Goal: Transaction & Acquisition: Book appointment/travel/reservation

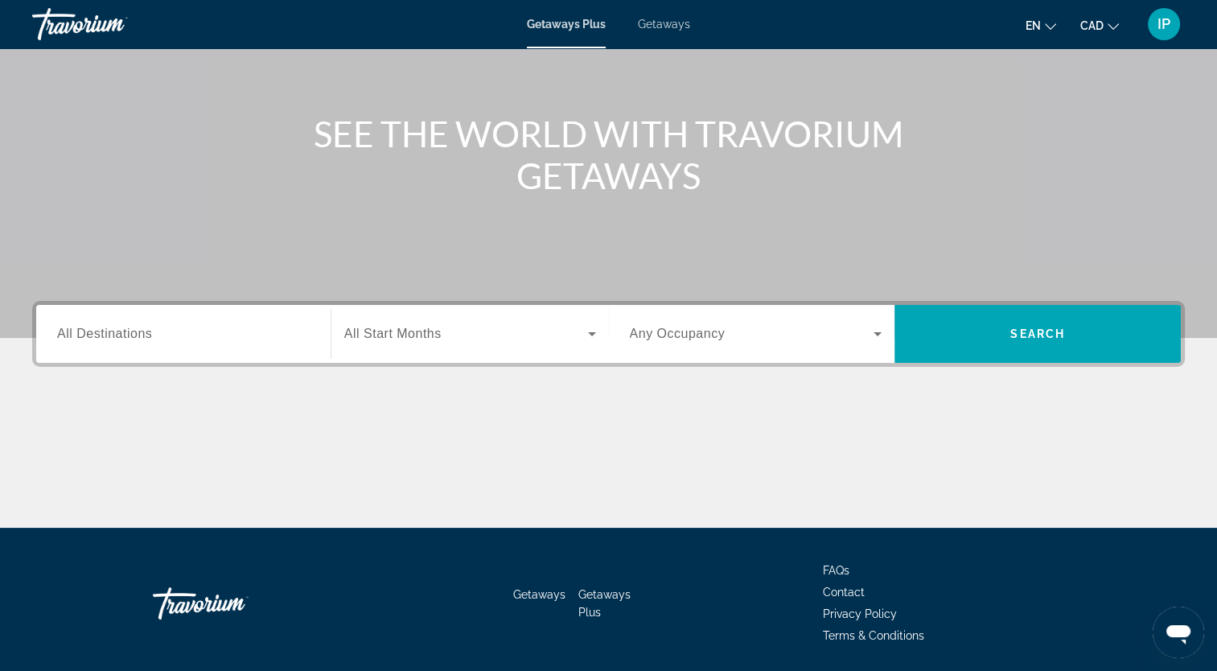
scroll to position [144, 0]
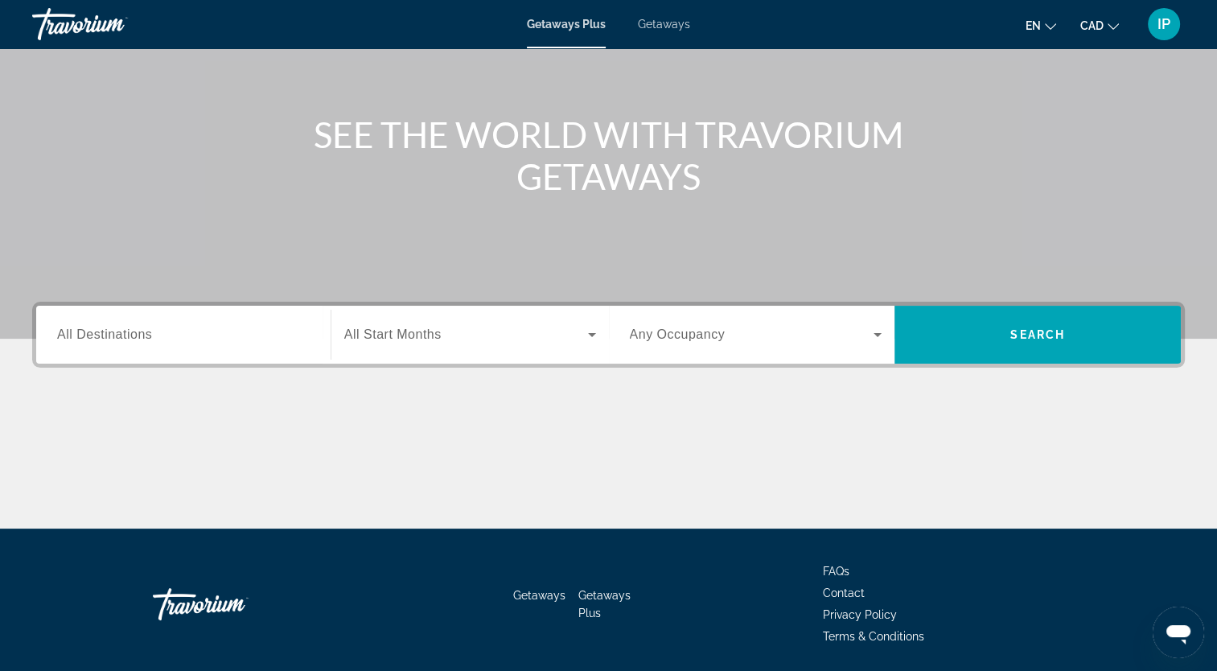
click at [196, 317] on div "Search widget" at bounding box center [183, 335] width 253 height 46
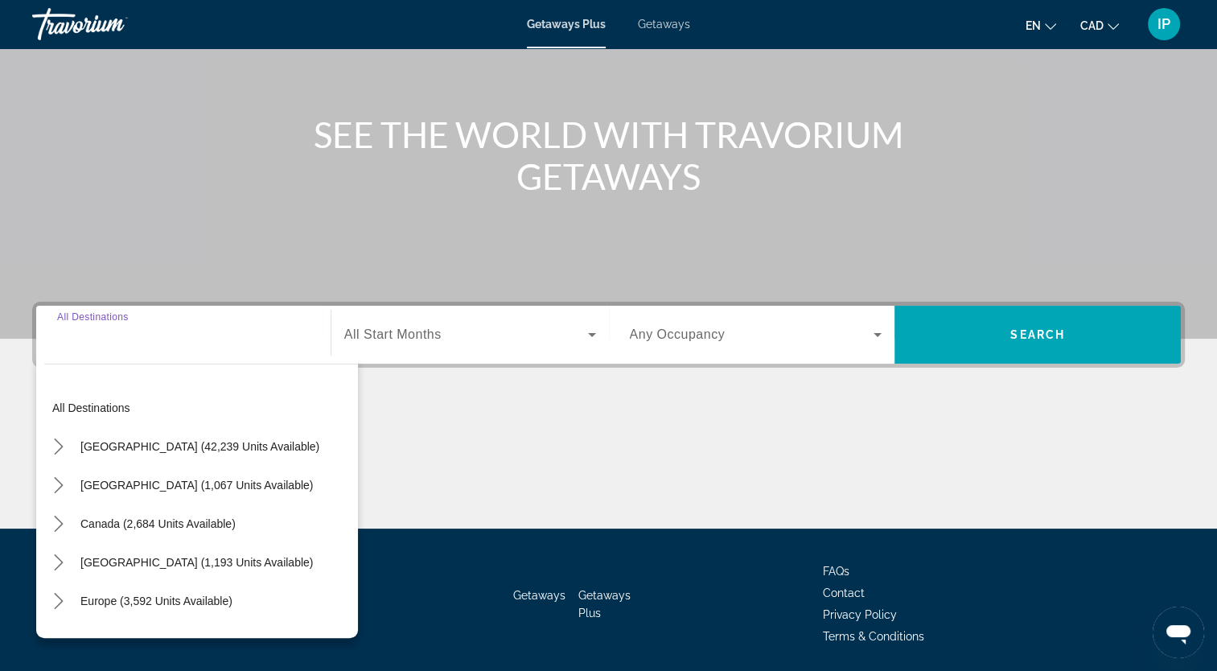
scroll to position [198, 0]
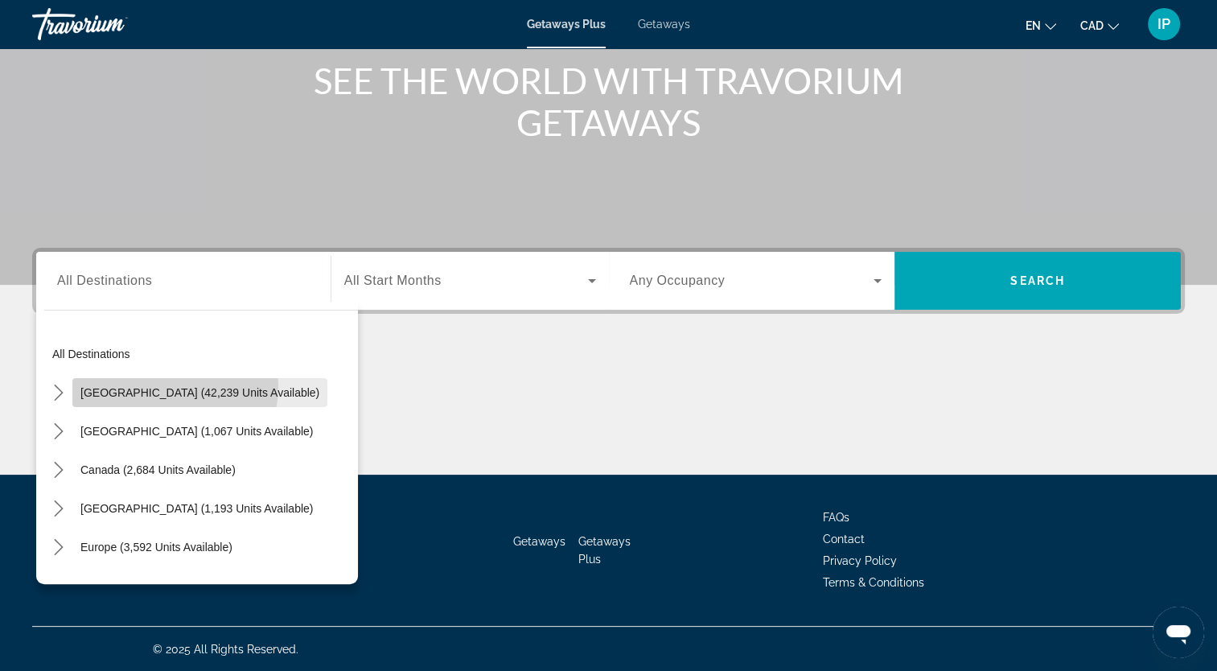
click at [149, 386] on span "[GEOGRAPHIC_DATA] (42,239 units available)" at bounding box center [199, 392] width 239 height 13
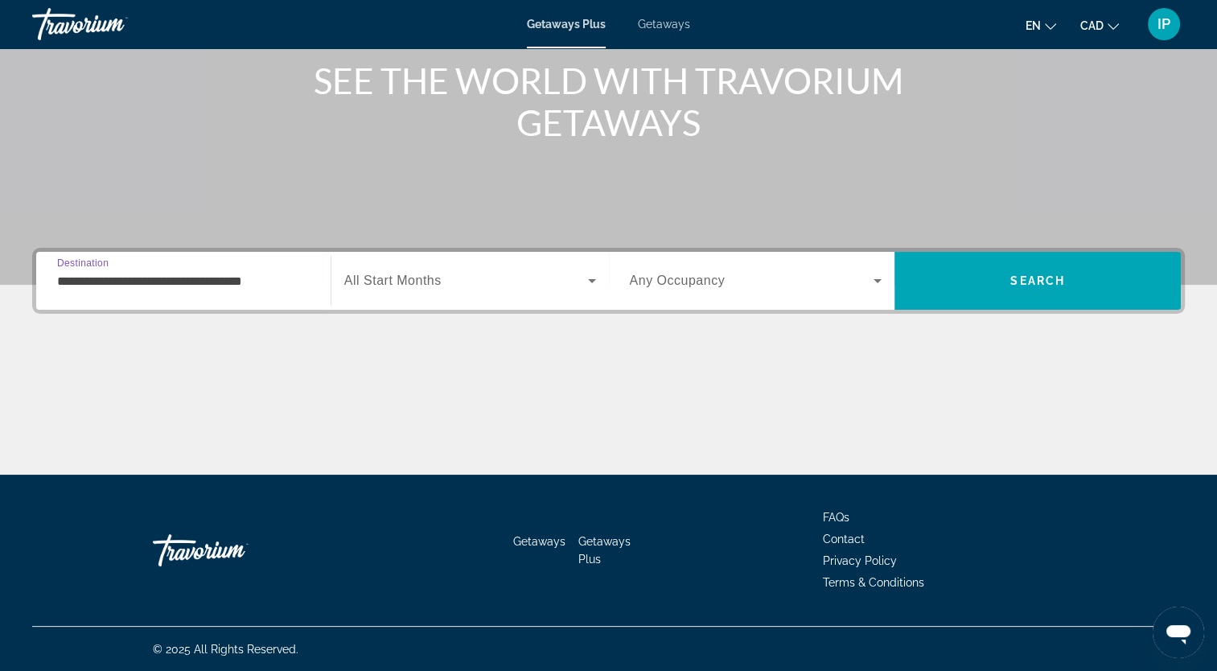
click at [174, 288] on input "**********" at bounding box center [183, 281] width 253 height 19
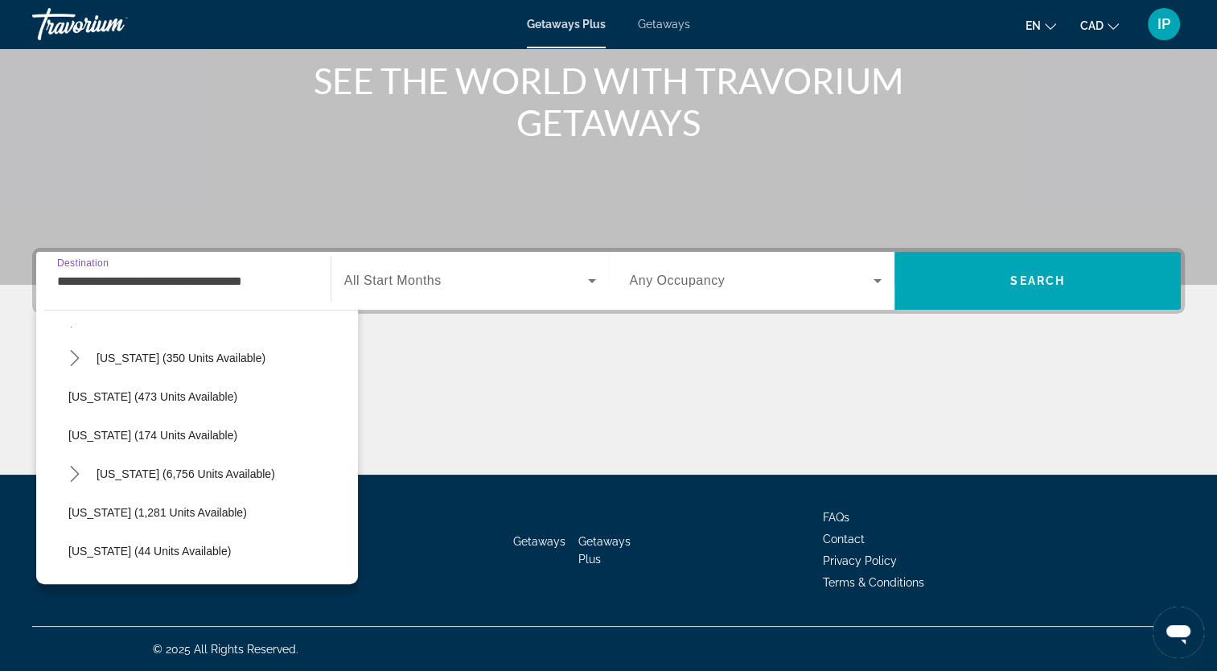
scroll to position [1349, 0]
click at [160, 505] on span "Washington (1,281 units available)" at bounding box center [157, 511] width 179 height 13
type input "**********"
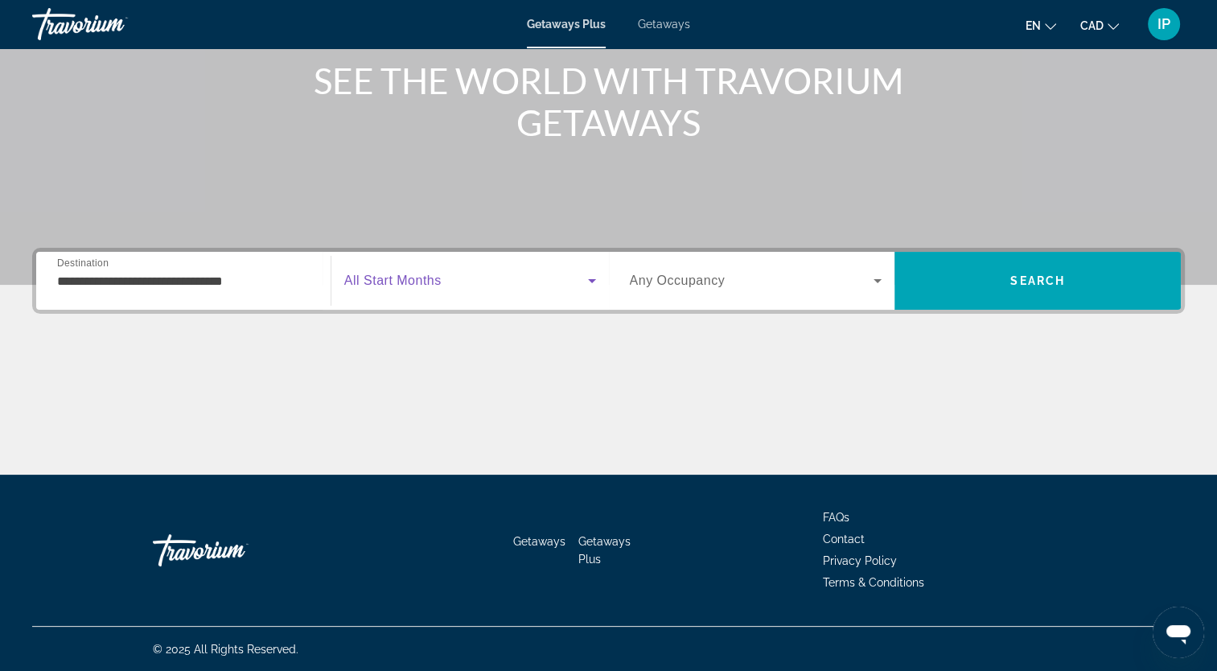
click at [580, 278] on span "Search widget" at bounding box center [466, 280] width 244 height 19
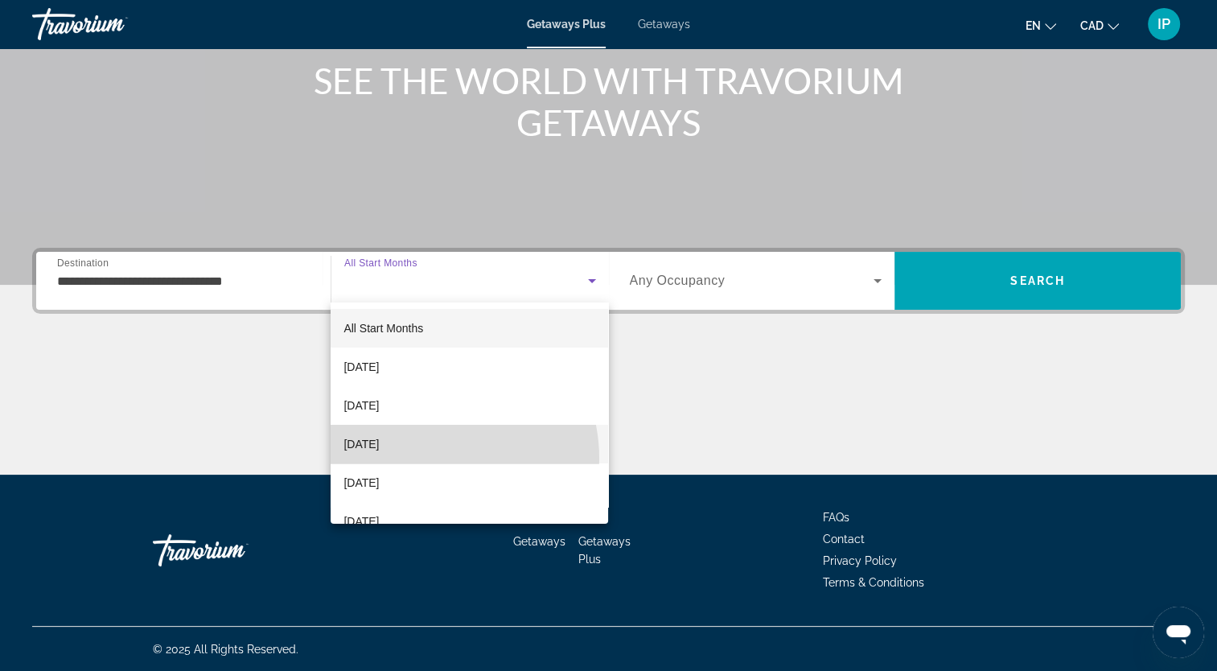
click at [427, 459] on mat-option "December 2025" at bounding box center [470, 444] width 278 height 39
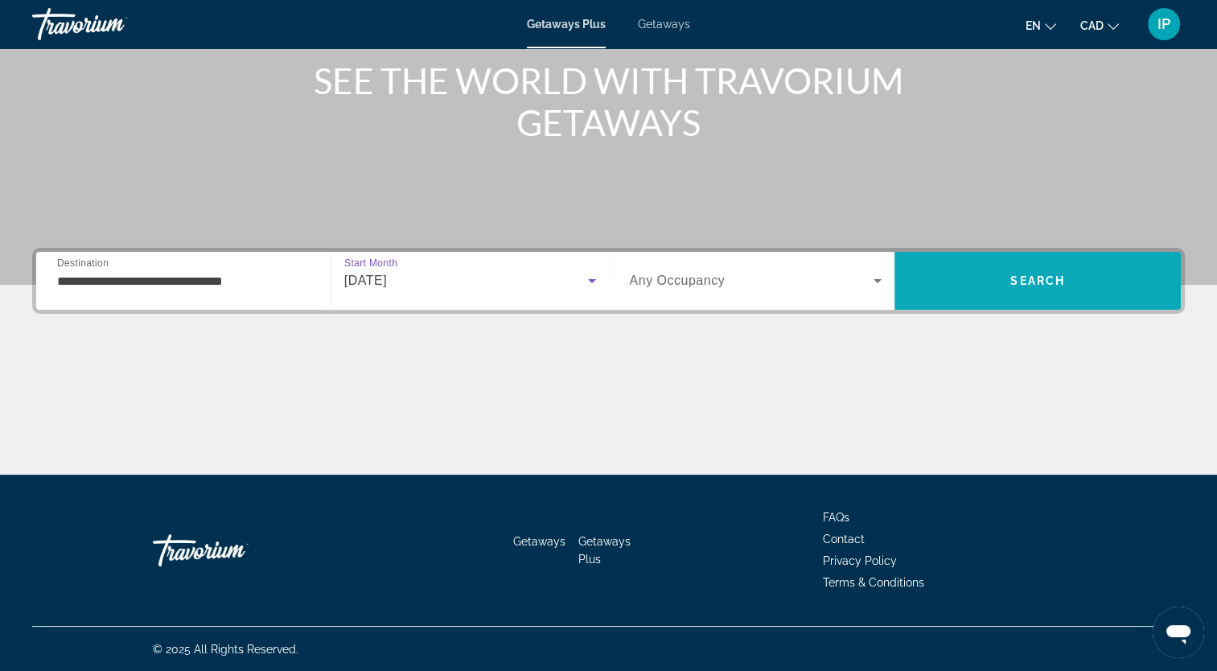
click at [1015, 285] on span "Search" at bounding box center [1038, 280] width 55 height 13
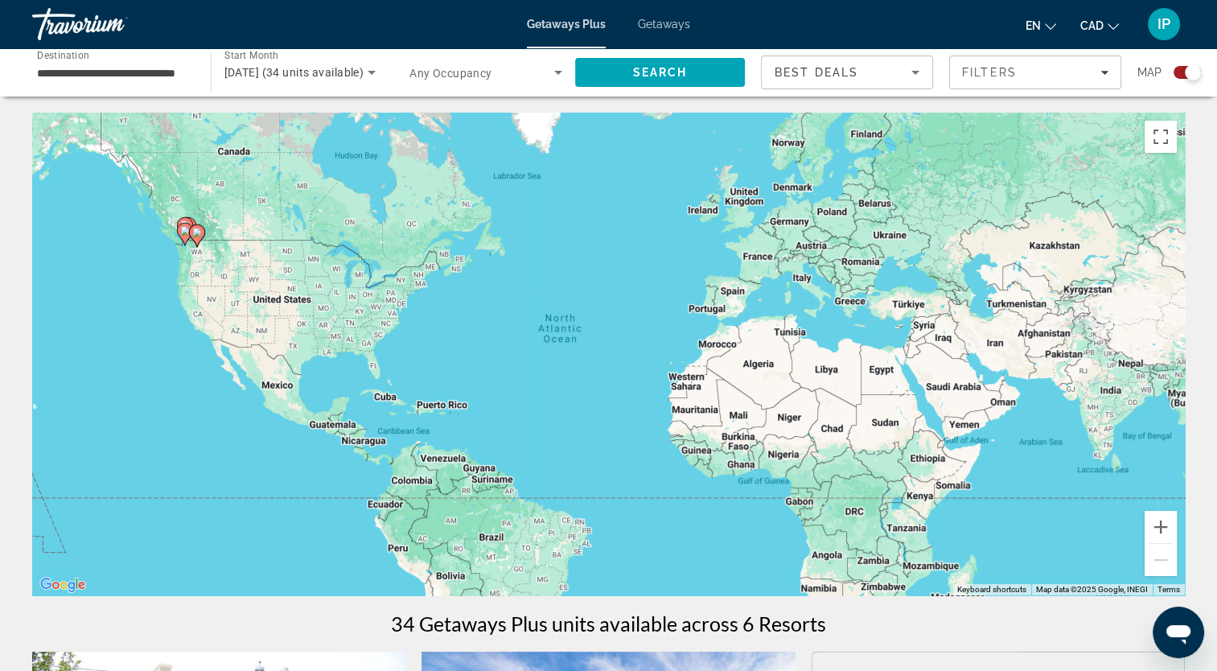
click at [654, 27] on span "Getaways" at bounding box center [664, 24] width 52 height 13
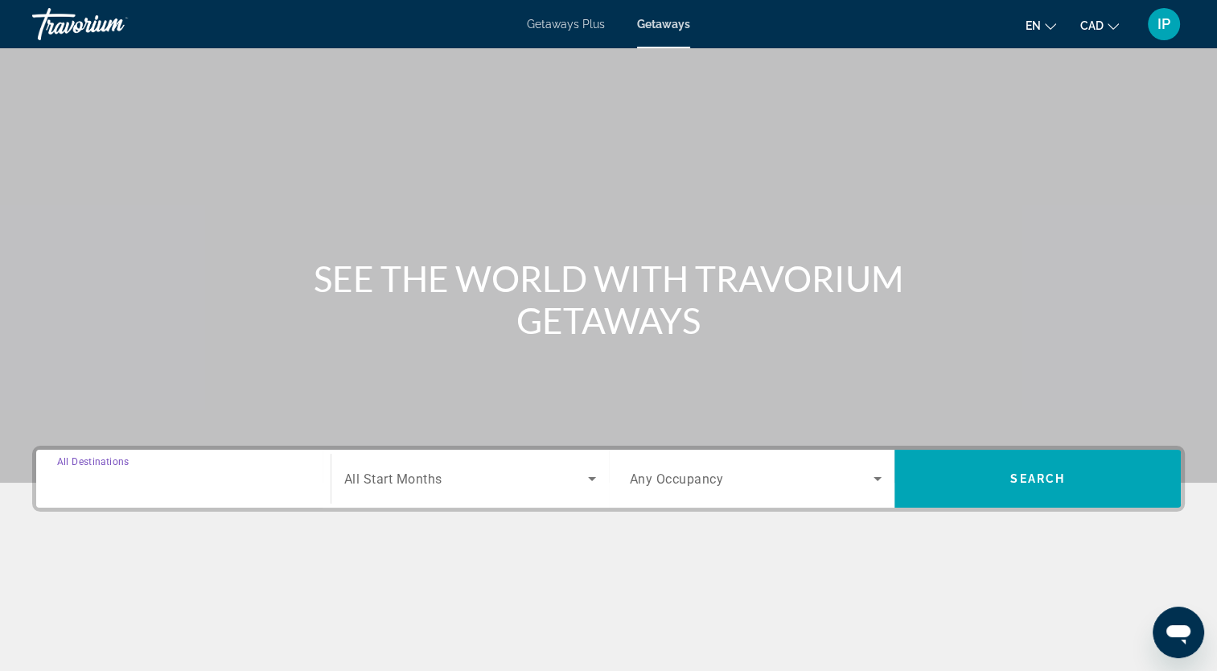
click at [176, 481] on input "Destination All Destinations" at bounding box center [183, 479] width 253 height 19
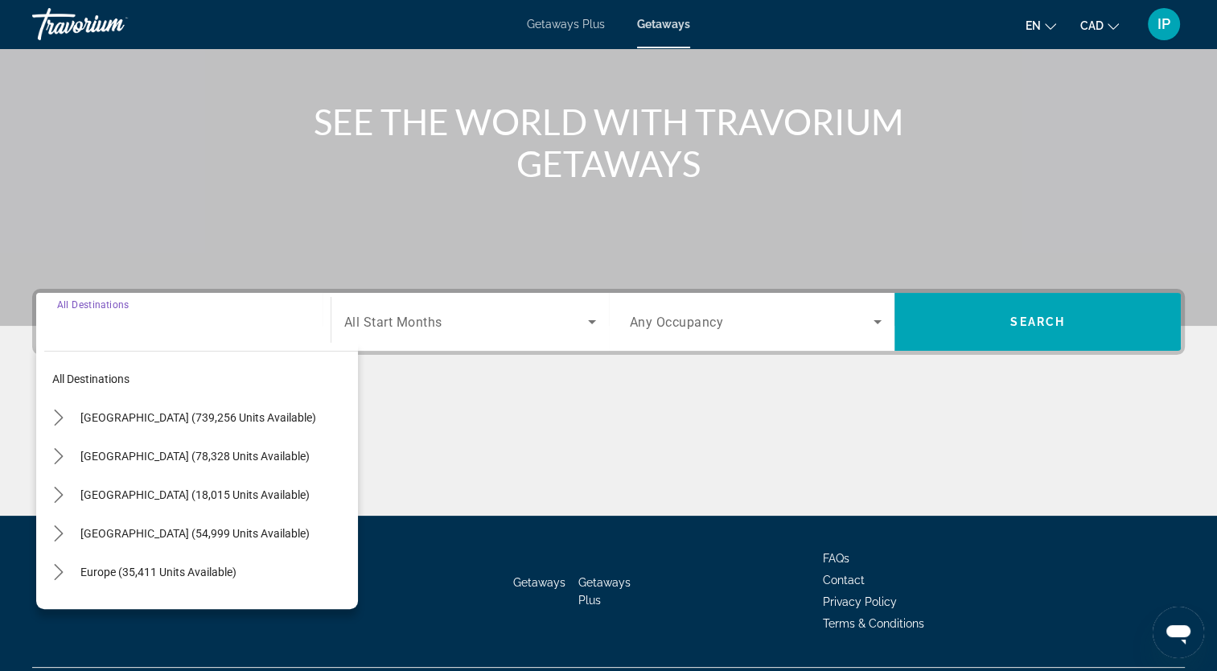
scroll to position [198, 0]
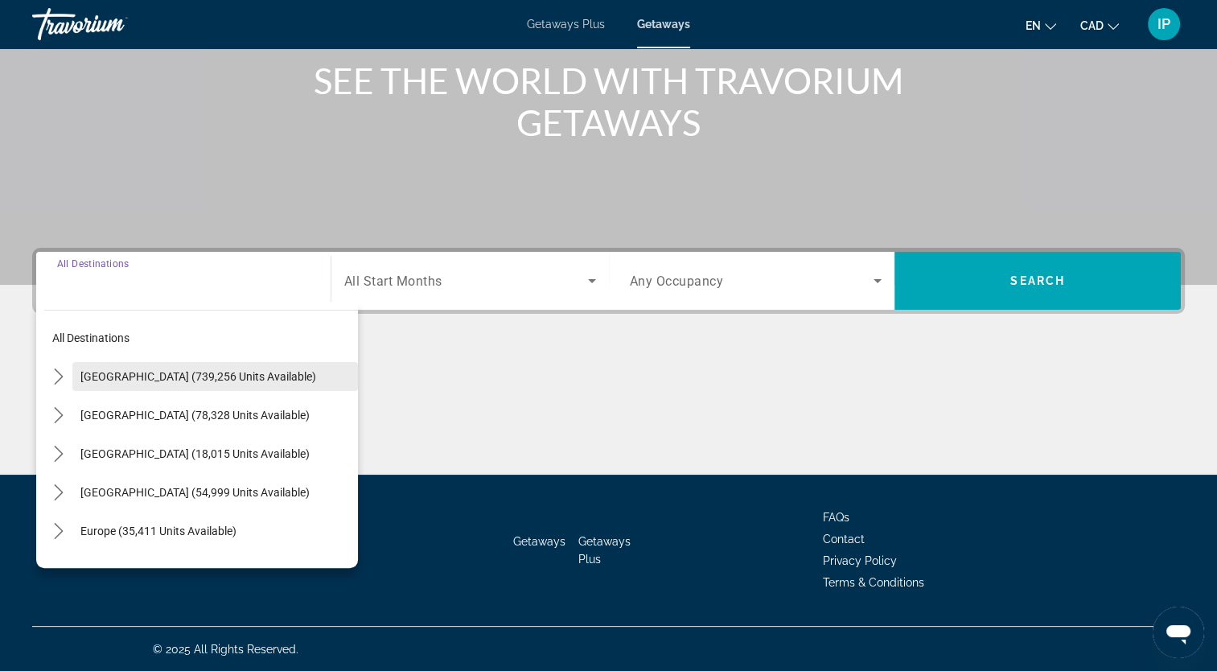
click at [159, 384] on span "Select destination: United States (739,256 units available)" at bounding box center [215, 376] width 286 height 39
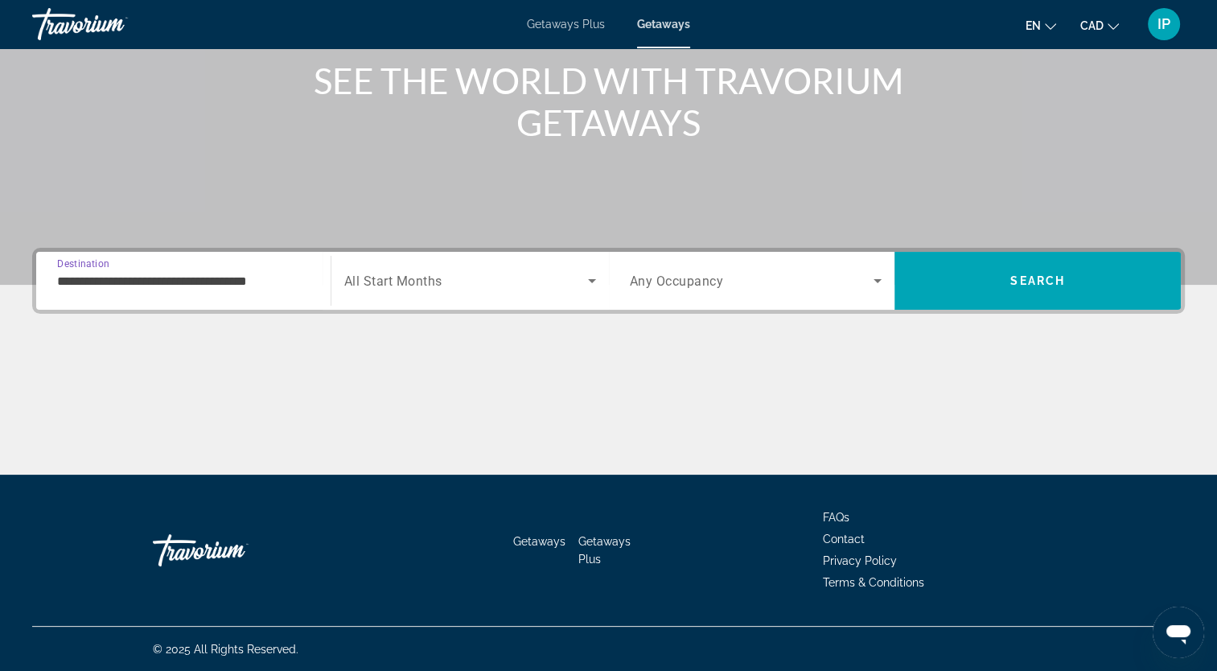
click at [301, 287] on input "**********" at bounding box center [183, 281] width 253 height 19
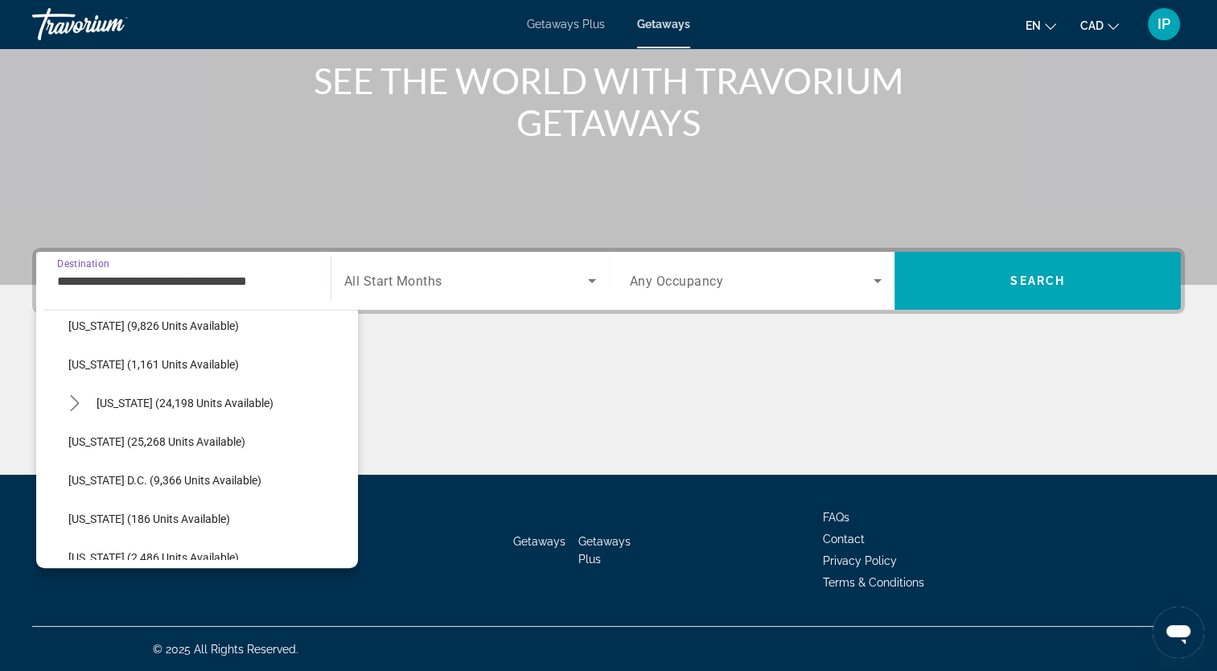
scroll to position [1519, 0]
click at [167, 443] on span "Washington (25,268 units available)" at bounding box center [156, 440] width 177 height 13
type input "**********"
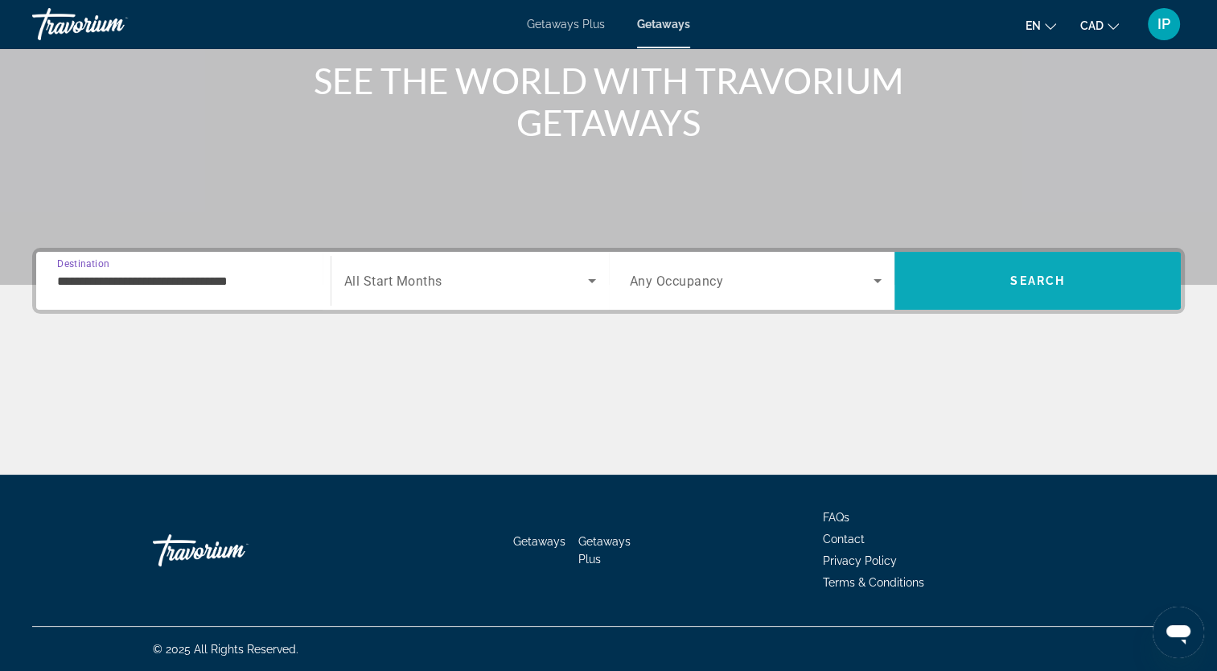
click at [999, 279] on span "Search" at bounding box center [1038, 280] width 286 height 39
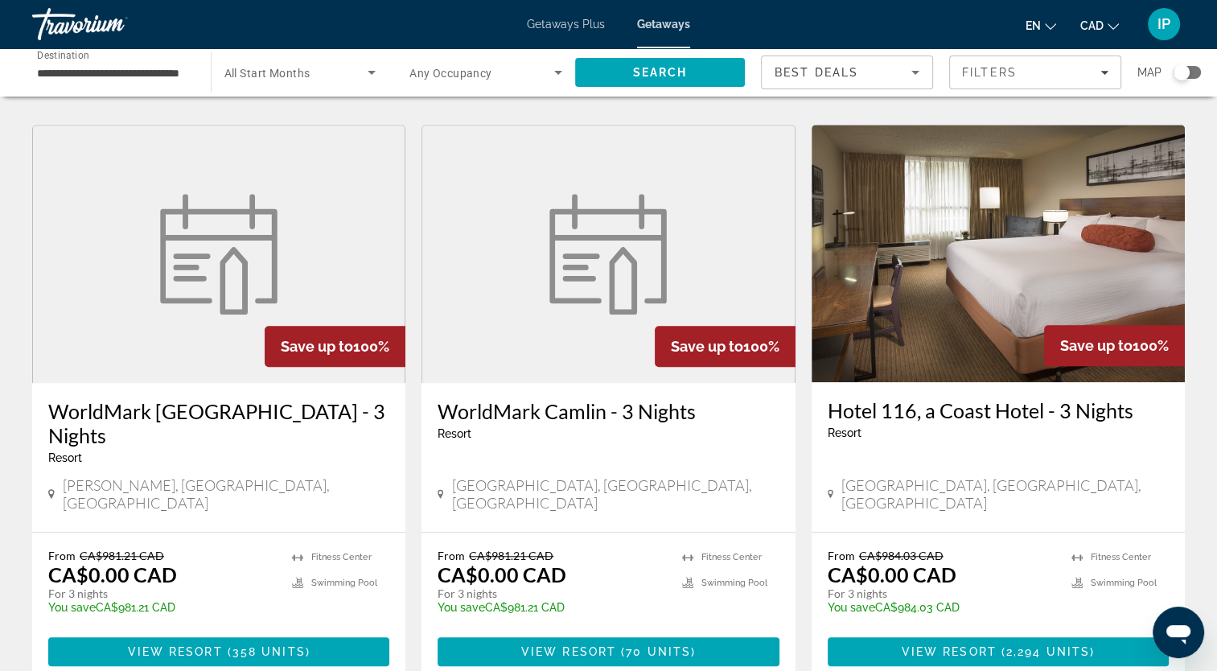
scroll to position [1207, 0]
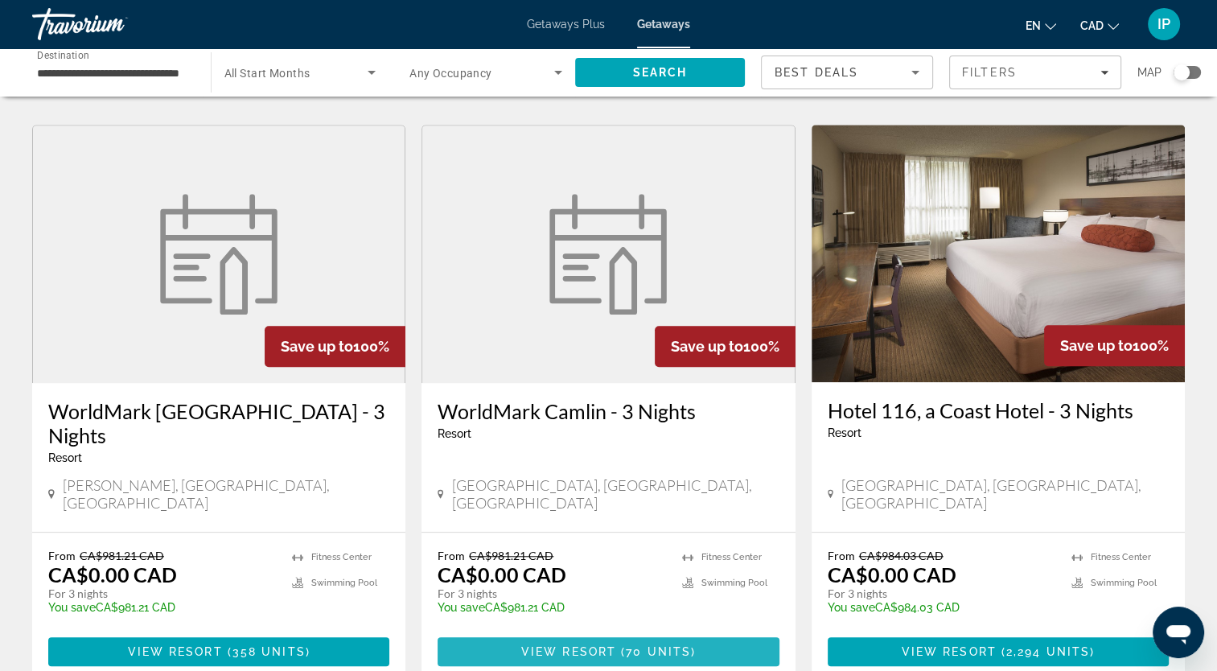
click at [600, 645] on span "View Resort" at bounding box center [568, 651] width 95 height 13
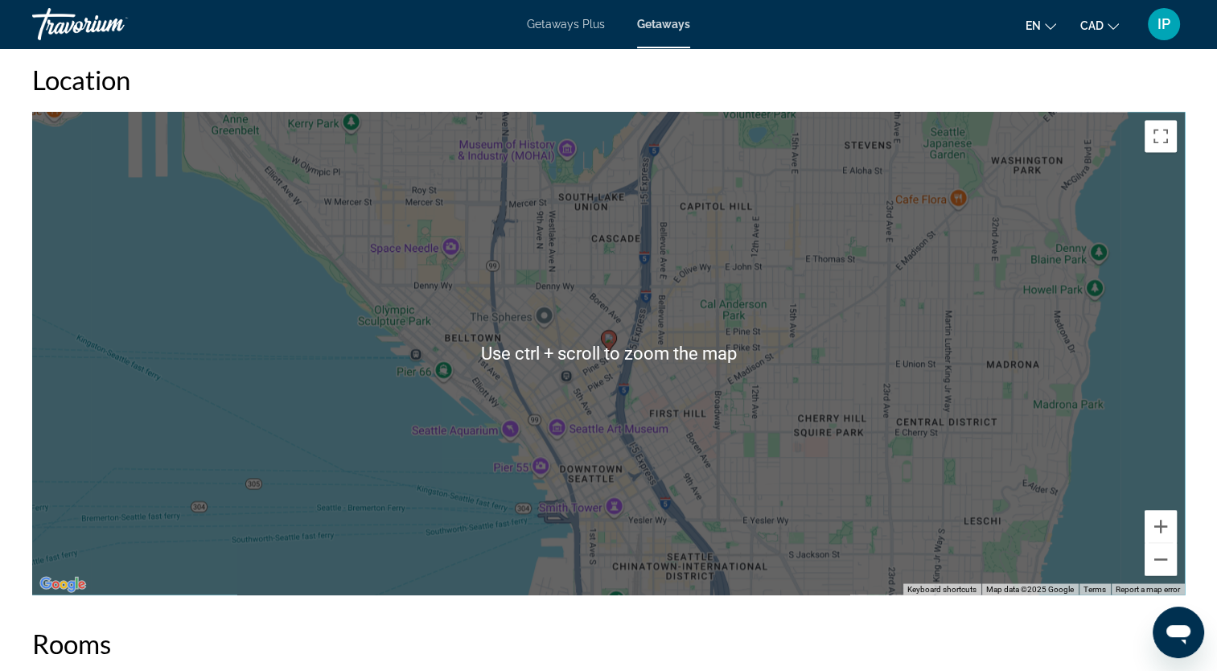
scroll to position [2066, 0]
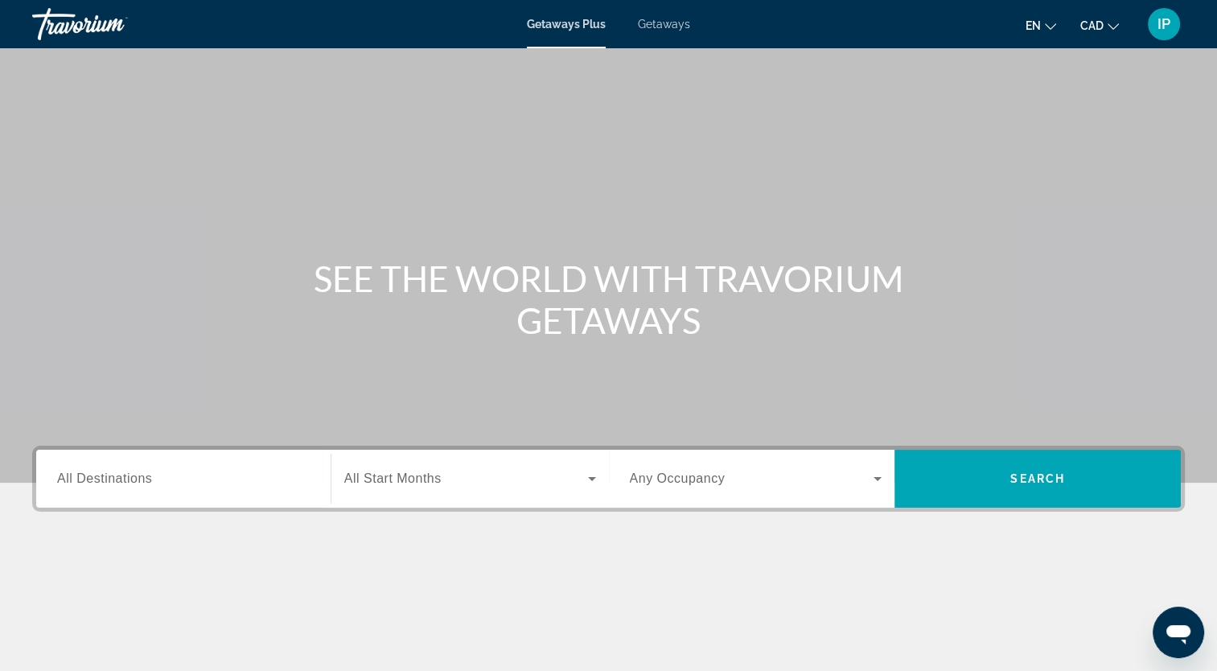
click at [135, 484] on span "All Destinations" at bounding box center [104, 478] width 95 height 14
click at [135, 484] on input "Destination All Destinations" at bounding box center [183, 479] width 253 height 19
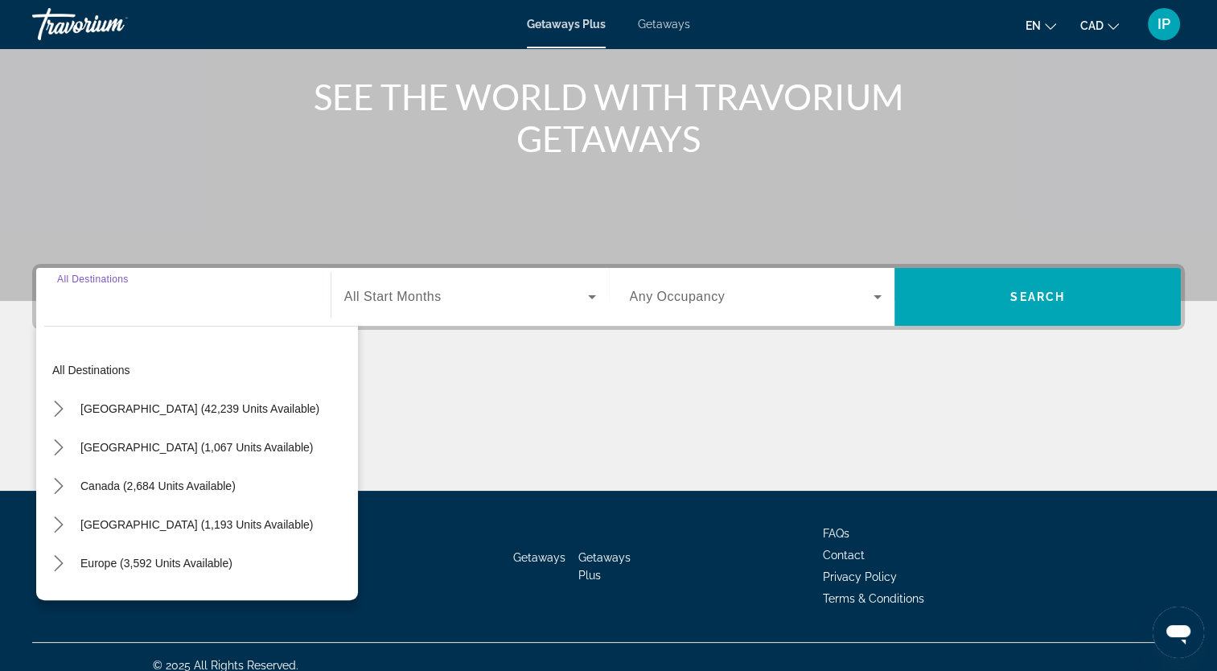
scroll to position [198, 0]
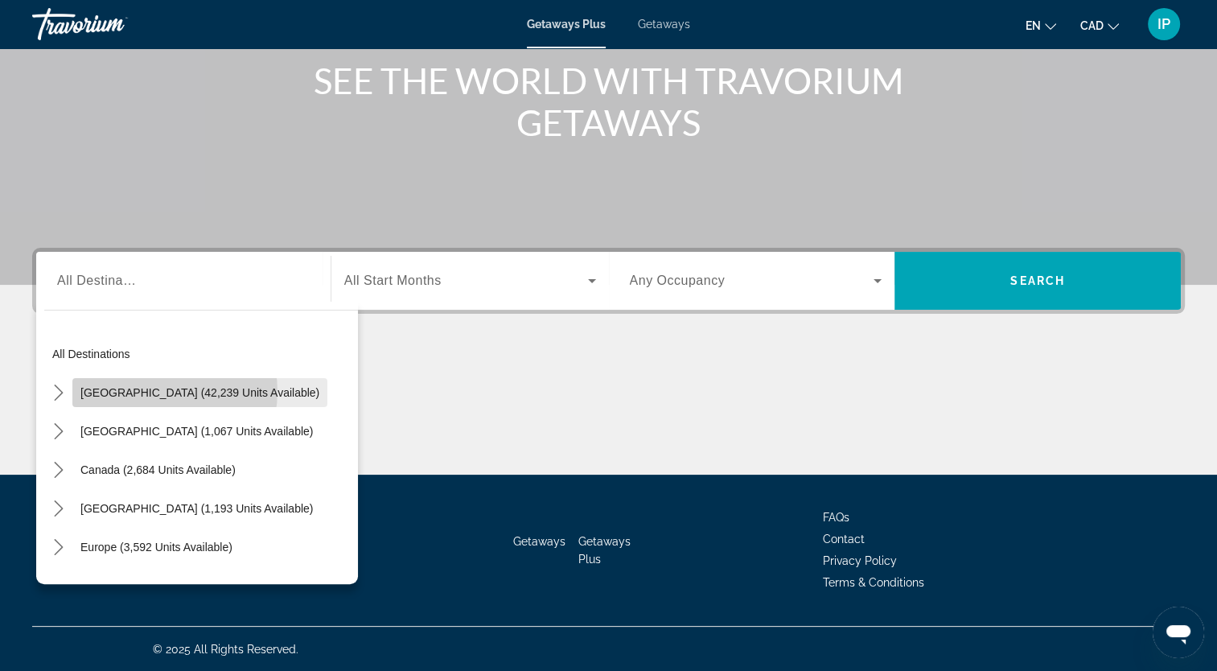
click at [159, 391] on span "United States (42,239 units available)" at bounding box center [199, 392] width 239 height 13
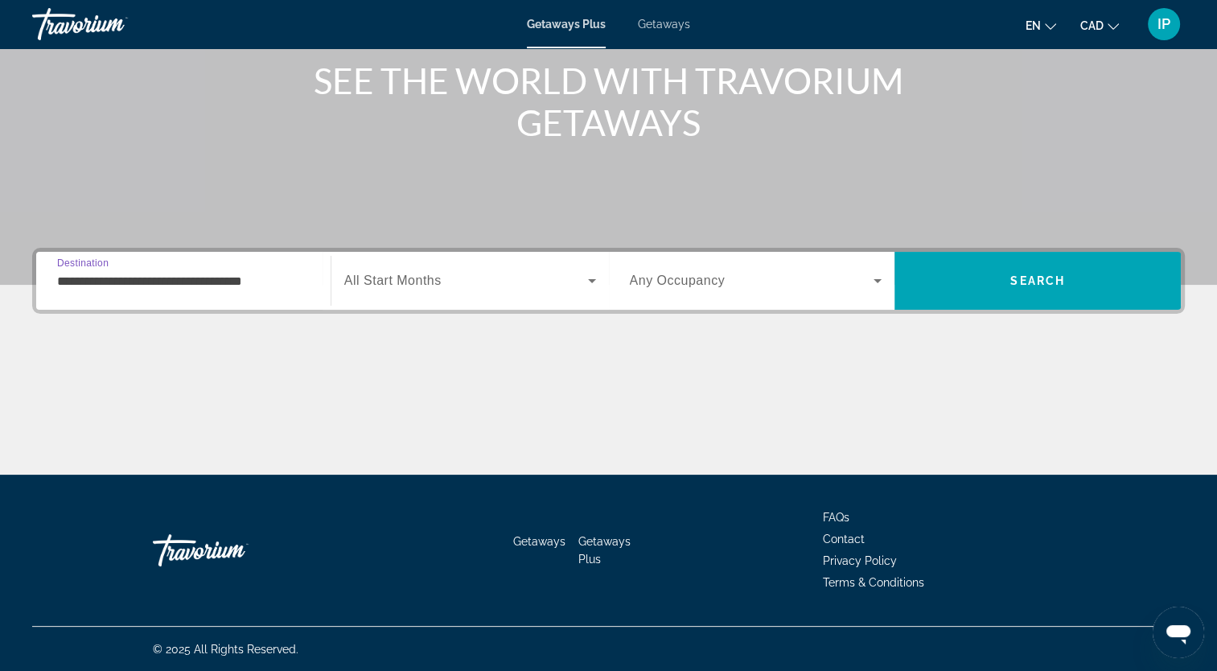
click at [229, 282] on input "**********" at bounding box center [183, 281] width 253 height 19
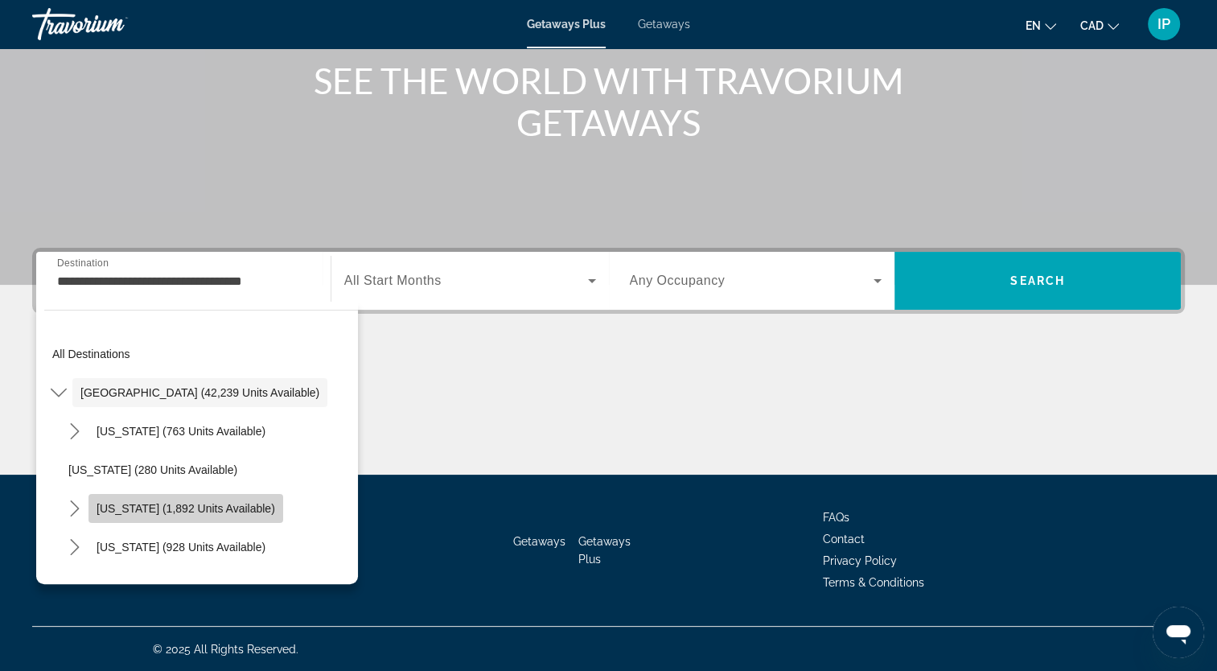
click at [196, 516] on span "Select destination: California (1,892 units available)" at bounding box center [186, 508] width 195 height 39
type input "**********"
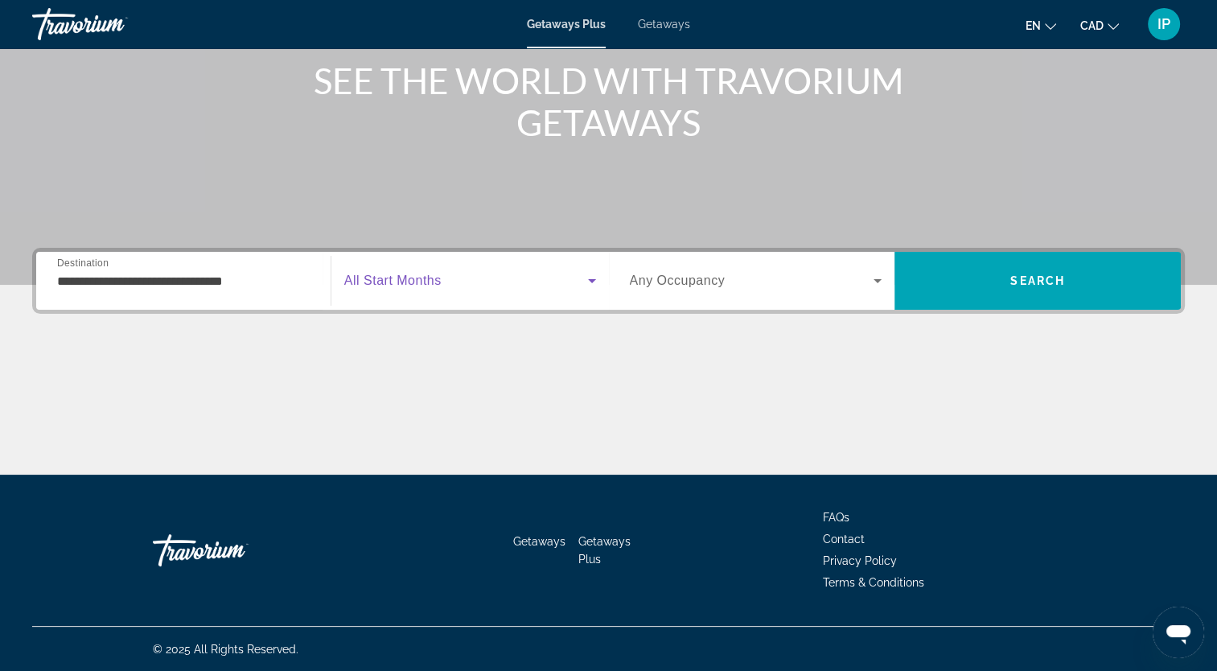
click at [590, 288] on icon "Search widget" at bounding box center [592, 280] width 19 height 19
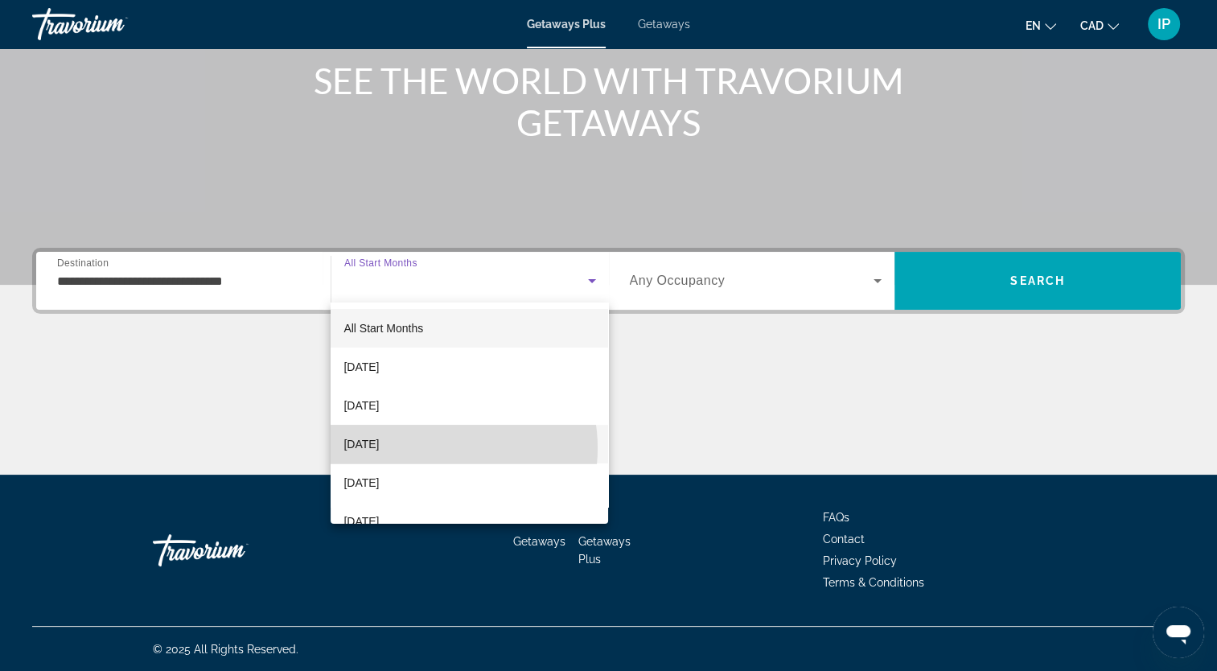
click at [430, 448] on mat-option "December 2025" at bounding box center [470, 444] width 278 height 39
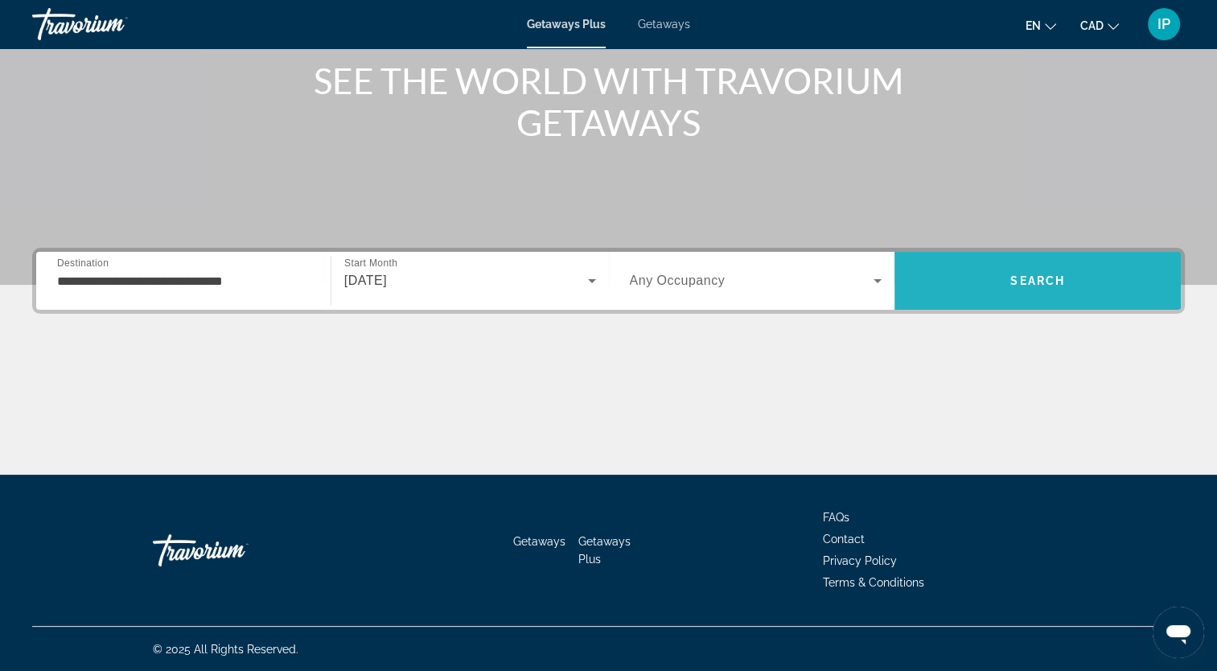
click at [994, 289] on span "Search" at bounding box center [1038, 280] width 286 height 39
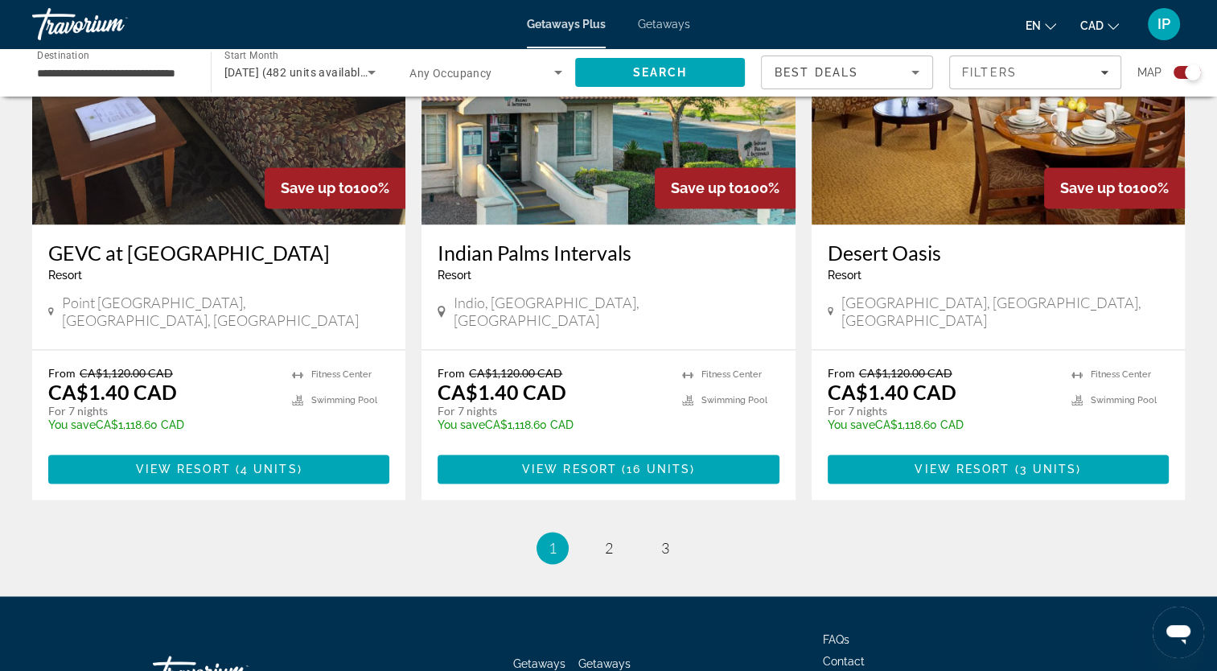
scroll to position [2453, 0]
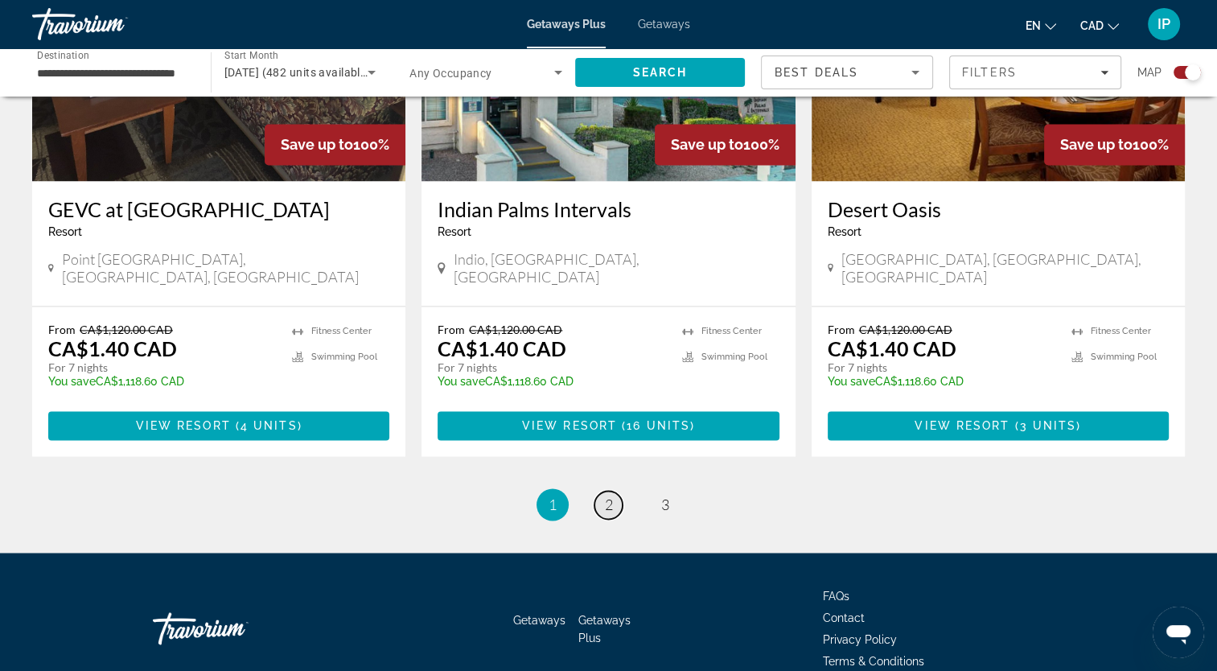
click at [605, 496] on span "2" at bounding box center [609, 505] width 8 height 18
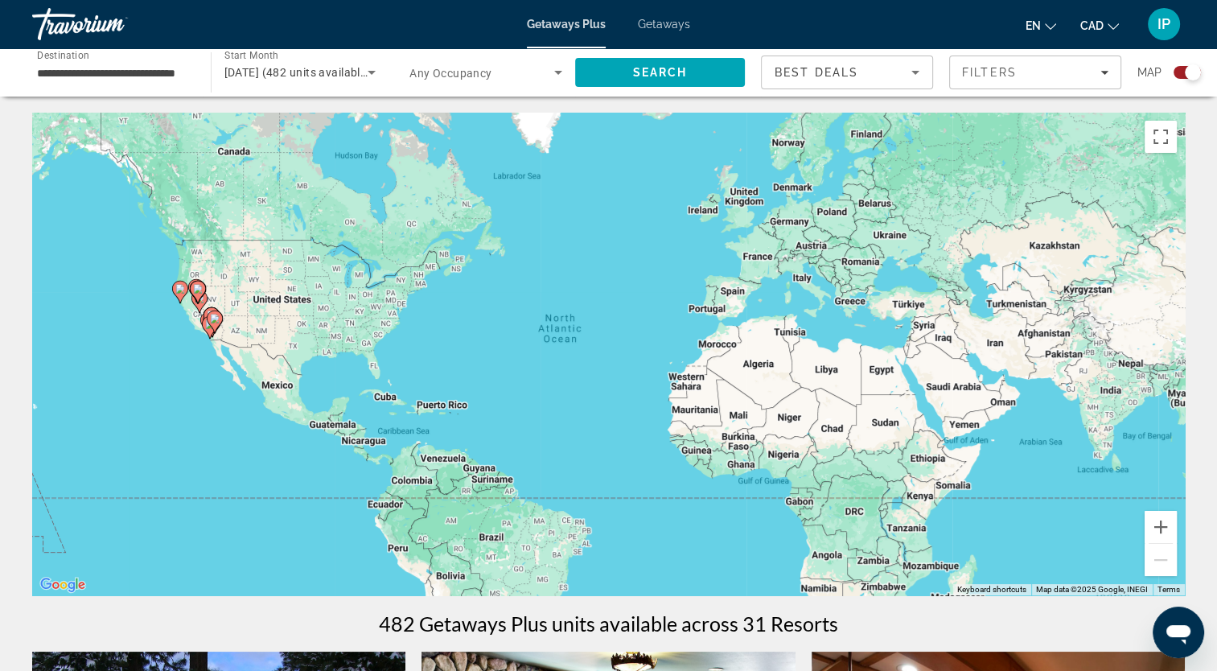
click at [664, 27] on span "Getaways" at bounding box center [664, 24] width 52 height 13
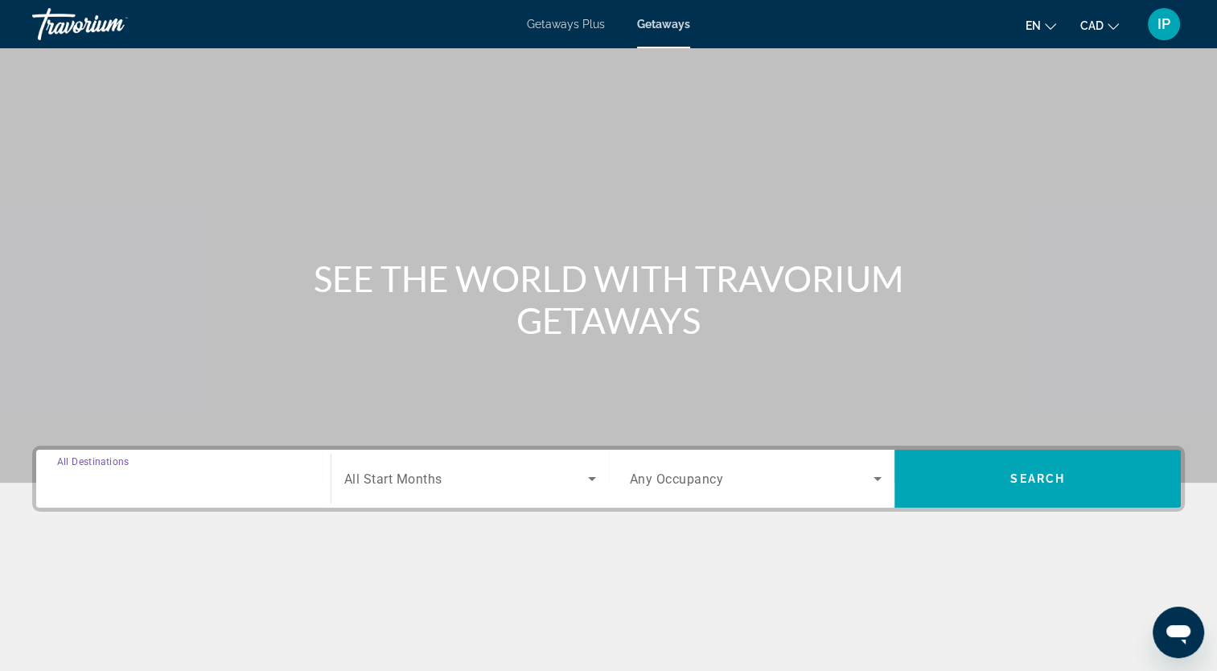
click at [180, 487] on input "Destination All Destinations" at bounding box center [183, 479] width 253 height 19
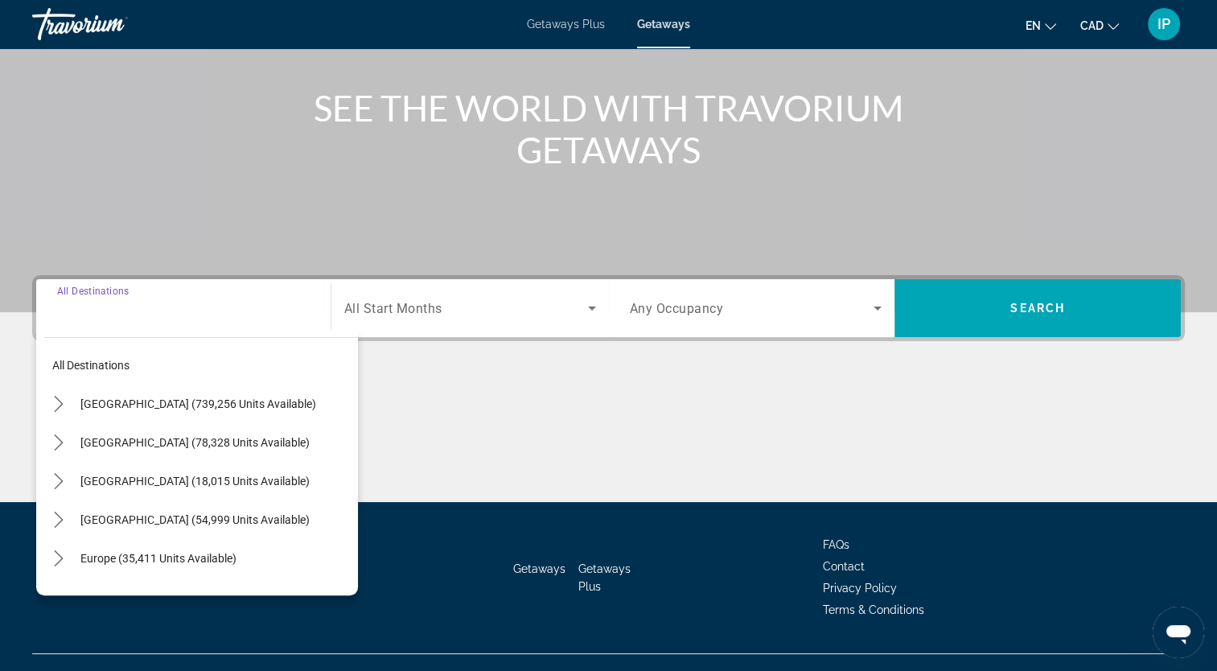
scroll to position [198, 0]
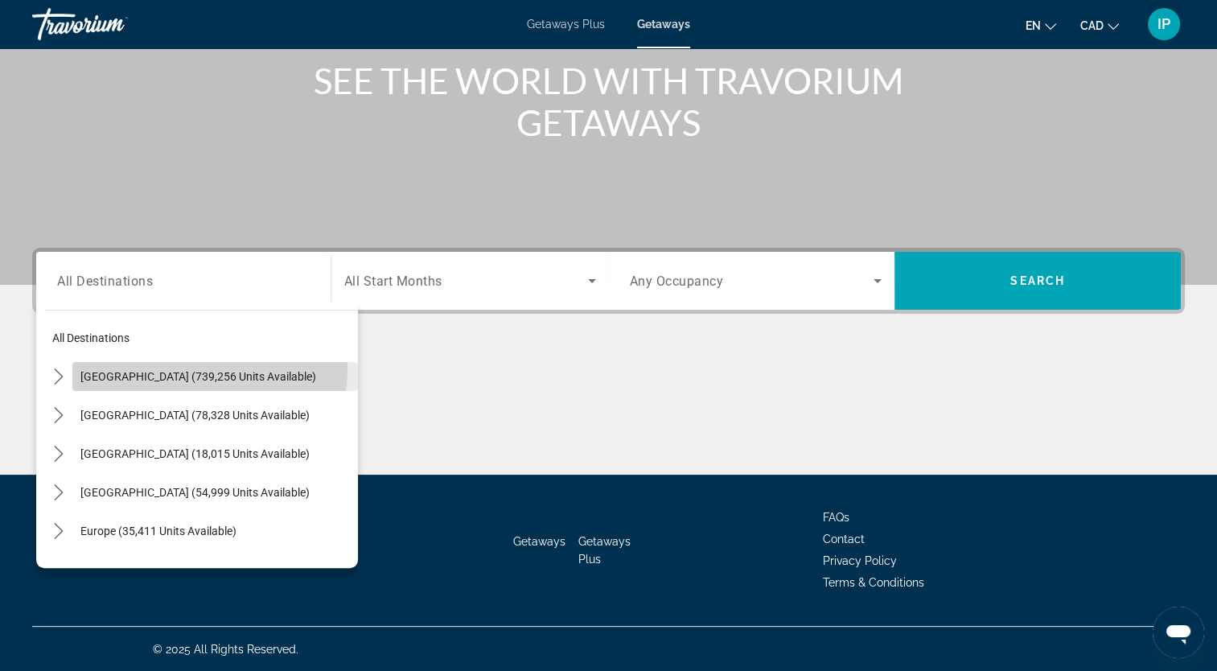
click at [163, 368] on span "Select destination: United States (739,256 units available)" at bounding box center [215, 376] width 286 height 39
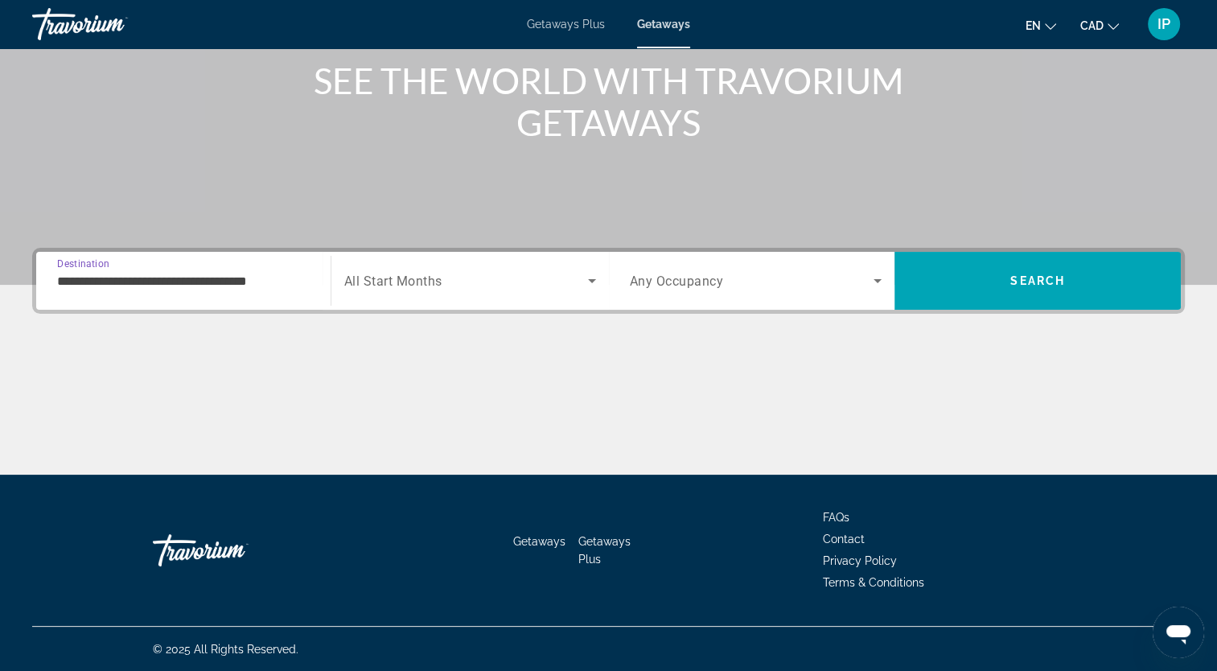
click at [294, 278] on input "**********" at bounding box center [183, 281] width 253 height 19
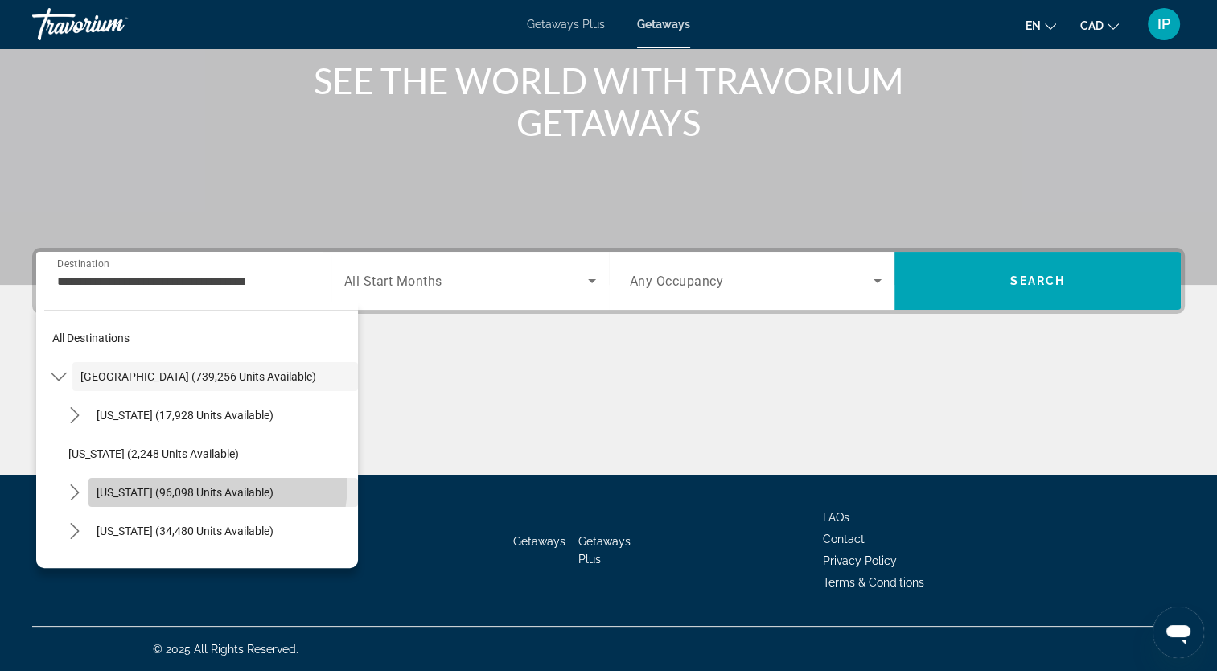
click at [196, 482] on span "Select destination: California (96,098 units available)" at bounding box center [224, 492] width 270 height 39
type input "**********"
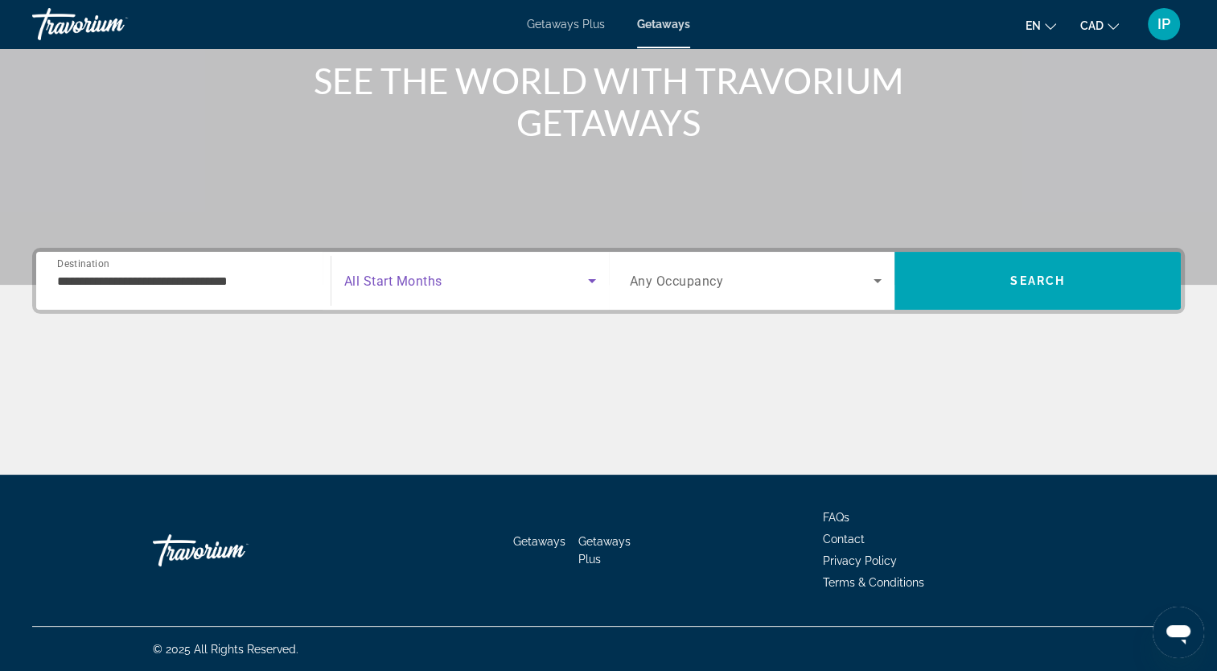
click at [583, 282] on icon "Search widget" at bounding box center [592, 280] width 19 height 19
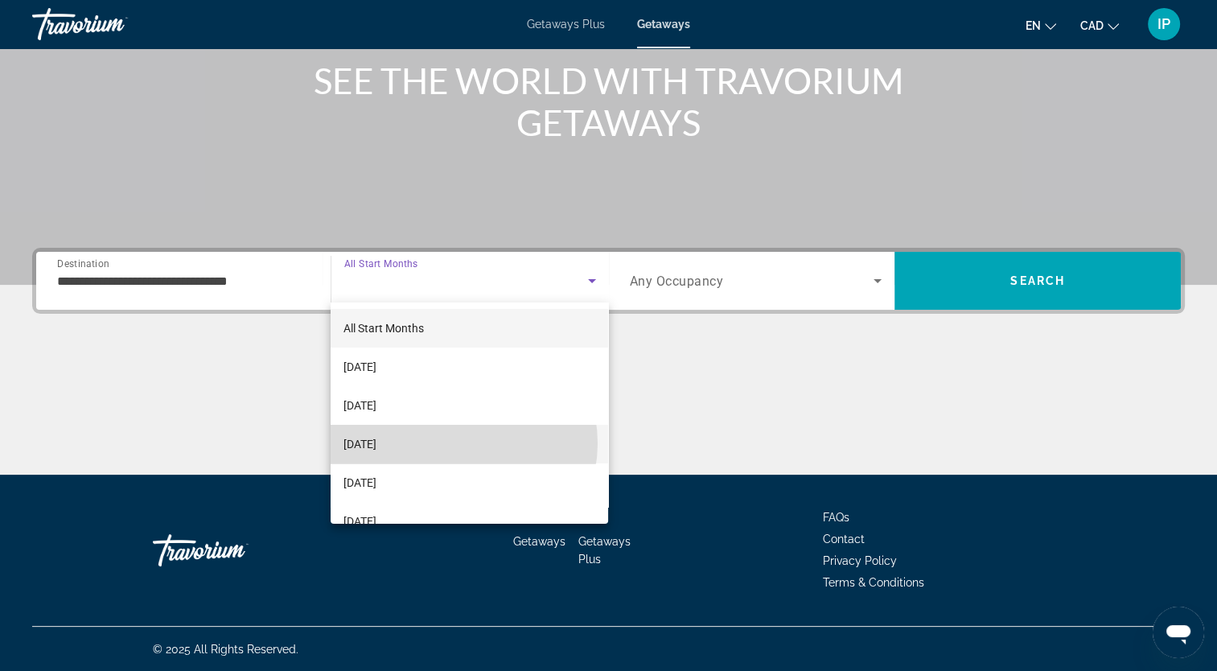
click at [455, 443] on mat-option "December 2025" at bounding box center [470, 444] width 278 height 39
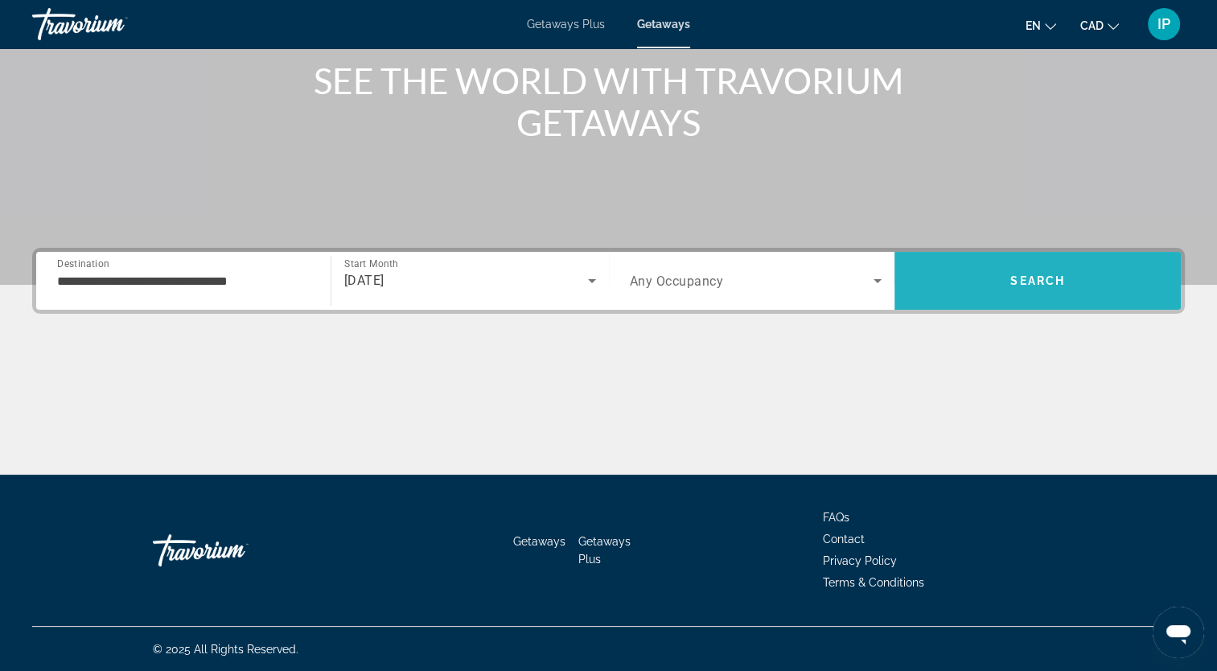
click at [1017, 290] on span "Search" at bounding box center [1038, 280] width 286 height 39
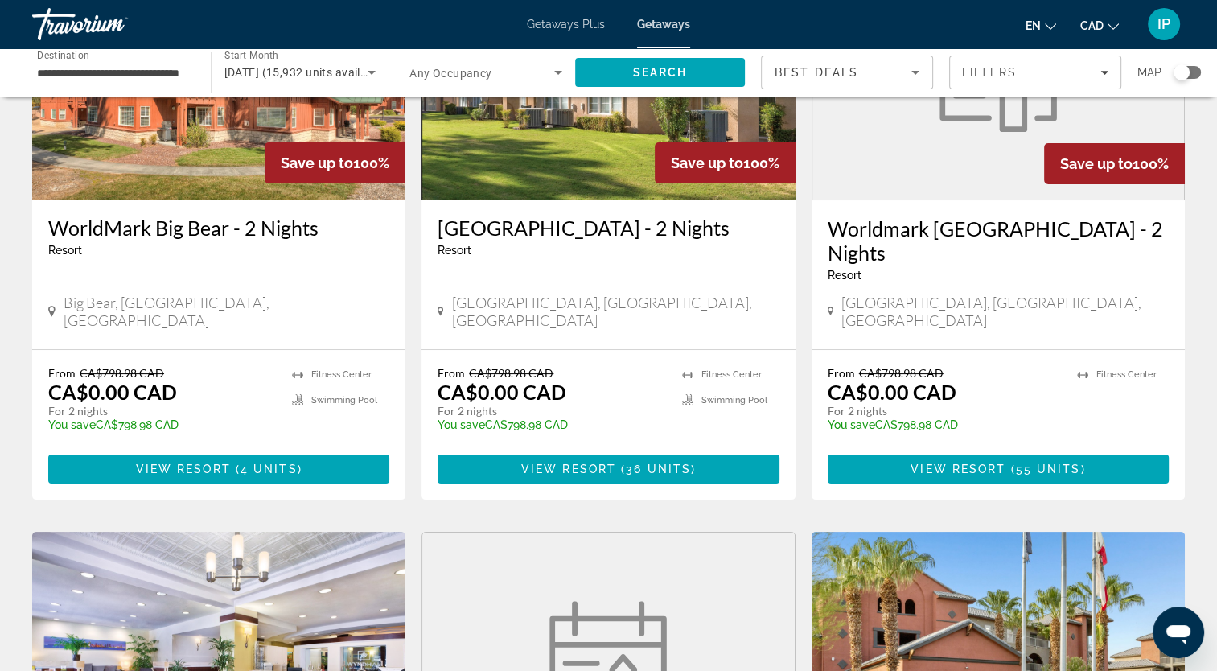
scroll to position [208, 0]
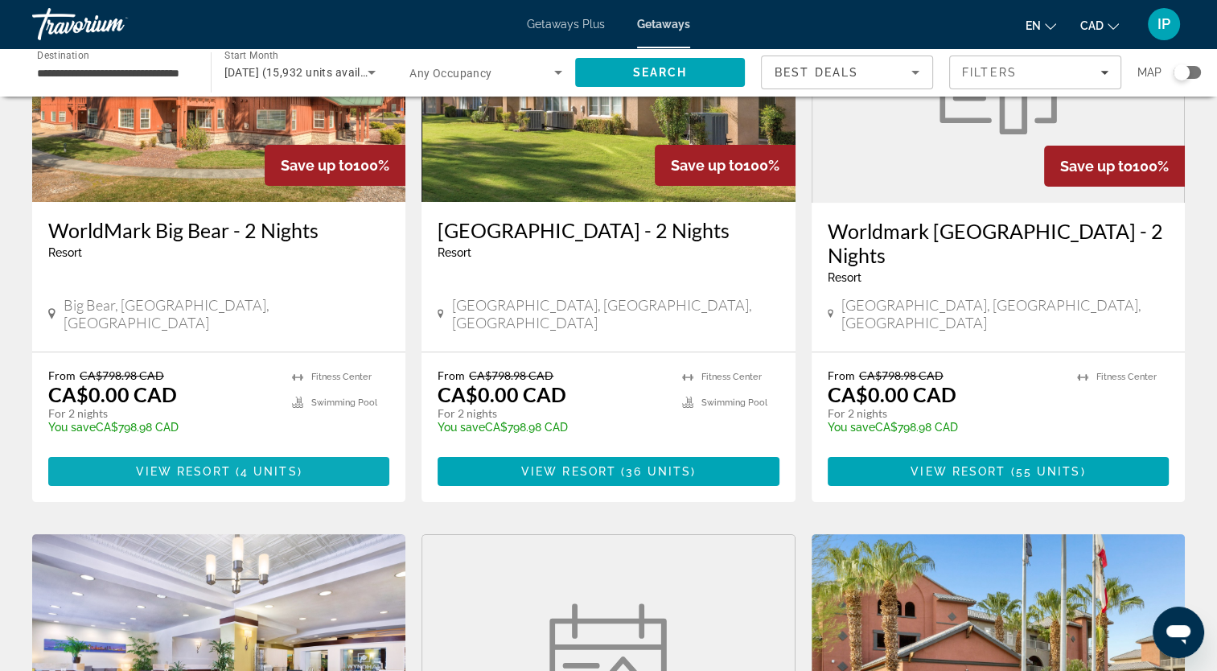
click at [286, 465] on span "4 units" at bounding box center [269, 471] width 57 height 13
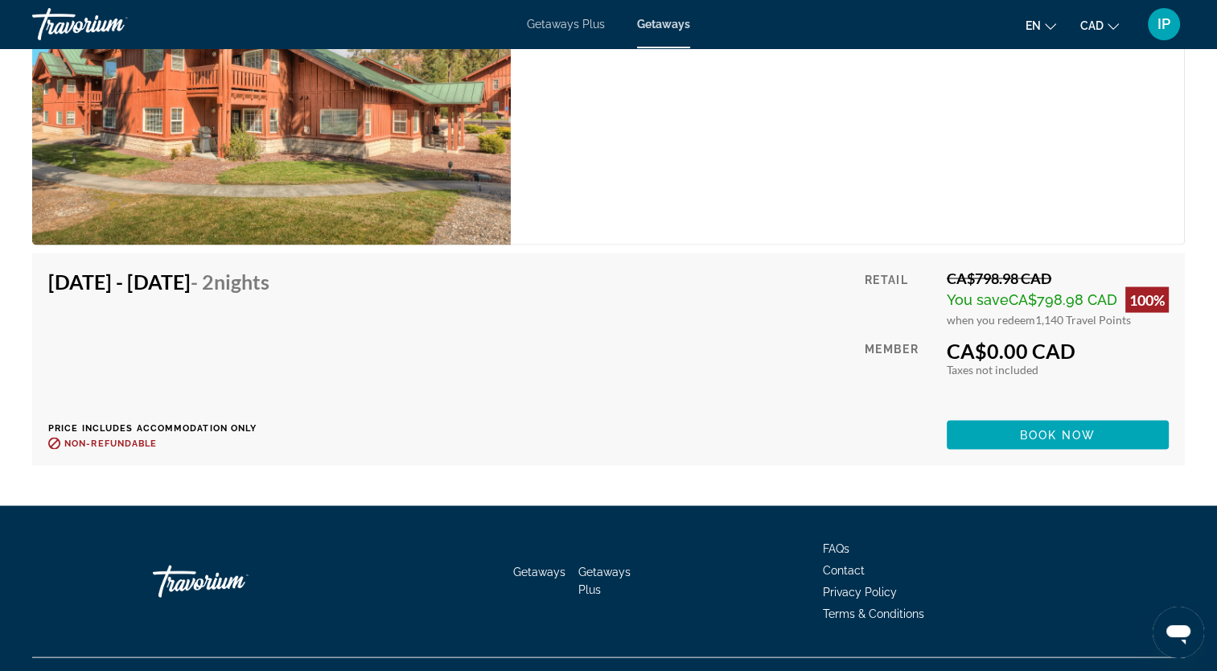
scroll to position [3034, 0]
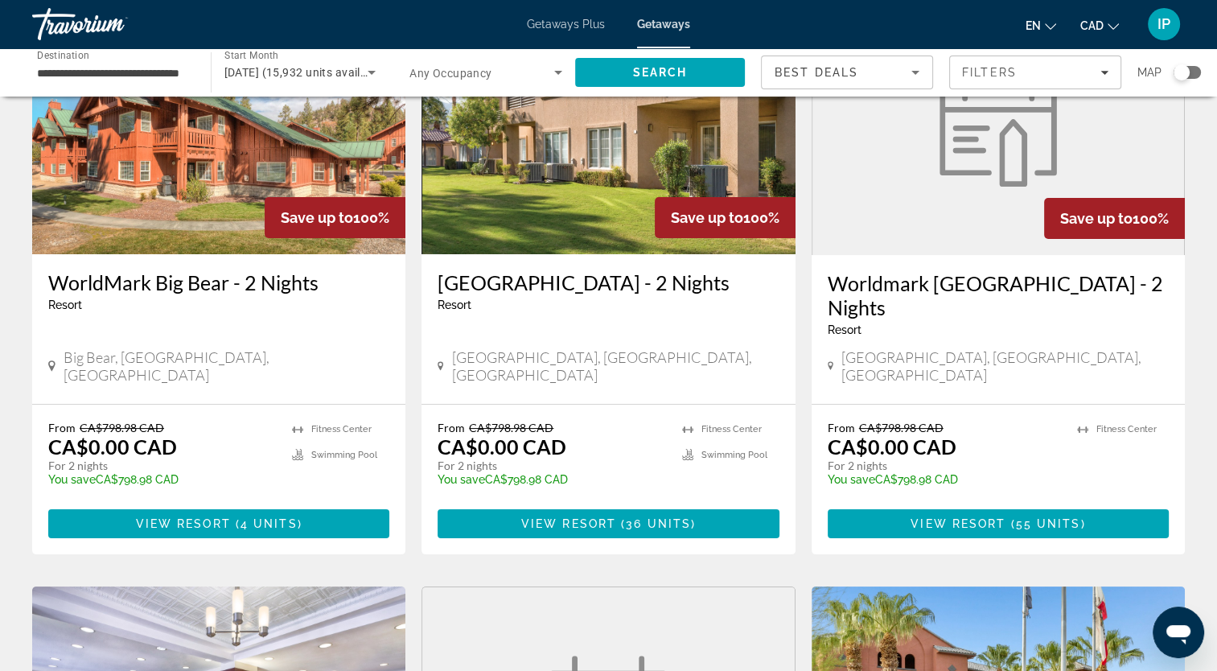
scroll to position [174, 0]
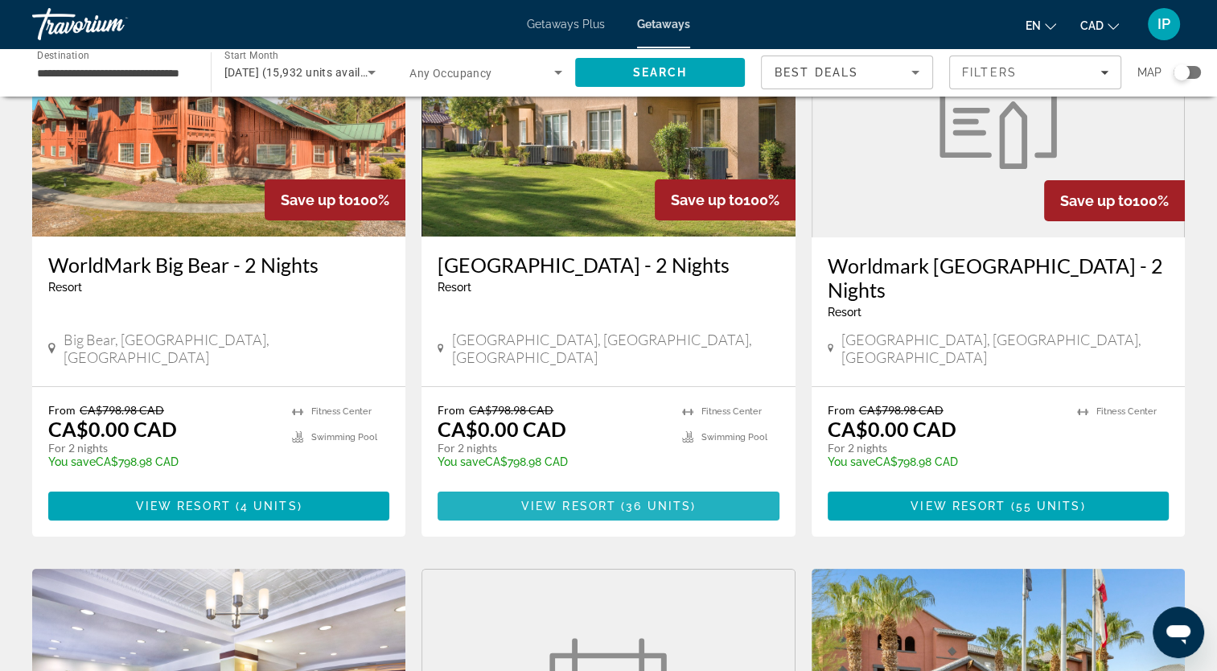
click at [576, 500] on span "View Resort" at bounding box center [568, 506] width 95 height 13
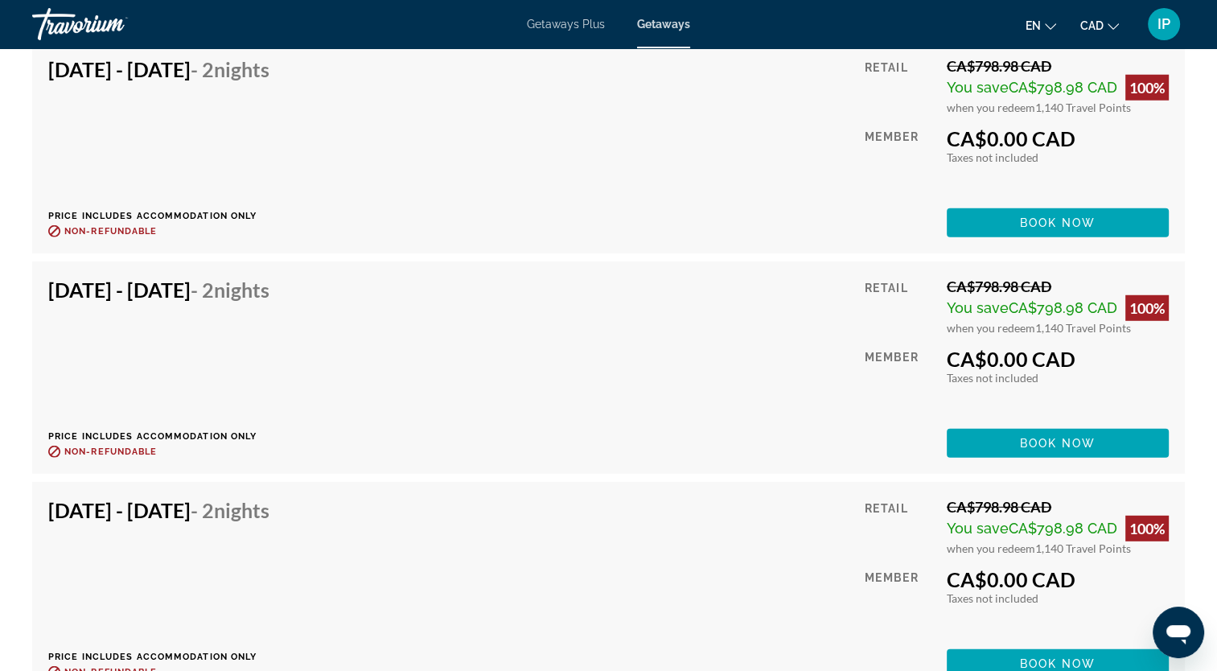
scroll to position [4661, 0]
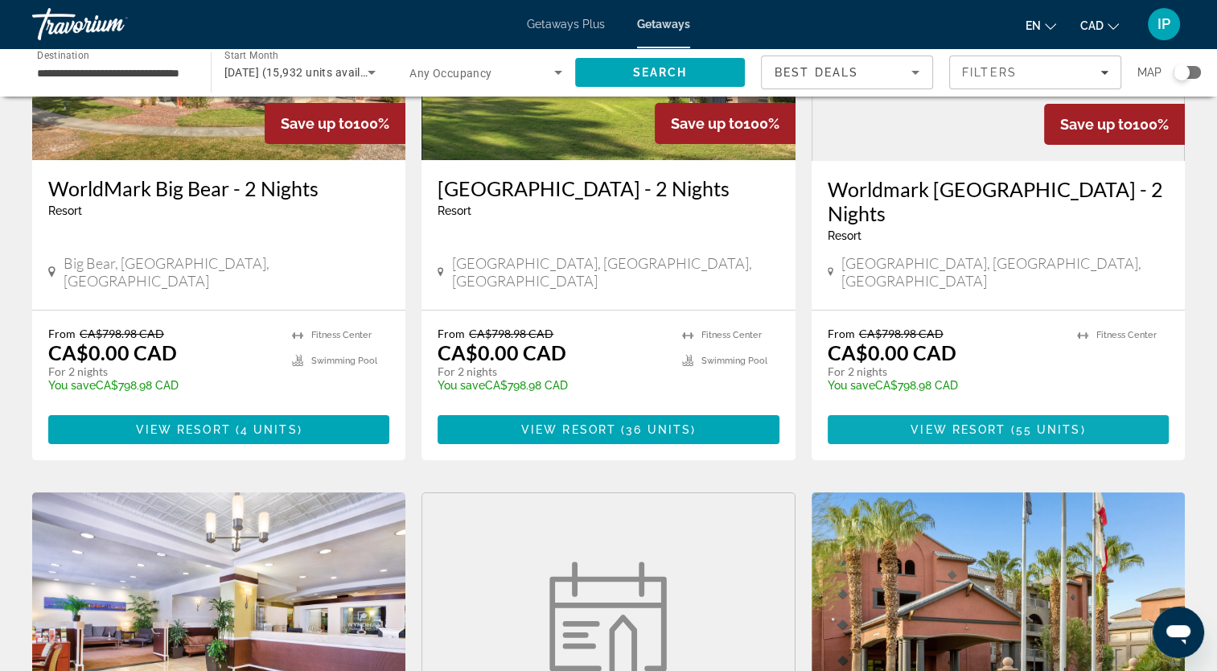
scroll to position [246, 0]
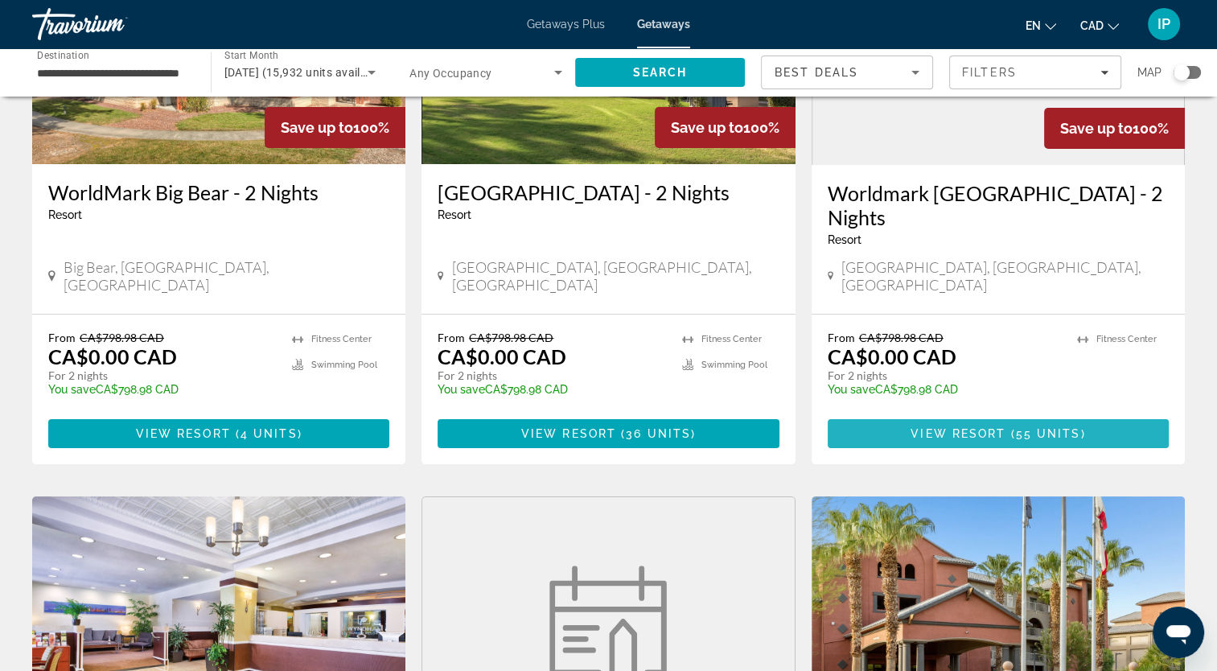
click at [938, 427] on span "View Resort" at bounding box center [958, 433] width 95 height 13
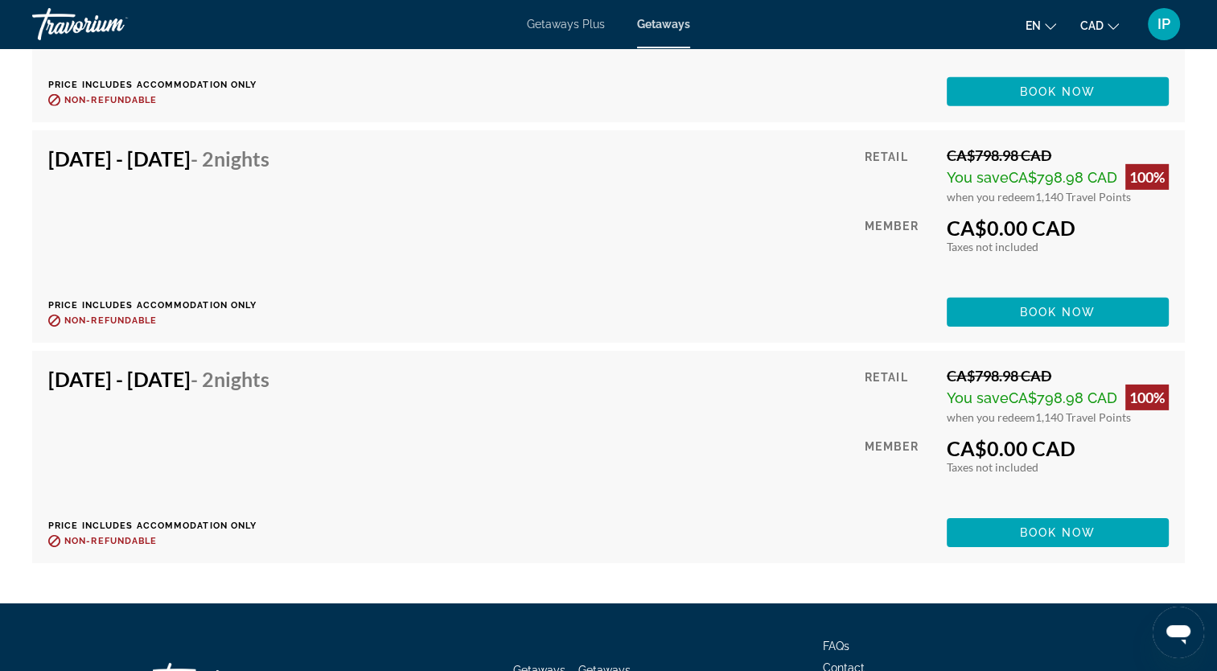
scroll to position [5018, 0]
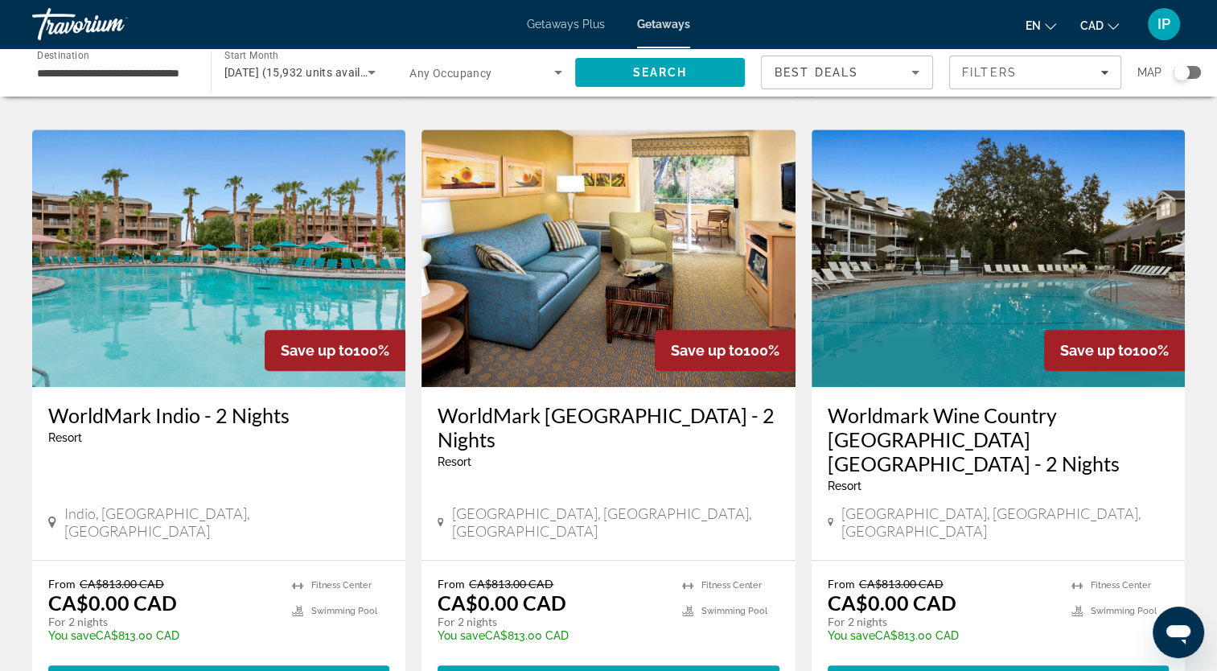
scroll to position [1217, 0]
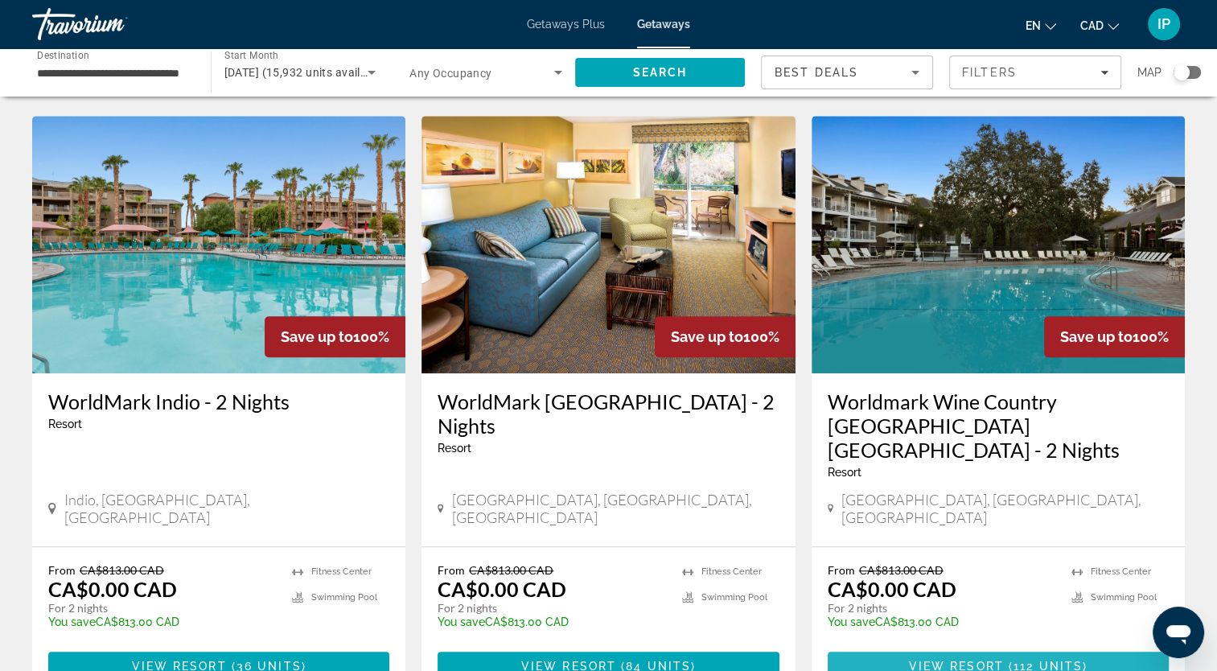
click at [949, 660] on span "View Resort" at bounding box center [956, 666] width 95 height 13
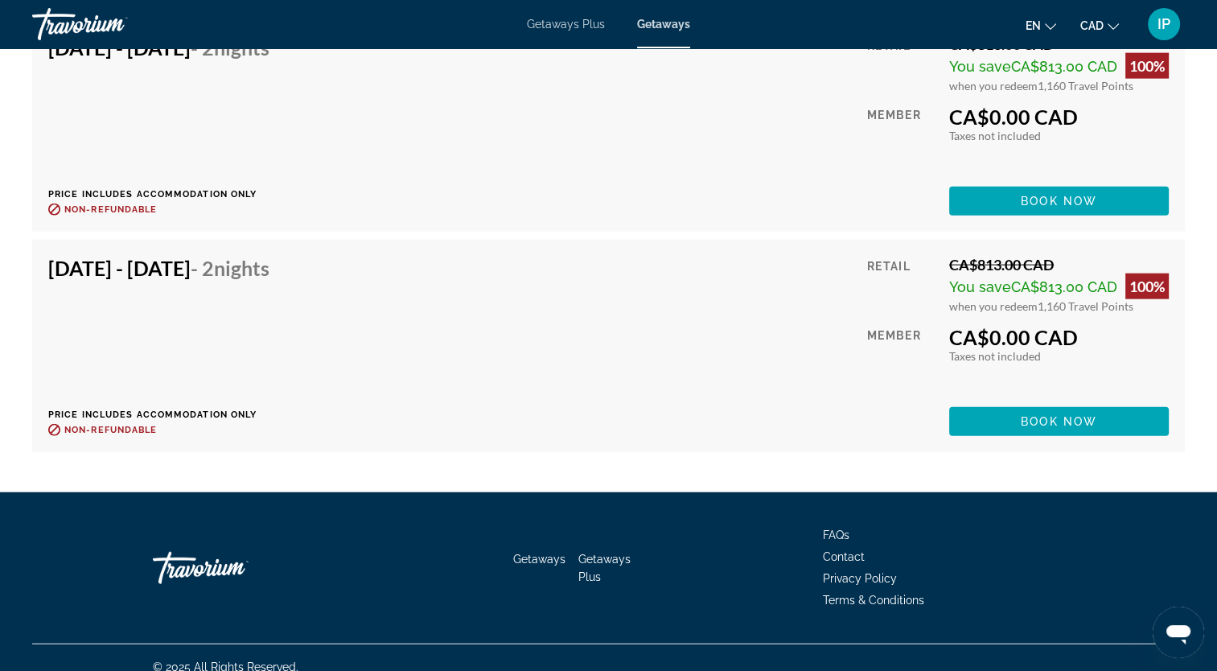
scroll to position [9732, 0]
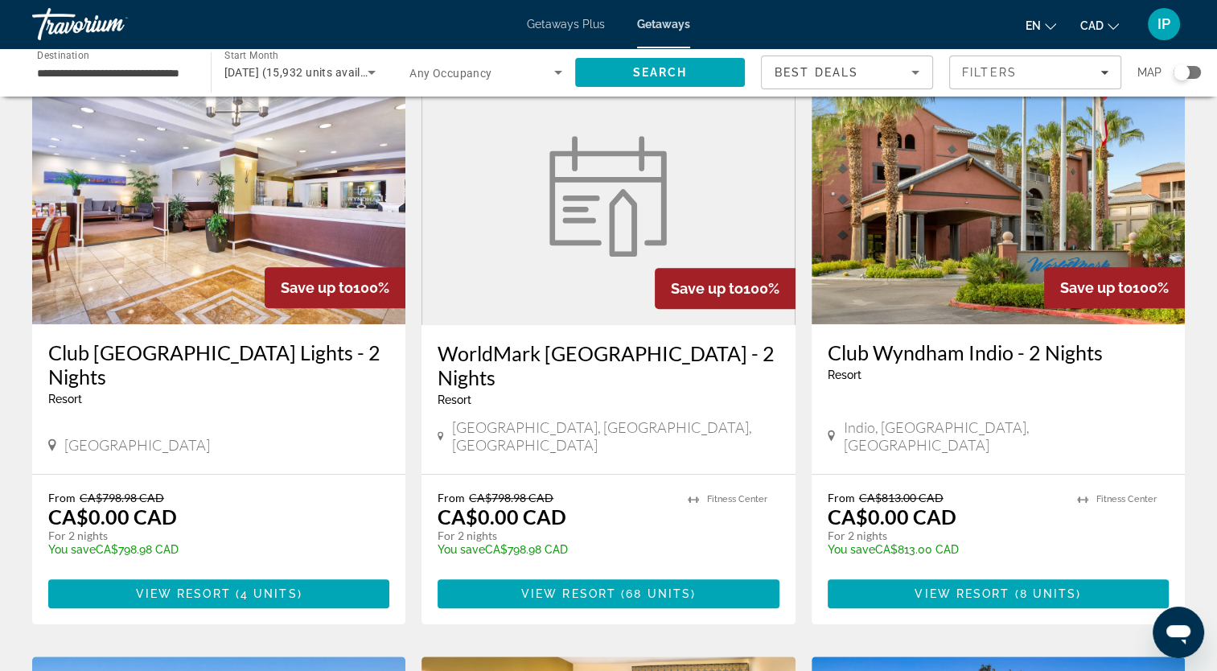
scroll to position [676, 0]
click at [583, 587] on span "View Resort" at bounding box center [568, 593] width 95 height 13
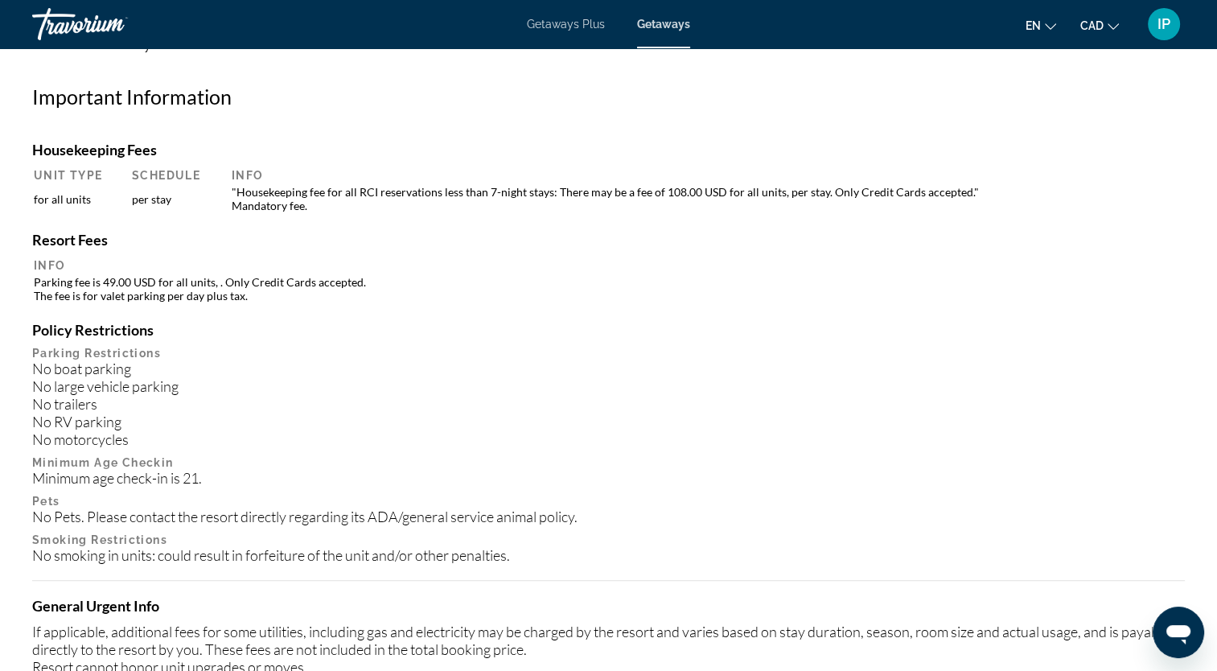
scroll to position [718, 0]
click at [661, 199] on div "Housekeeping Fees Unit Type Schedule Info for all units per stay "Housekeeping …" at bounding box center [608, 530] width 1153 height 782
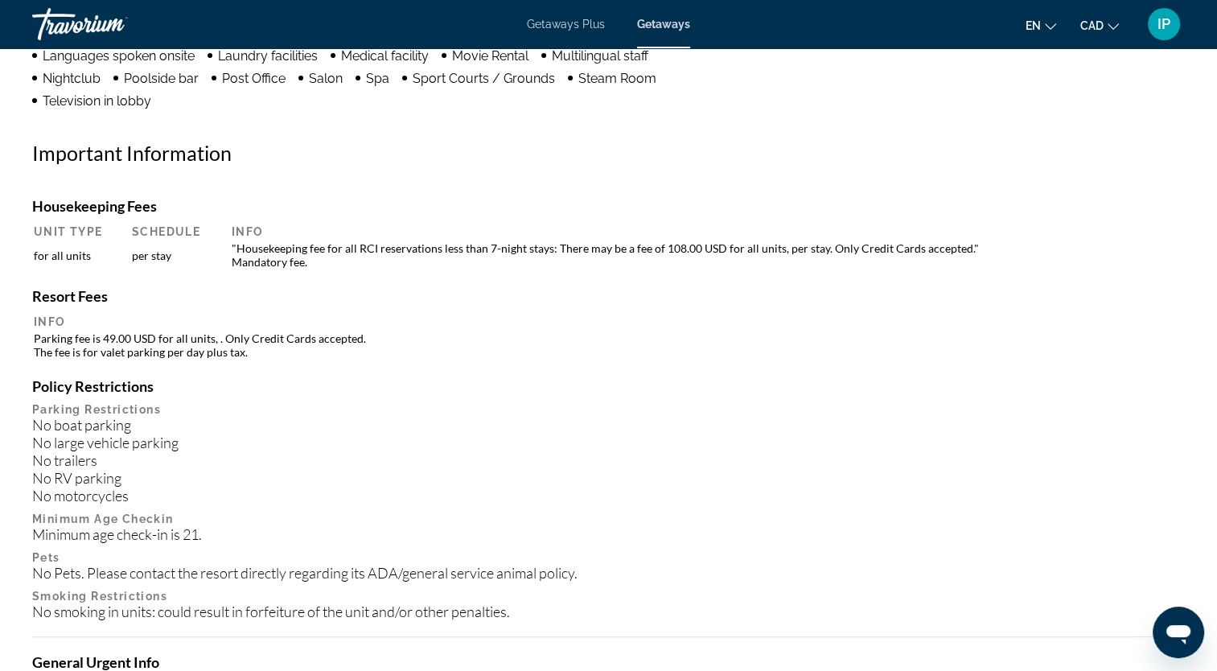
scroll to position [658, 0]
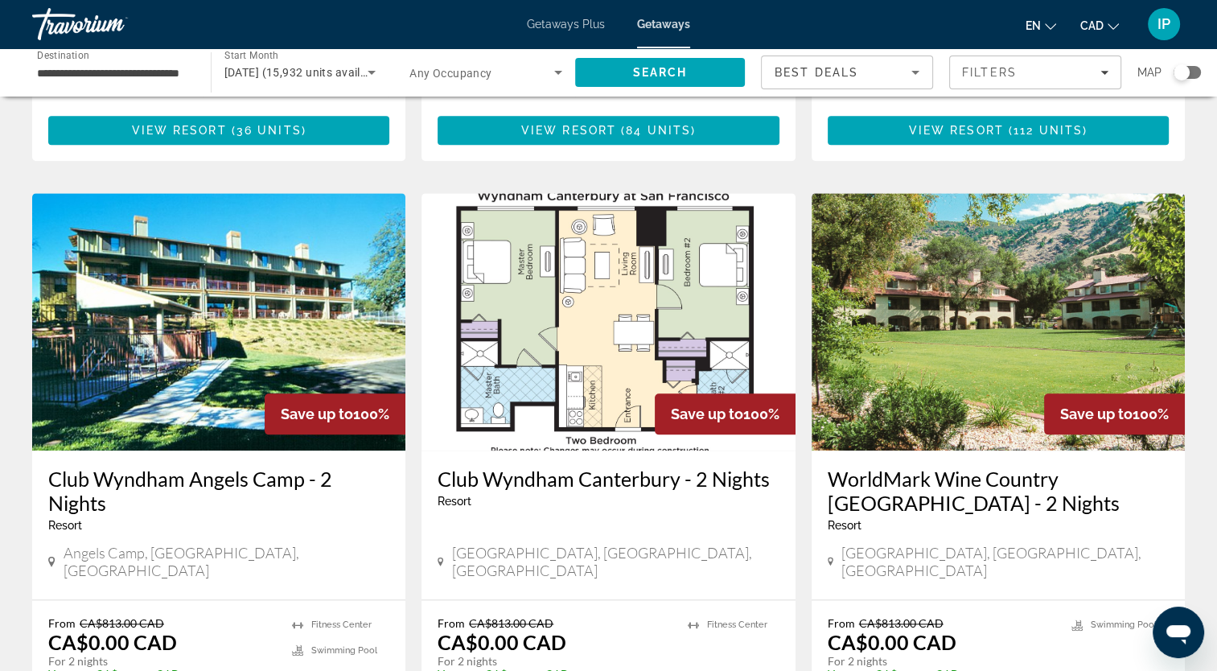
scroll to position [1789, 0]
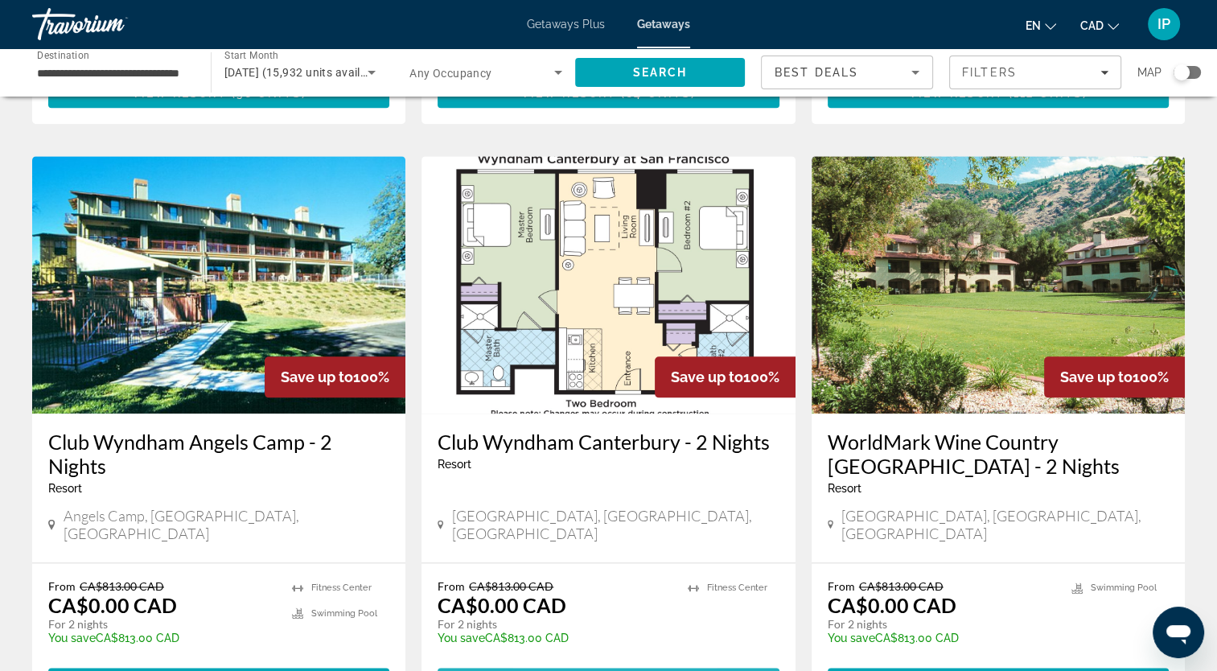
click at [544, 670] on span "View Resort" at bounding box center [568, 682] width 95 height 13
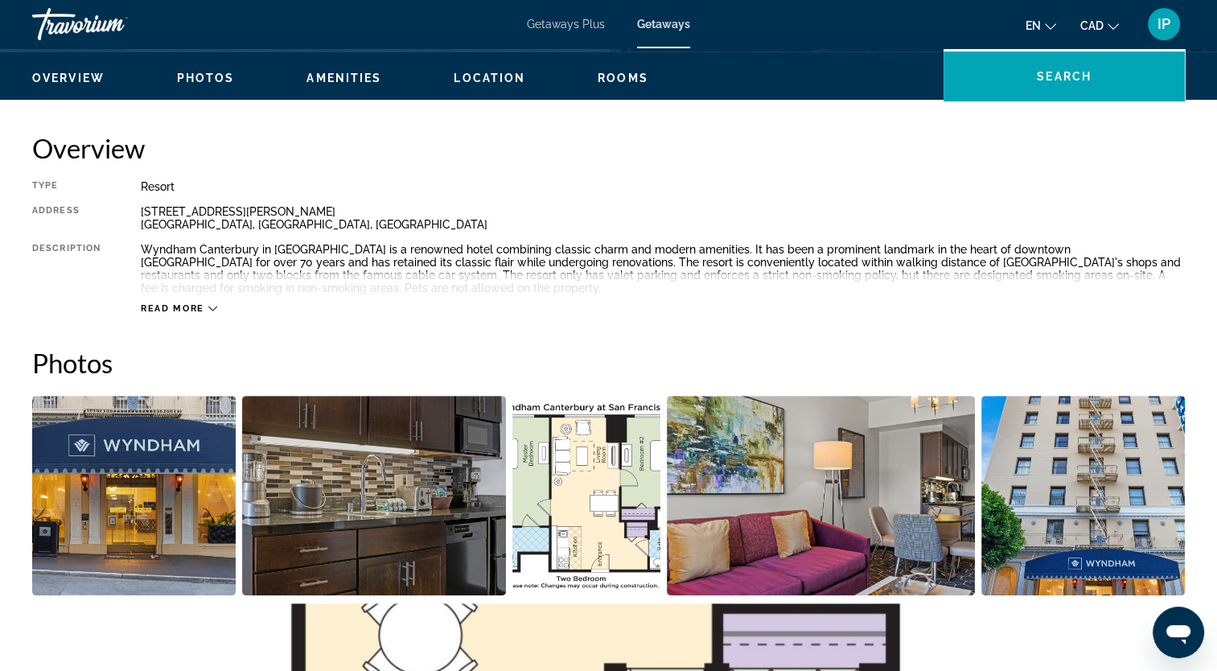
scroll to position [480, 0]
click at [204, 309] on div "Read more" at bounding box center [179, 308] width 76 height 10
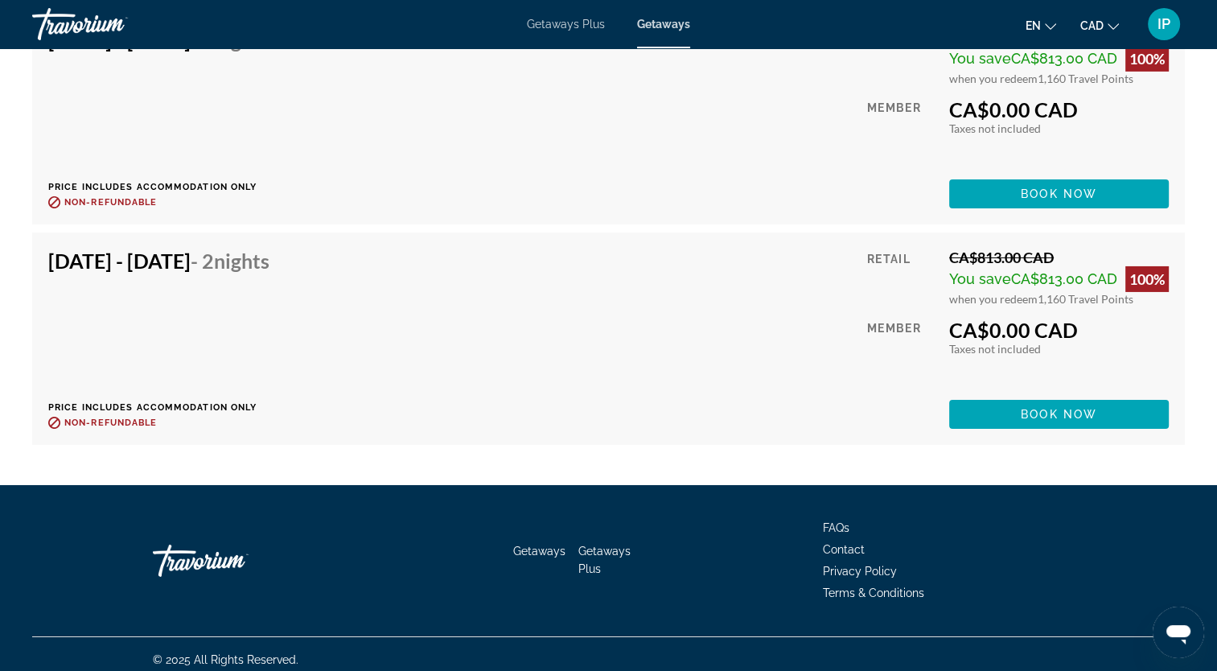
scroll to position [5375, 0]
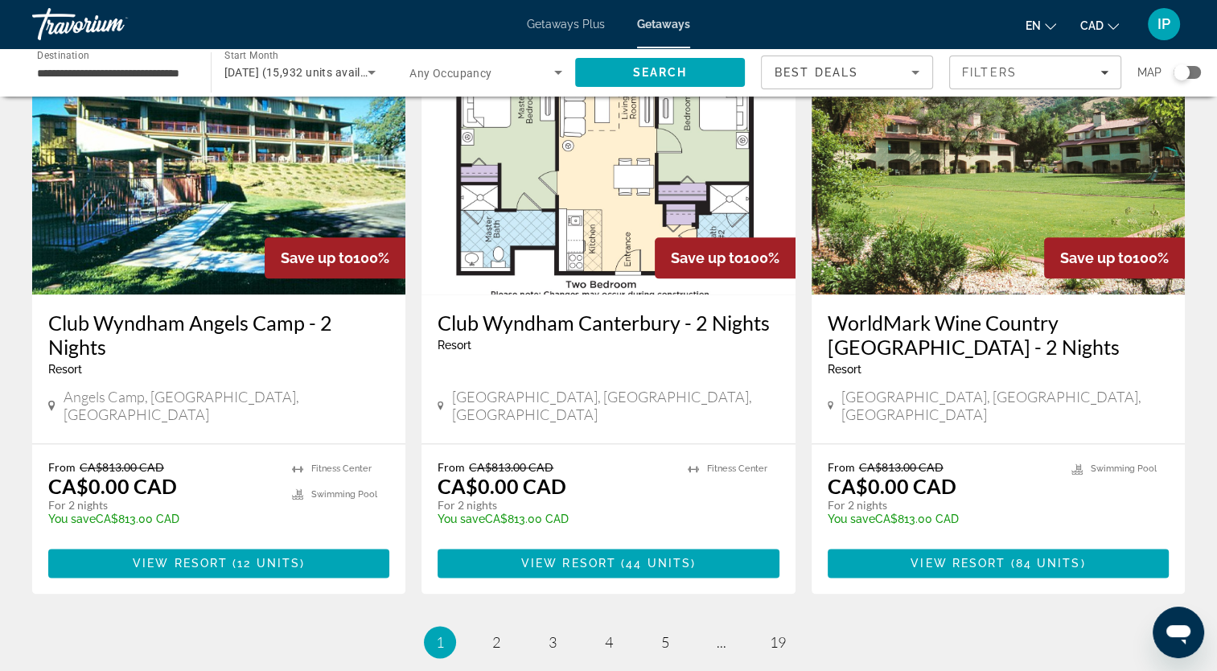
scroll to position [1916, 0]
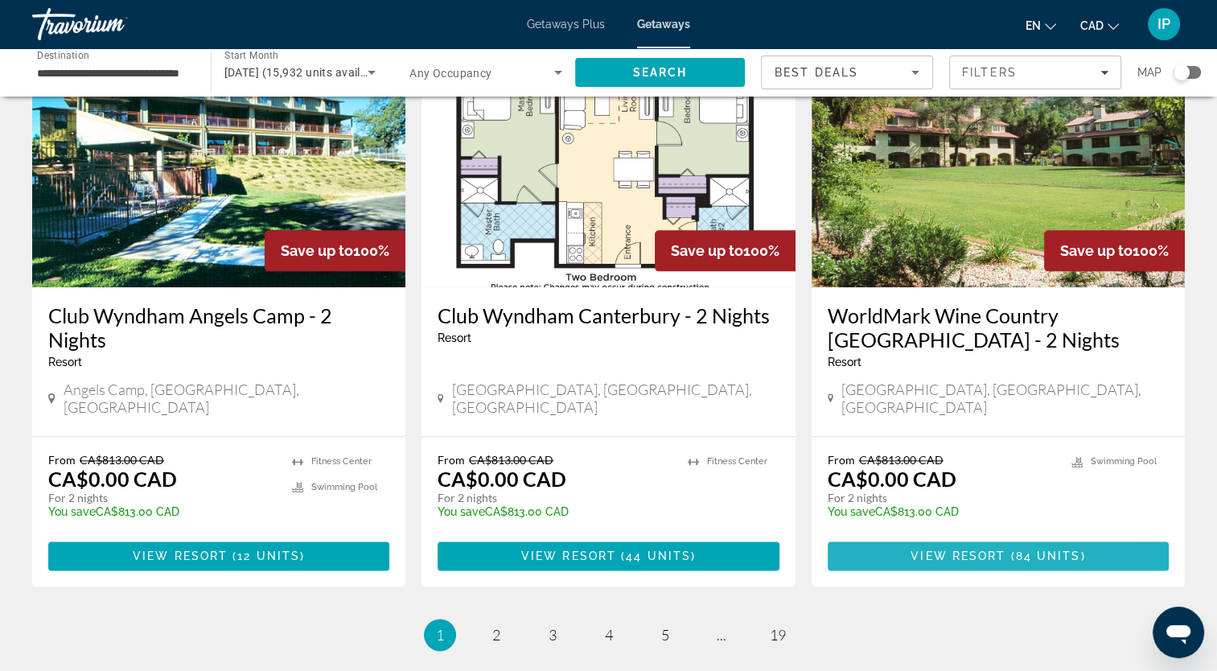
click at [946, 550] on span "View Resort" at bounding box center [958, 556] width 95 height 13
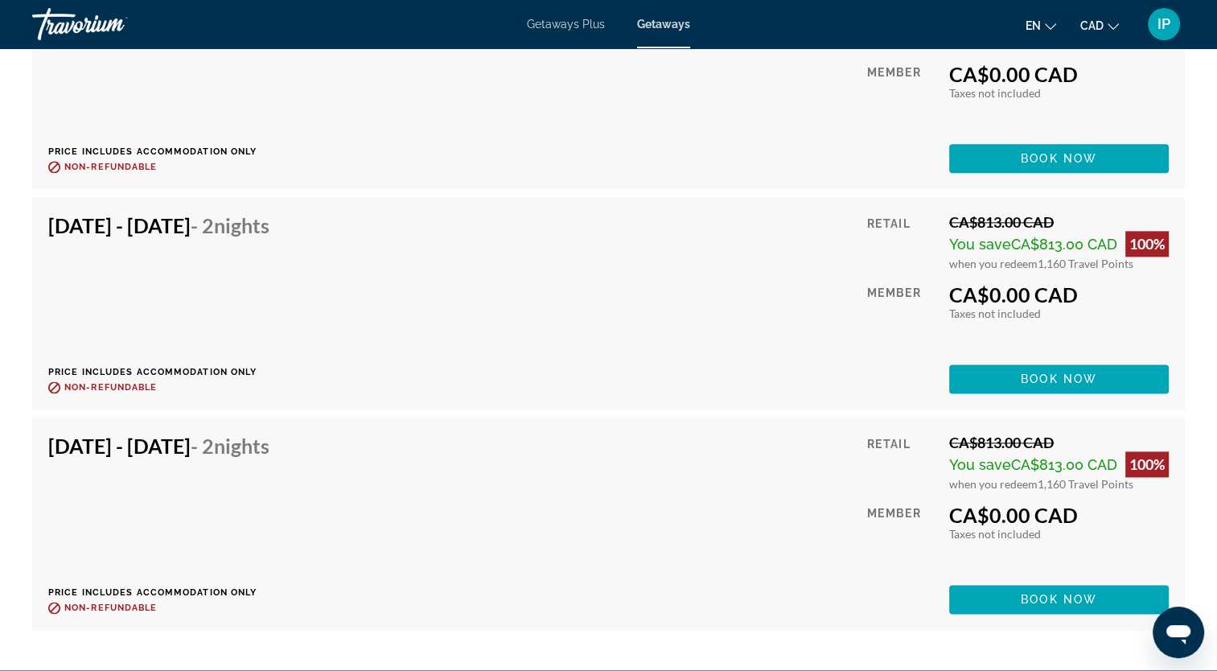
scroll to position [8085, 0]
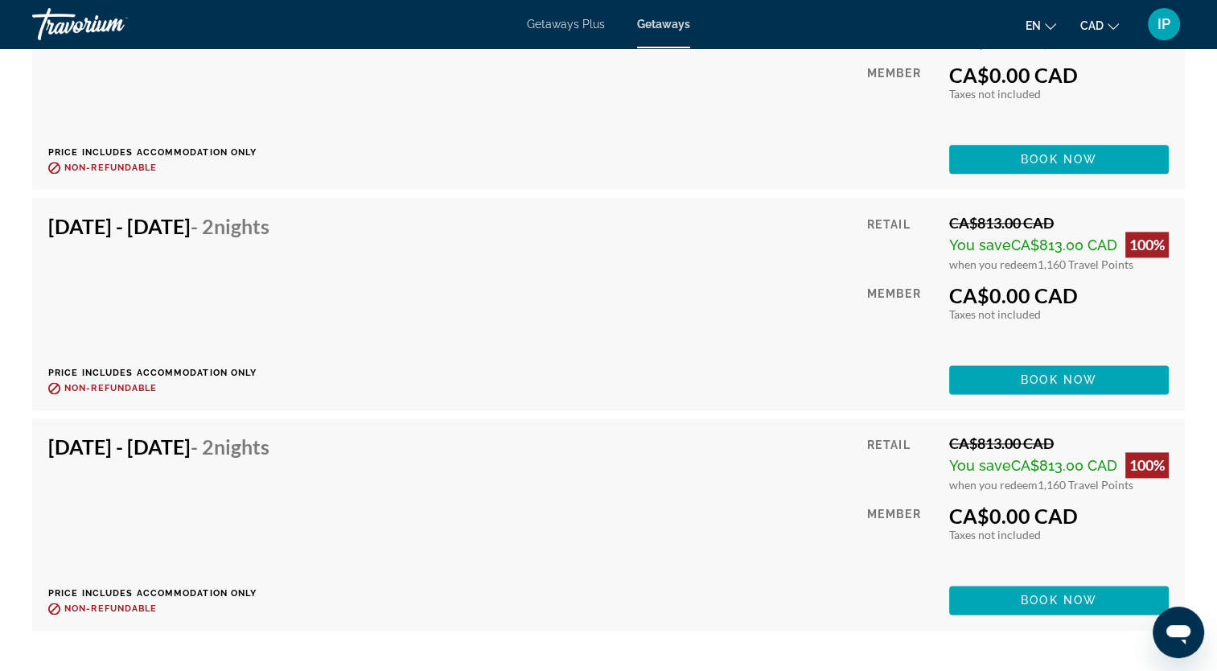
click at [538, 320] on div "Dec 19, 2025 - Dec 21, 2025 - 2 Nights Price includes accommodation only Refund…" at bounding box center [608, 304] width 1121 height 180
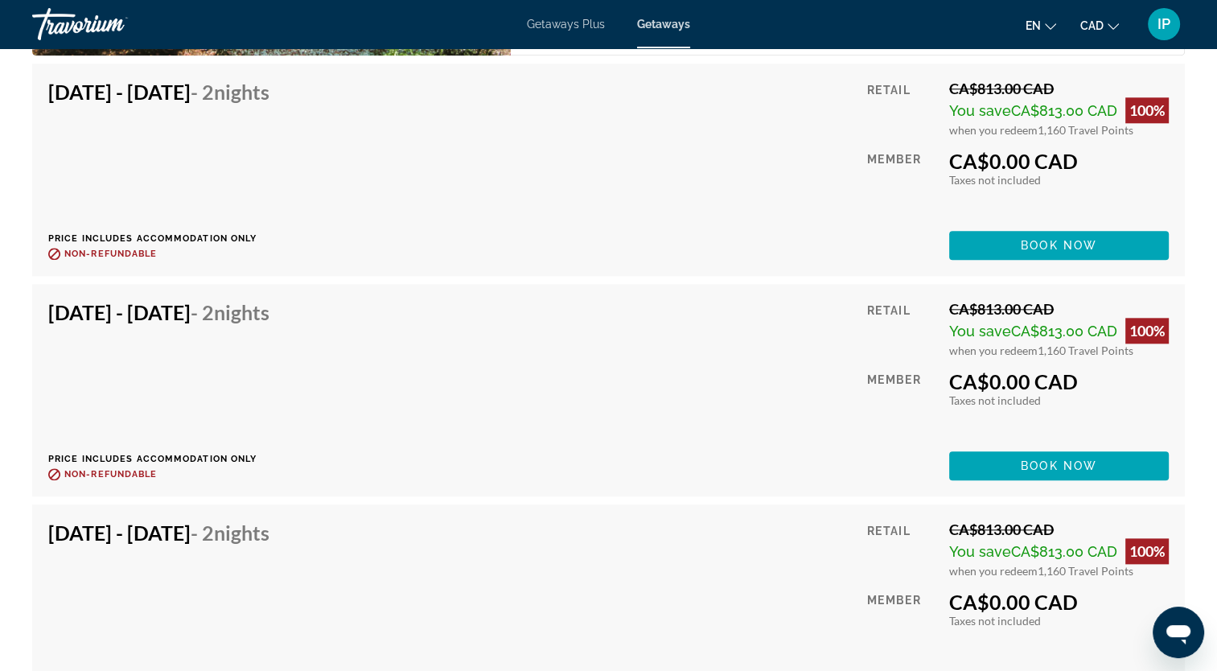
scroll to position [7774, 0]
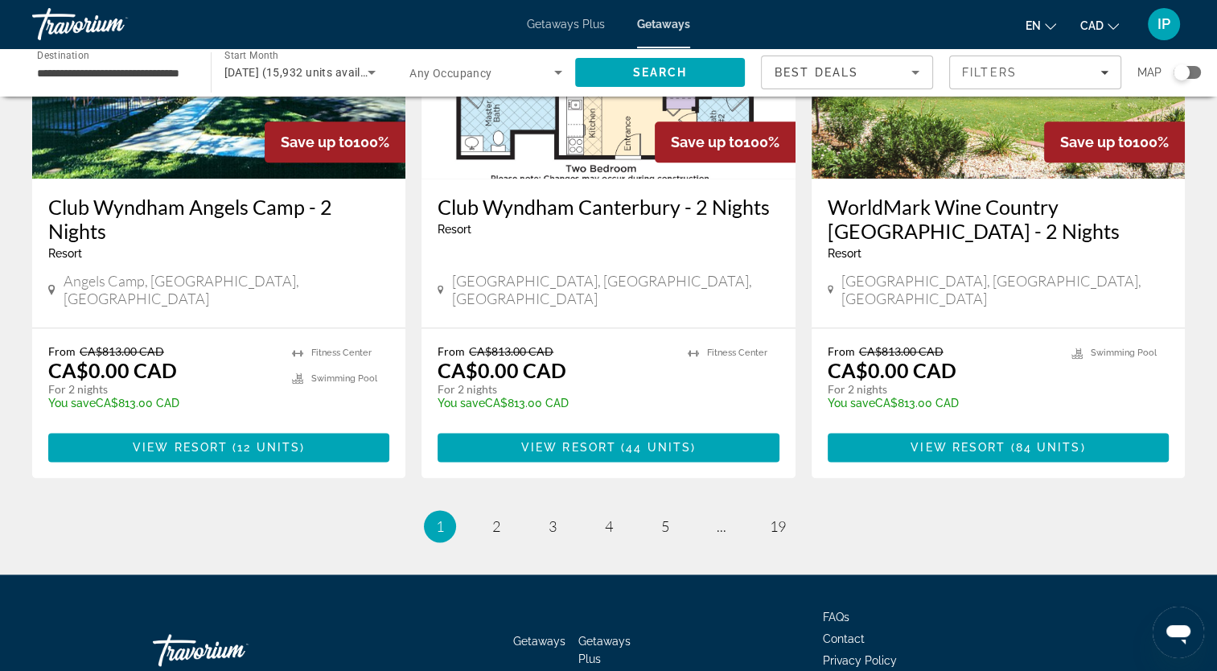
scroll to position [2028, 0]
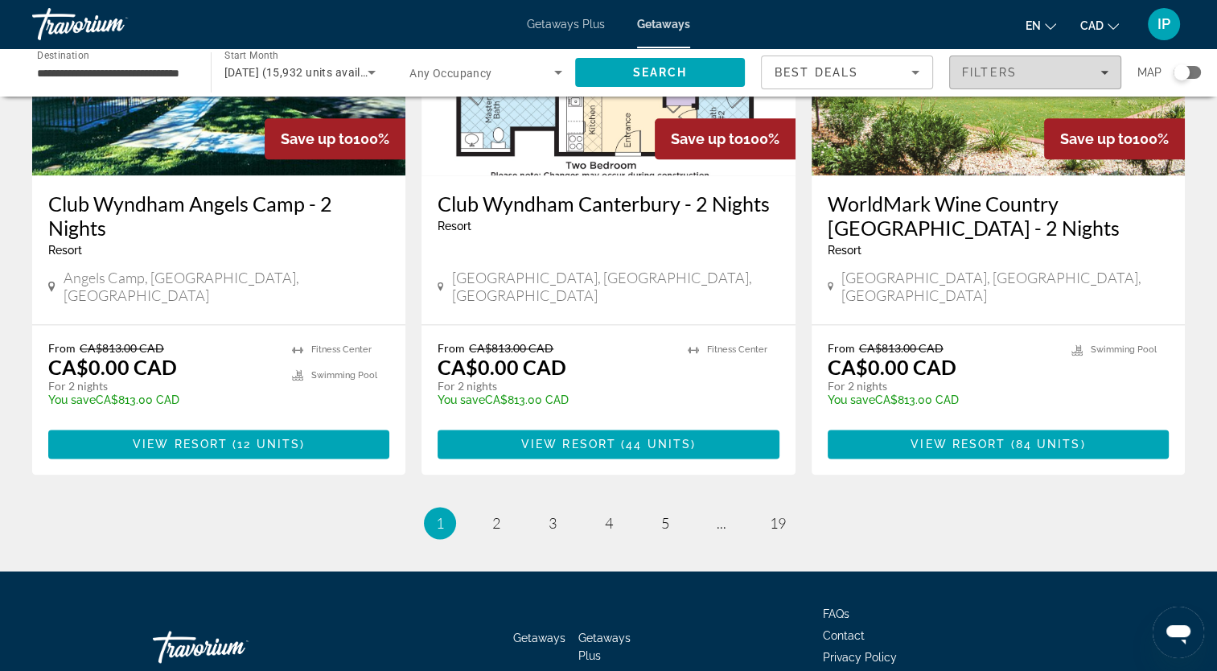
click at [1107, 72] on icon "Filters" at bounding box center [1105, 72] width 8 height 8
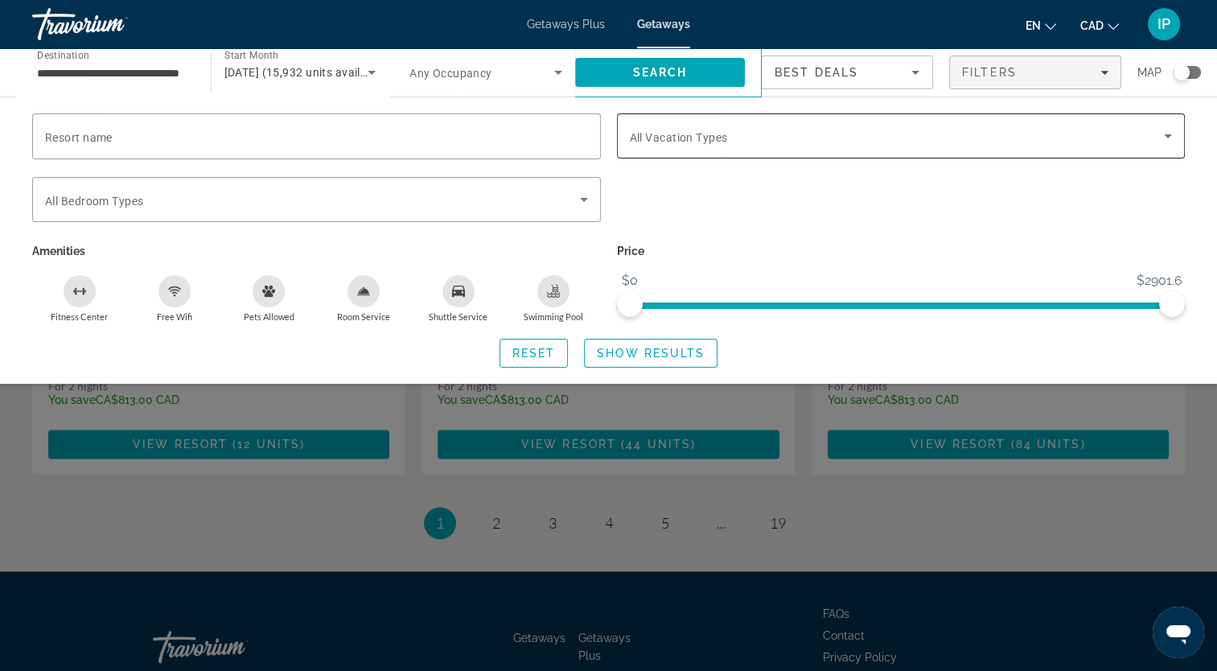
click at [1181, 140] on div "Vacation Types All Vacation Types" at bounding box center [901, 135] width 569 height 45
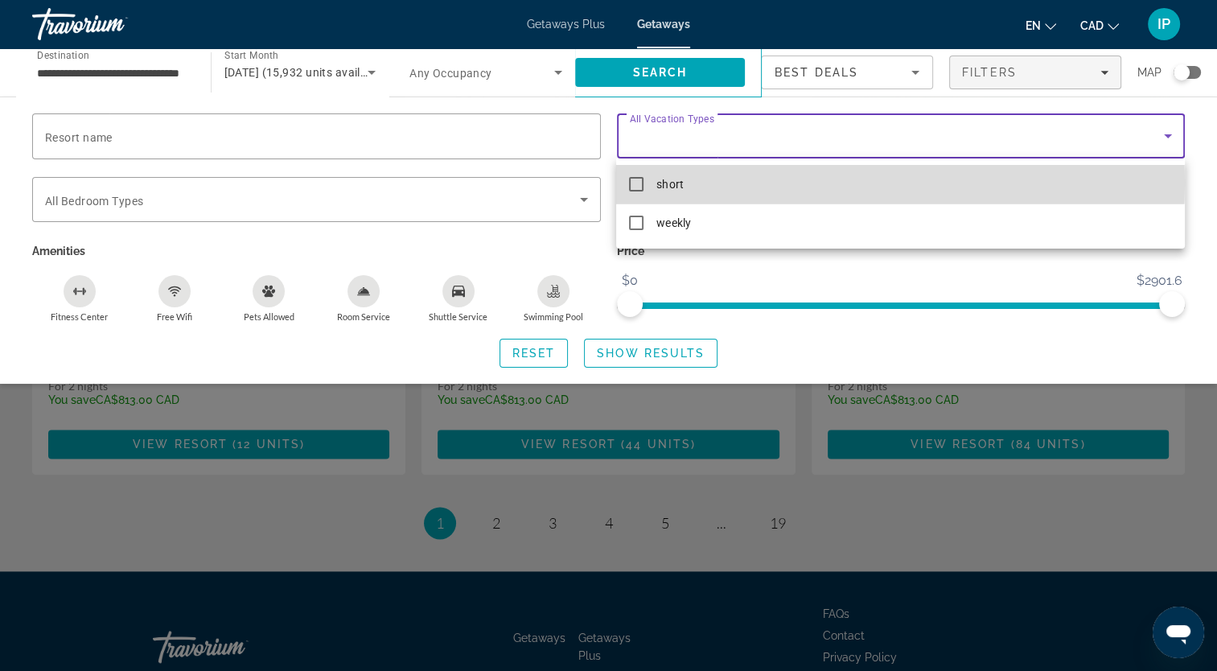
click at [639, 183] on mat-pseudo-checkbox at bounding box center [636, 184] width 14 height 14
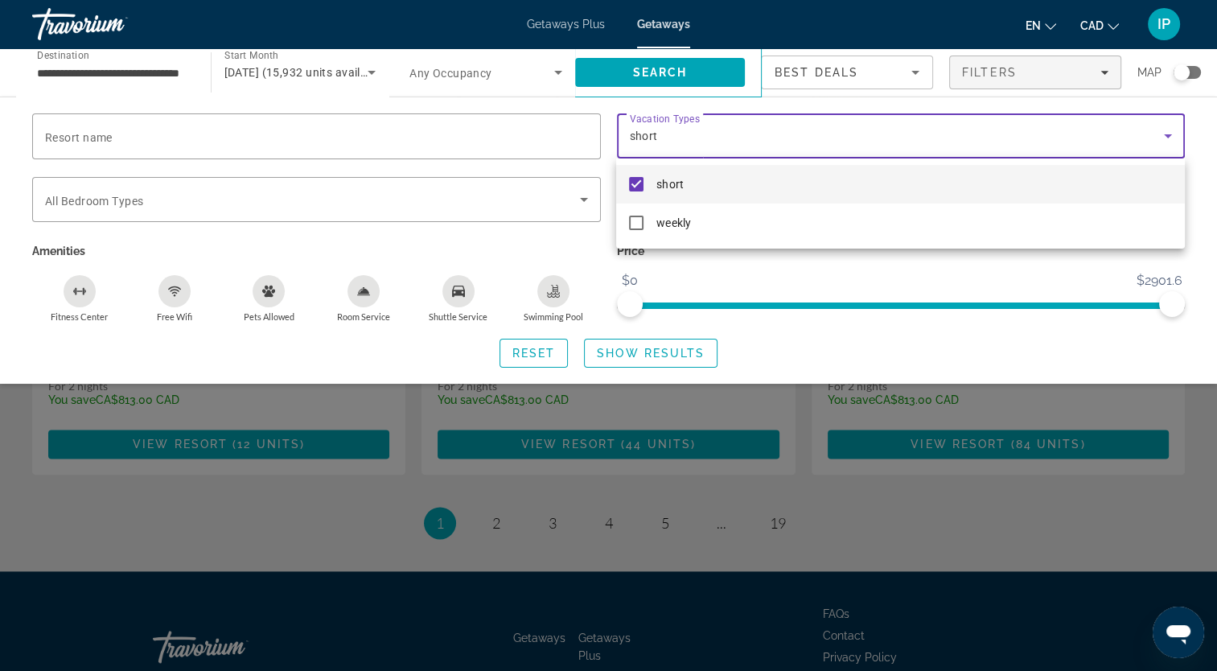
click at [587, 204] on div at bounding box center [608, 335] width 1217 height 671
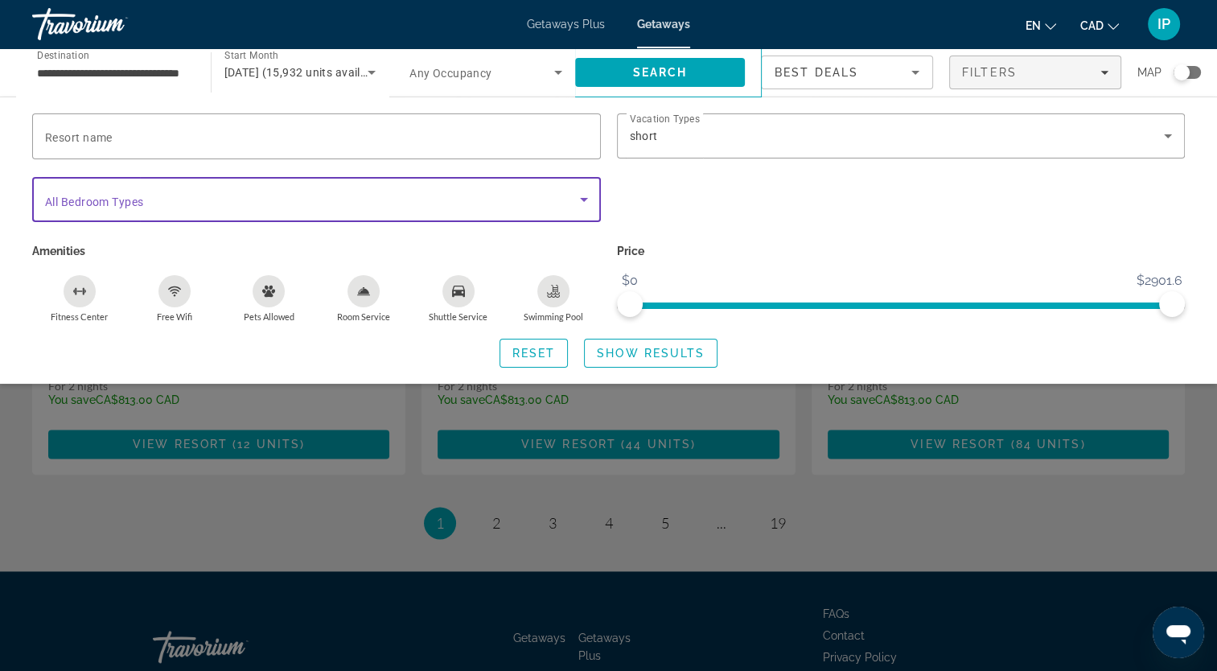
click at [587, 204] on icon "Search widget" at bounding box center [583, 199] width 19 height 19
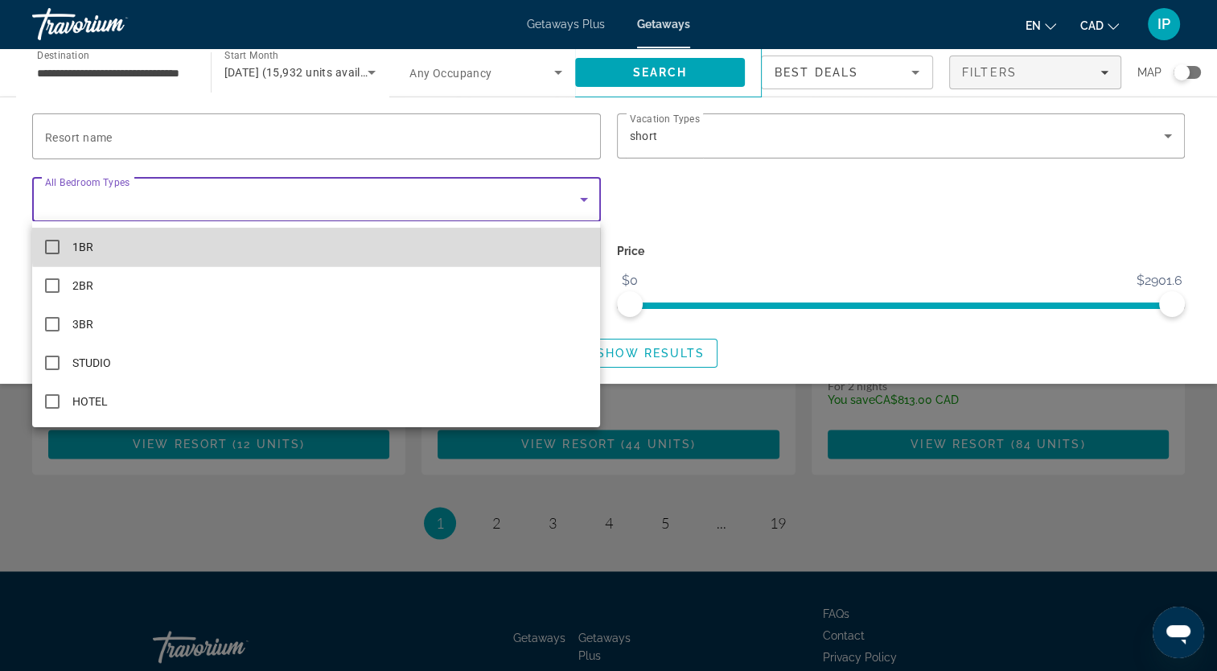
click at [430, 237] on mat-option "1BR" at bounding box center [316, 247] width 568 height 39
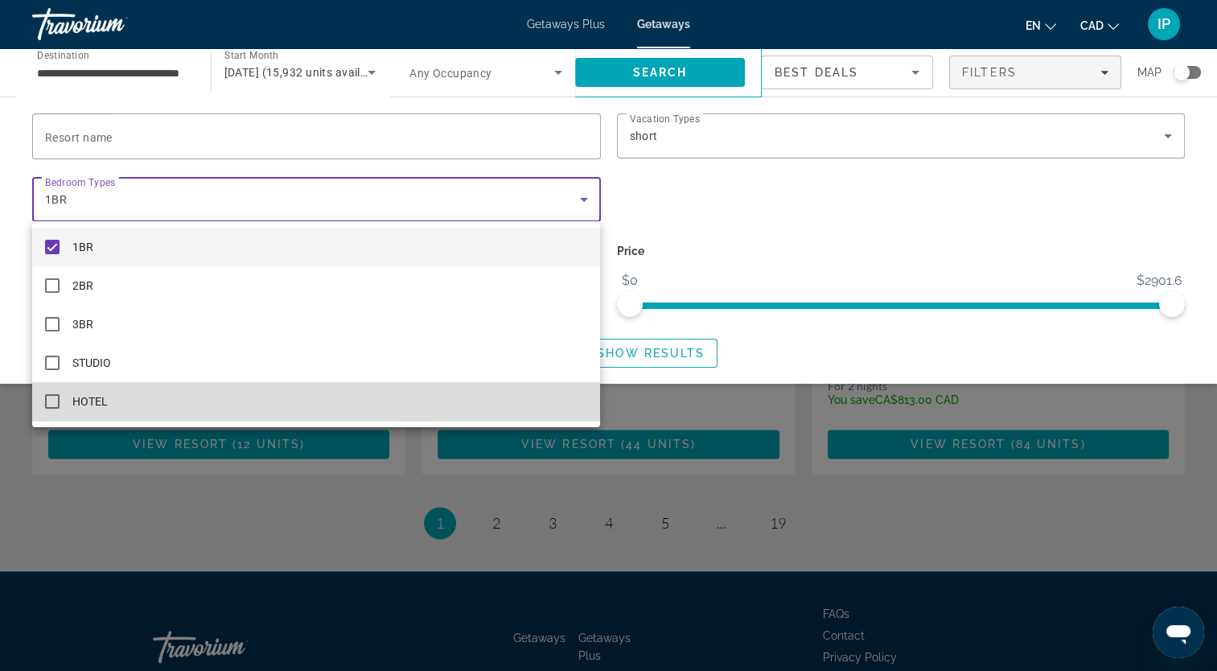
click at [49, 405] on mat-pseudo-checkbox at bounding box center [52, 401] width 14 height 14
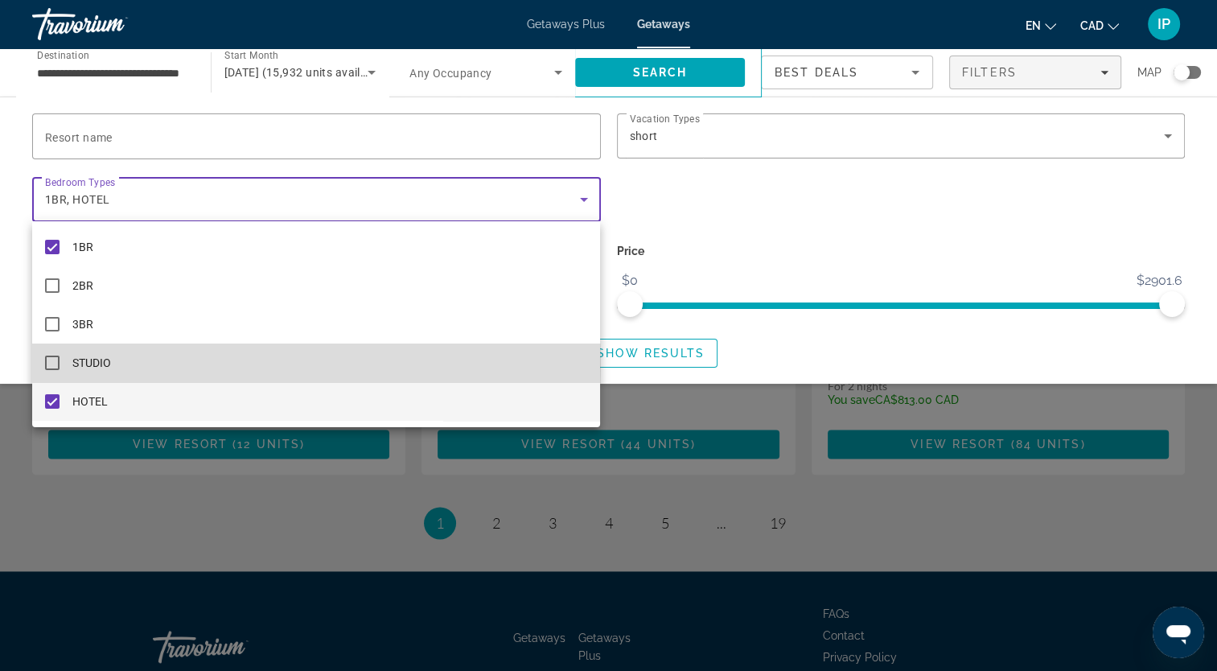
click at [55, 363] on mat-pseudo-checkbox at bounding box center [52, 363] width 14 height 14
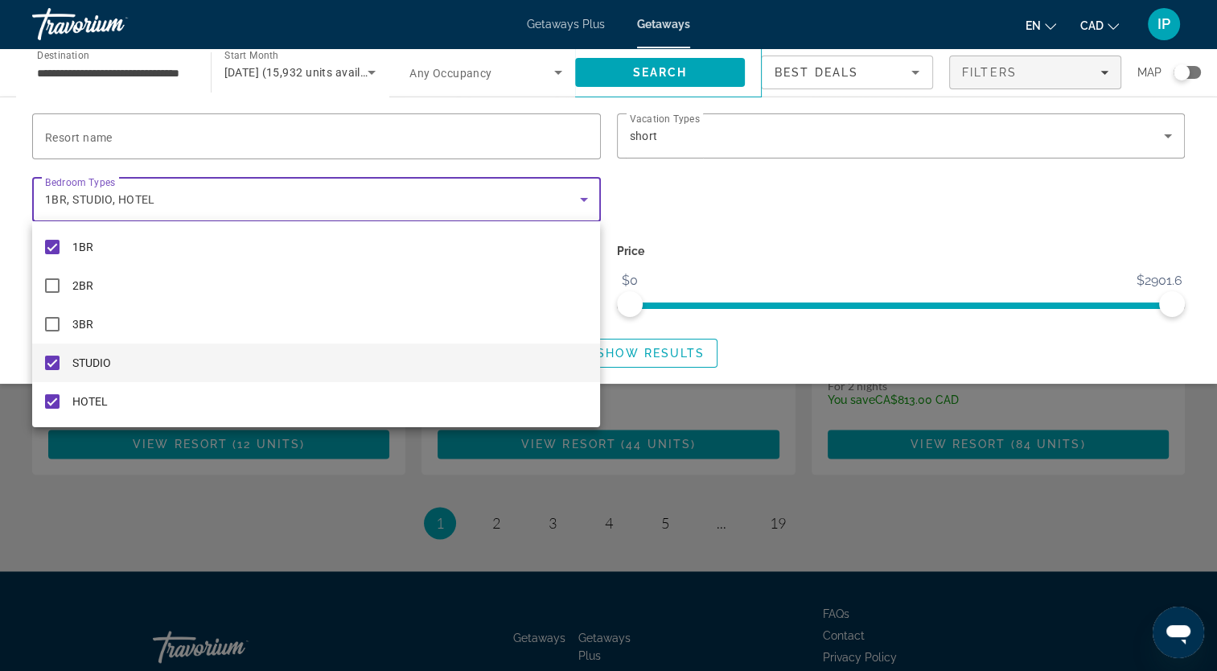
click at [781, 254] on div at bounding box center [608, 335] width 1217 height 671
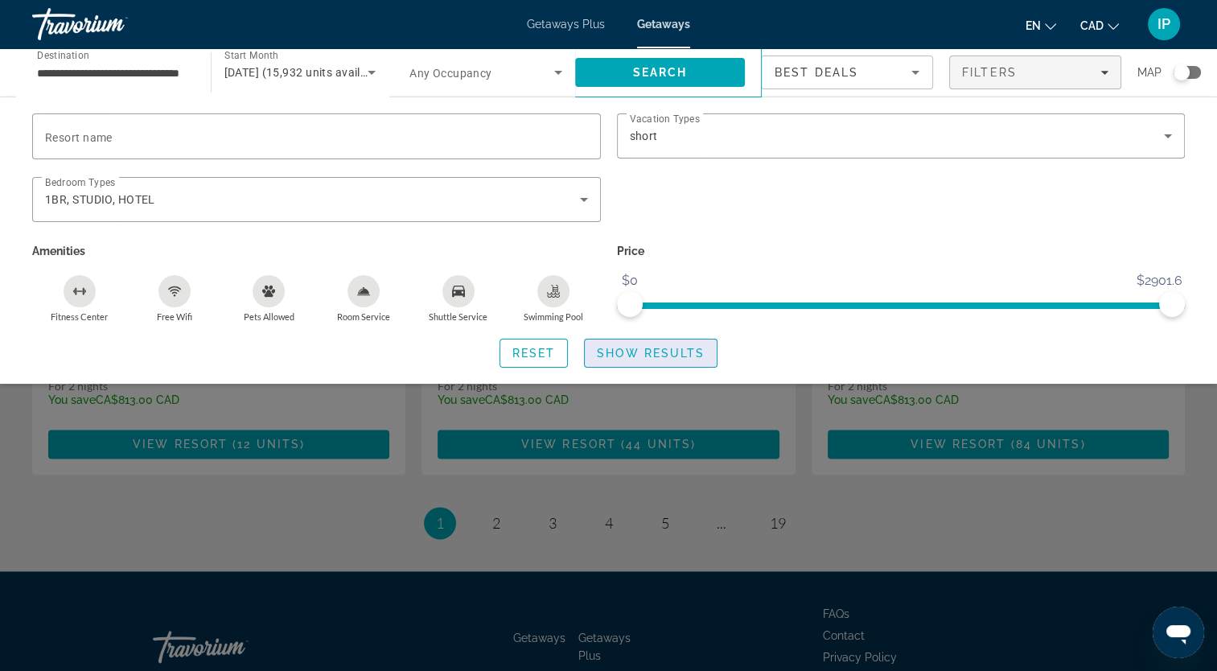
click at [651, 364] on span "Search widget" at bounding box center [651, 353] width 132 height 39
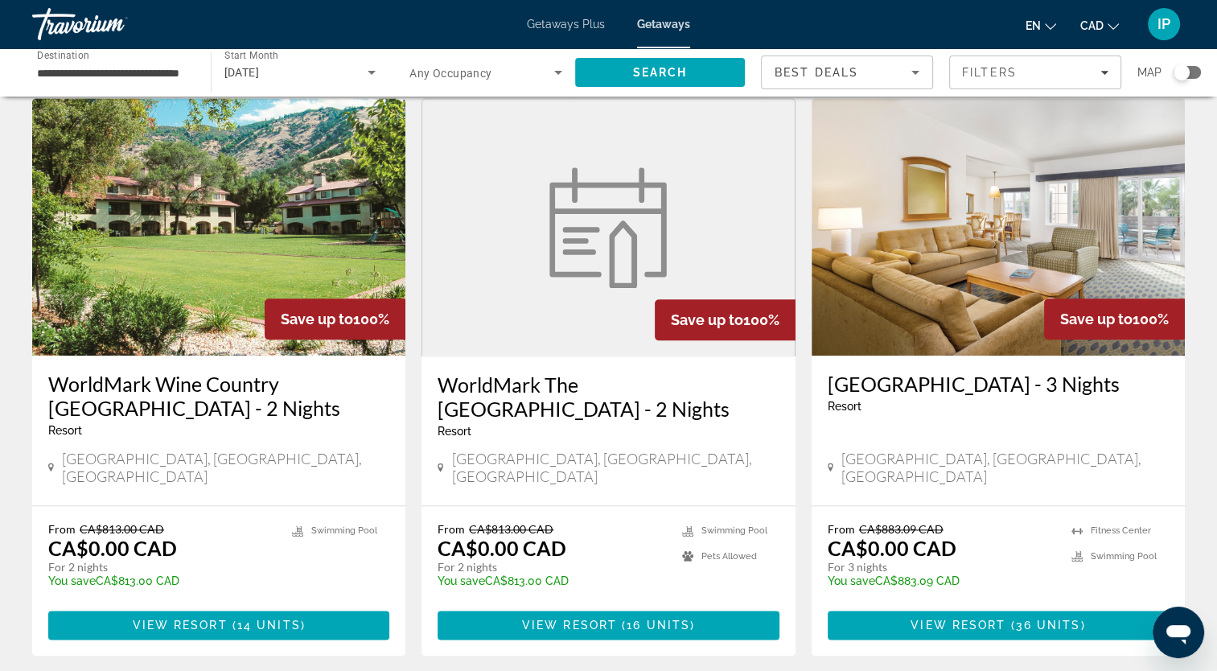
scroll to position [1828, 0]
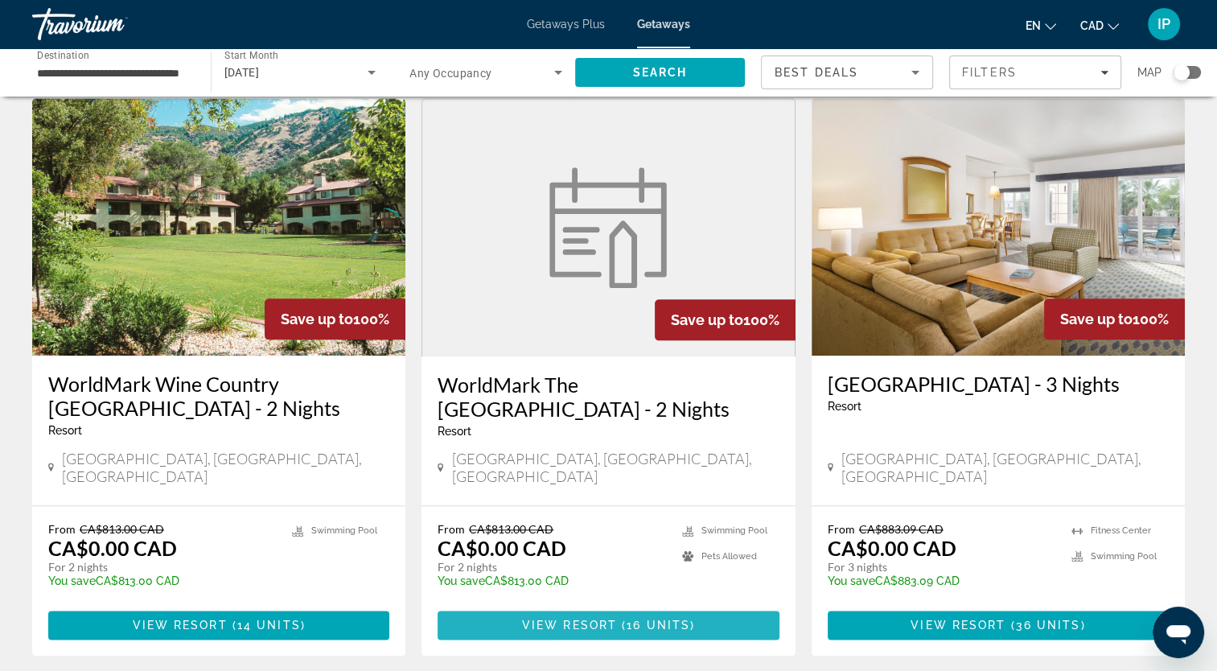
click at [566, 619] on span "View Resort" at bounding box center [569, 625] width 95 height 13
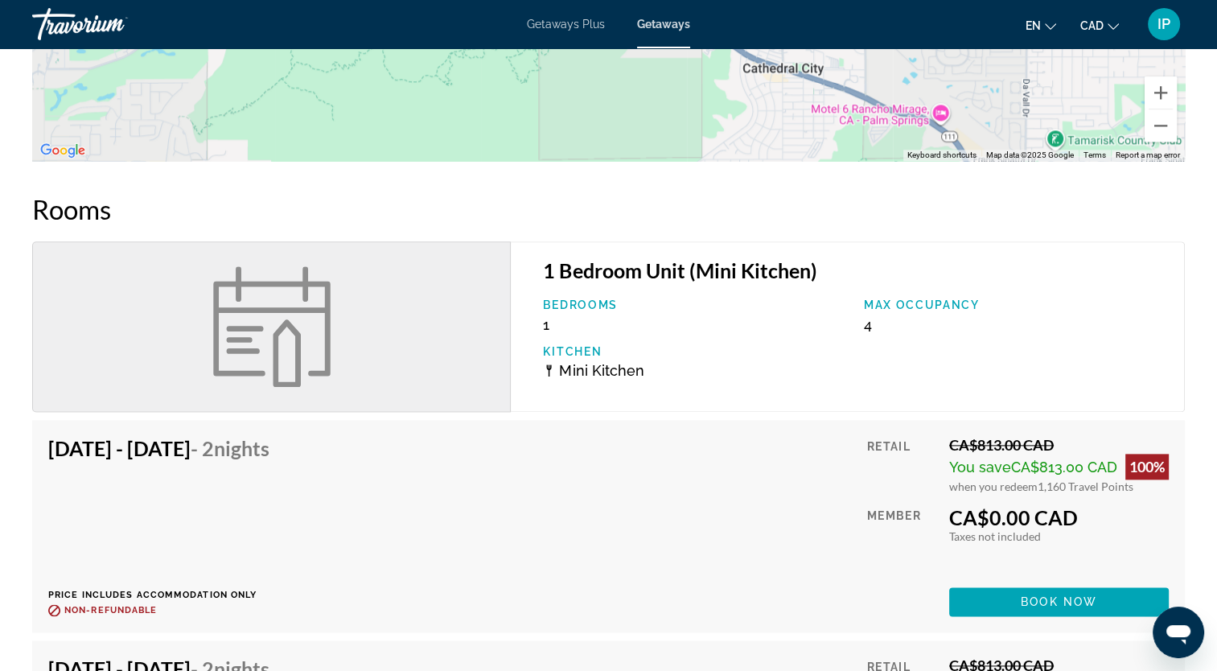
scroll to position [1831, 0]
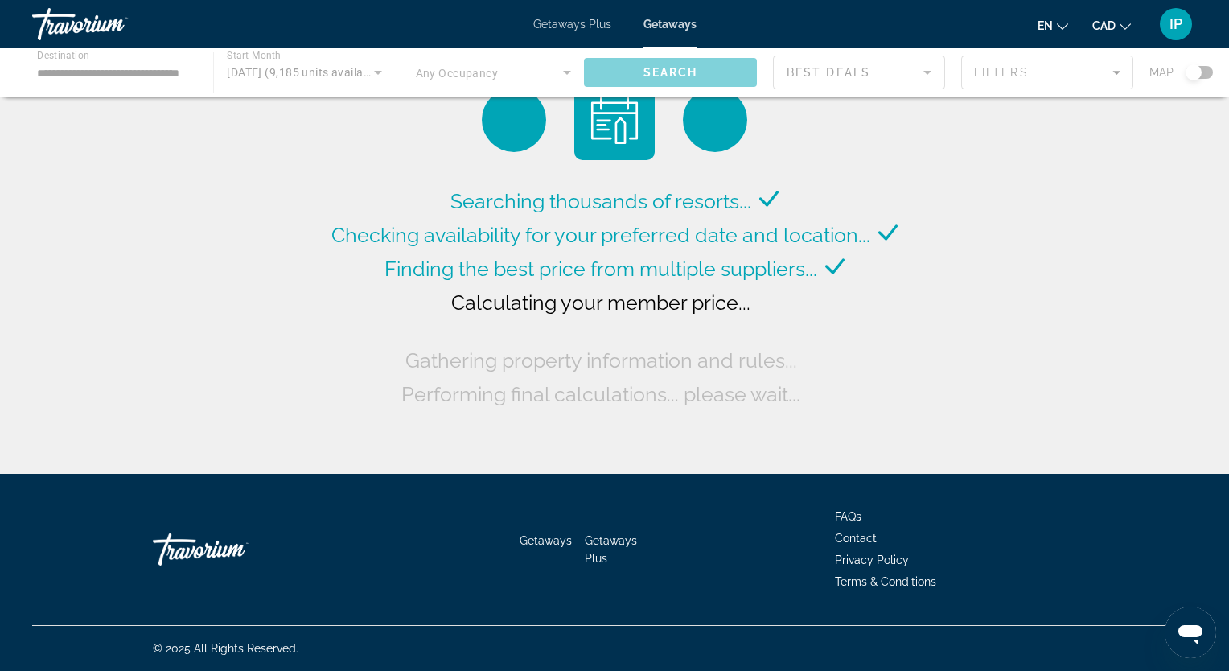
click at [681, 385] on span "Performing final calculations... please wait..." at bounding box center [600, 394] width 399 height 24
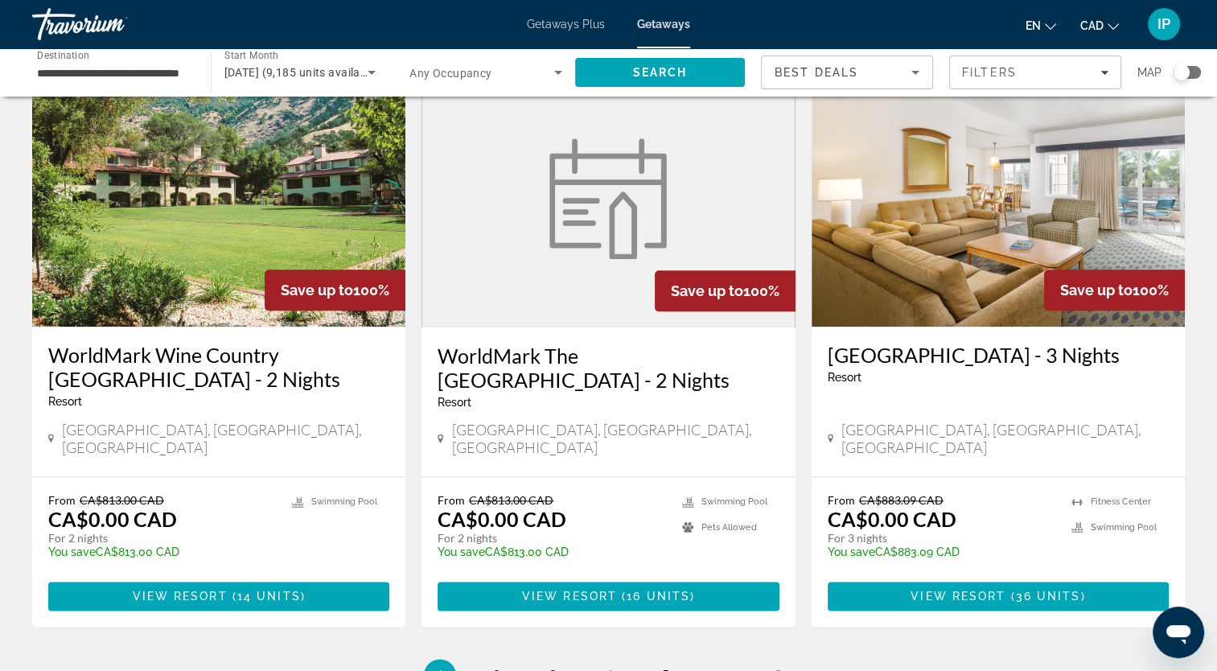
scroll to position [1859, 0]
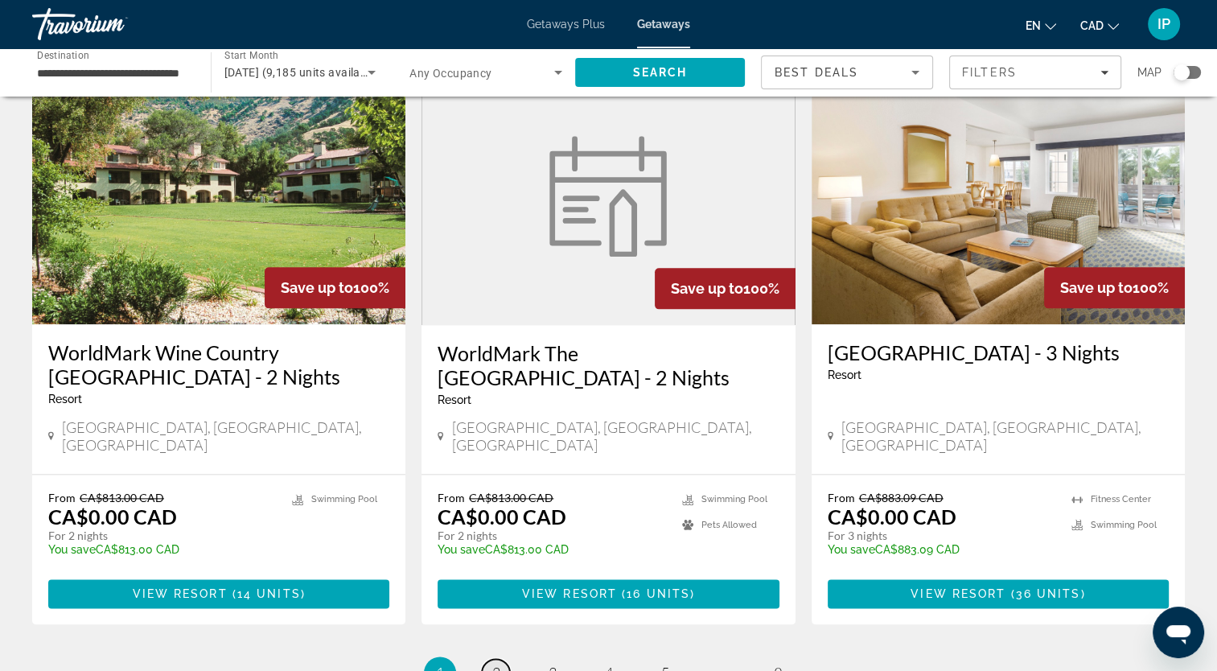
click at [492, 664] on span "2" at bounding box center [496, 673] width 8 height 18
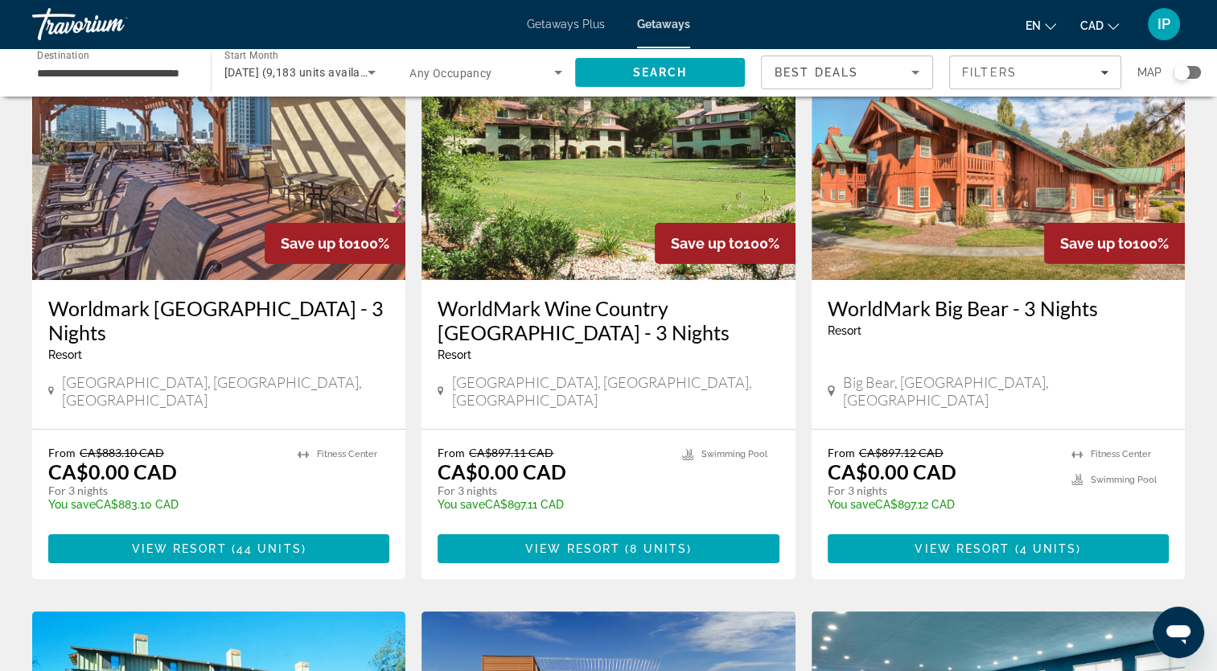
scroll to position [131, 0]
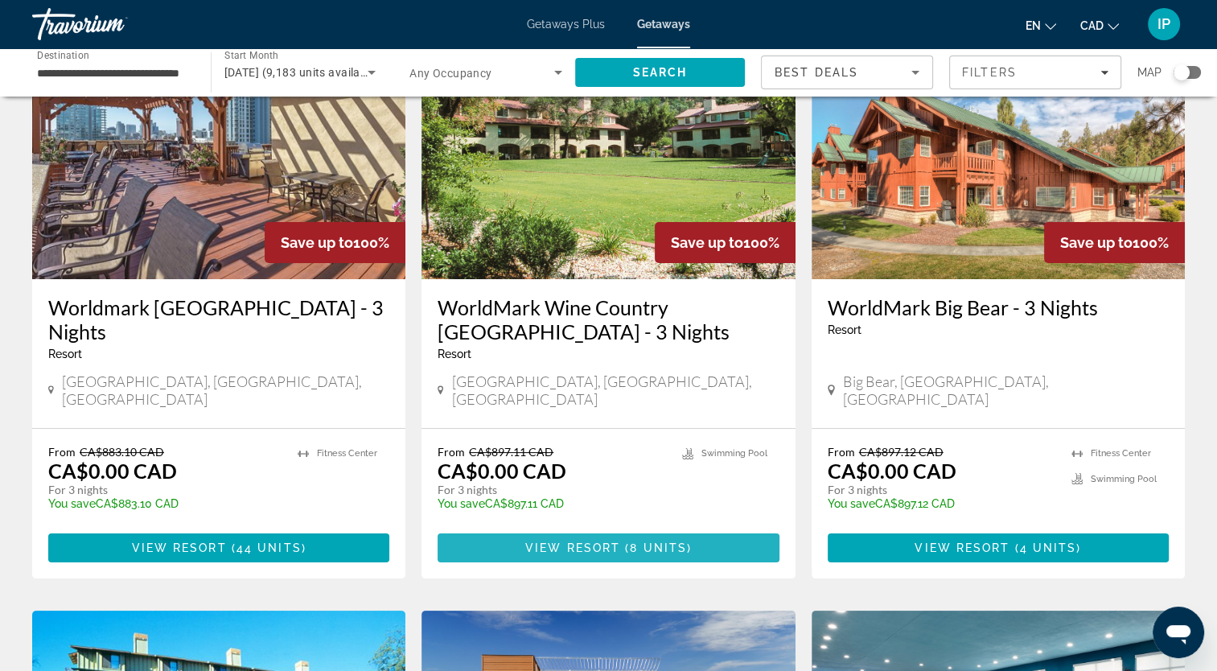
click at [586, 537] on span "Main content" at bounding box center [608, 548] width 341 height 39
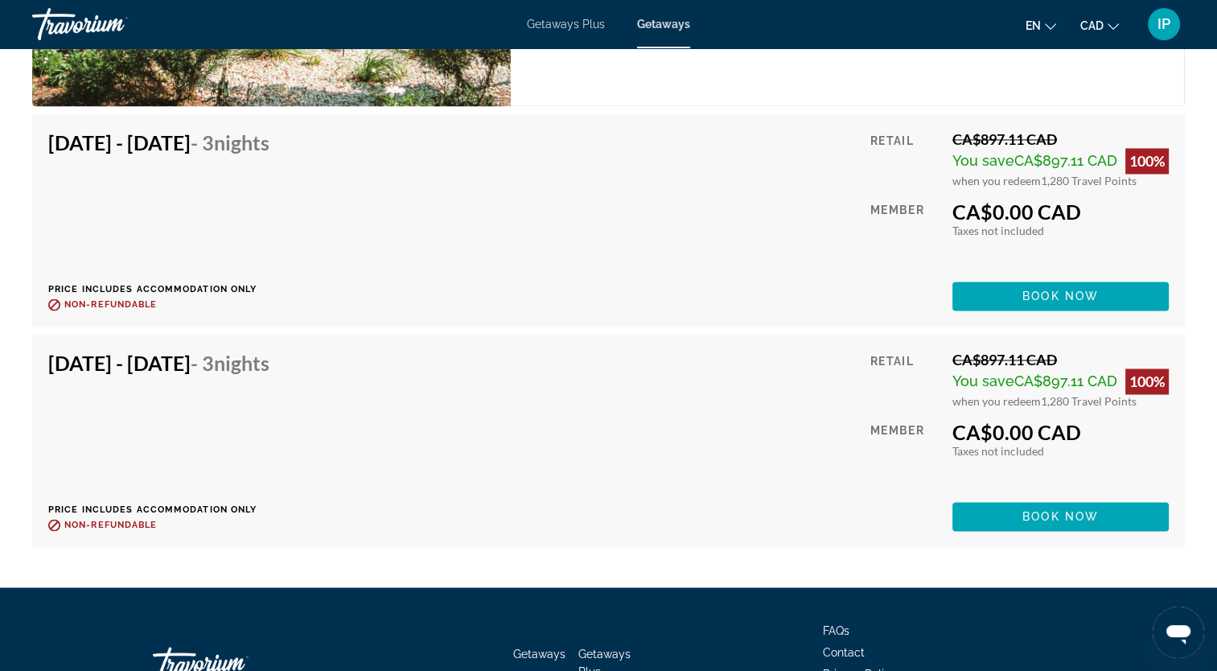
scroll to position [8571, 0]
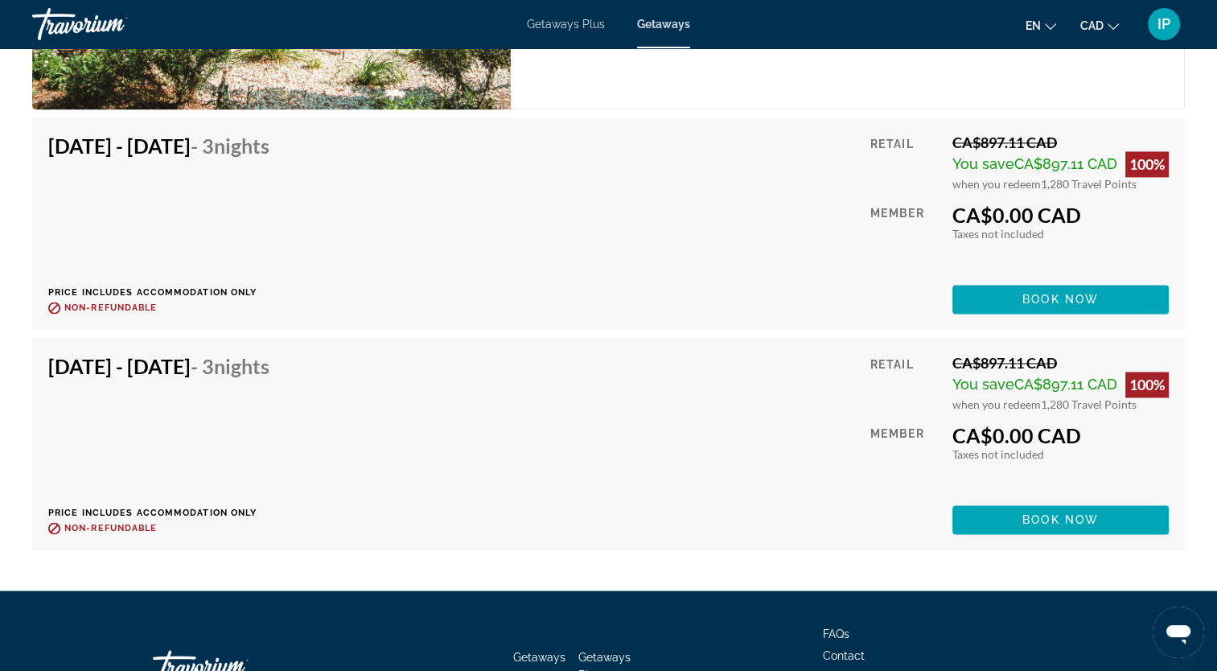
click at [333, 11] on div "Getaways Plus Getaways en English Español Français Italiano Português русский C…" at bounding box center [608, 24] width 1217 height 42
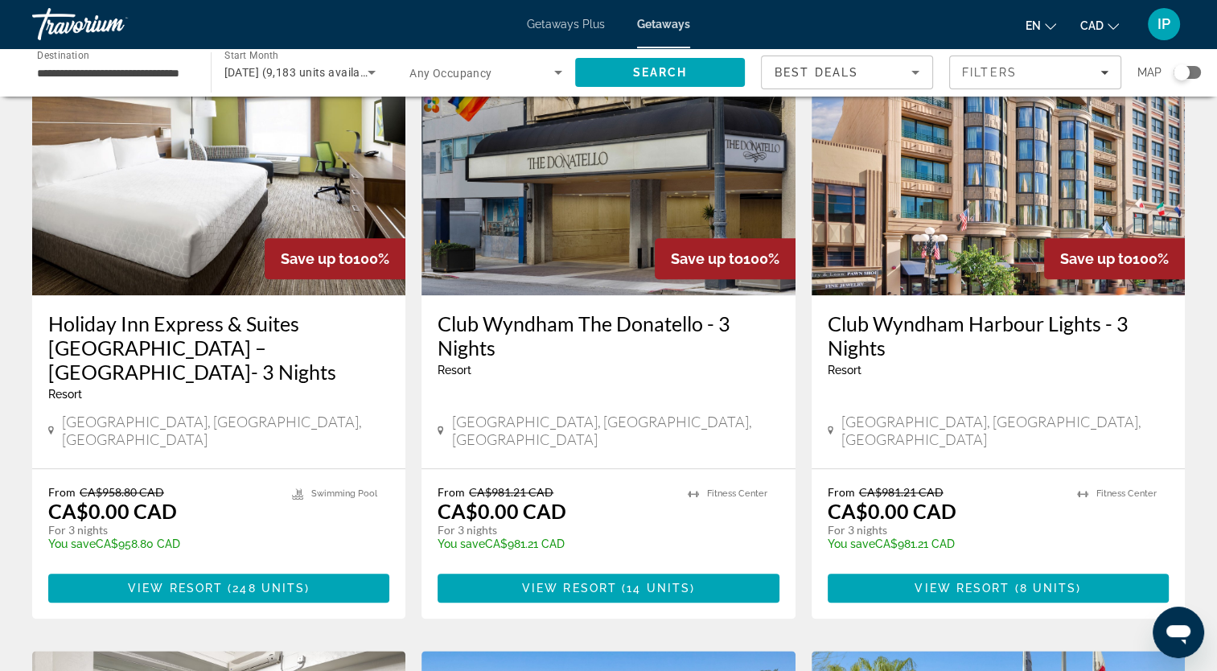
scroll to position [1318, 0]
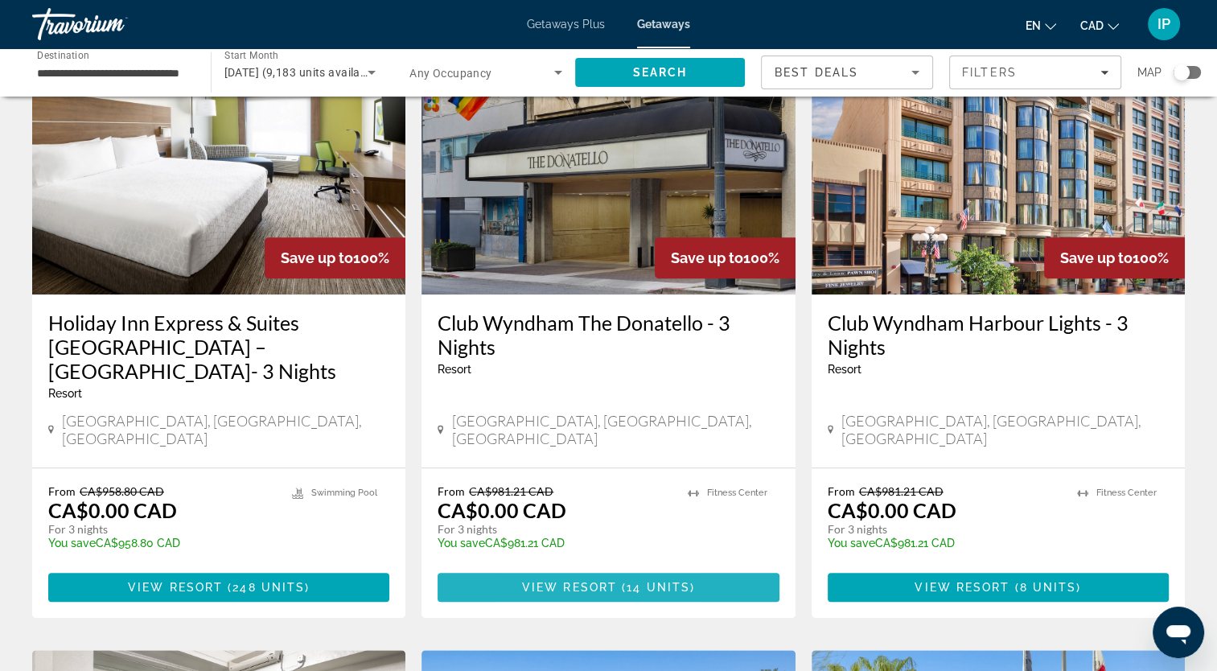
click at [536, 581] on span "View Resort" at bounding box center [569, 587] width 95 height 13
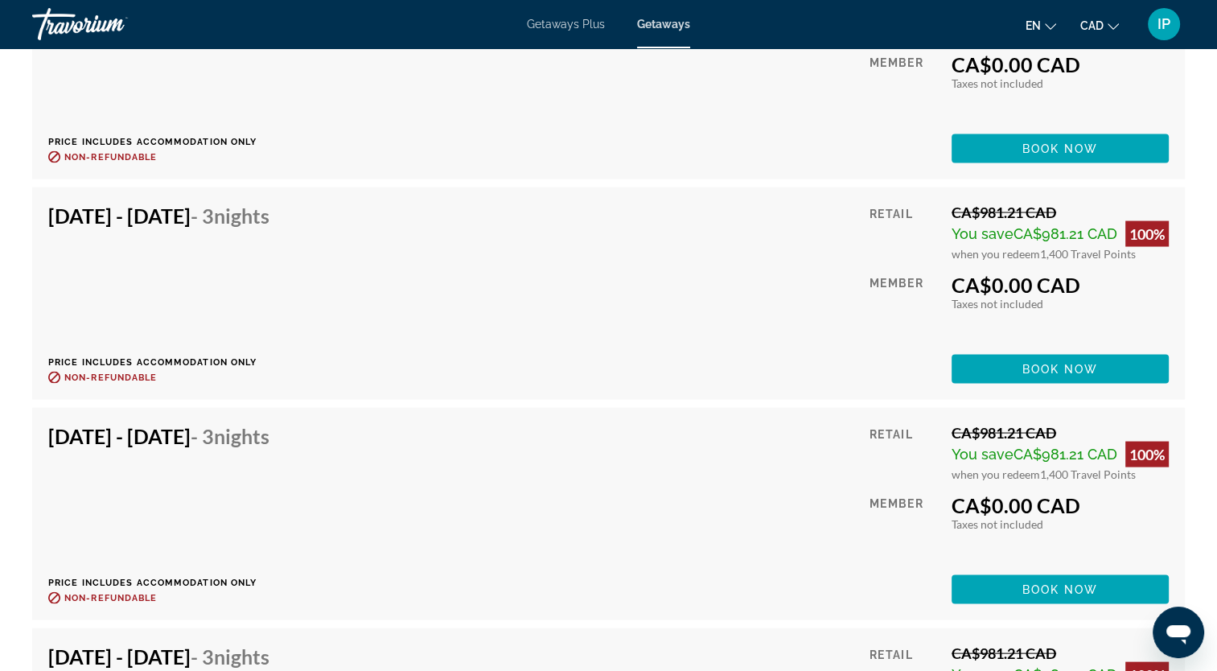
scroll to position [3101, 0]
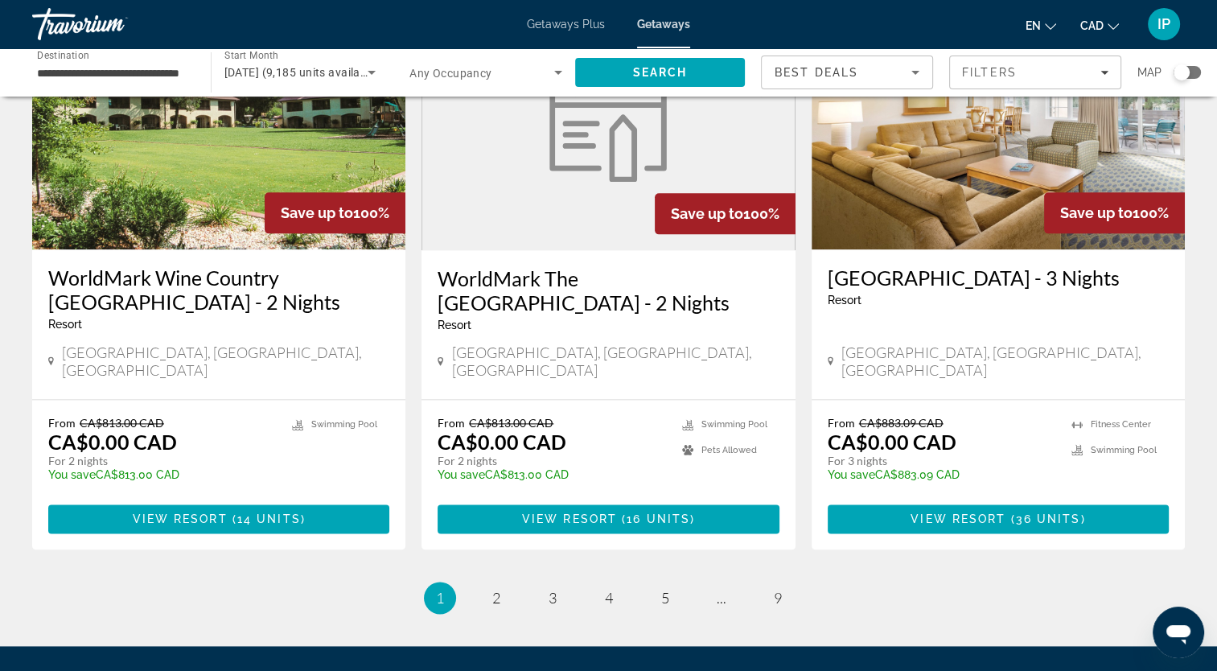
scroll to position [2028, 0]
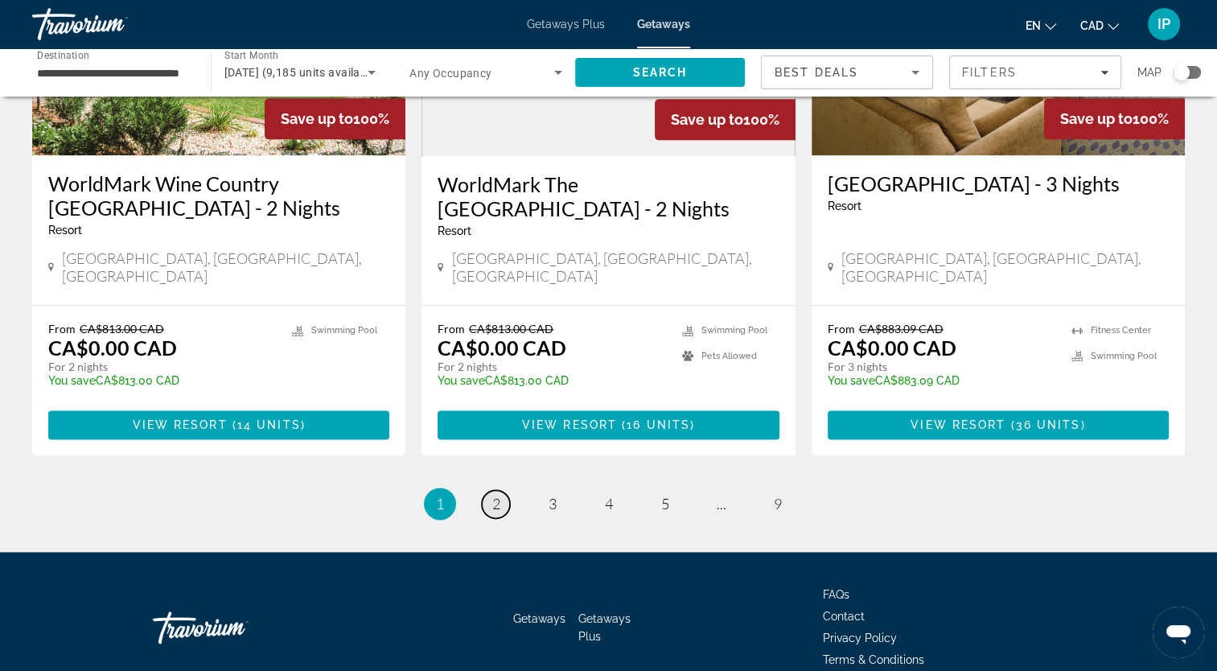
click at [494, 495] on span "2" at bounding box center [496, 504] width 8 height 18
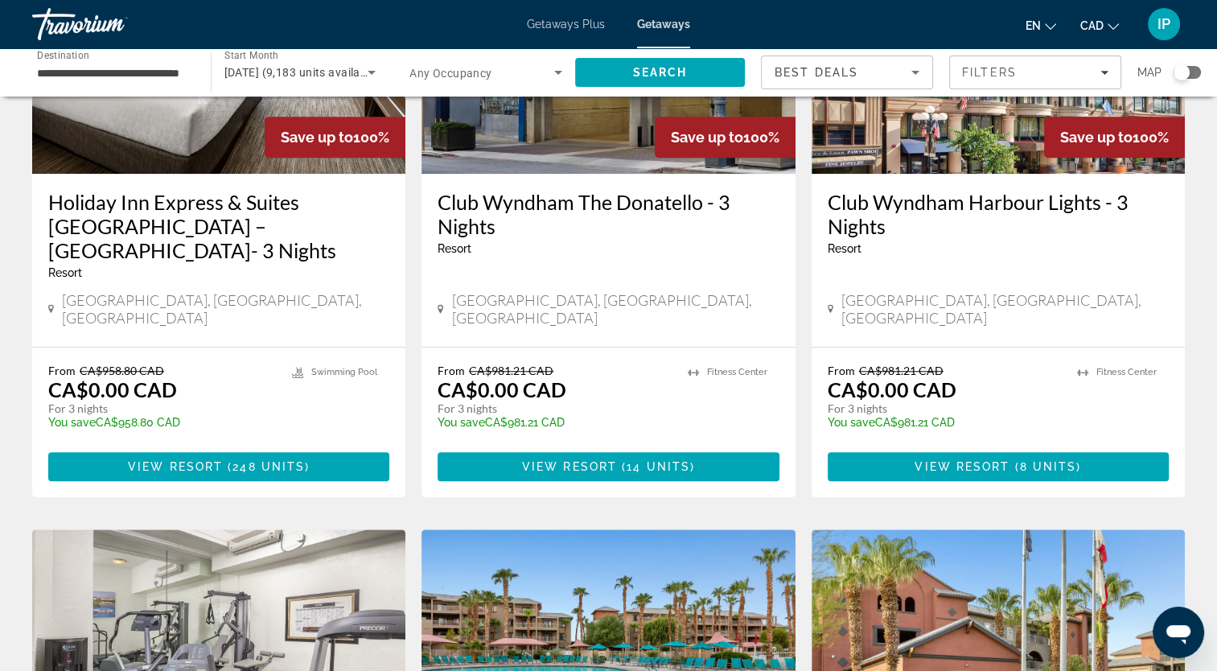
scroll to position [1438, 0]
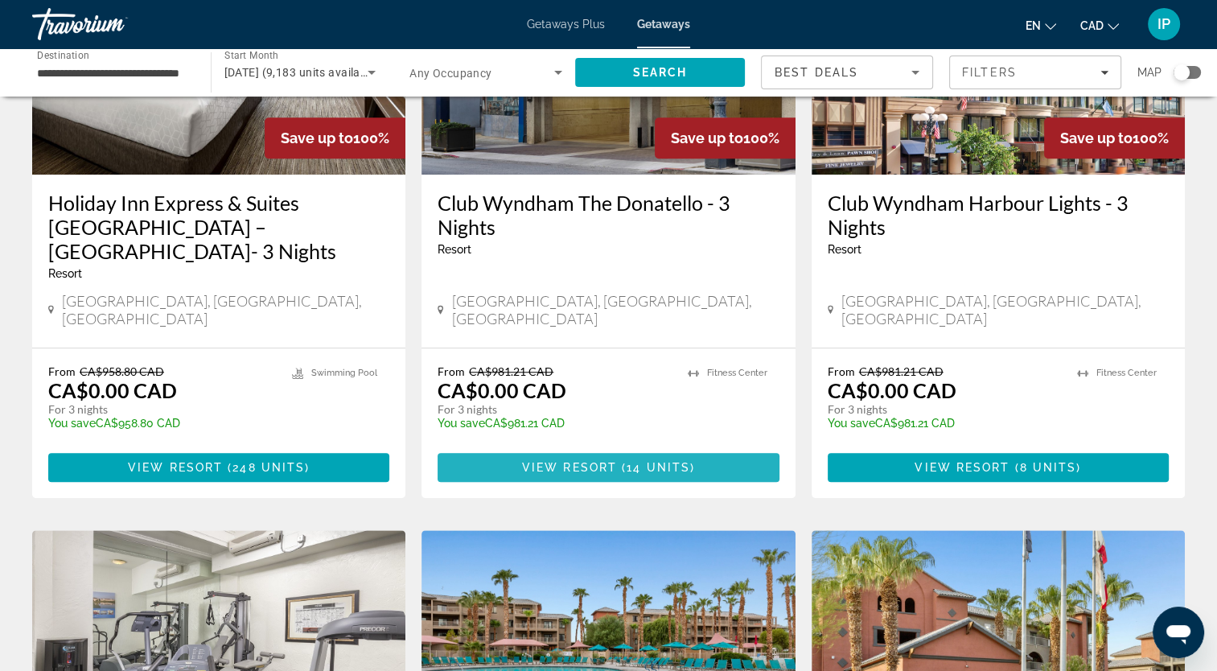
click at [645, 448] on span "Main content" at bounding box center [608, 467] width 341 height 39
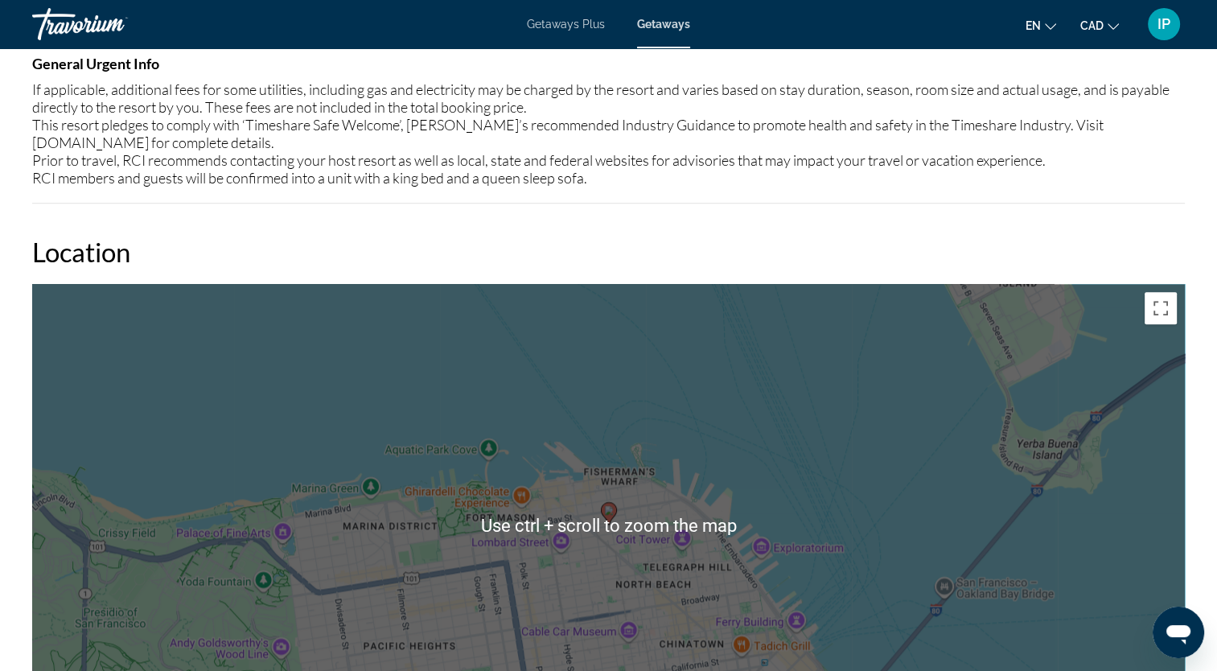
scroll to position [1834, 0]
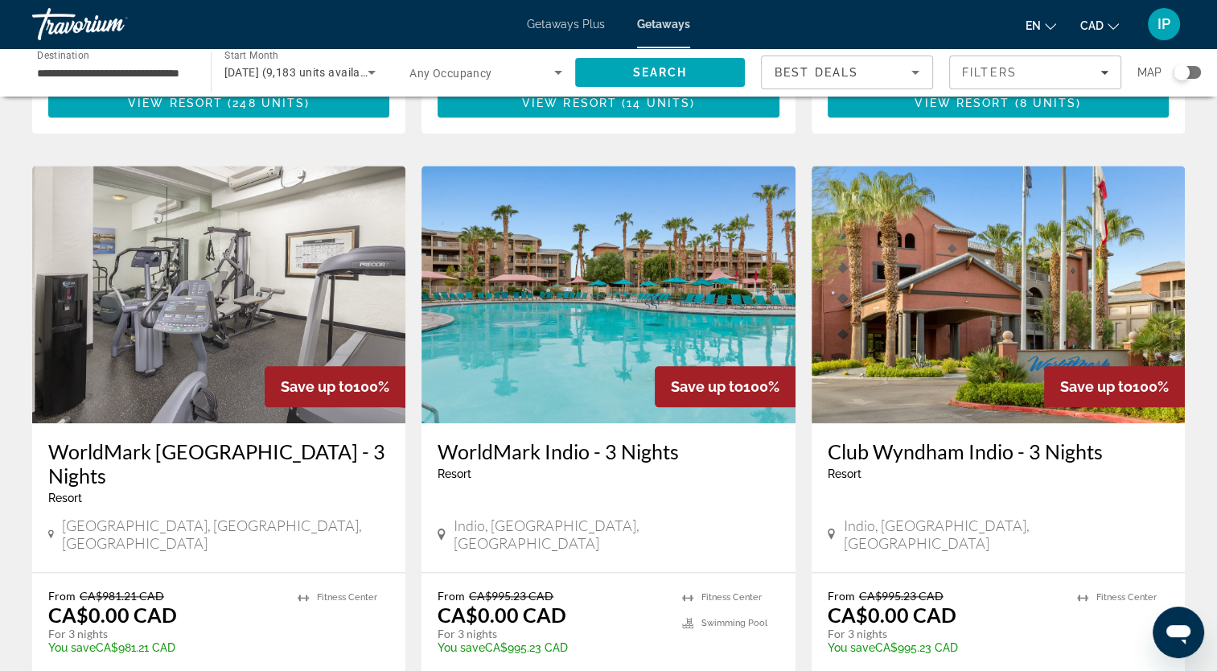
scroll to position [1828, 0]
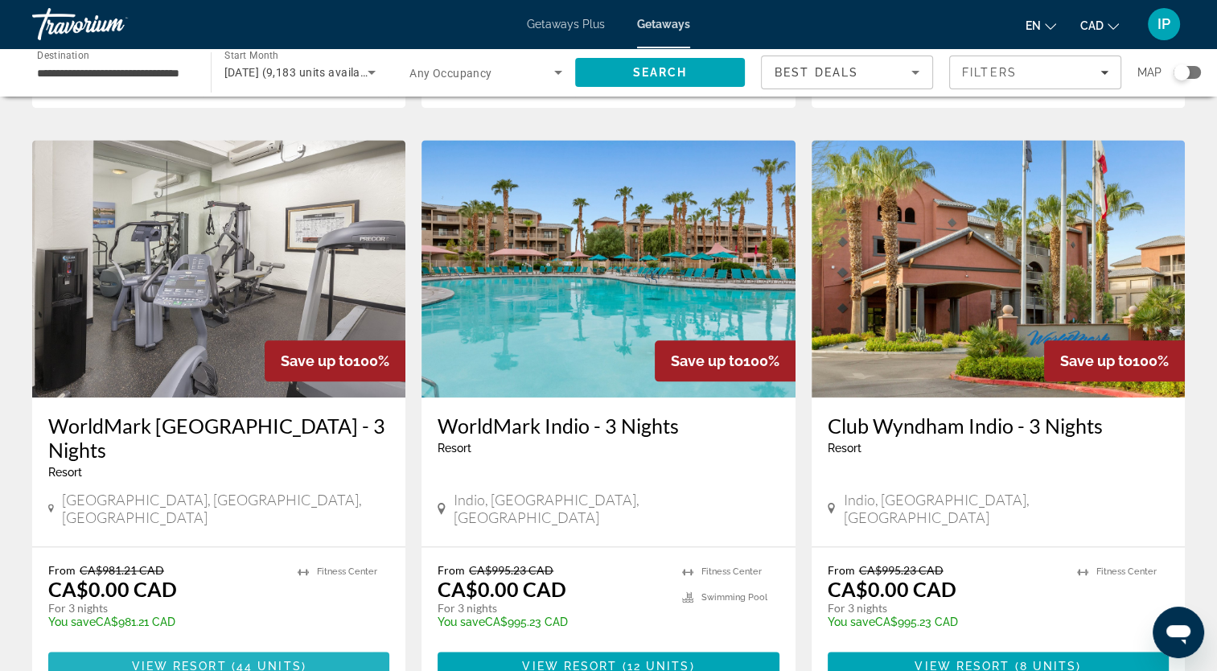
click at [177, 660] on span "View Resort" at bounding box center [179, 666] width 95 height 13
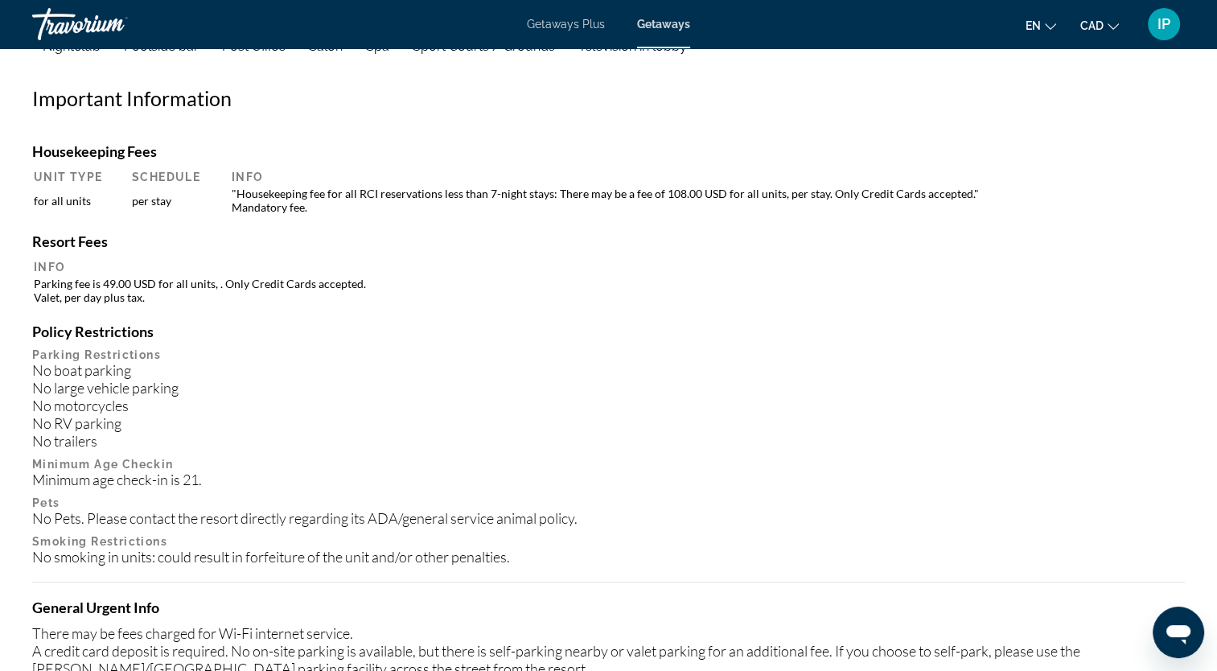
scroll to position [1542, 0]
click at [177, 534] on p "Smoking Restrictions" at bounding box center [608, 540] width 1153 height 13
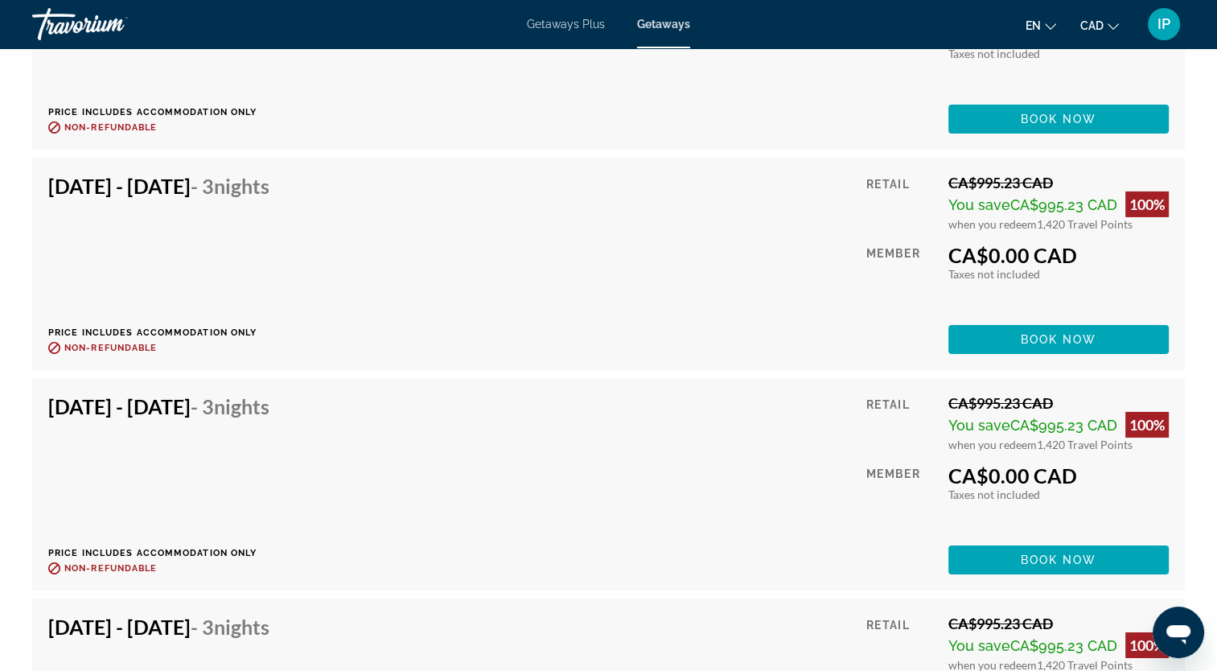
scroll to position [5369, 0]
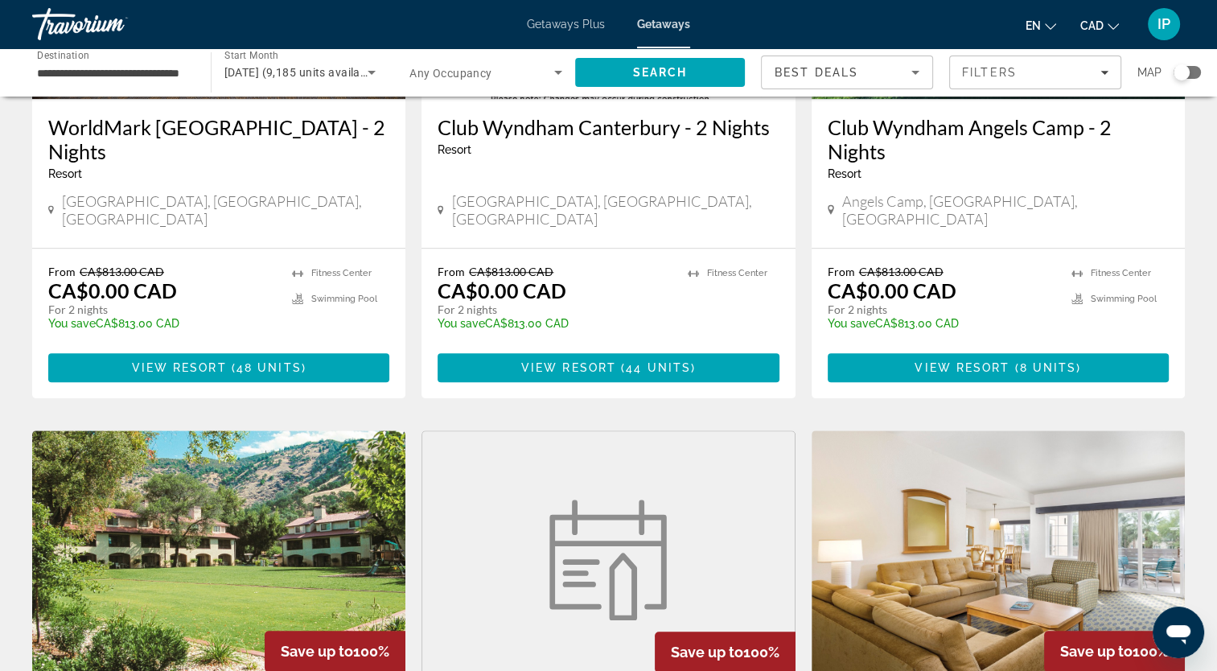
scroll to position [2028, 0]
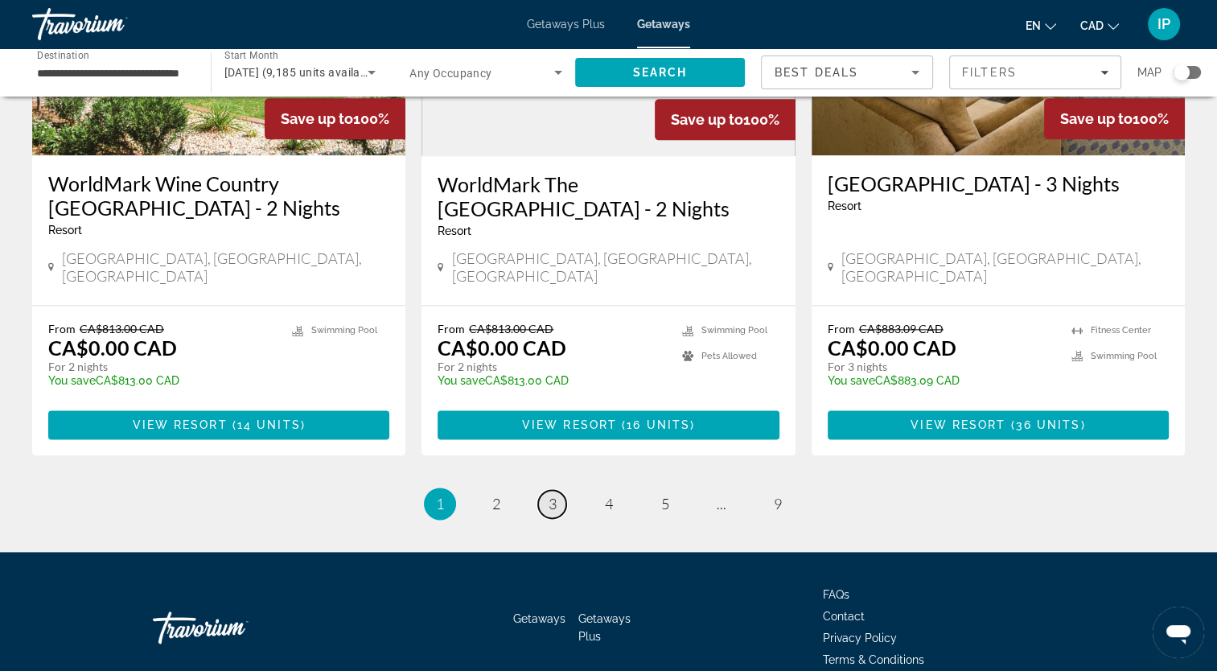
click at [550, 495] on span "3" at bounding box center [553, 504] width 8 height 18
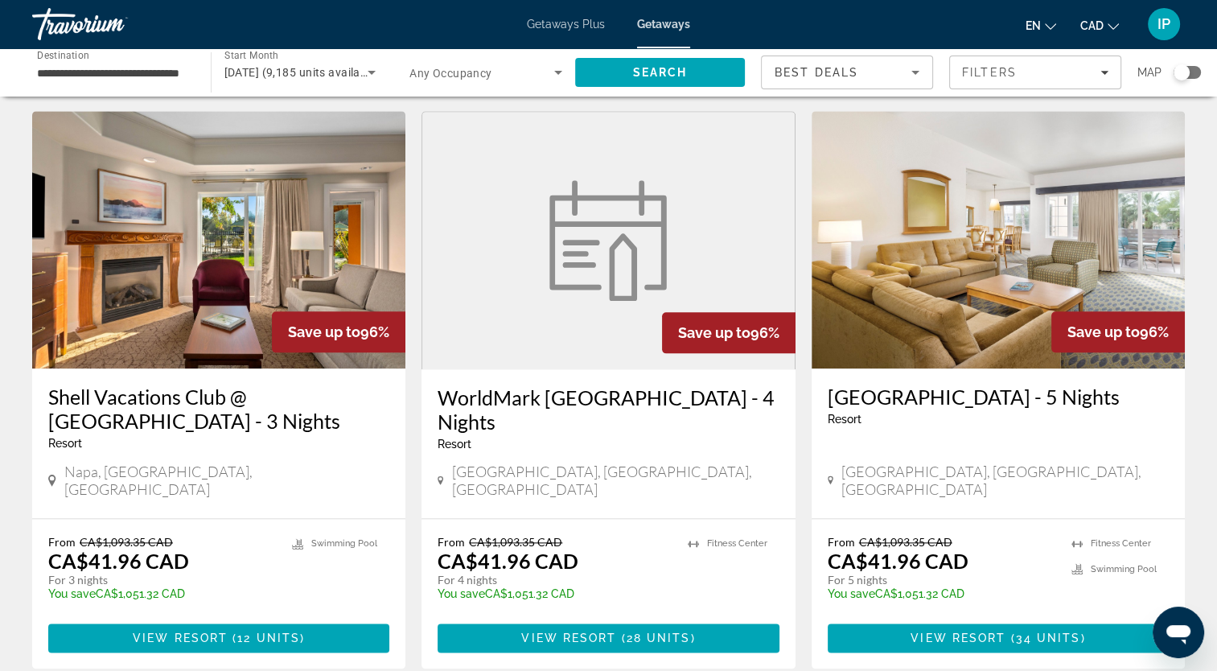
scroll to position [1794, 0]
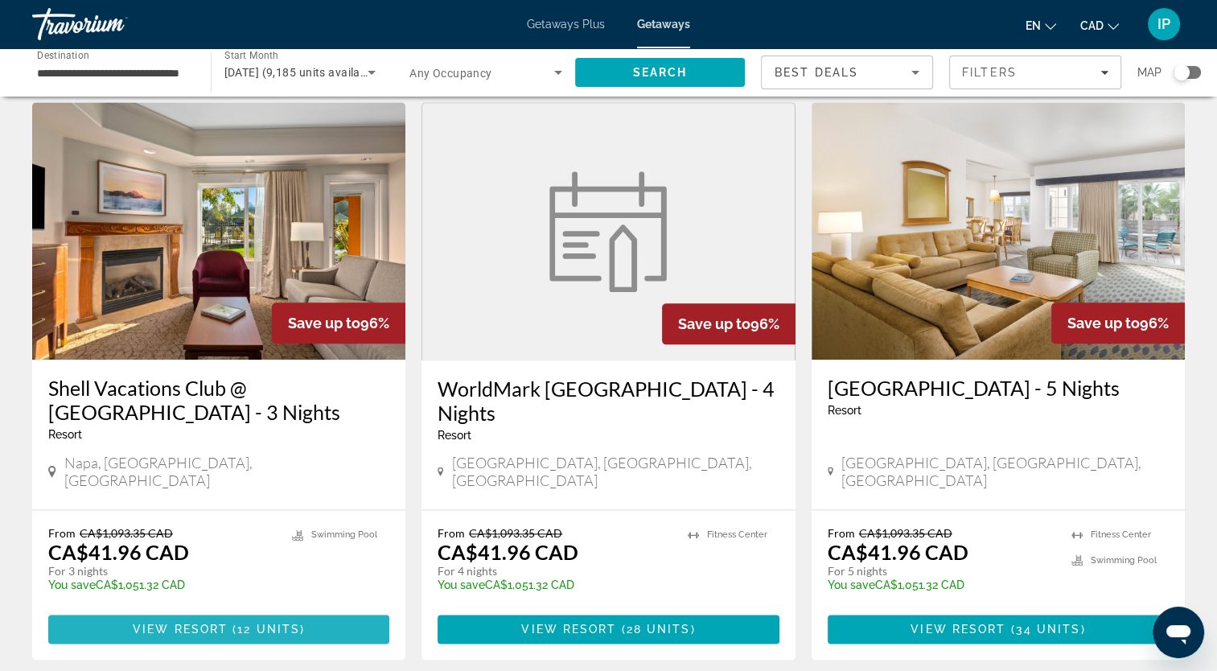
click at [202, 610] on span "Main content" at bounding box center [218, 629] width 341 height 39
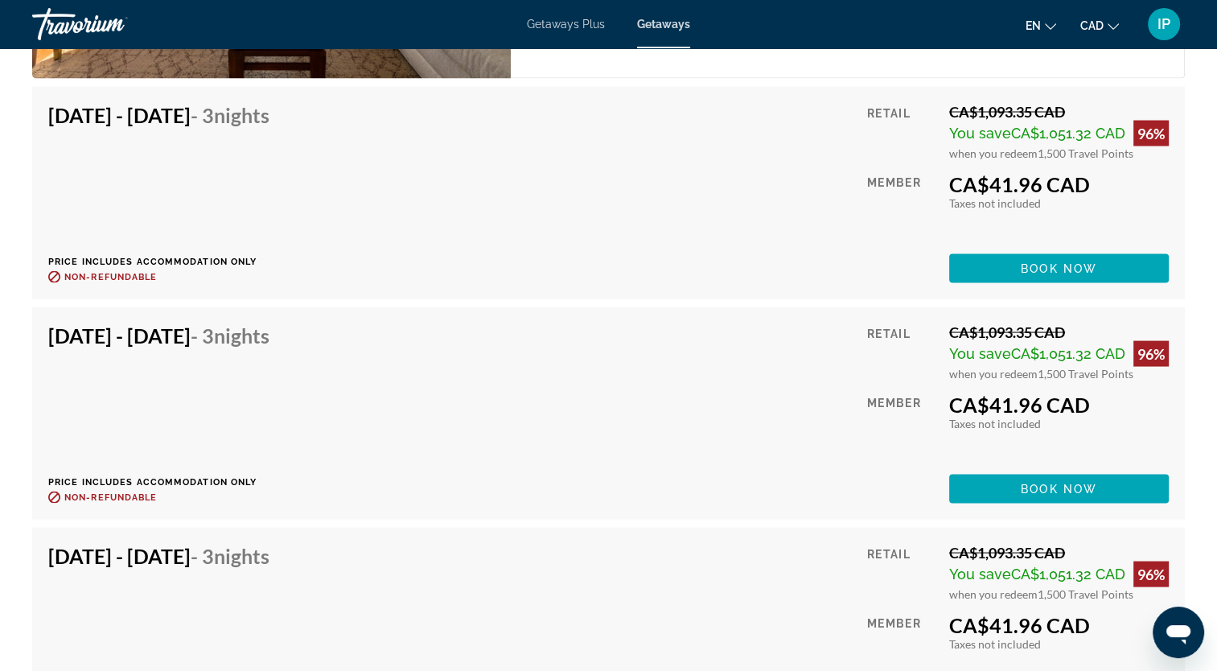
scroll to position [3103, 0]
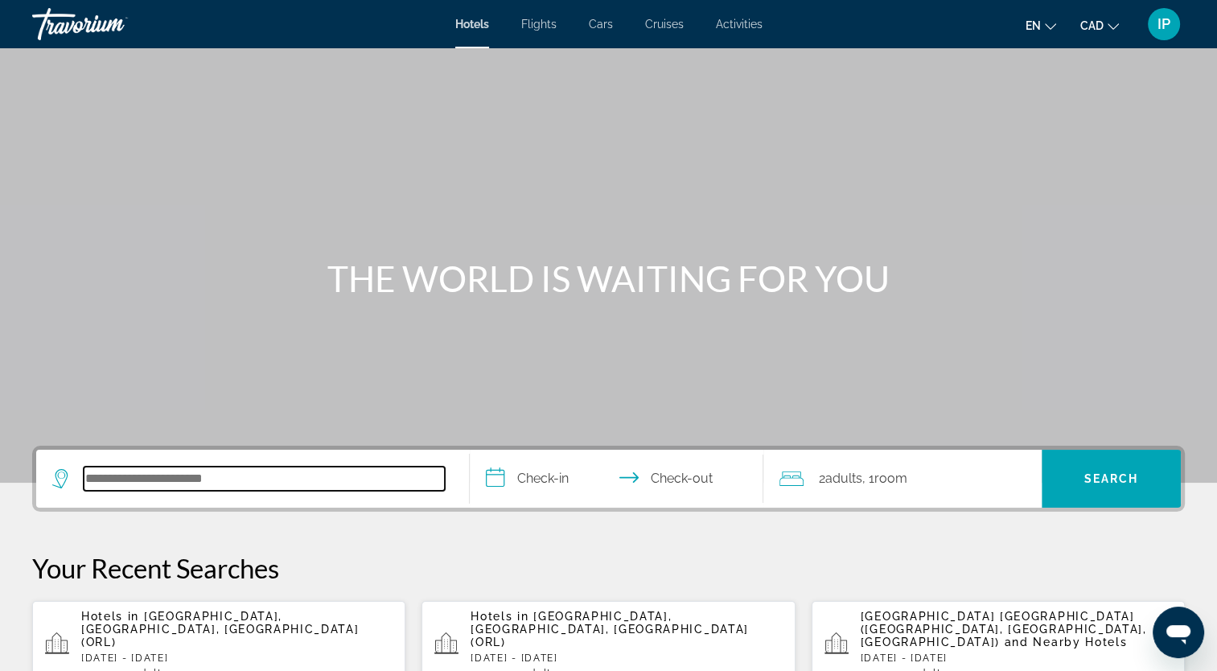
click at [335, 482] on input "Search hotel destination" at bounding box center [264, 479] width 361 height 24
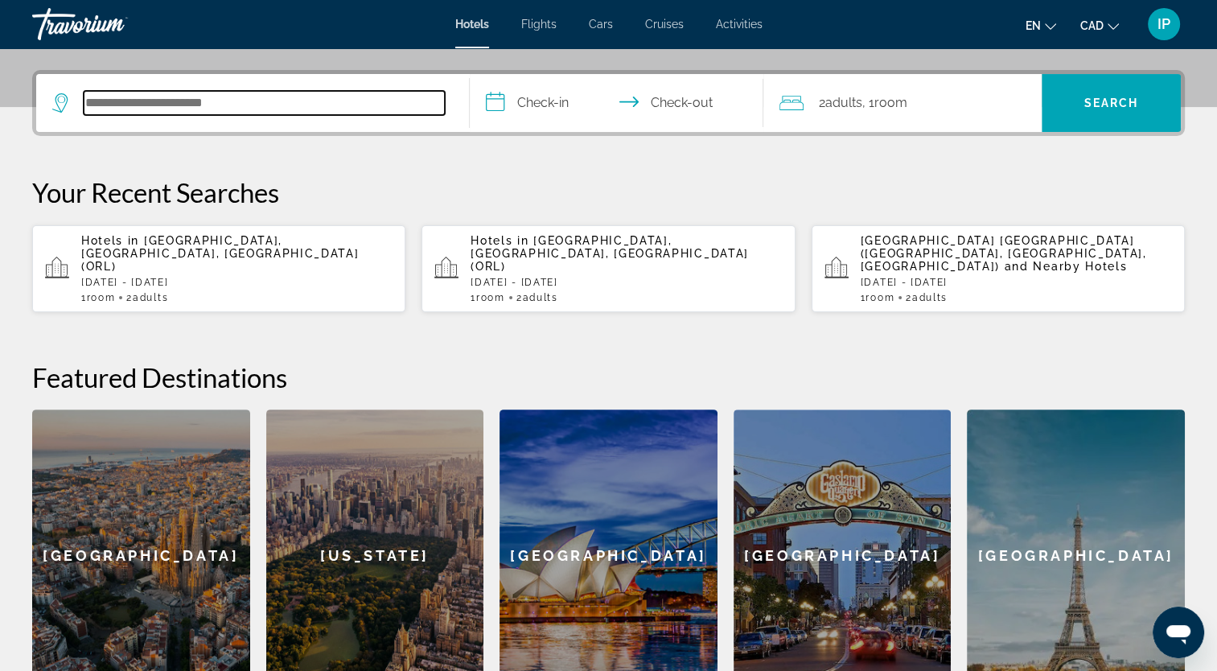
scroll to position [393, 0]
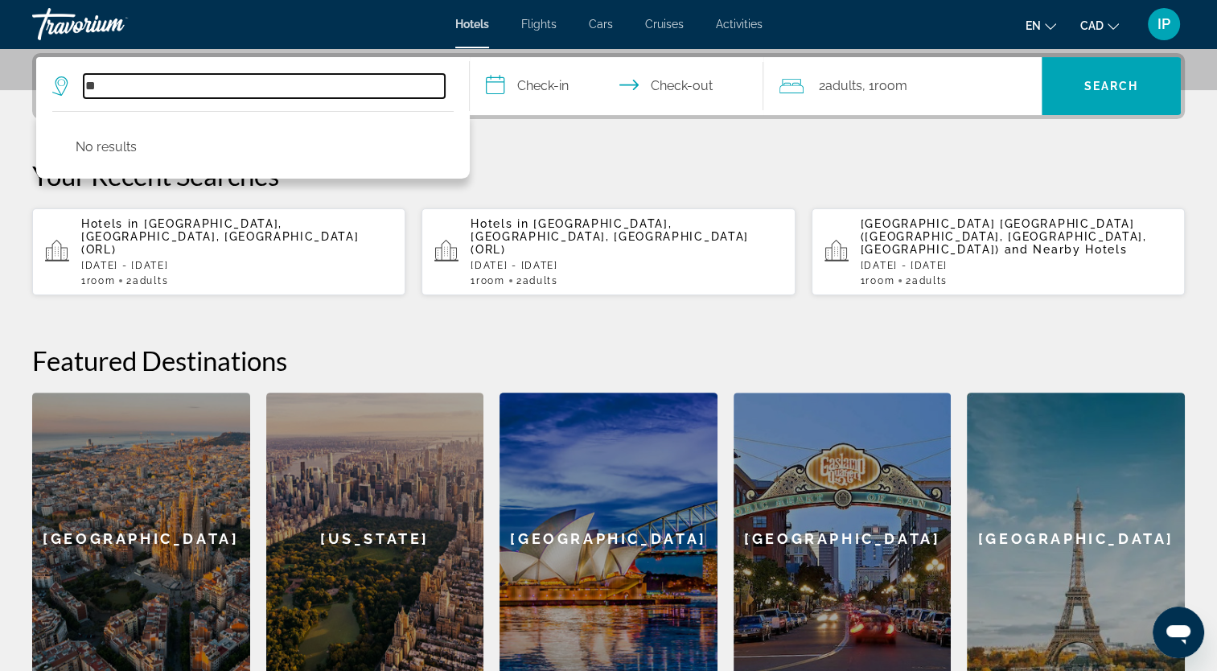
type input "*"
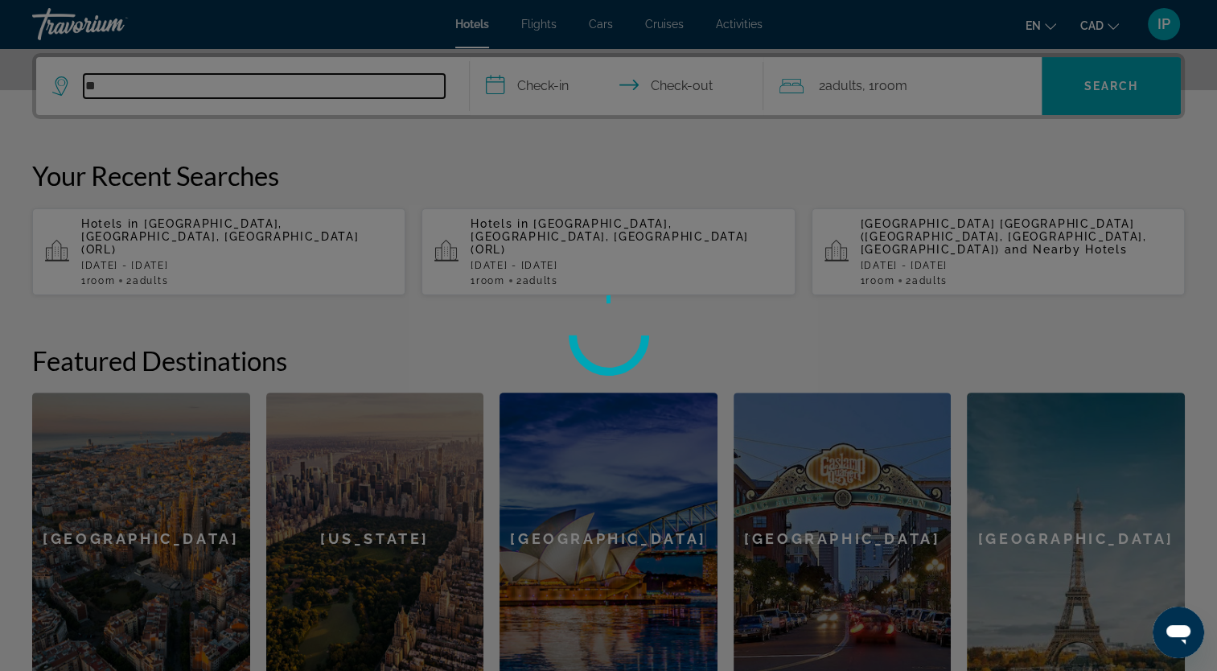
type input "*"
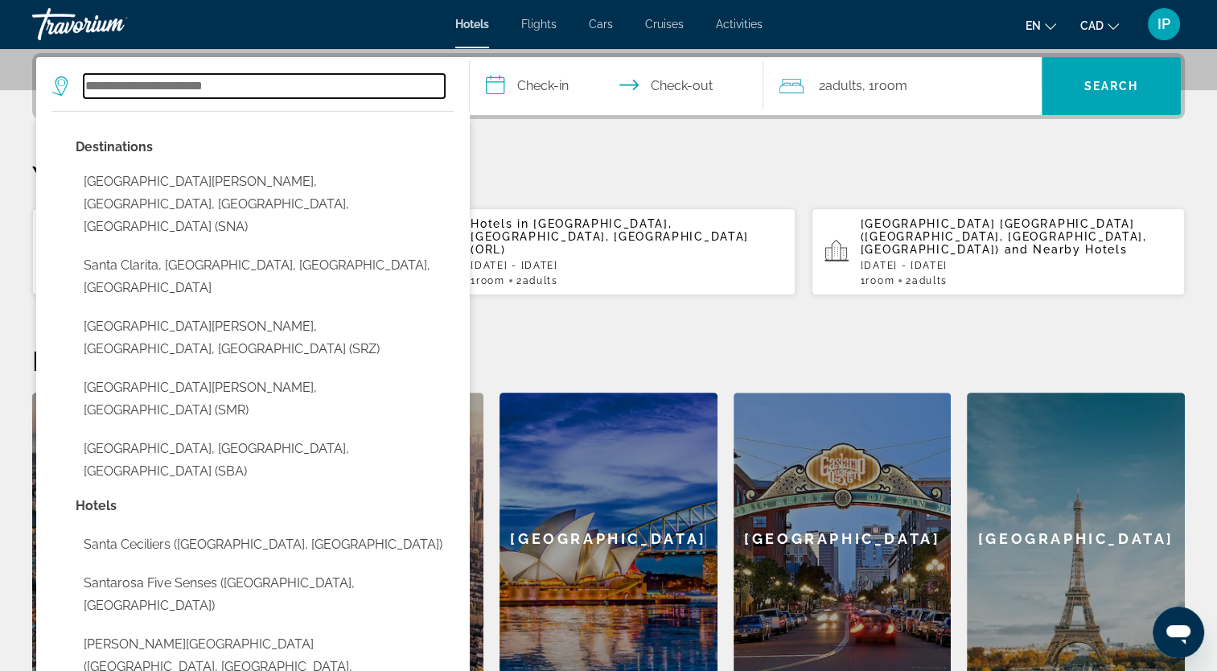
type input "*"
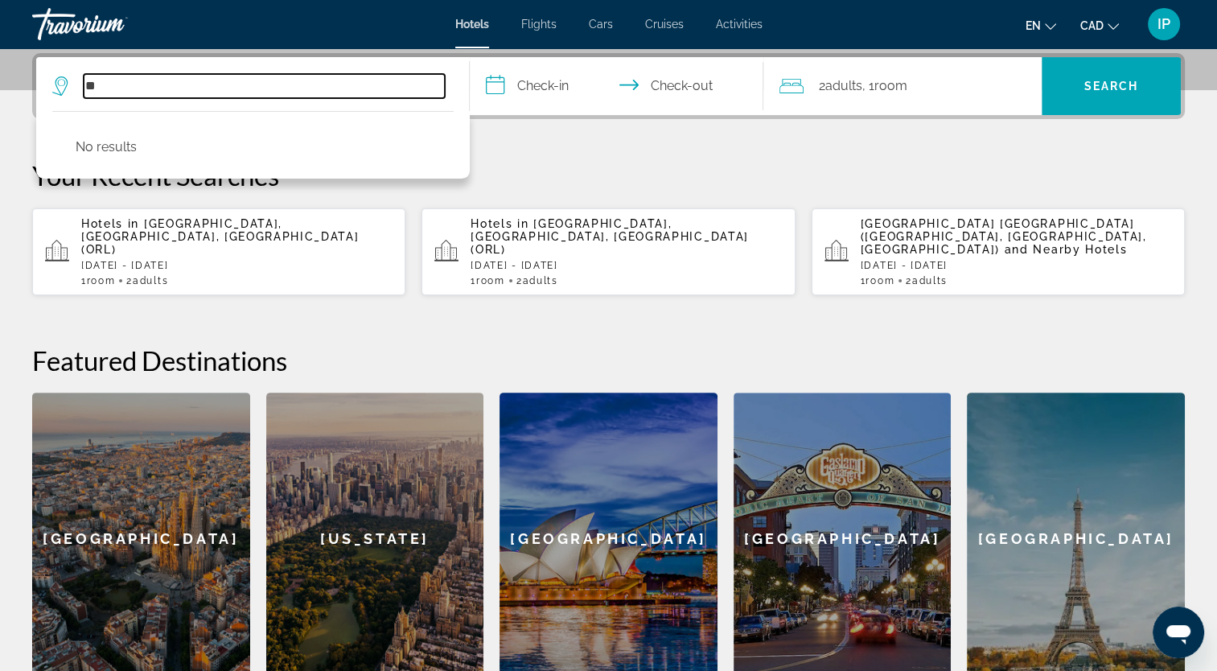
type input "*"
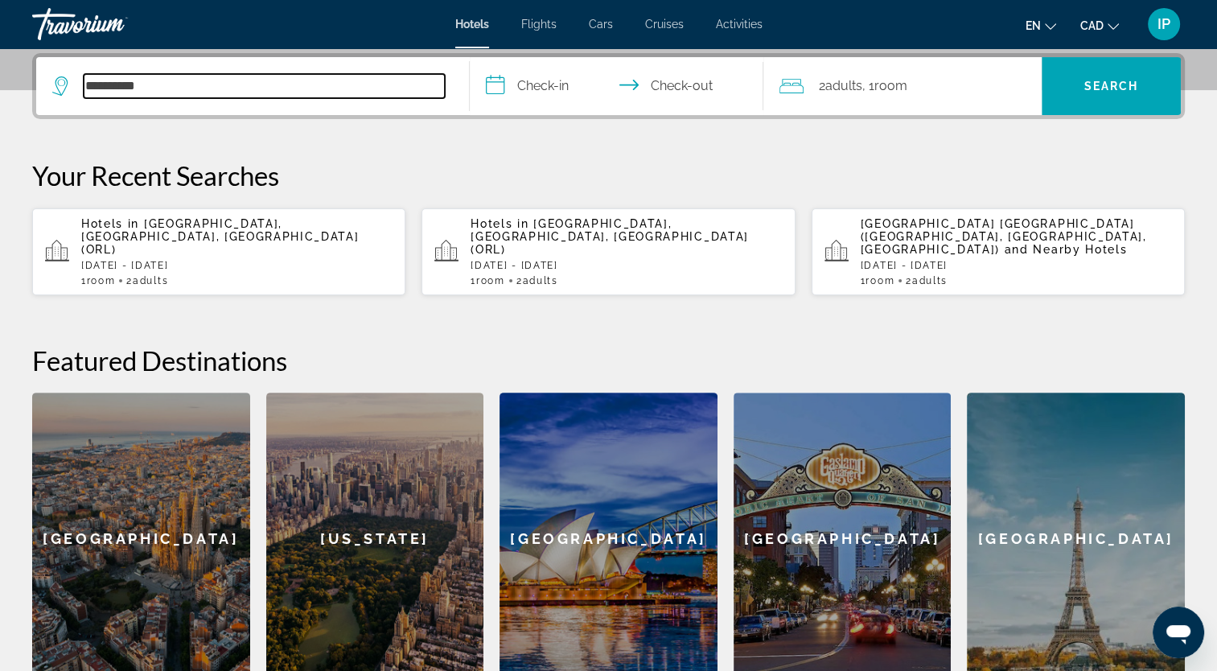
type input "**********"
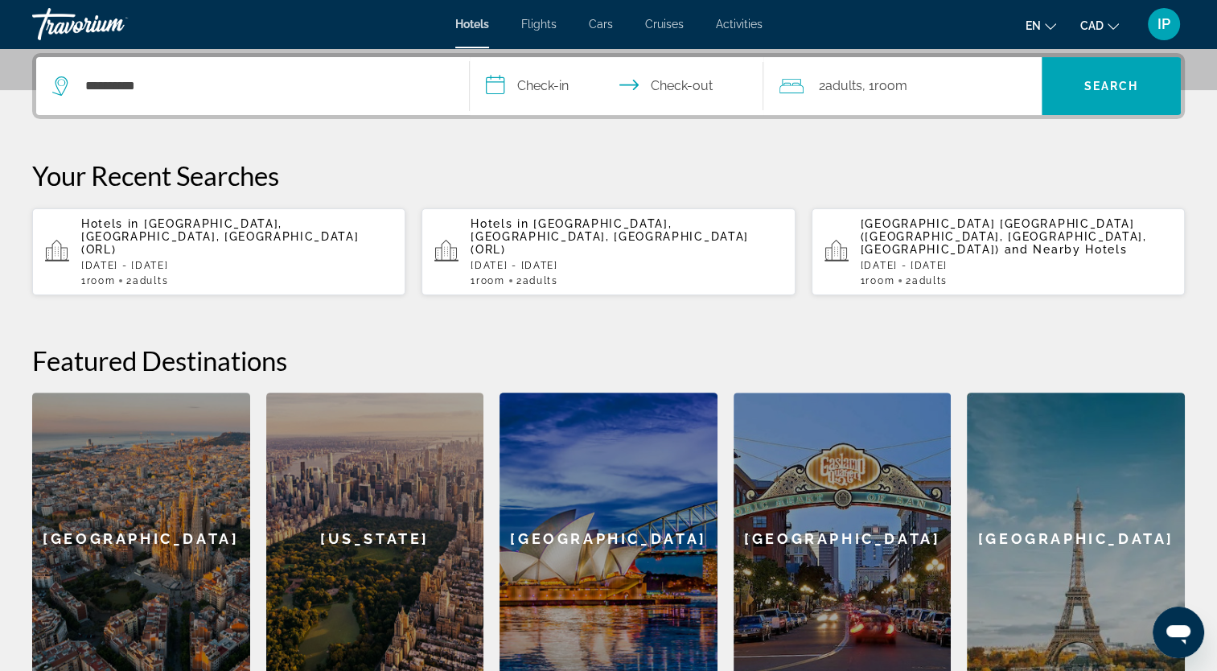
click at [582, 79] on input "**********" at bounding box center [620, 88] width 301 height 63
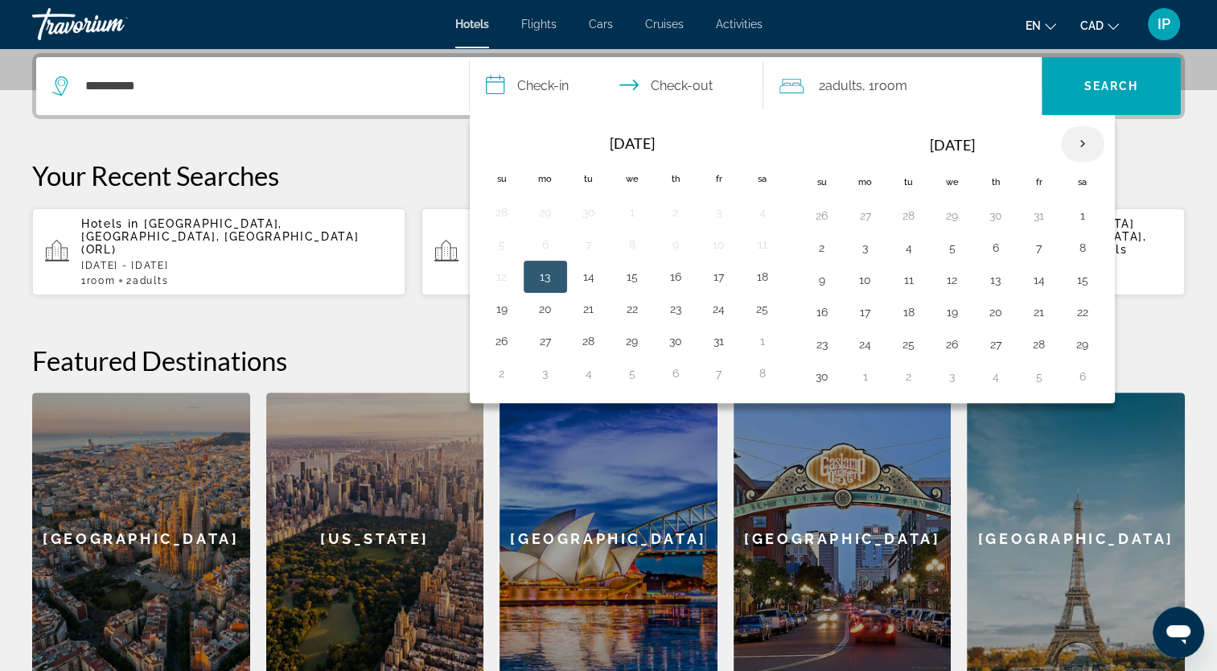
click at [1072, 141] on th "Next month" at bounding box center [1082, 143] width 43 height 35
click at [761, 282] on button "20" at bounding box center [763, 280] width 26 height 23
click at [495, 310] on button "21" at bounding box center [502, 312] width 26 height 23
type input "**********"
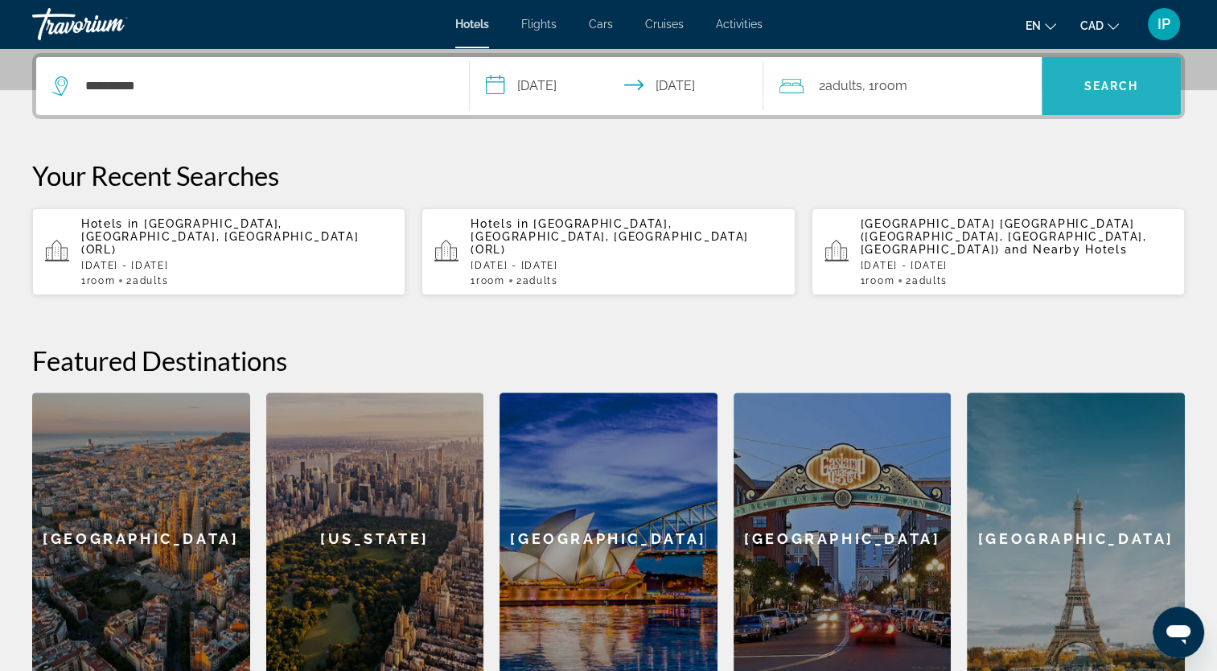
click at [1069, 93] on span "Search" at bounding box center [1111, 86] width 139 height 39
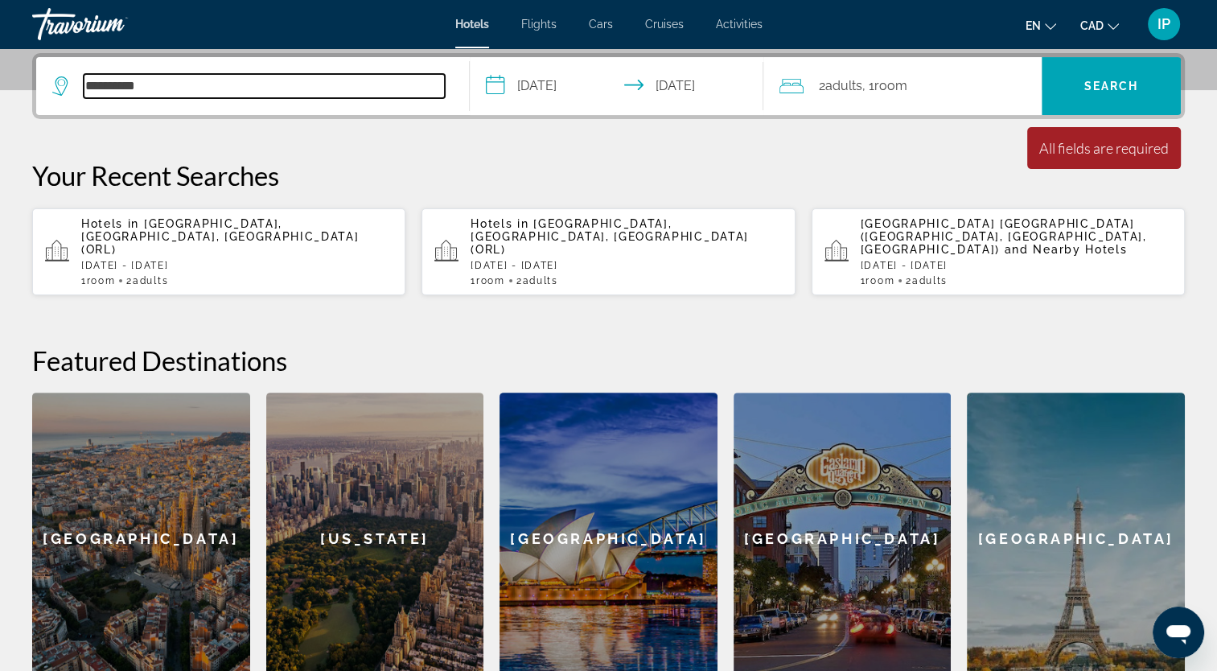
click at [170, 92] on input "**********" at bounding box center [264, 86] width 361 height 24
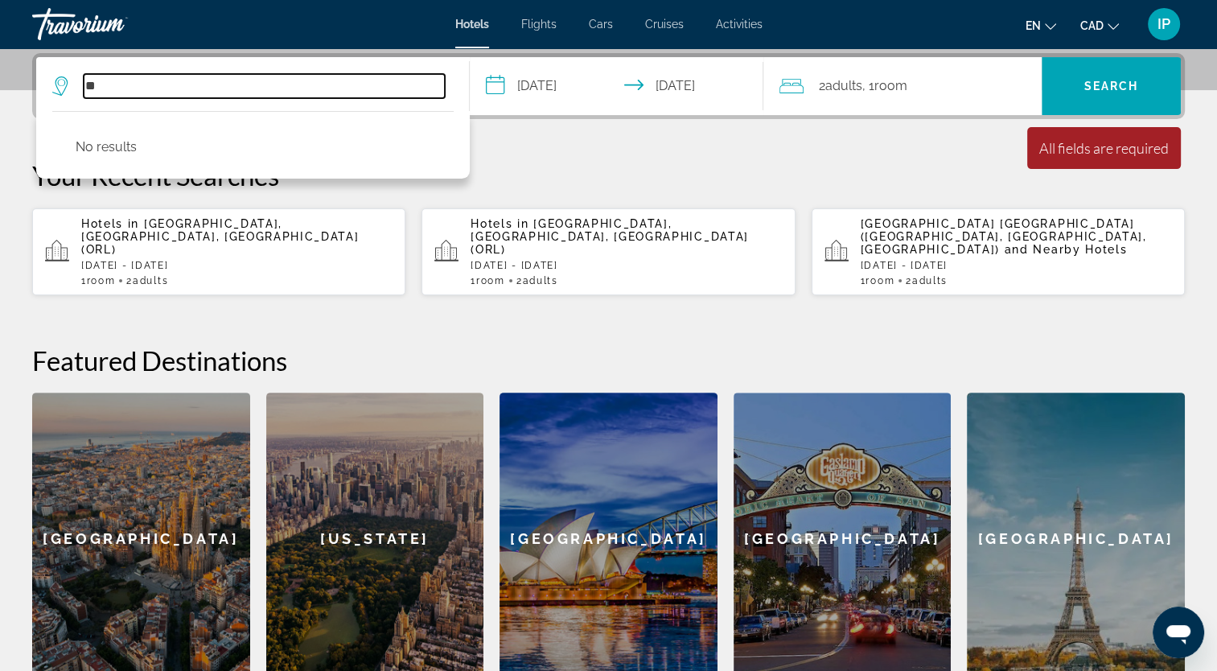
type input "*"
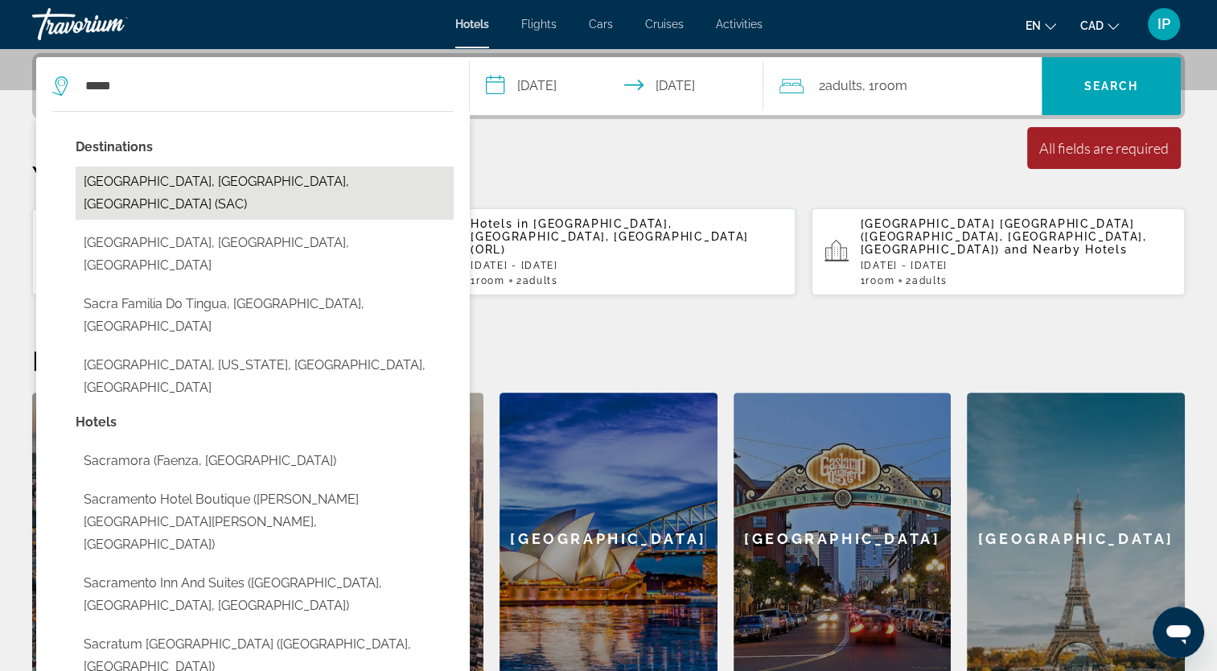
click at [191, 186] on button "Sacramento, CA, United States (SAC)" at bounding box center [265, 193] width 378 height 53
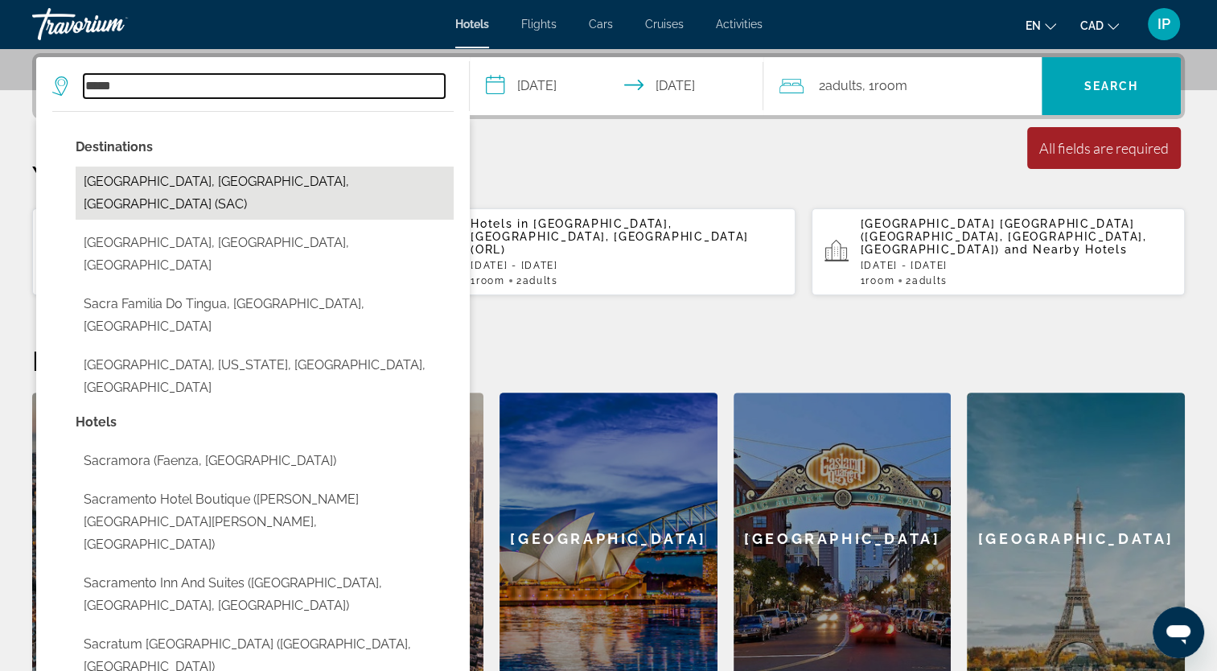
type input "**********"
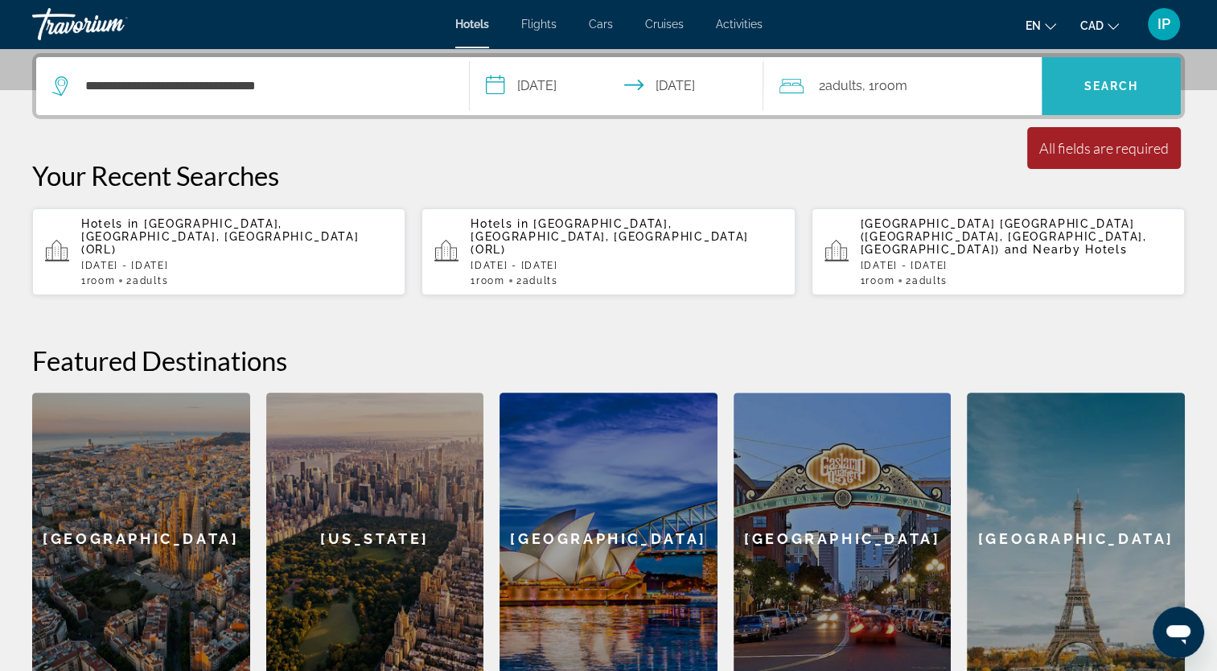
click at [1118, 89] on span "Search" at bounding box center [1112, 86] width 55 height 13
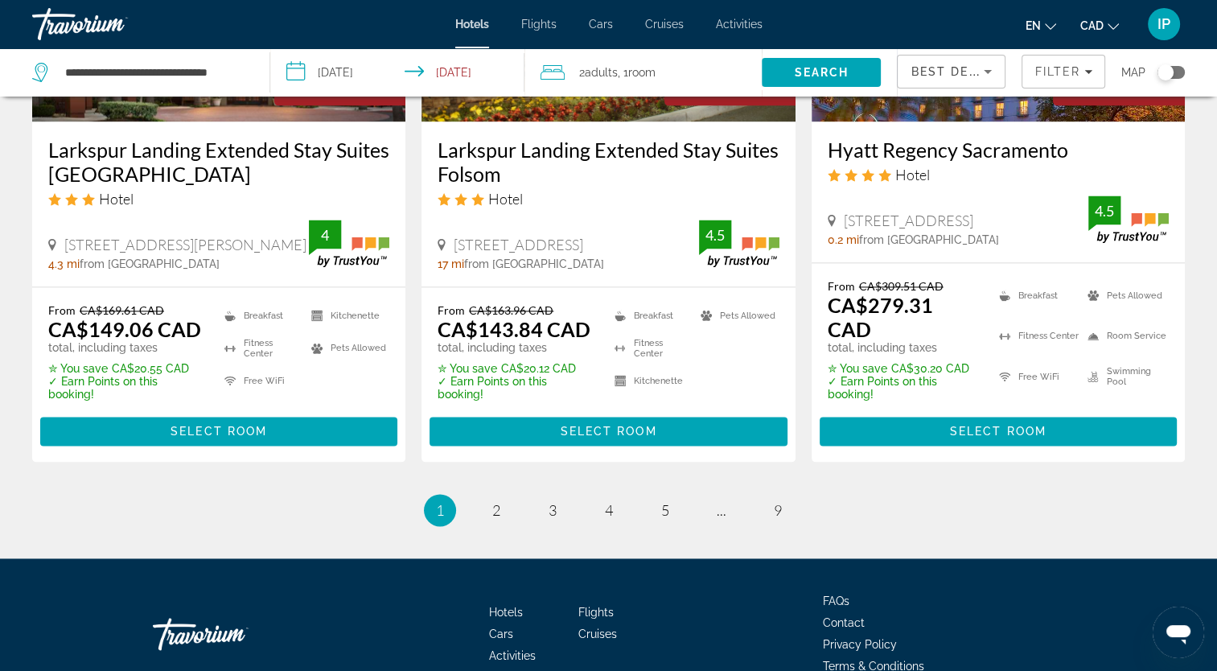
scroll to position [2176, 0]
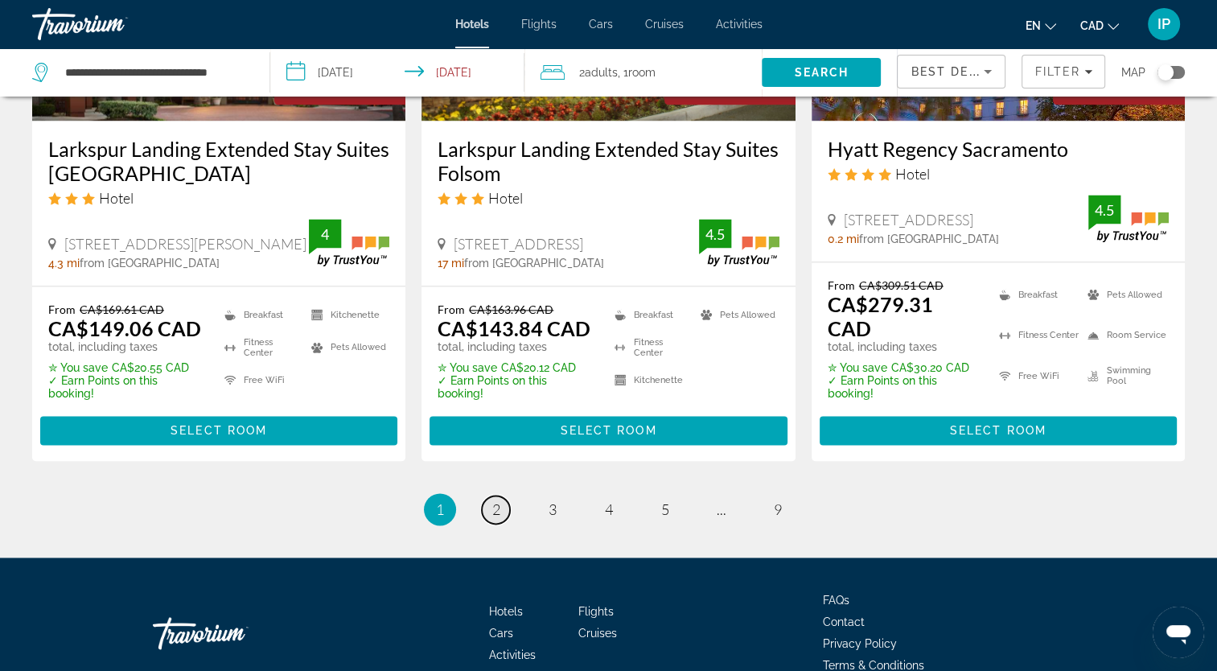
click at [496, 500] on span "2" at bounding box center [496, 509] width 8 height 18
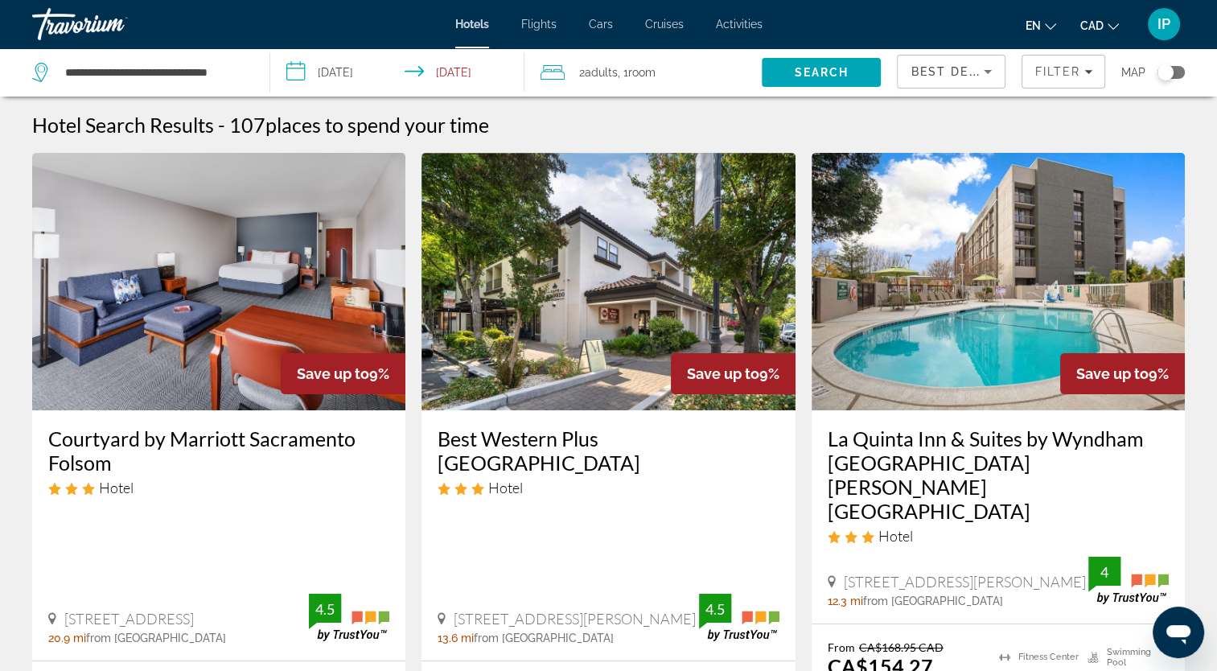
click at [496, 479] on span "Hotel" at bounding box center [505, 488] width 35 height 18
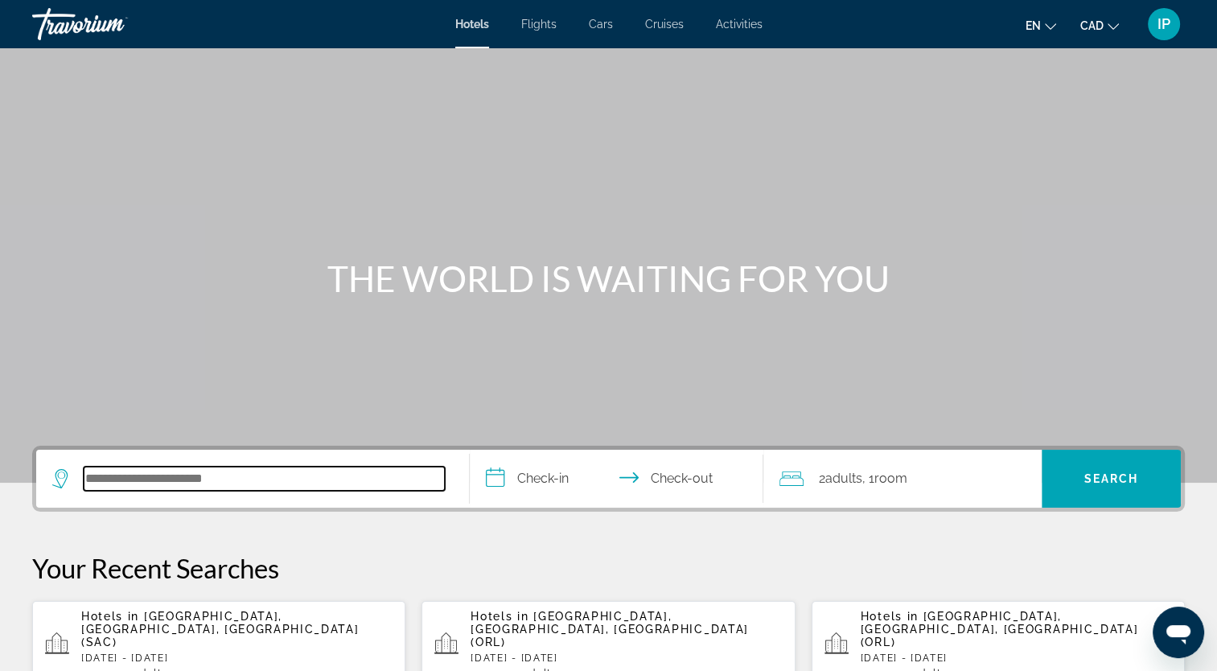
click at [229, 470] on input "Search hotel destination" at bounding box center [264, 479] width 361 height 24
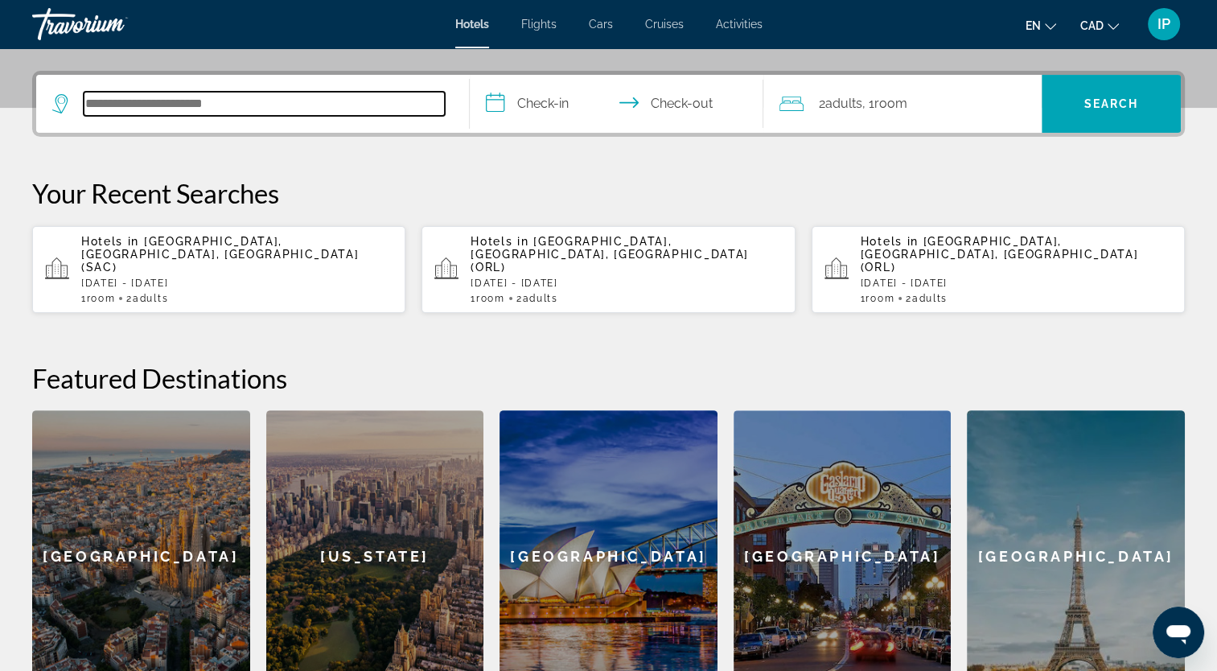
scroll to position [393, 0]
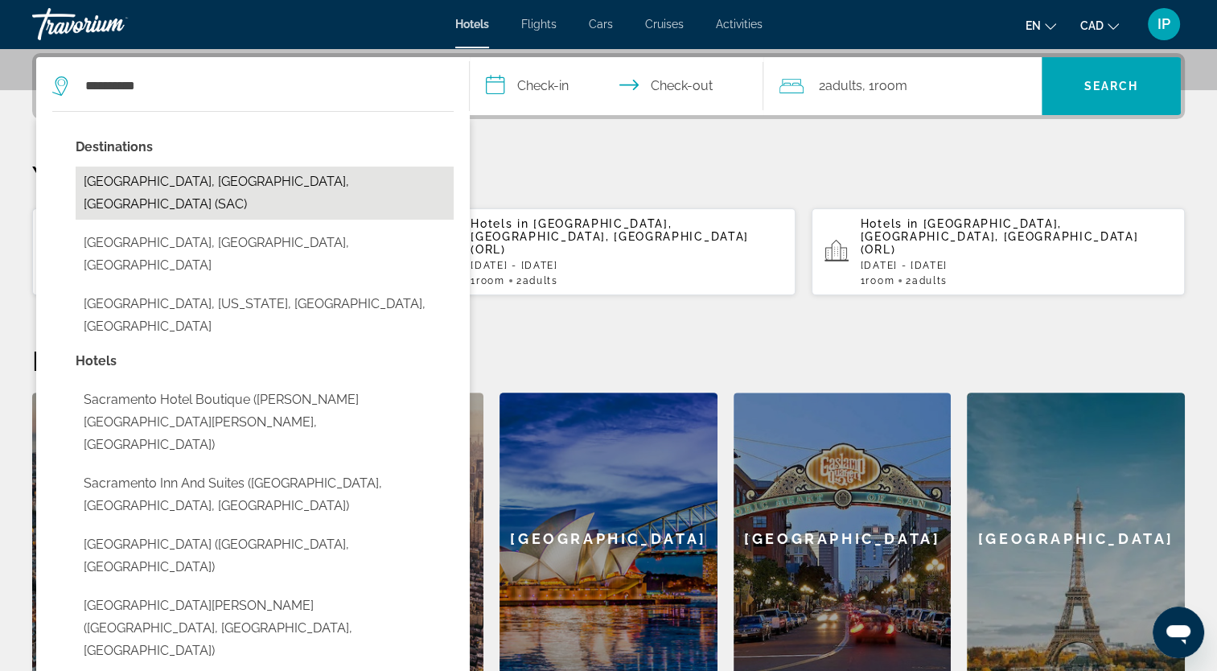
click at [226, 183] on button "[GEOGRAPHIC_DATA], [GEOGRAPHIC_DATA], [GEOGRAPHIC_DATA] (SAC)" at bounding box center [265, 193] width 378 height 53
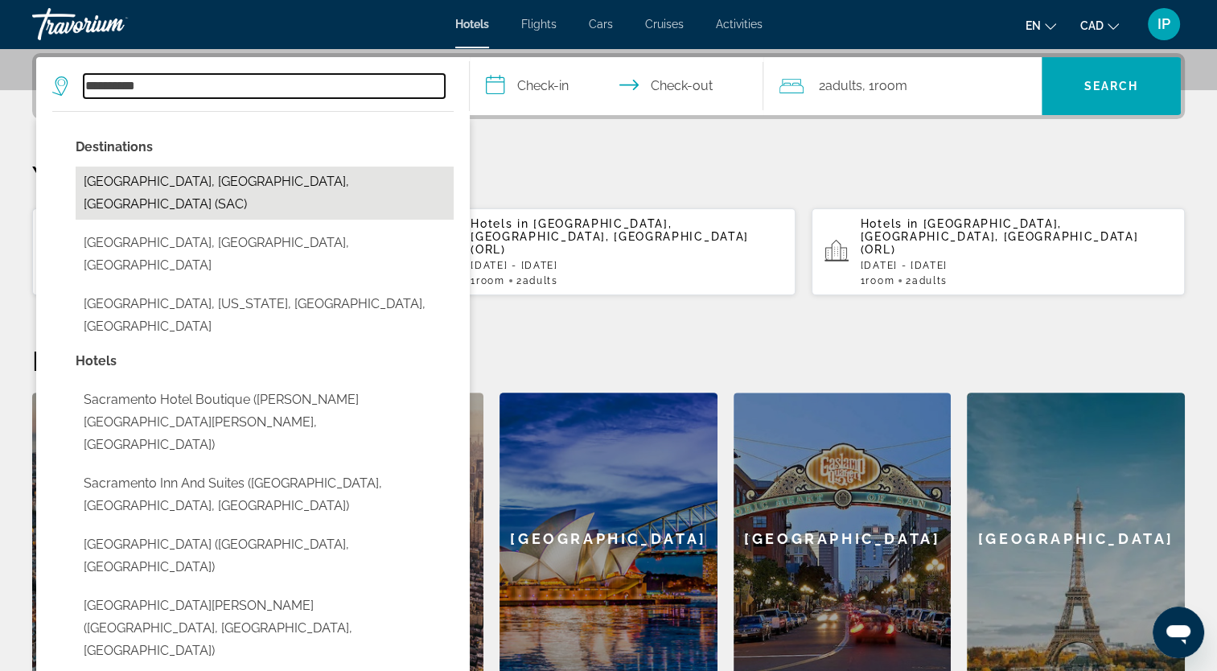
type input "**********"
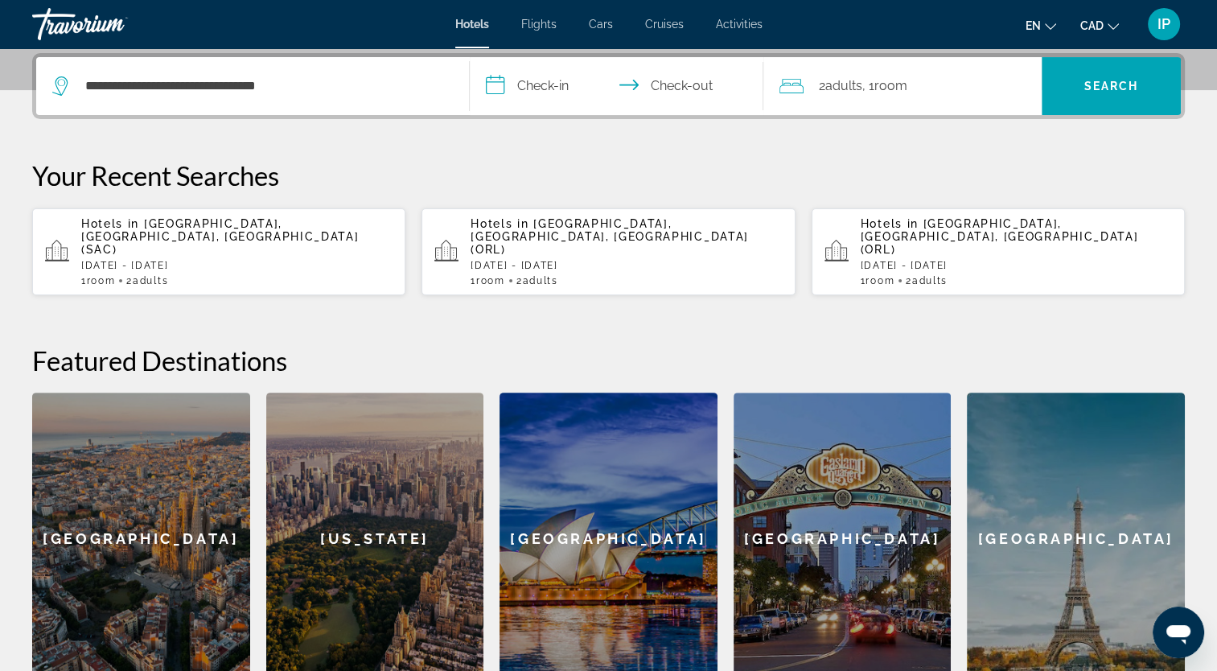
click at [553, 94] on input "**********" at bounding box center [620, 88] width 301 height 63
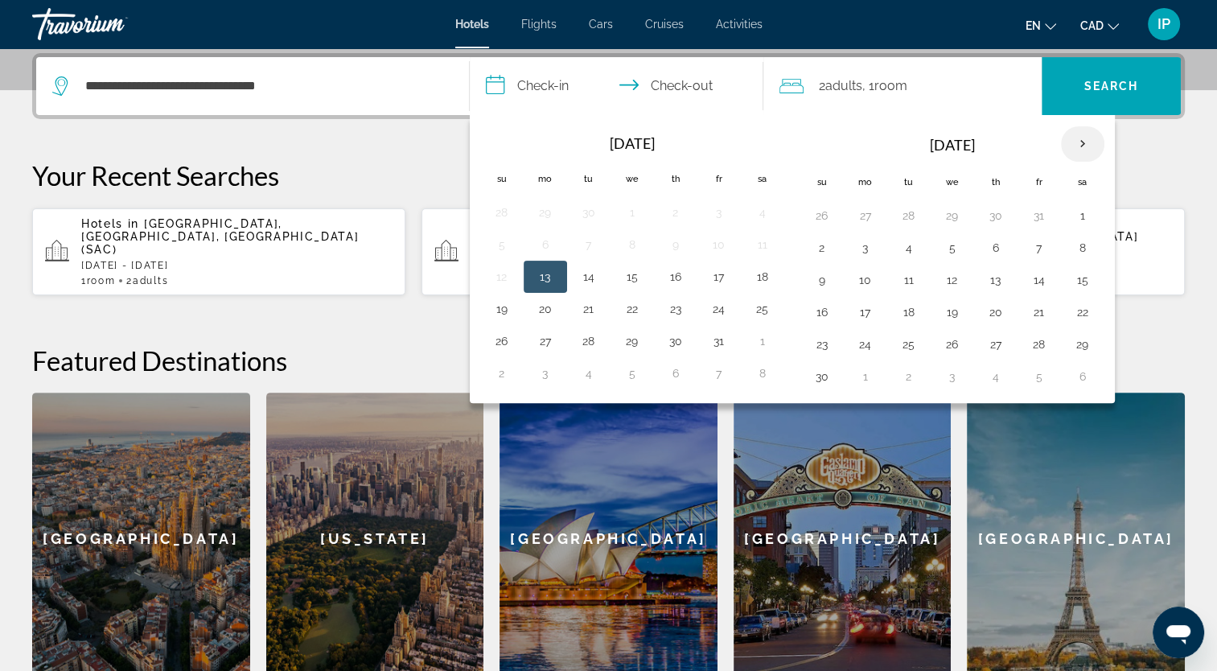
click at [1075, 140] on th "Next month" at bounding box center [1082, 143] width 43 height 35
click at [1080, 272] on button "20" at bounding box center [1083, 280] width 26 height 23
click at [809, 309] on button "21" at bounding box center [822, 312] width 26 height 23
type input "**********"
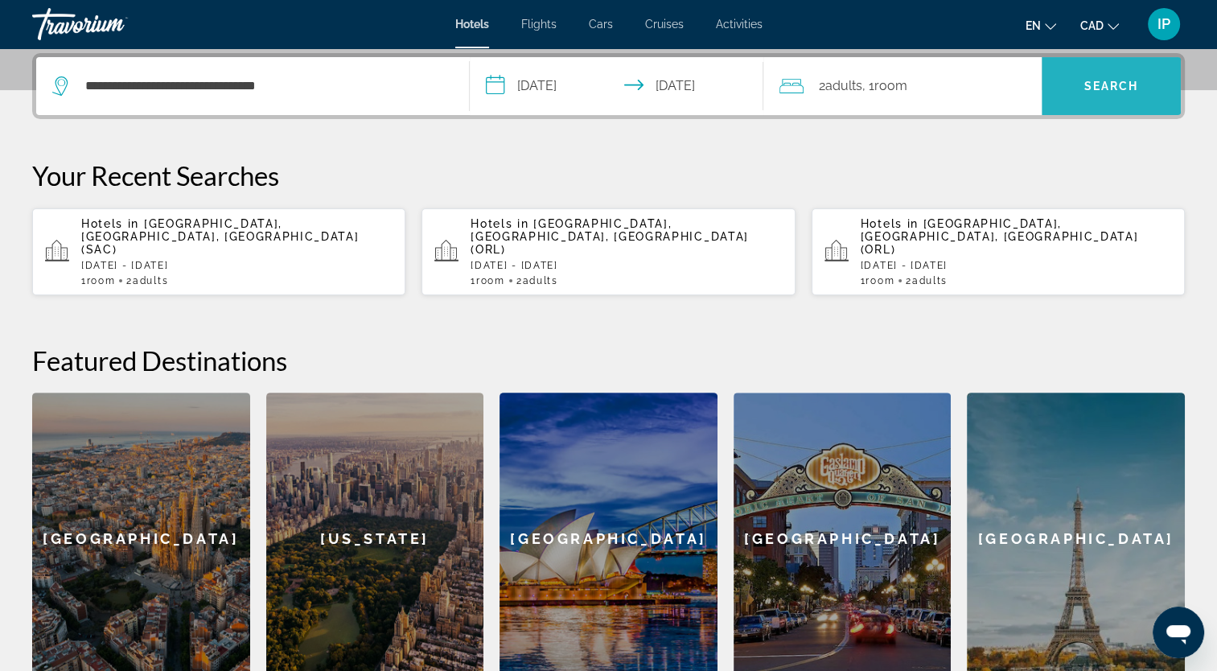
click at [1110, 85] on span "Search" at bounding box center [1112, 86] width 55 height 13
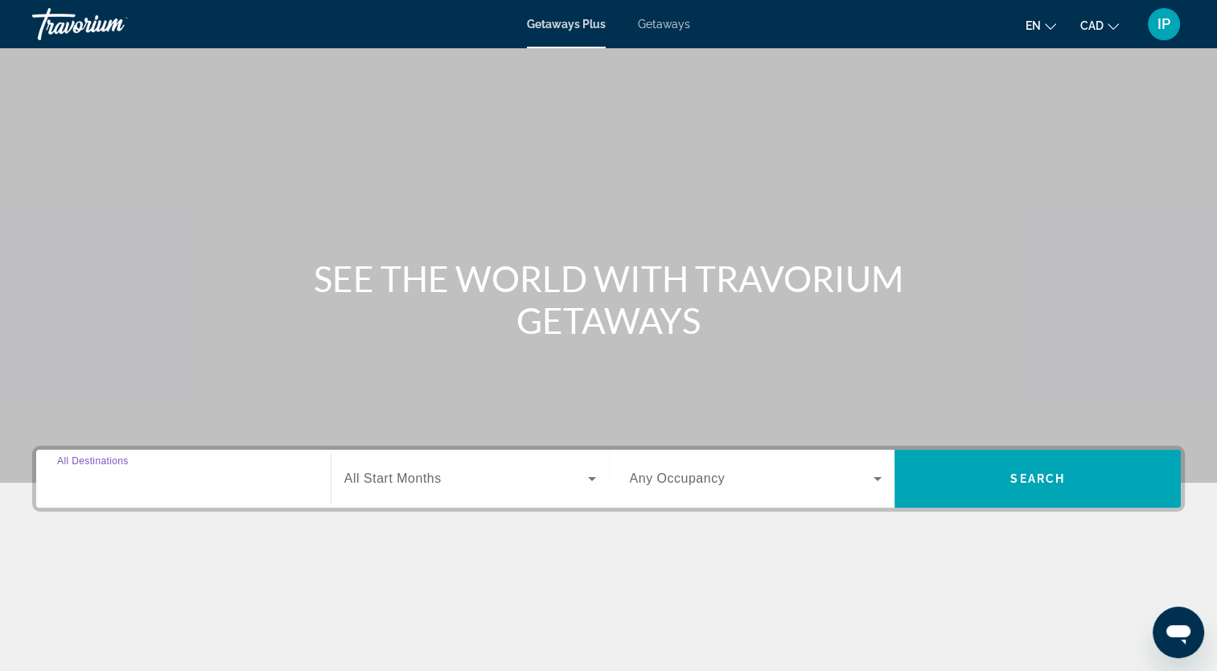
click at [196, 487] on input "Destination All Destinations" at bounding box center [183, 479] width 253 height 19
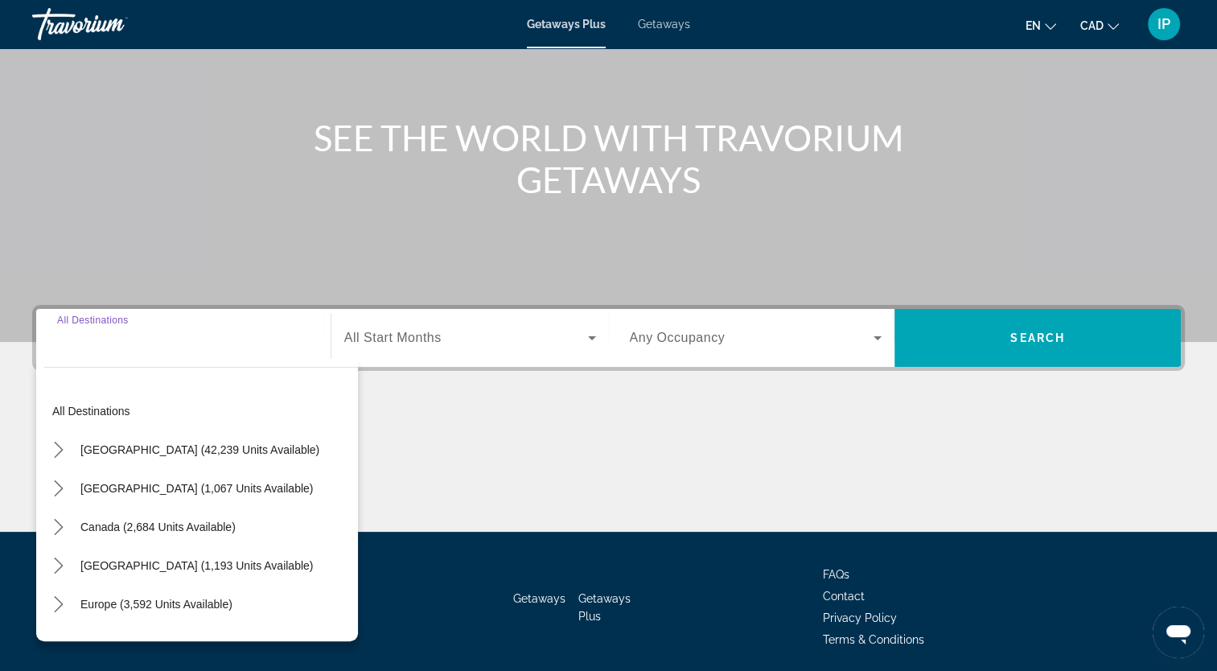
scroll to position [198, 0]
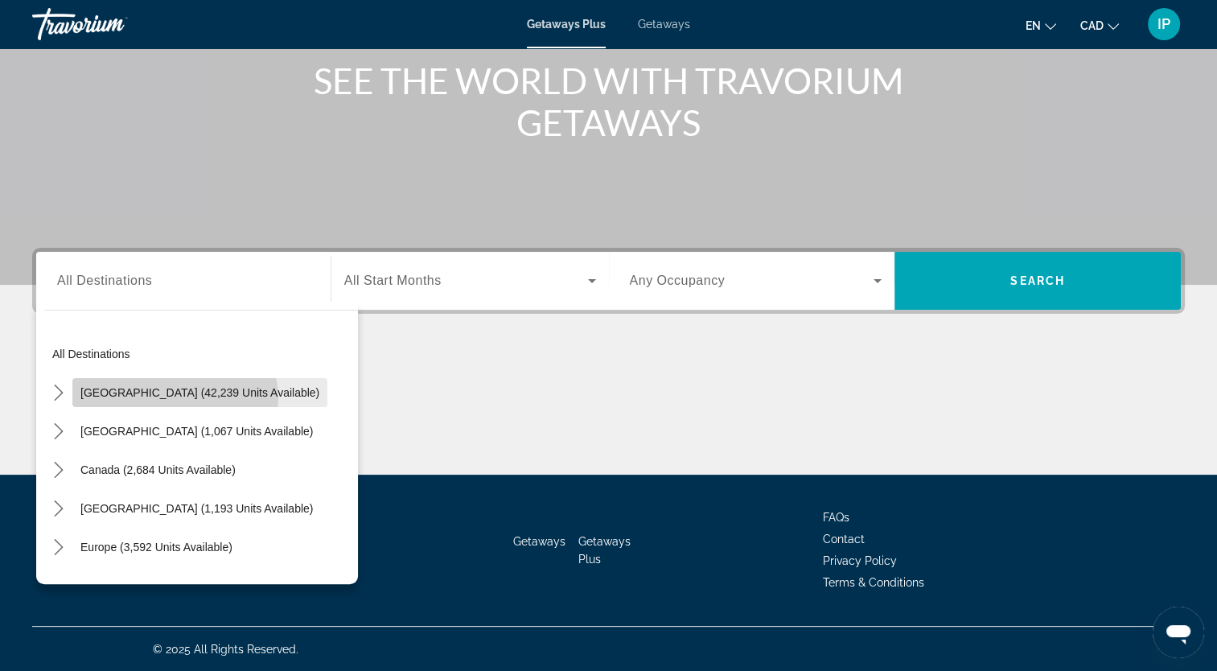
click at [174, 398] on span "Select destination: United States (42,239 units available)" at bounding box center [199, 392] width 255 height 39
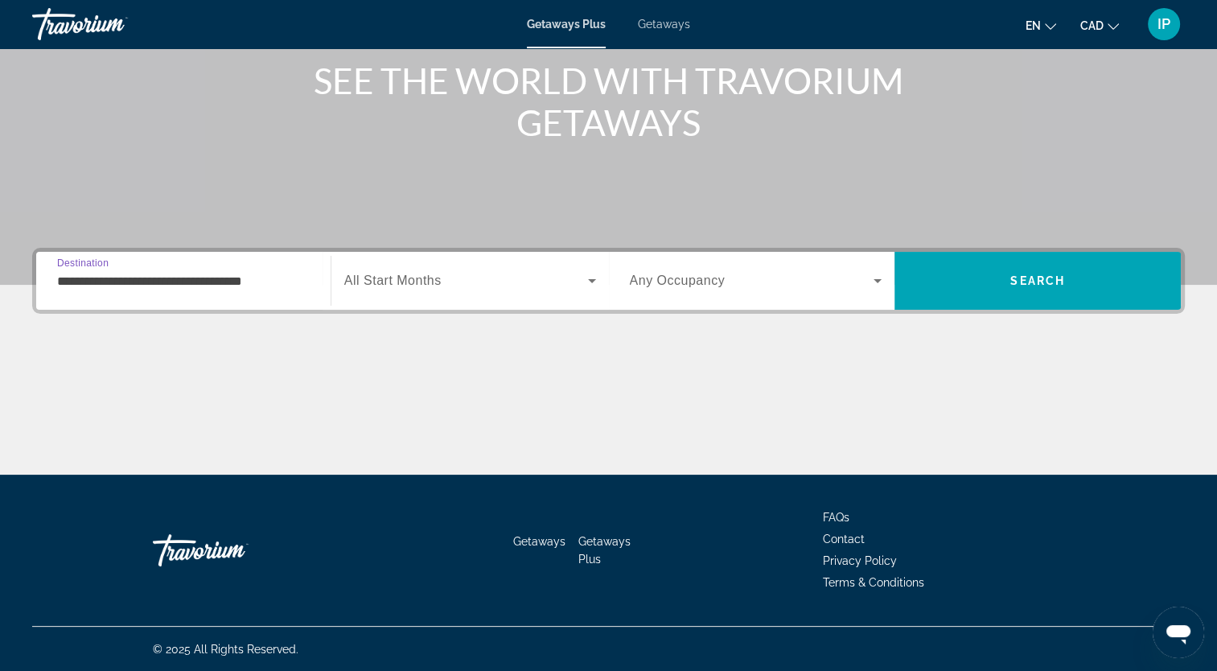
click at [261, 281] on input "**********" at bounding box center [183, 281] width 253 height 19
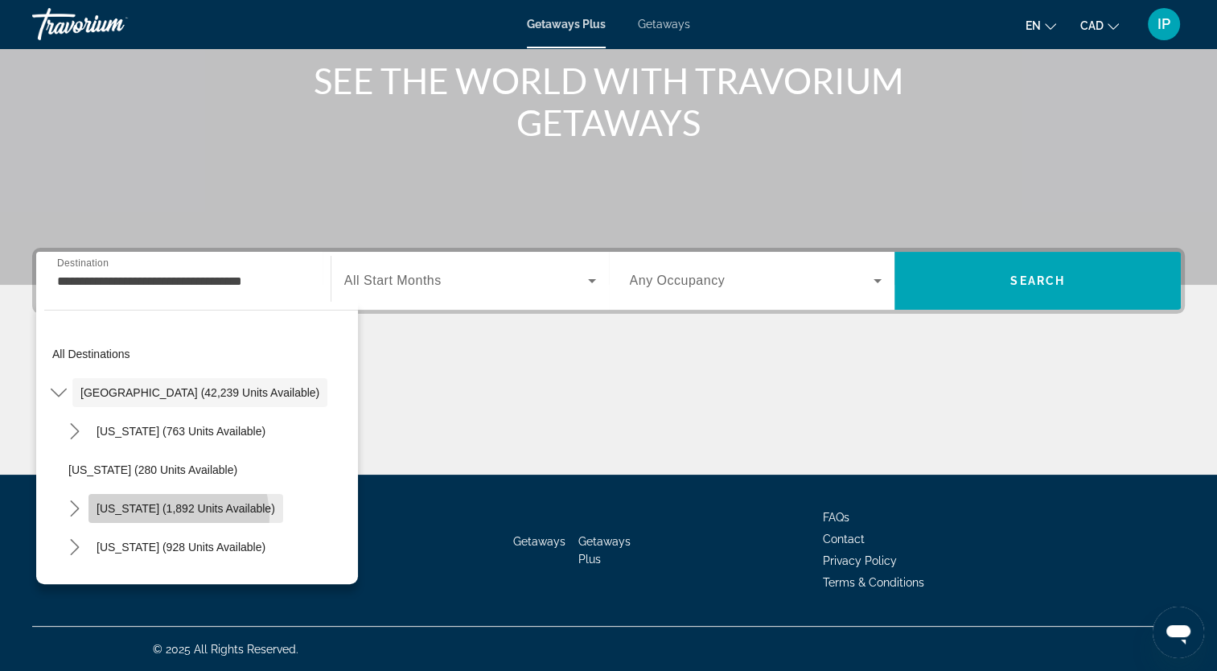
click at [163, 517] on span "Select destination: California (1,892 units available)" at bounding box center [186, 508] width 195 height 39
type input "**********"
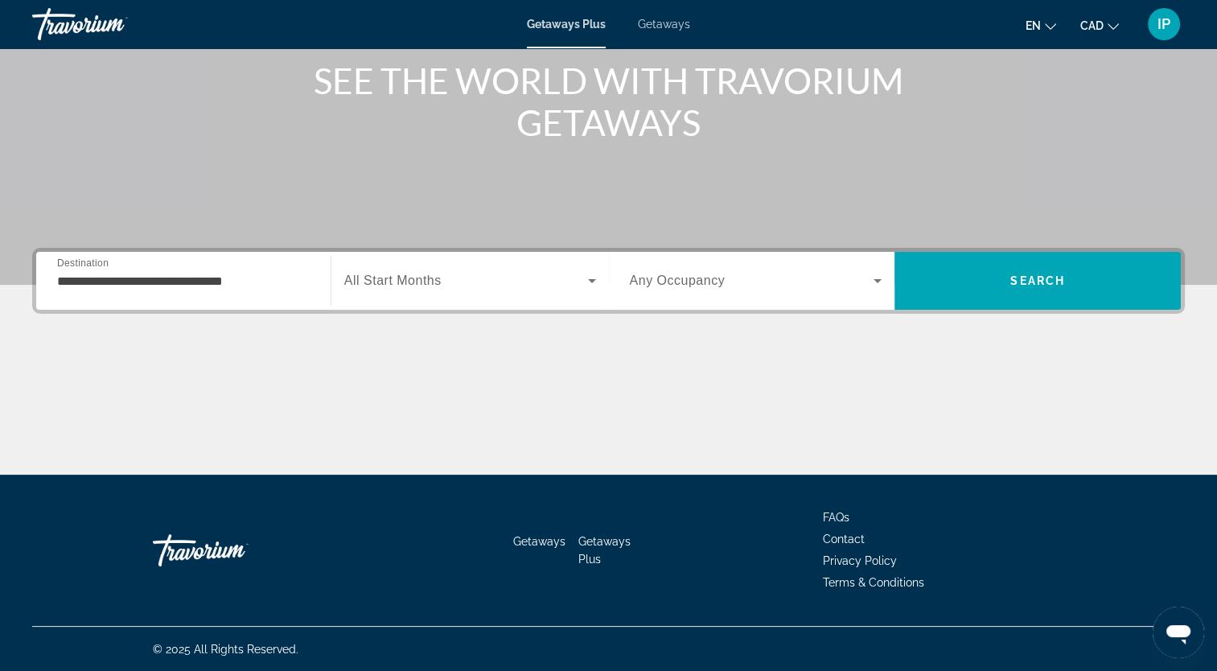
click at [587, 290] on div "Search widget" at bounding box center [470, 280] width 252 height 45
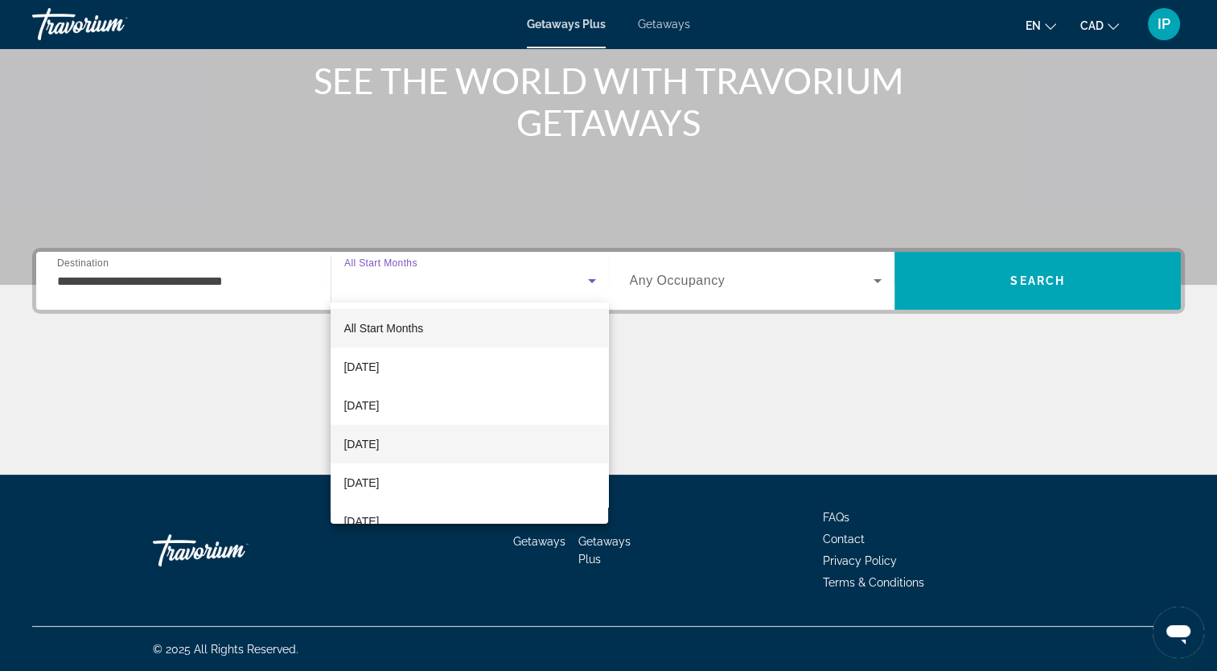
click at [513, 436] on mat-option "[DATE]" at bounding box center [470, 444] width 278 height 39
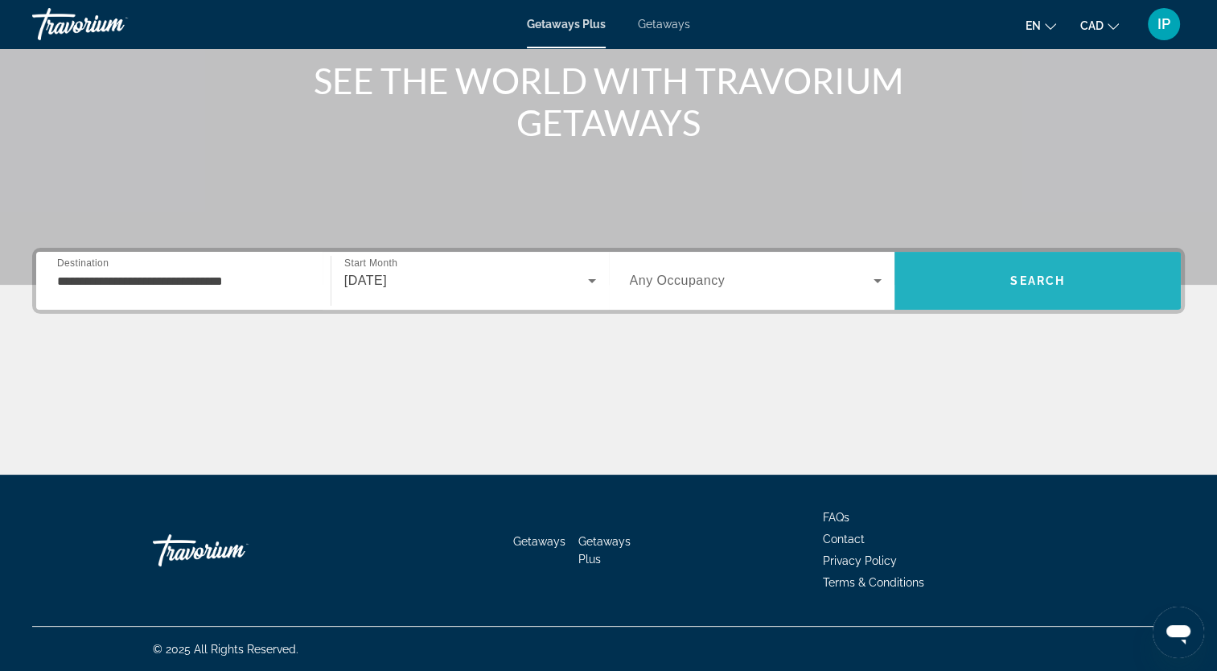
click at [1066, 278] on span "Search" at bounding box center [1038, 280] width 286 height 39
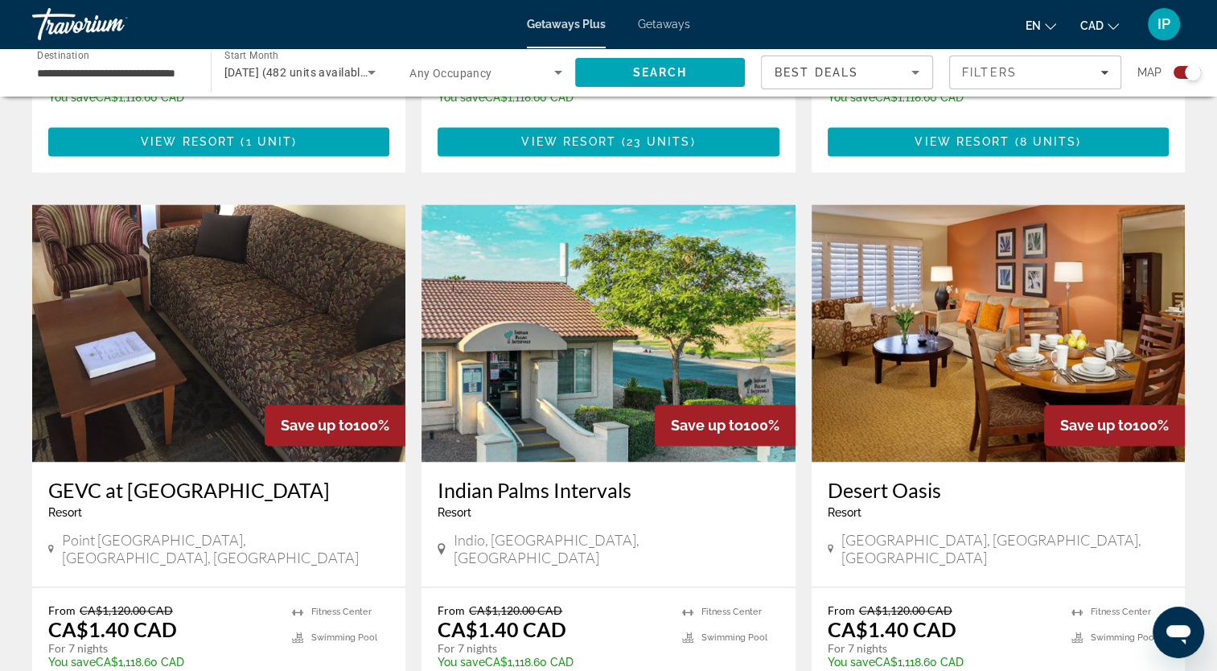
scroll to position [2453, 0]
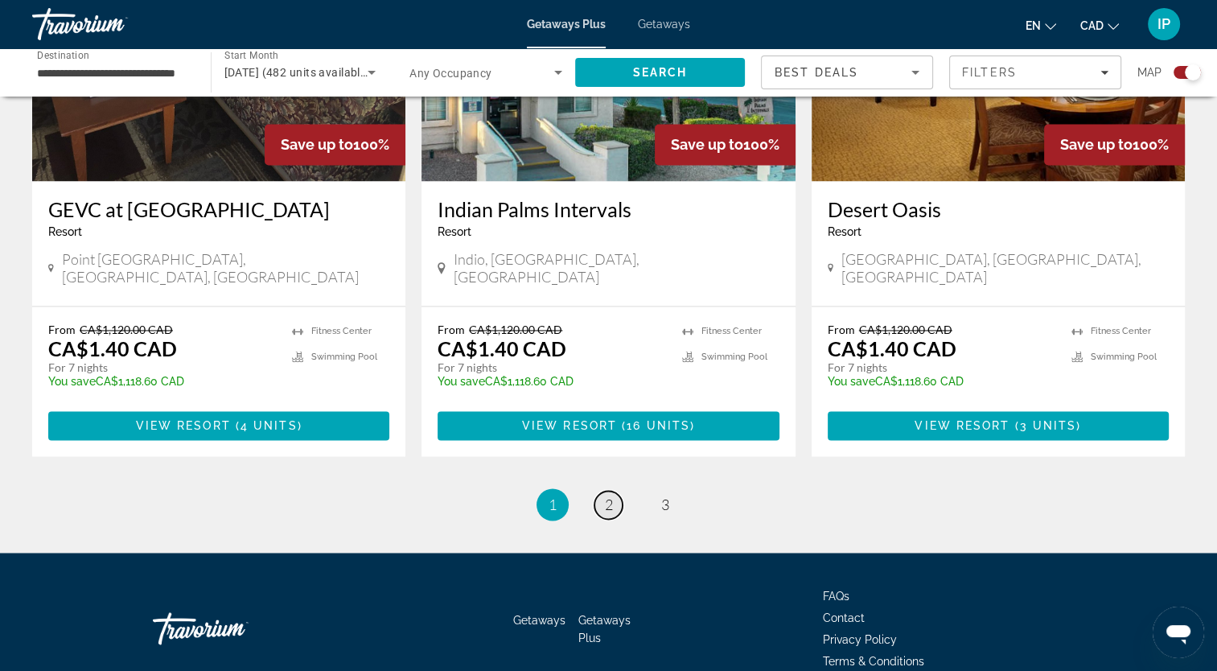
click at [607, 496] on span "2" at bounding box center [609, 505] width 8 height 18
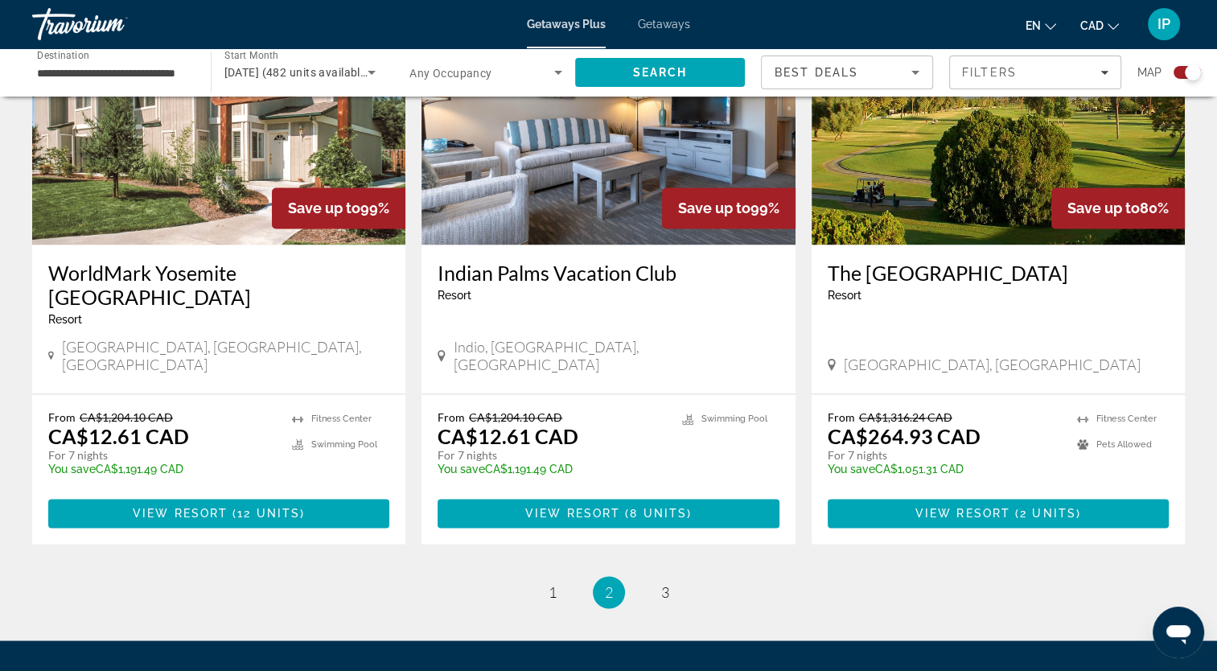
scroll to position [2453, 0]
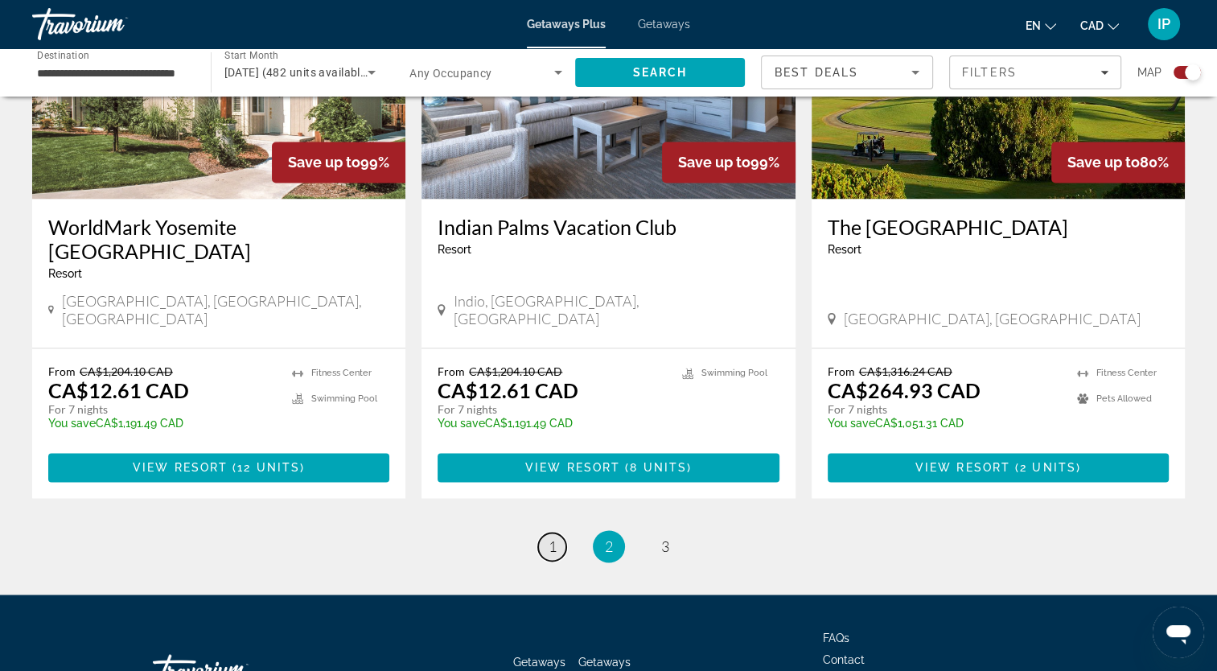
click at [554, 537] on span "1" at bounding box center [553, 546] width 8 height 18
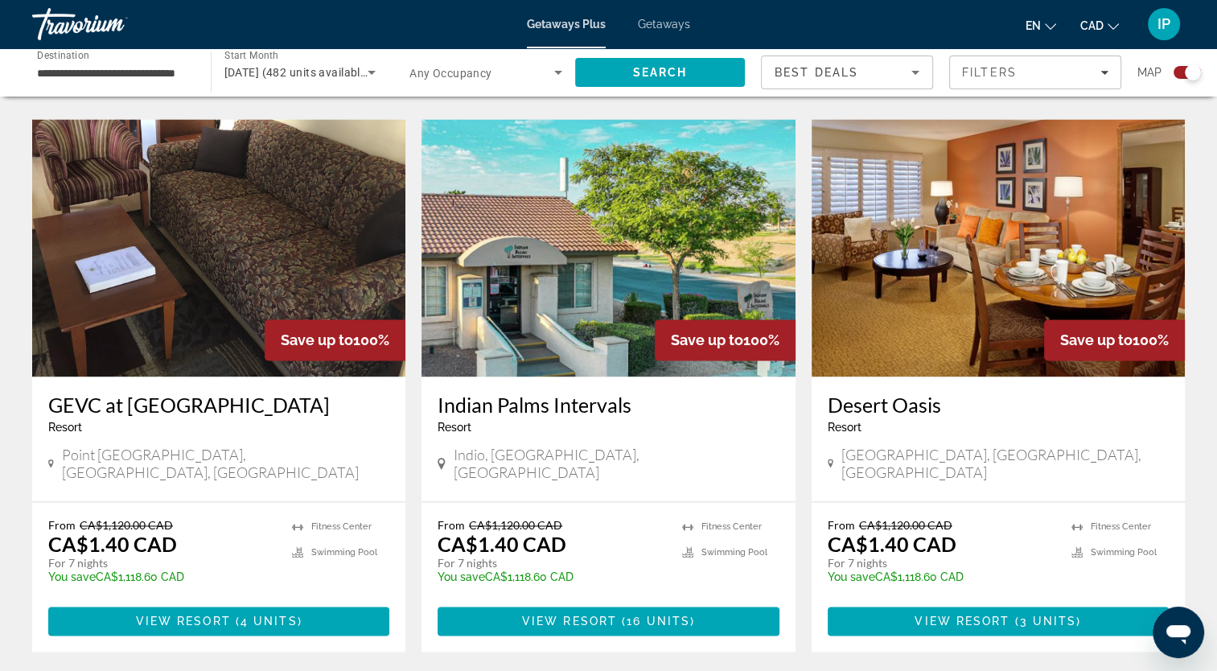
scroll to position [2259, 0]
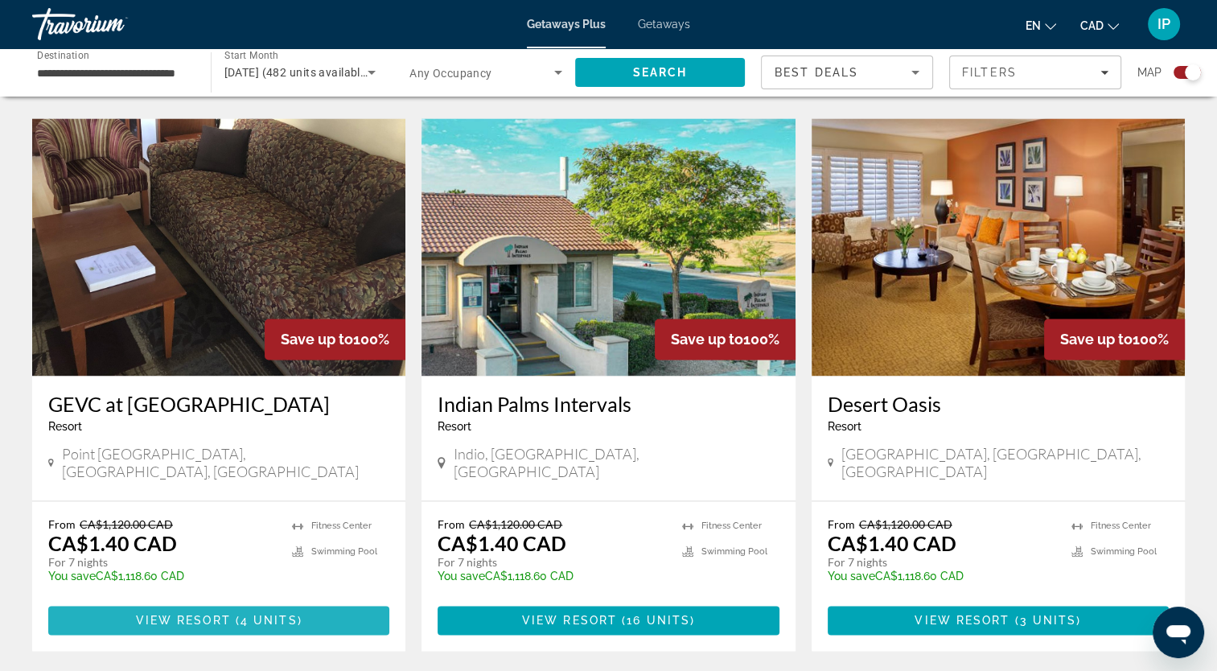
click at [274, 614] on span "4 units" at bounding box center [269, 620] width 57 height 13
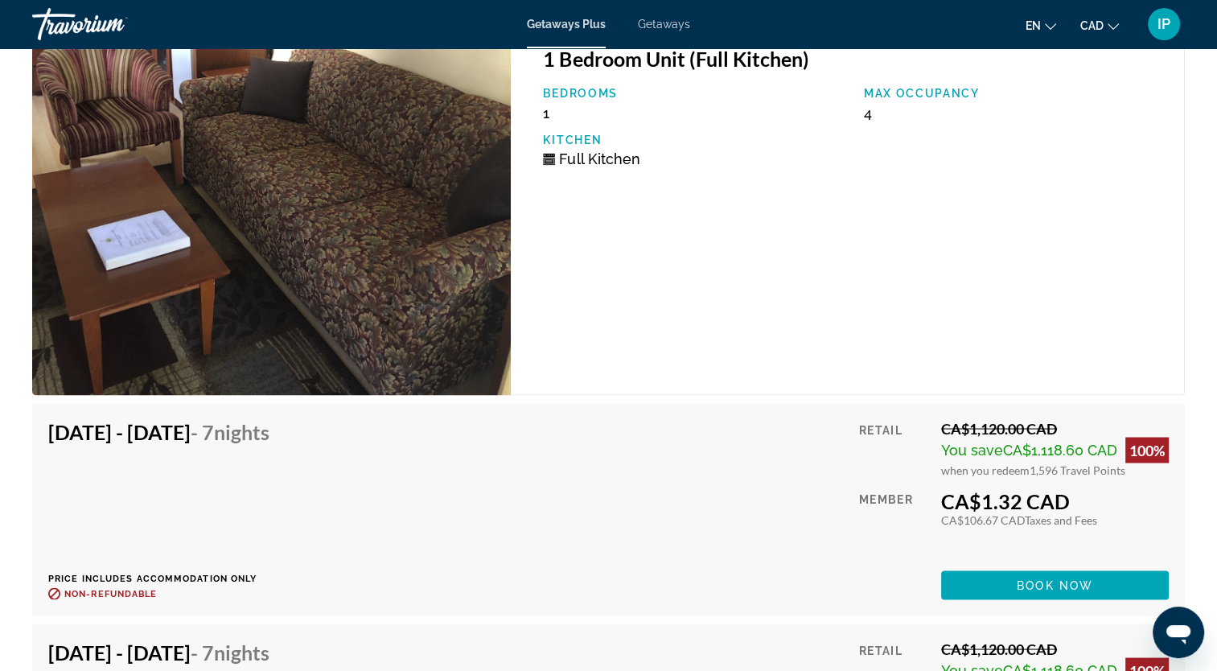
scroll to position [2779, 0]
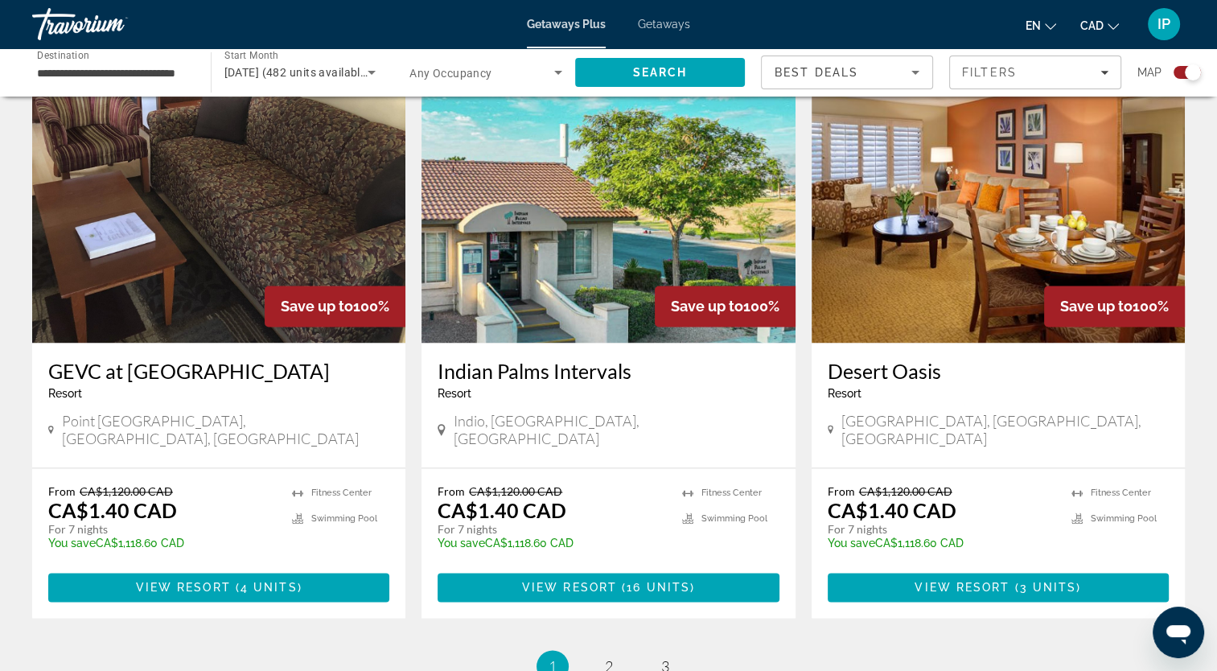
scroll to position [2298, 0]
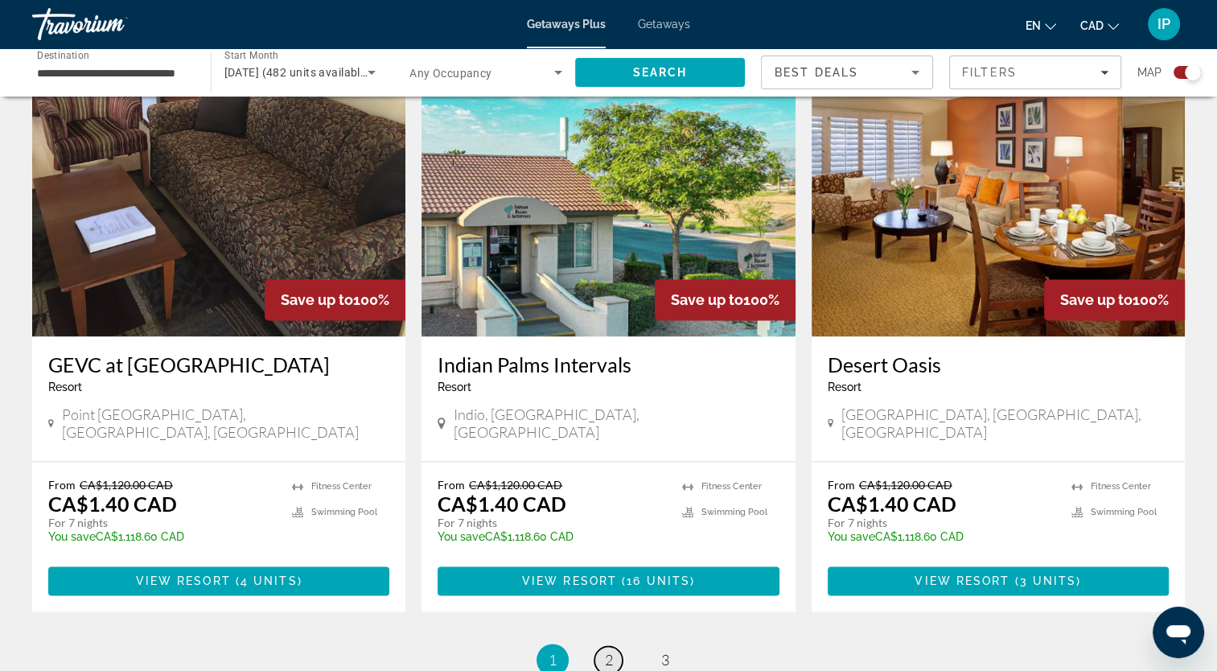
click at [607, 651] on span "2" at bounding box center [609, 660] width 8 height 18
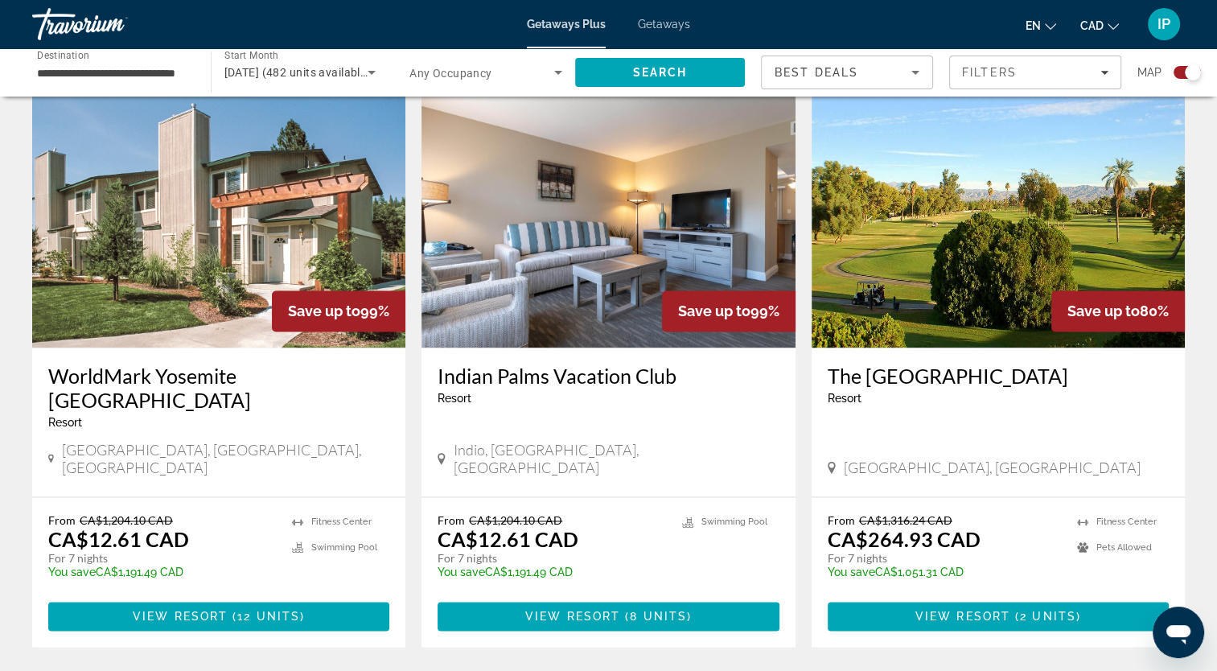
scroll to position [2333, 0]
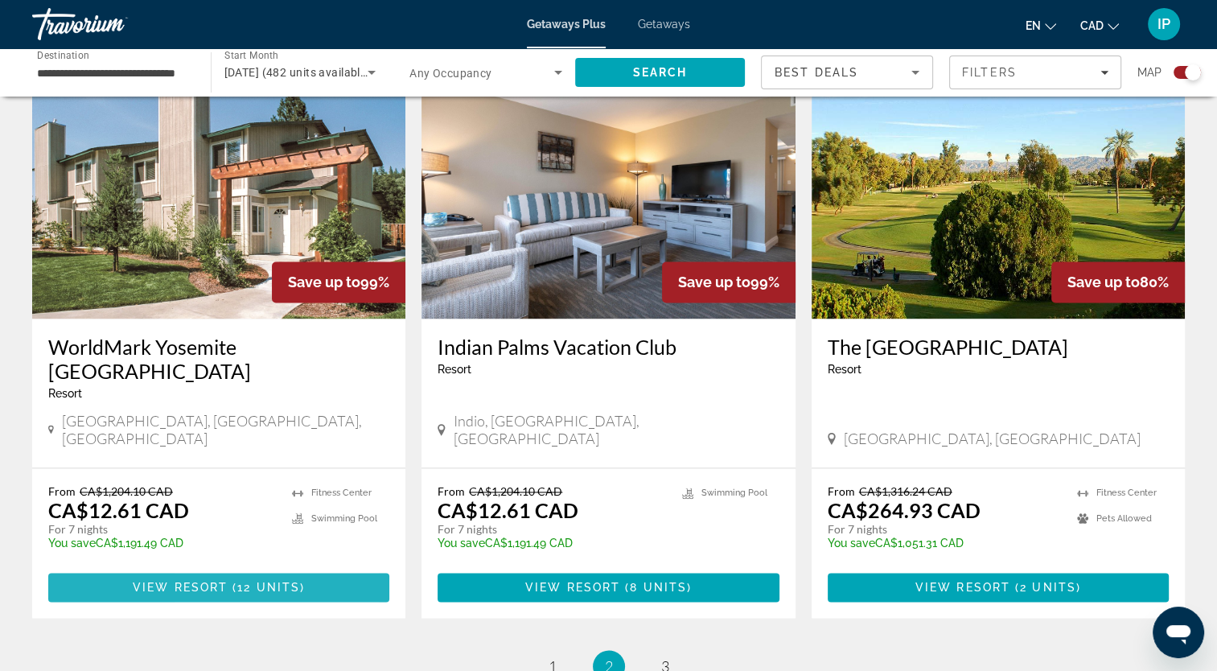
click at [180, 568] on span "Main content" at bounding box center [218, 587] width 341 height 39
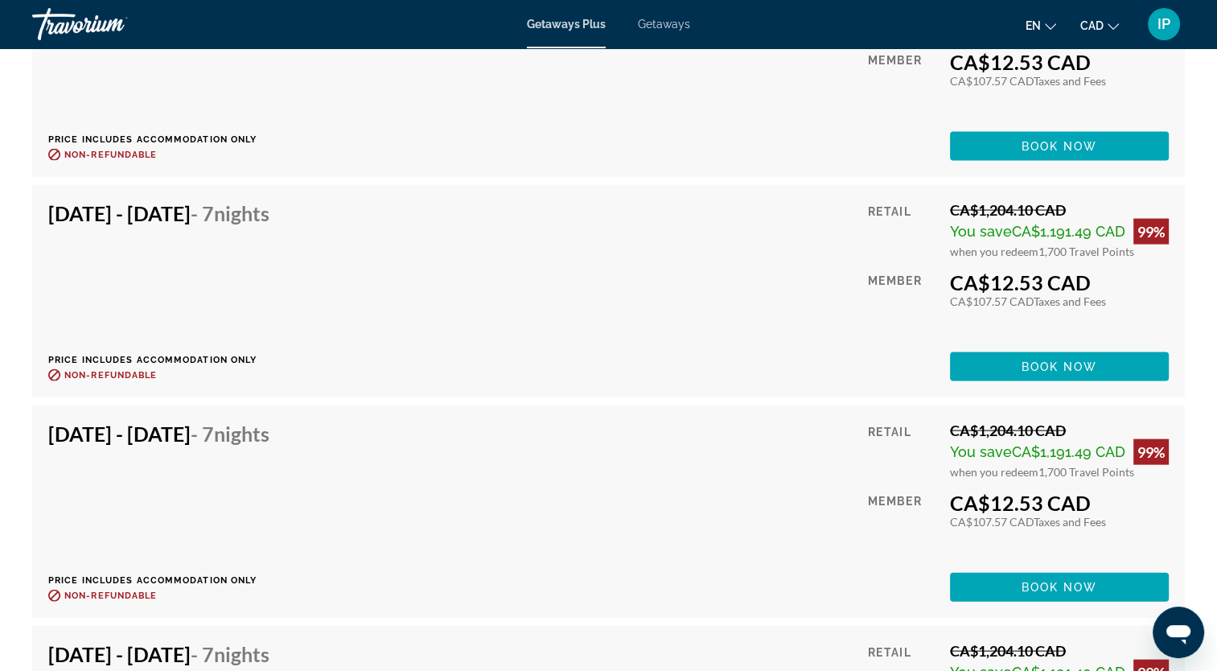
scroll to position [3366, 0]
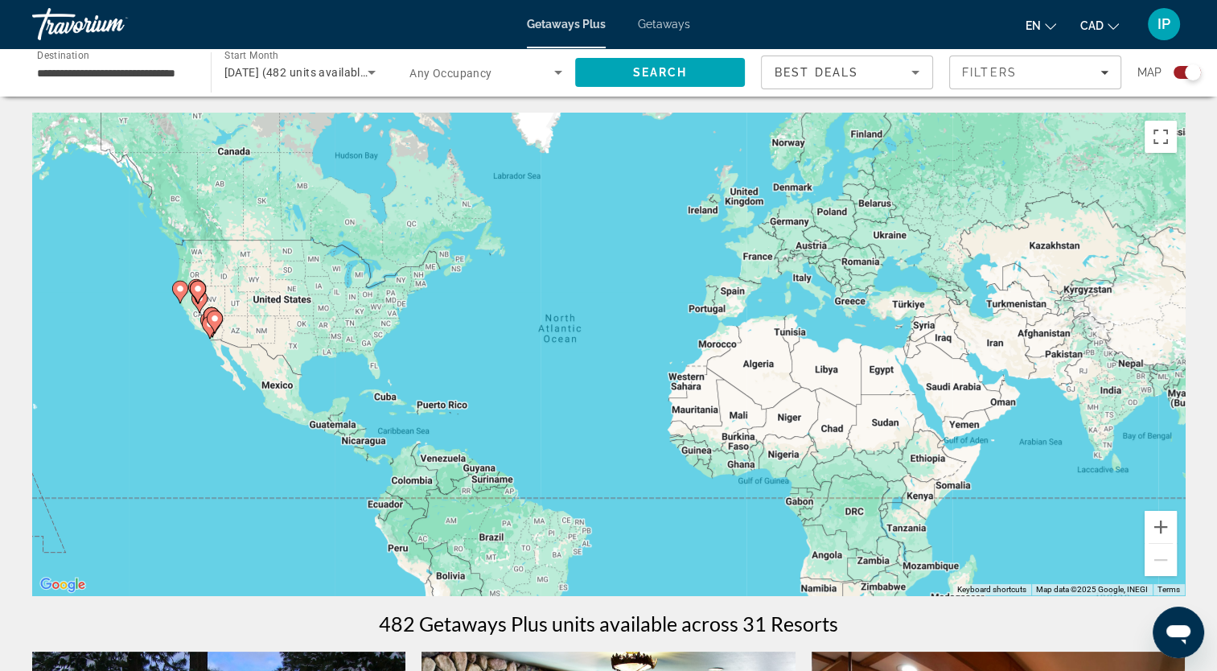
click at [655, 20] on span "Getaways" at bounding box center [664, 24] width 52 height 13
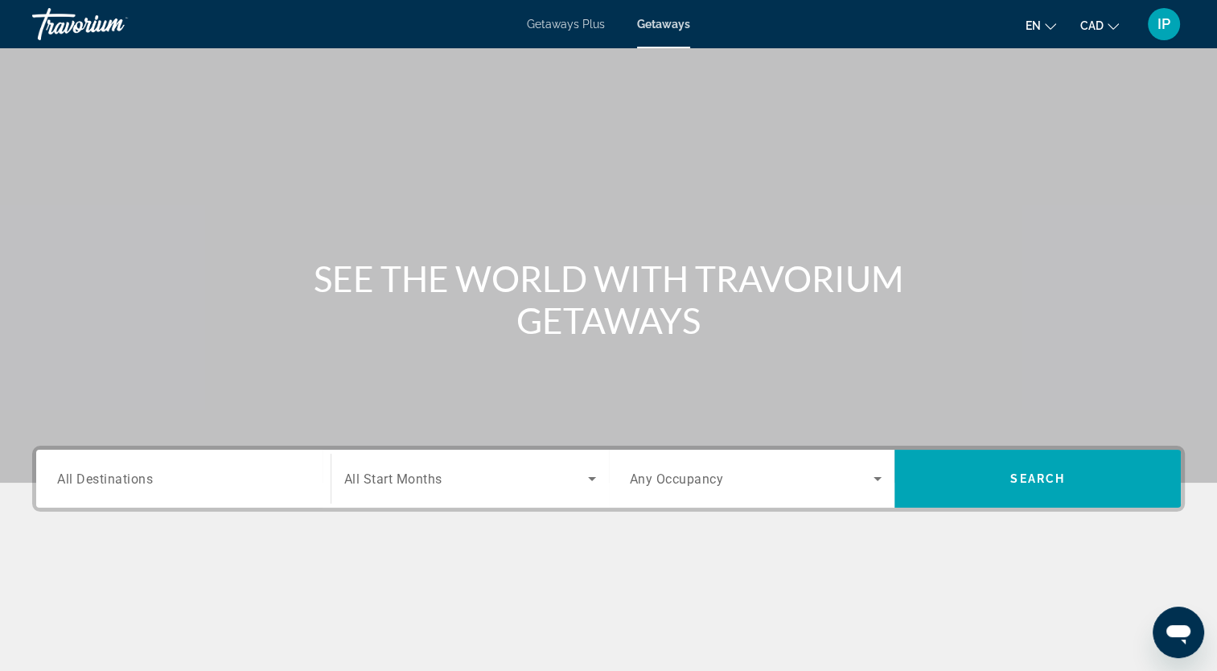
click at [163, 494] on div "Search widget" at bounding box center [183, 479] width 253 height 46
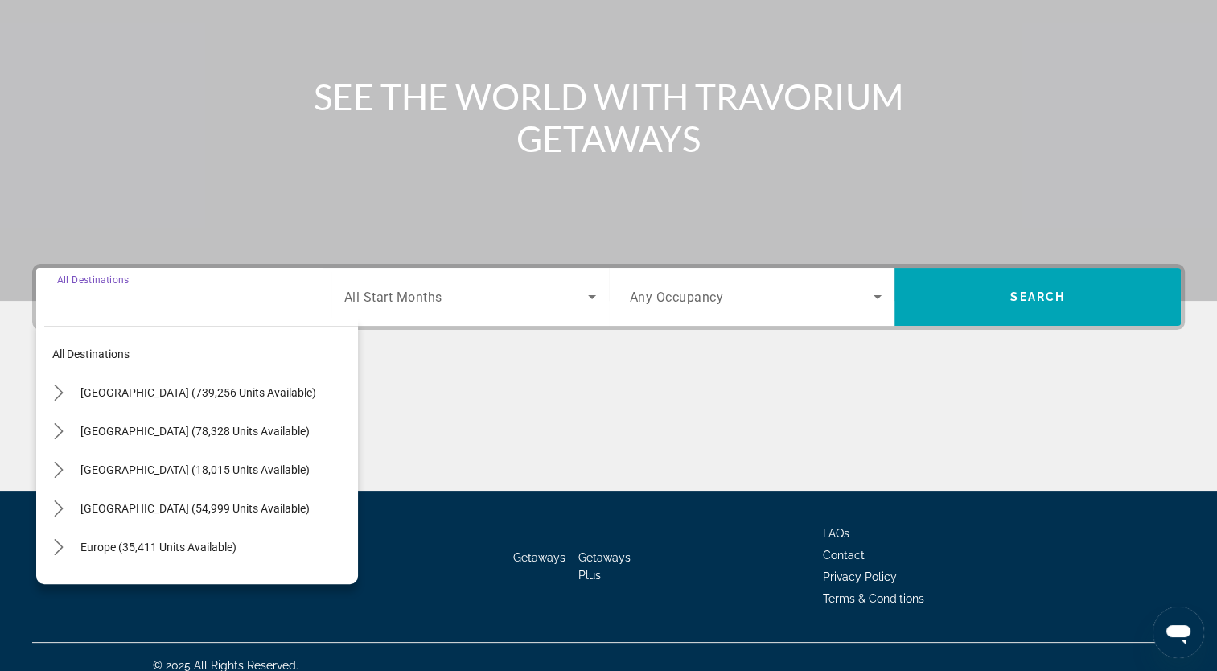
scroll to position [198, 0]
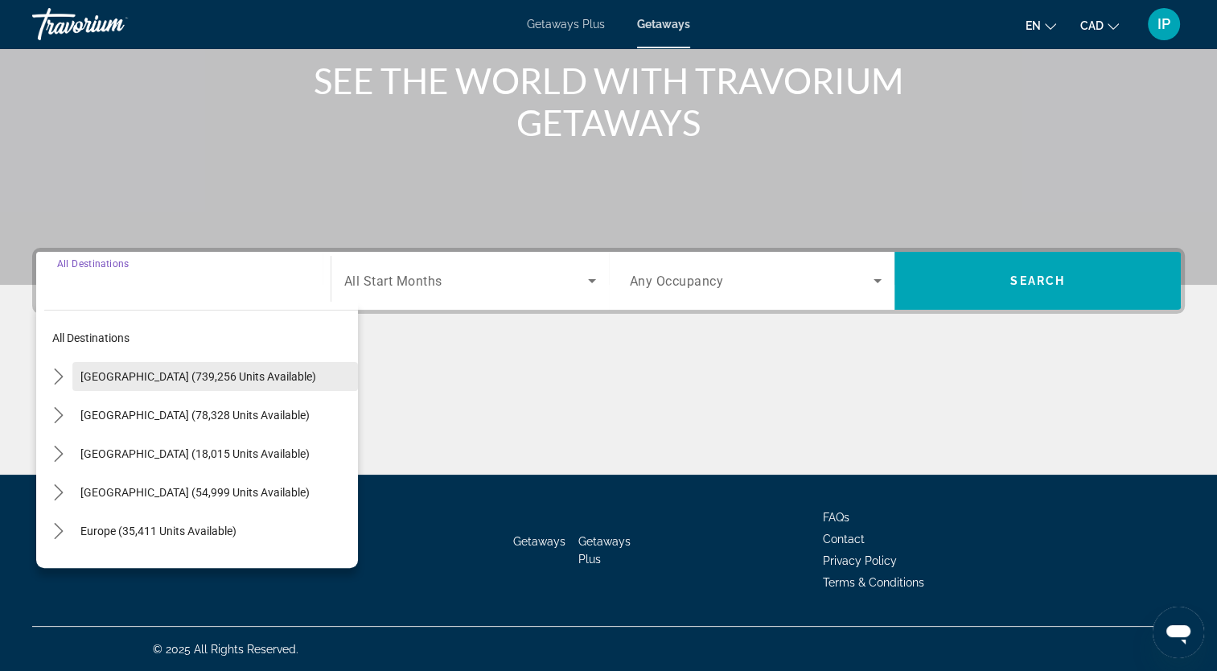
click at [164, 377] on span "United States (739,256 units available)" at bounding box center [198, 376] width 236 height 13
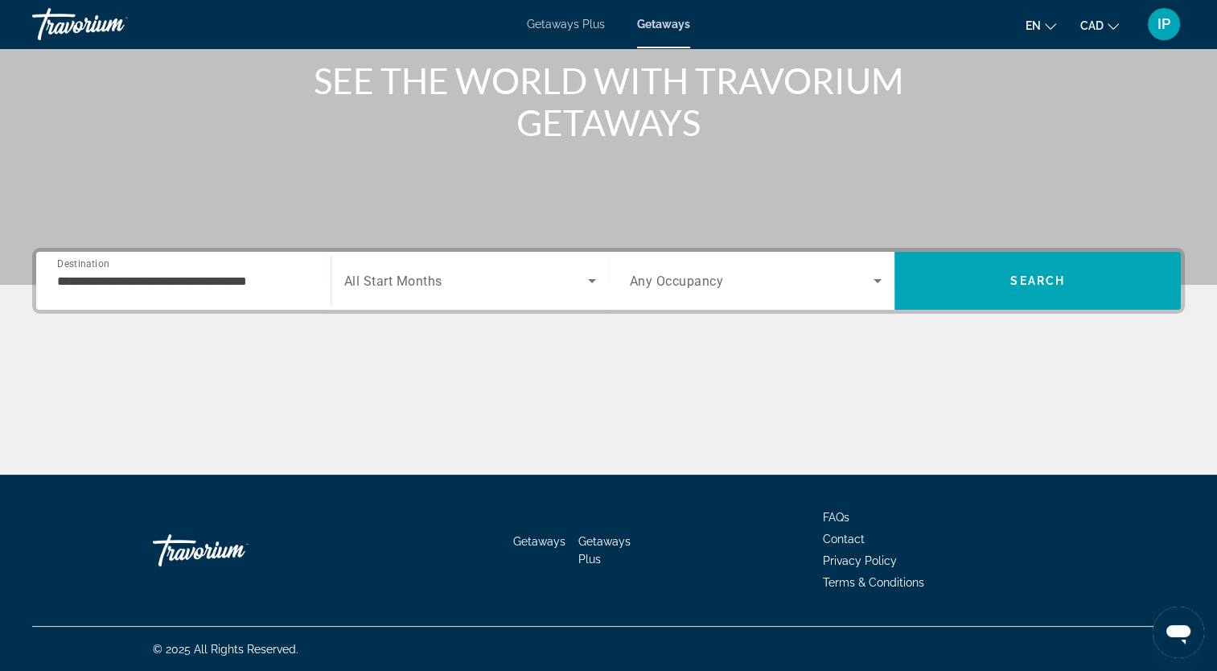
click at [187, 292] on div "**********" at bounding box center [183, 281] width 253 height 46
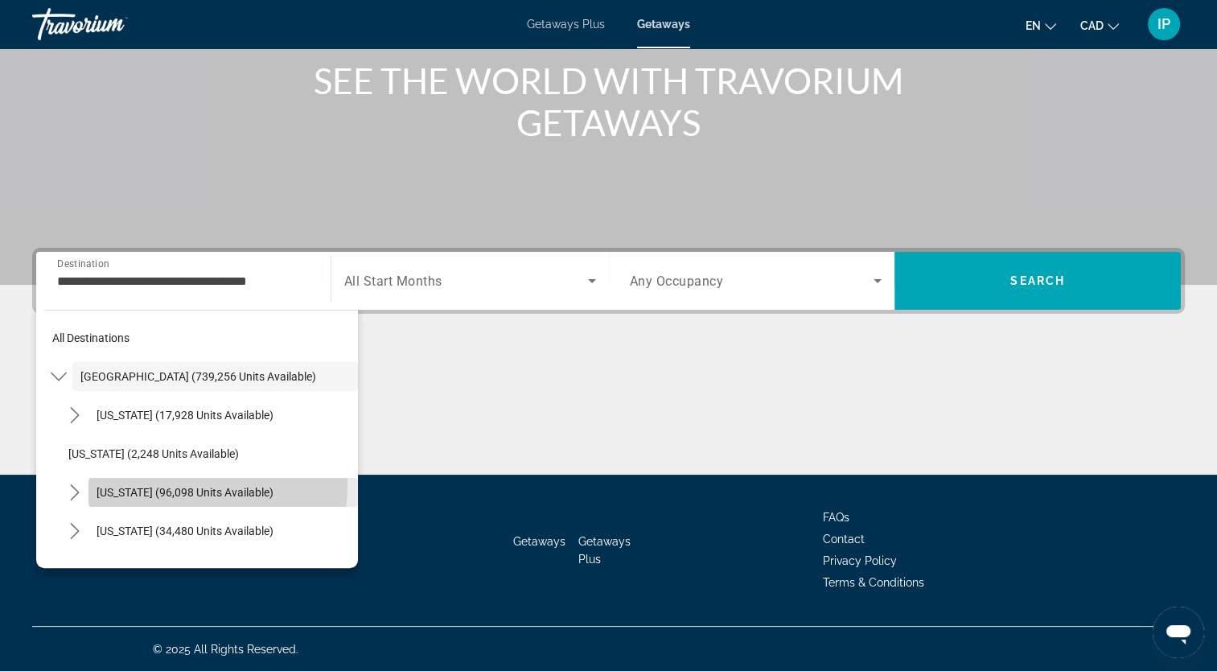
click at [175, 486] on span "California (96,098 units available)" at bounding box center [185, 492] width 177 height 13
type input "**********"
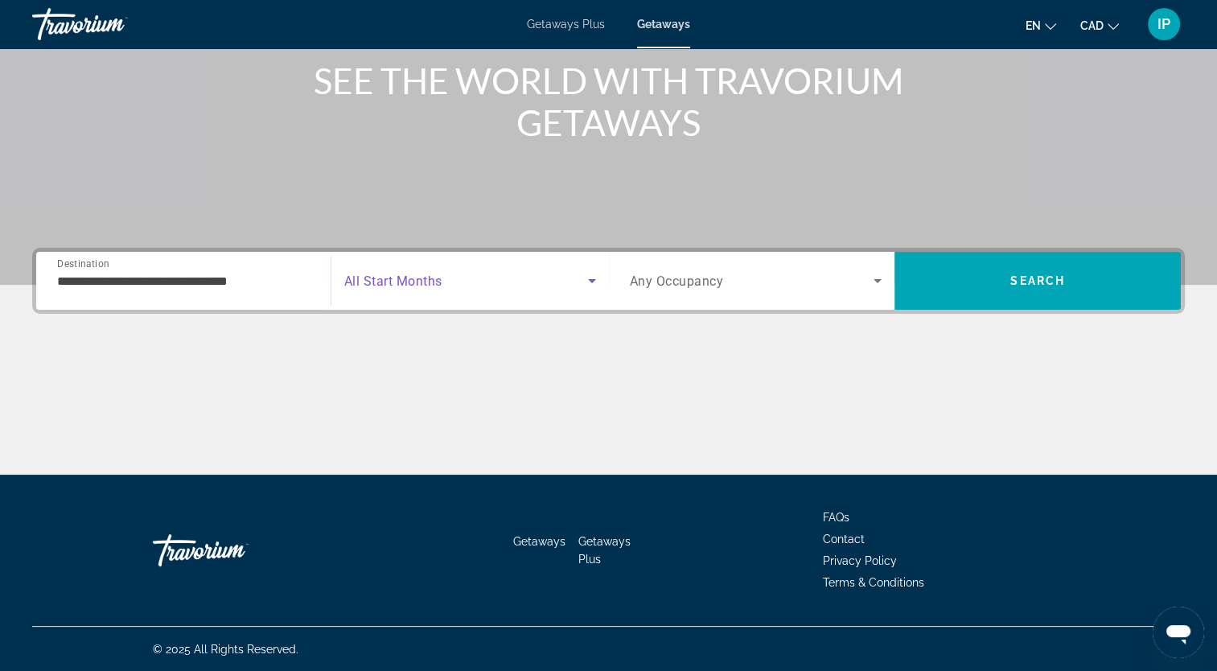
click at [589, 287] on icon "Search widget" at bounding box center [592, 280] width 19 height 19
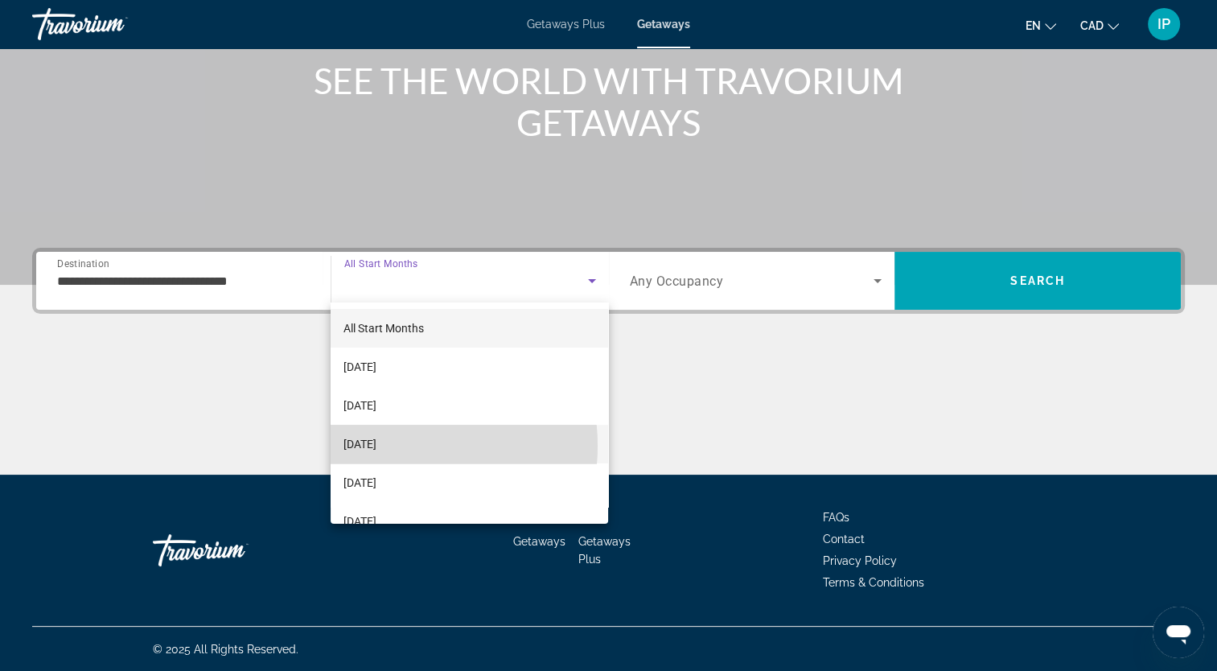
click at [377, 446] on span "December 2025" at bounding box center [360, 443] width 33 height 19
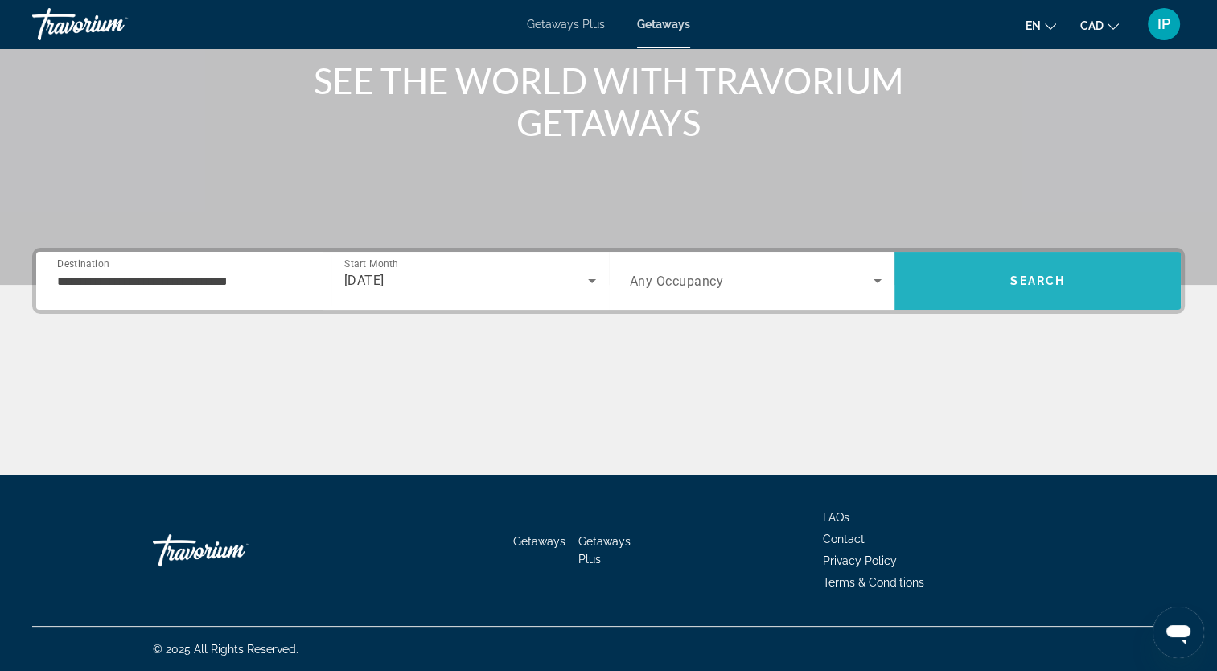
click at [1062, 287] on span "Search" at bounding box center [1038, 280] width 286 height 39
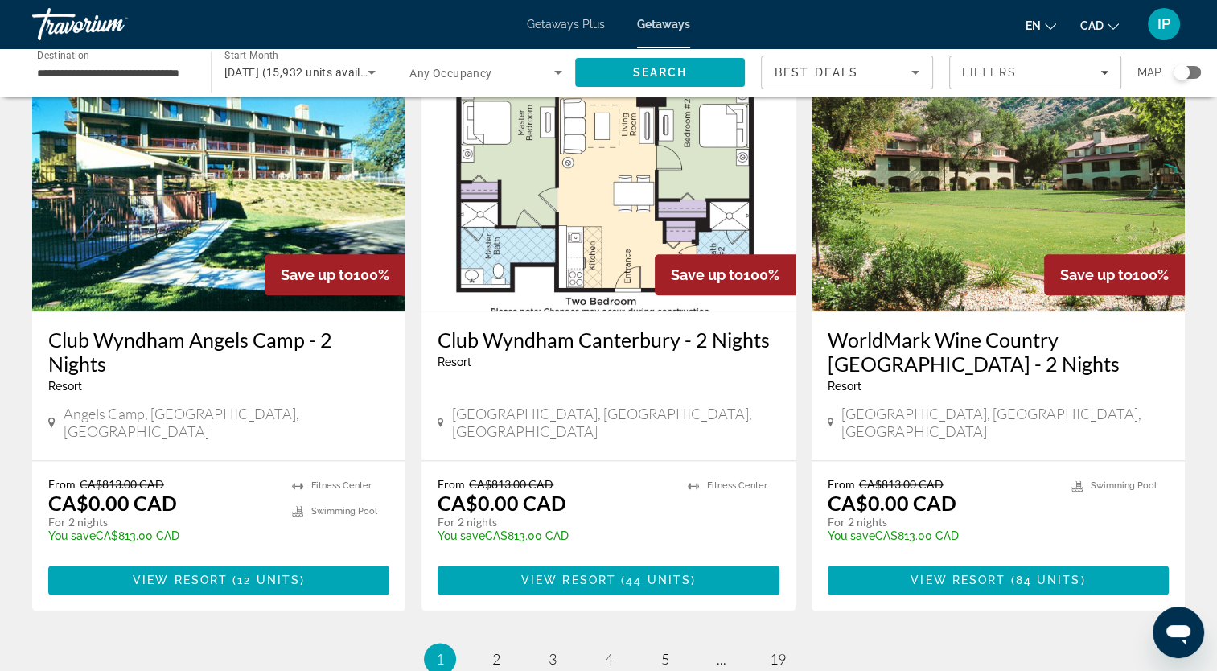
scroll to position [2028, 0]
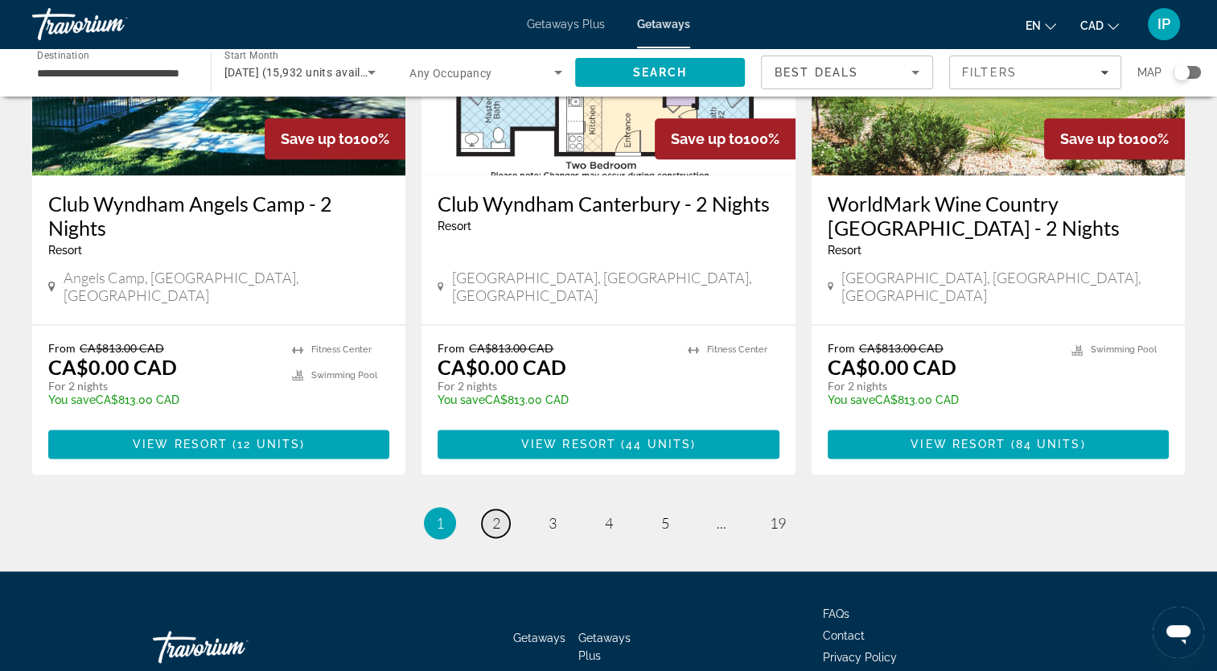
click at [499, 514] on span "2" at bounding box center [496, 523] width 8 height 18
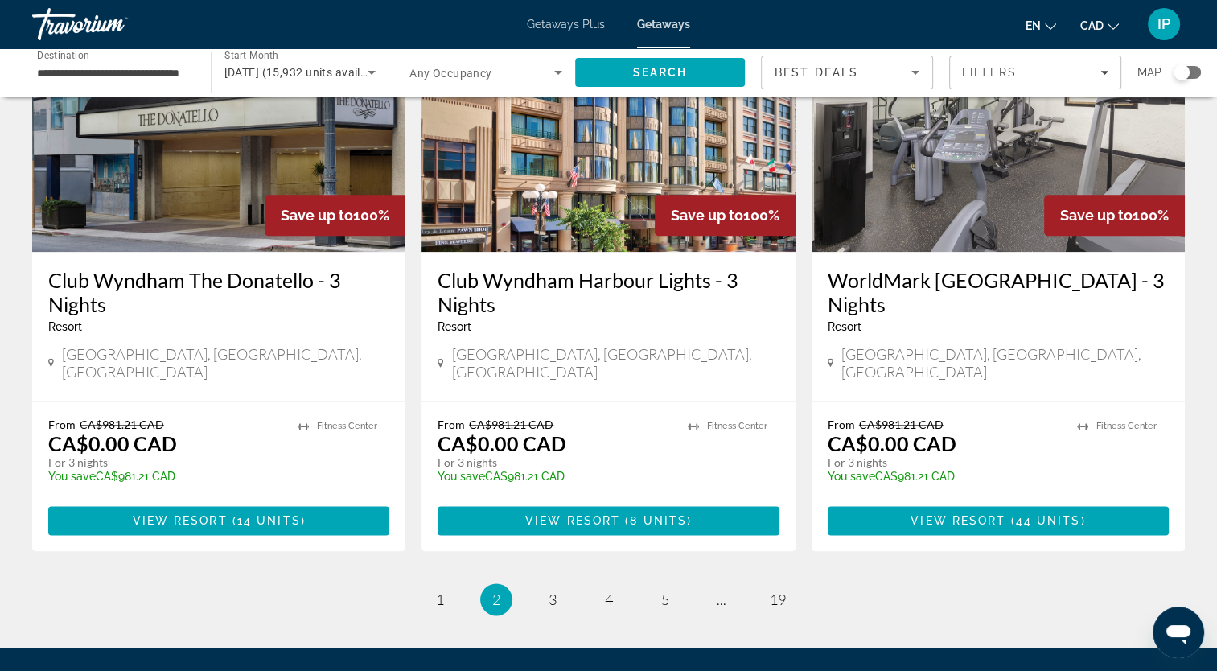
scroll to position [2002, 0]
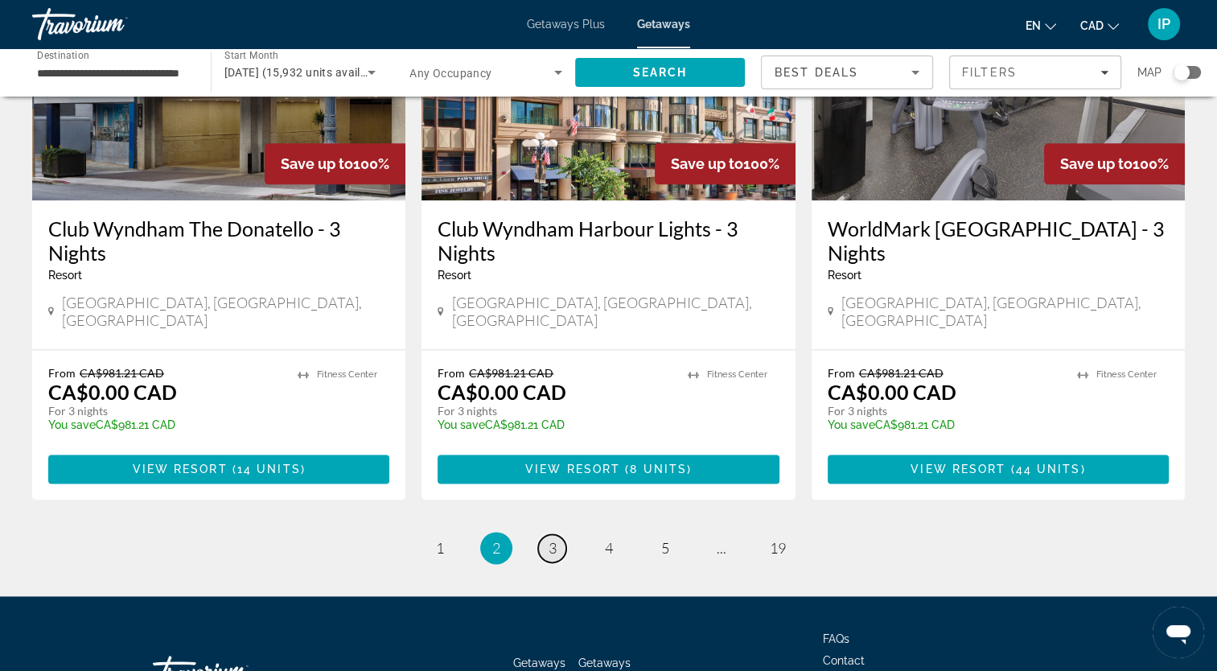
click at [559, 534] on link "page 3" at bounding box center [552, 548] width 28 height 28
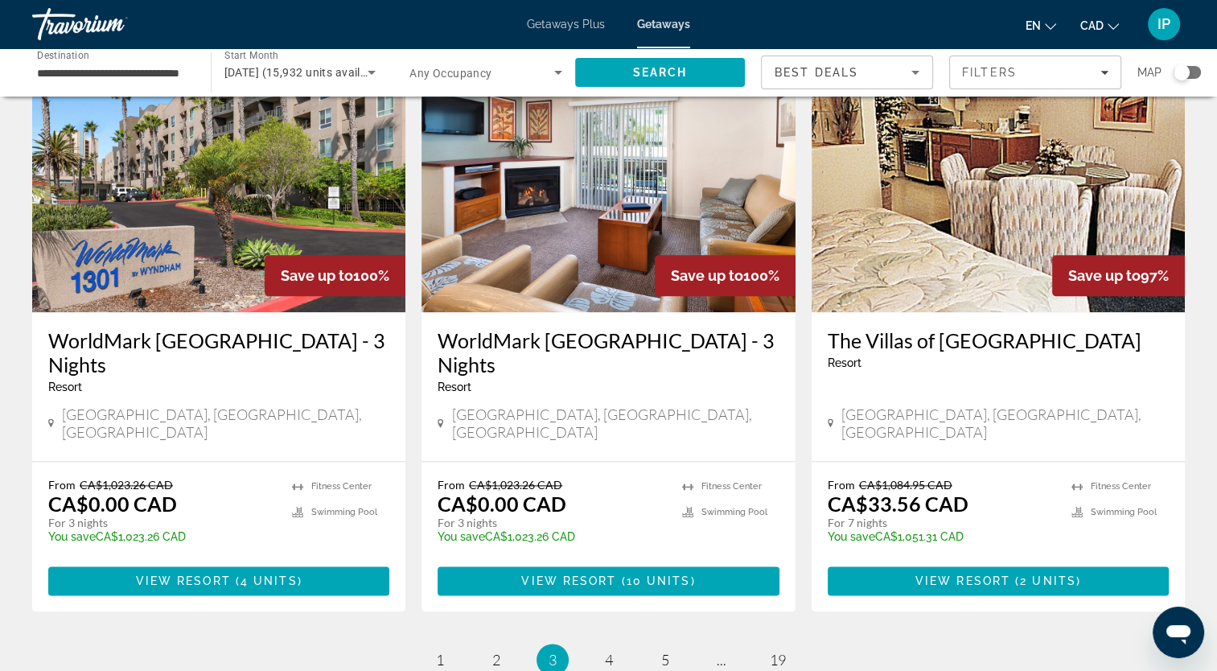
scroll to position [2028, 0]
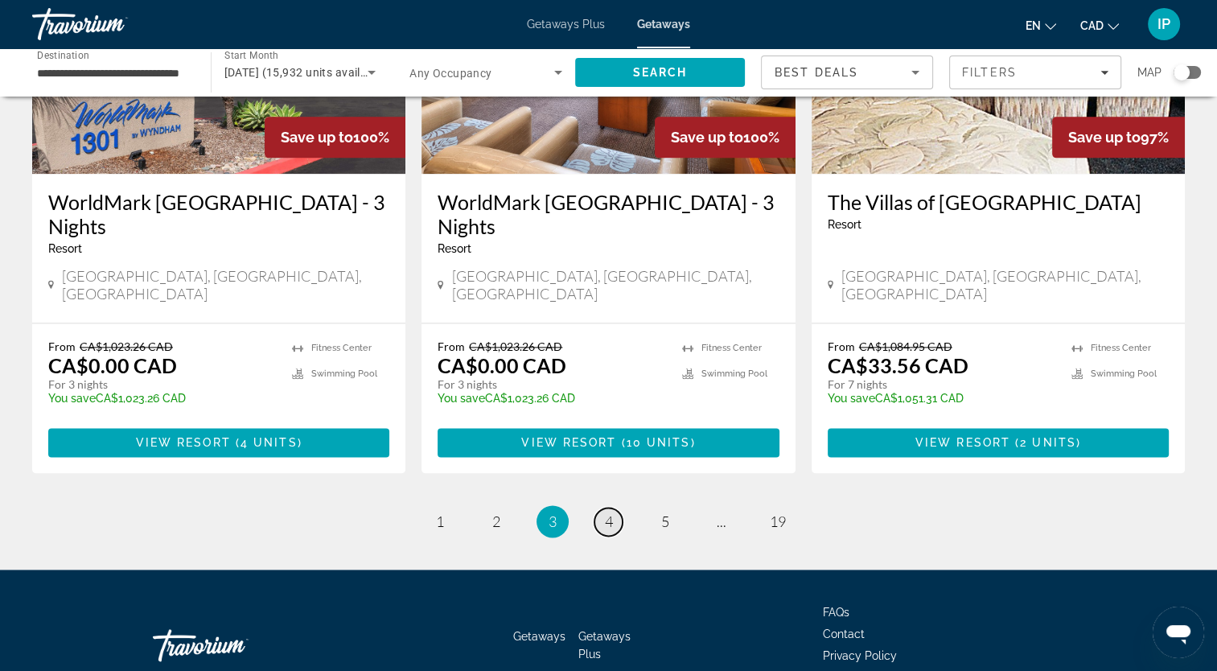
click at [619, 508] on link "page 4" at bounding box center [609, 522] width 28 height 28
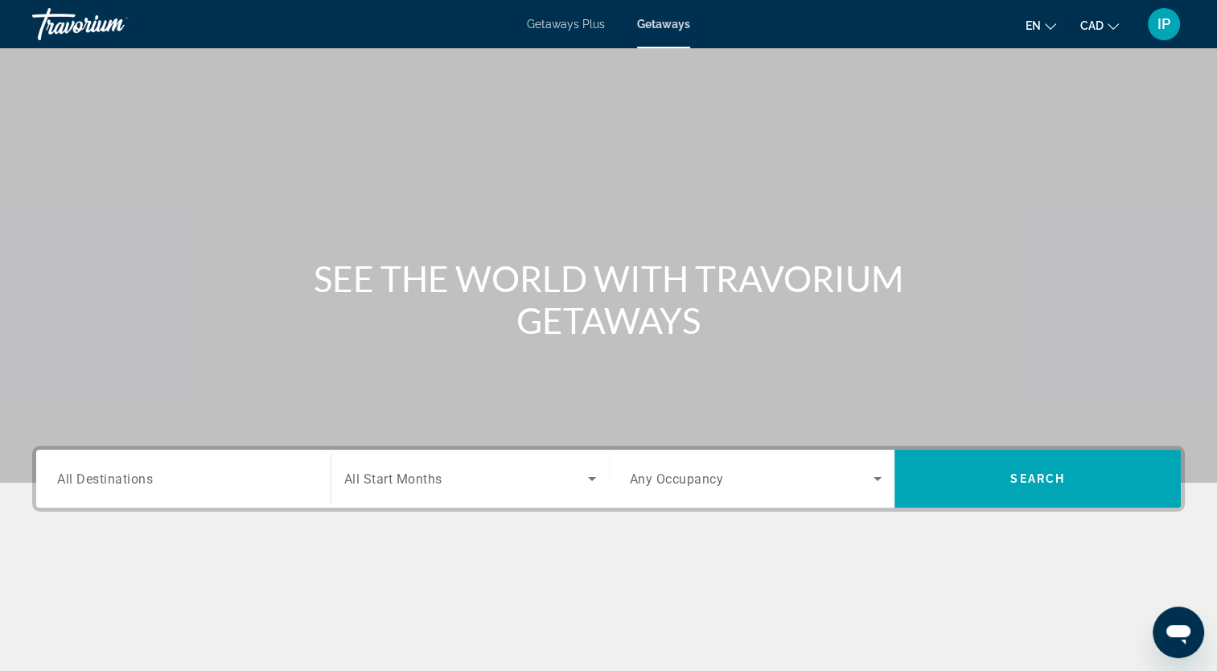
click at [177, 489] on div "Search widget" at bounding box center [183, 479] width 253 height 46
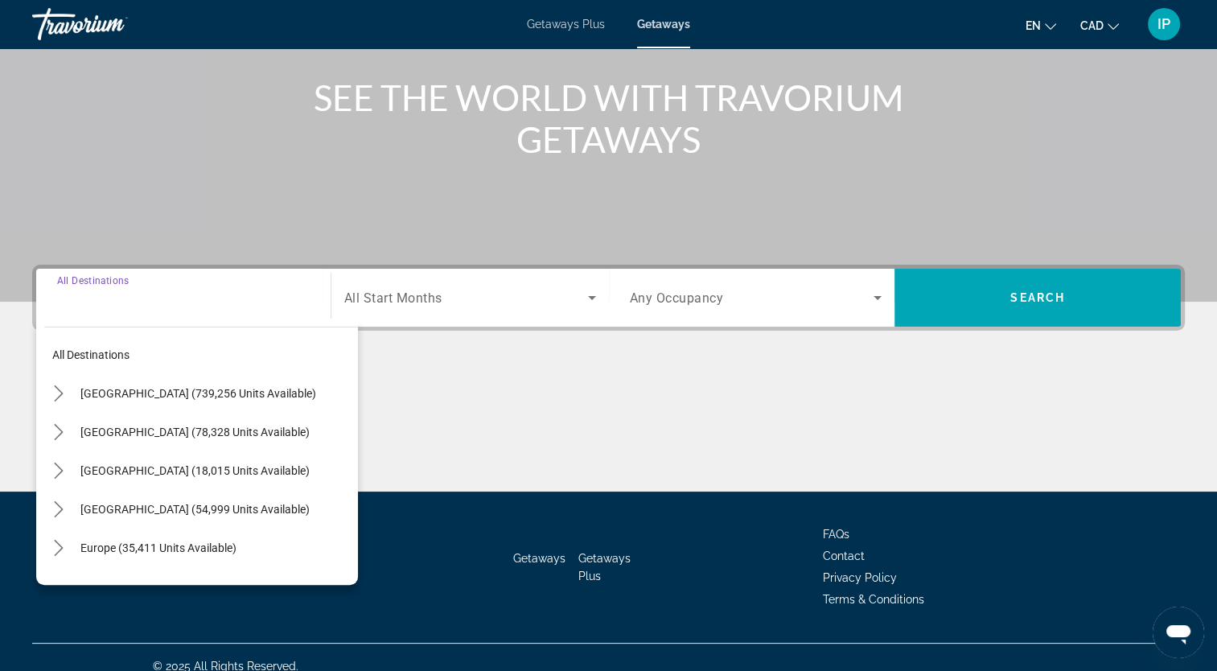
scroll to position [198, 0]
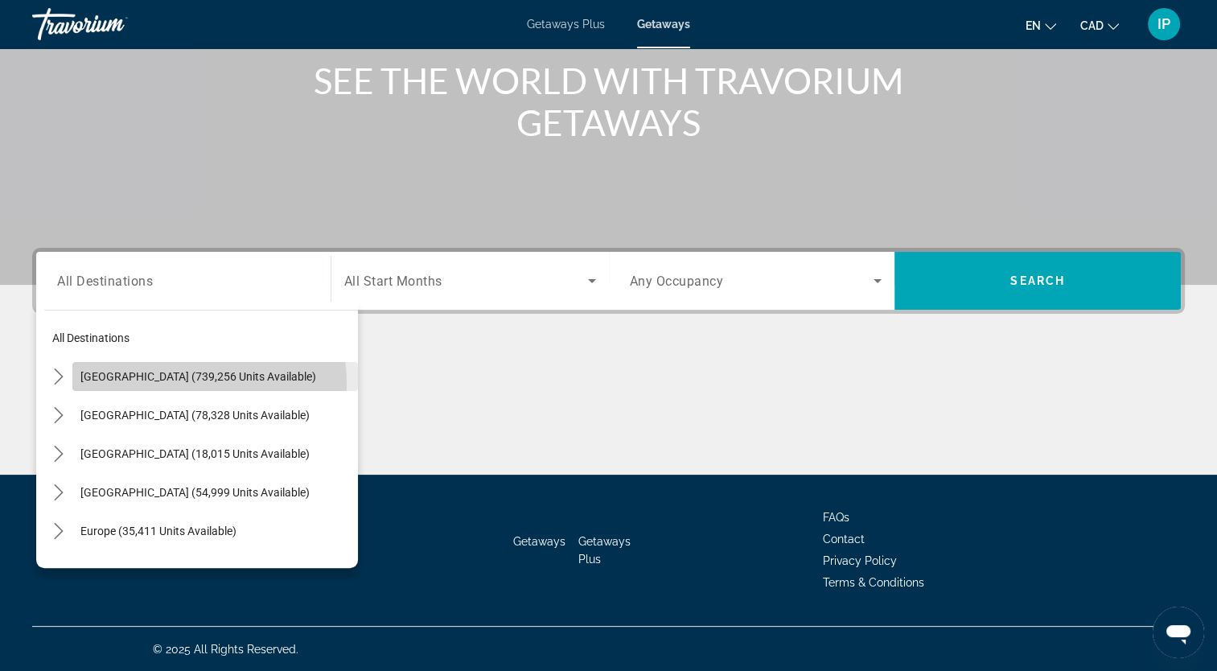
click at [175, 383] on span "Select destination: United States (739,256 units available)" at bounding box center [215, 376] width 286 height 39
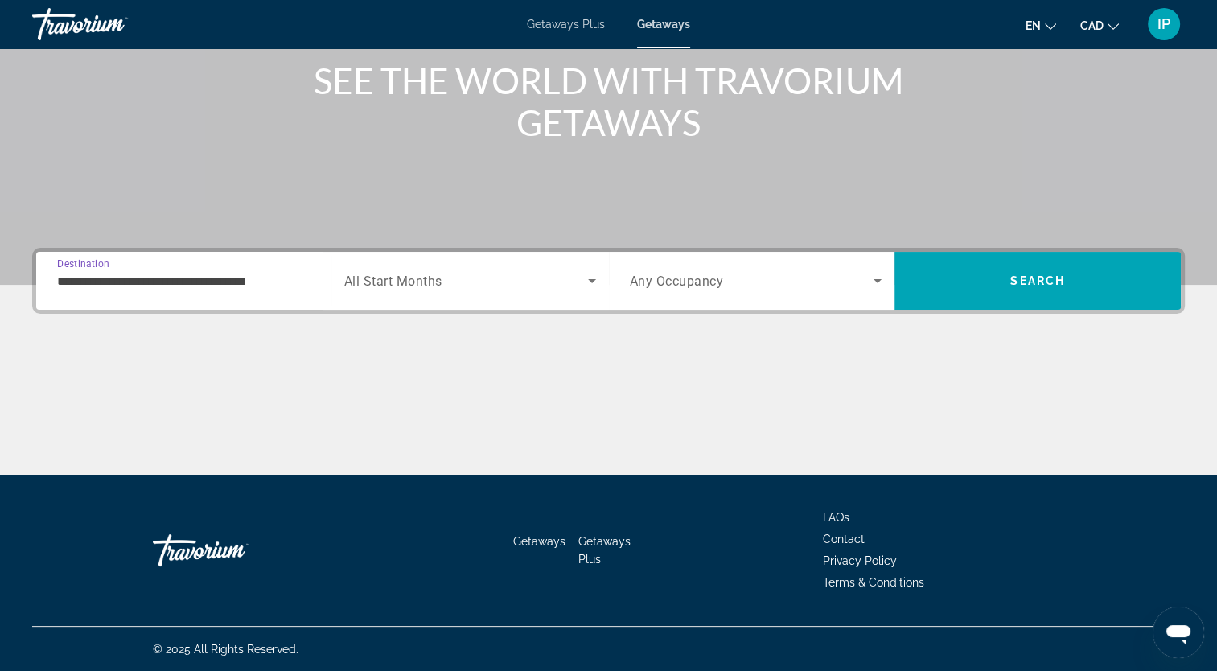
click at [270, 276] on input "**********" at bounding box center [183, 281] width 253 height 19
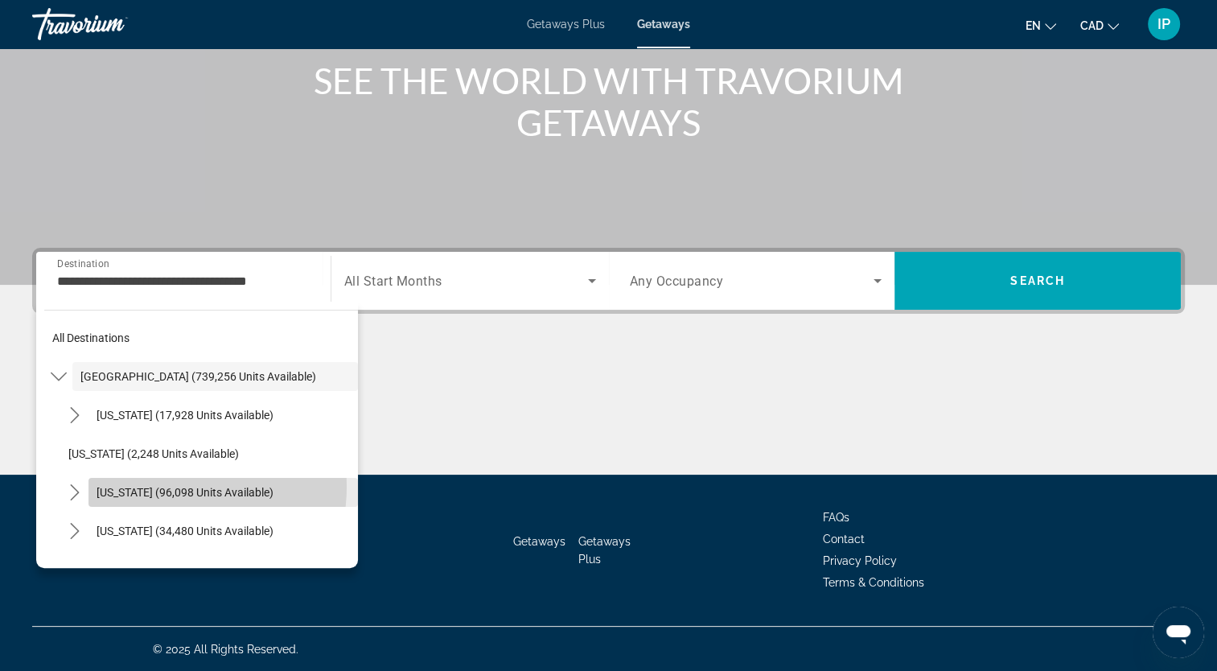
click at [167, 486] on span "California (96,098 units available)" at bounding box center [185, 492] width 177 height 13
type input "**********"
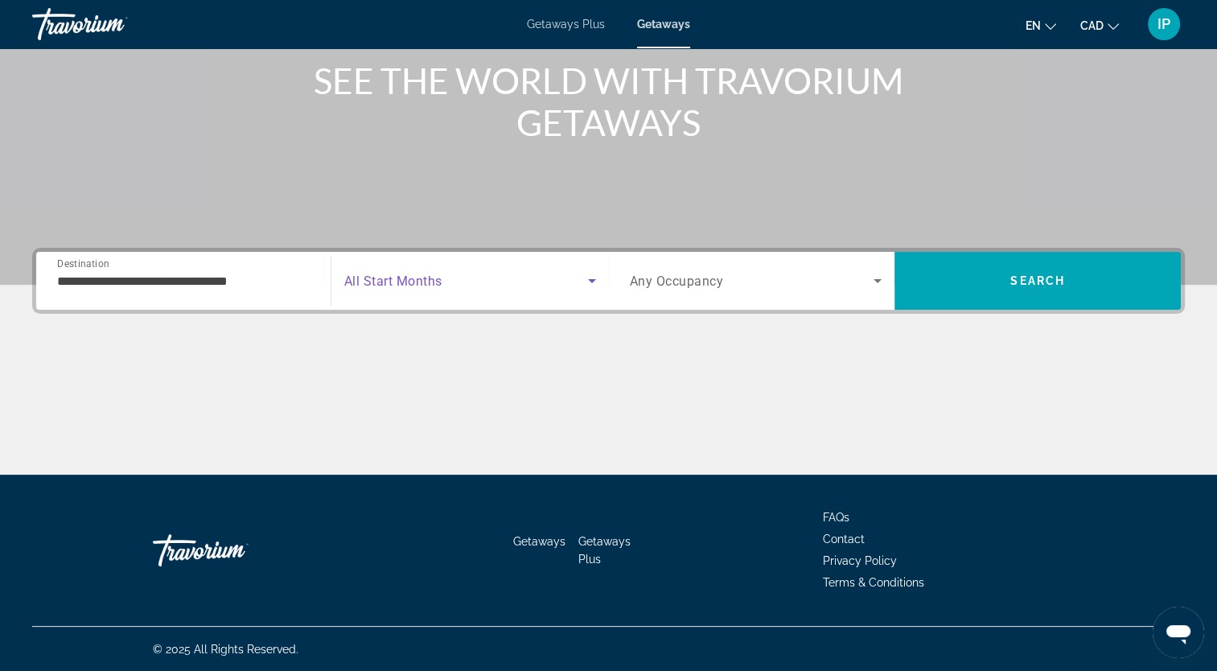
click at [586, 283] on icon "Search widget" at bounding box center [592, 280] width 19 height 19
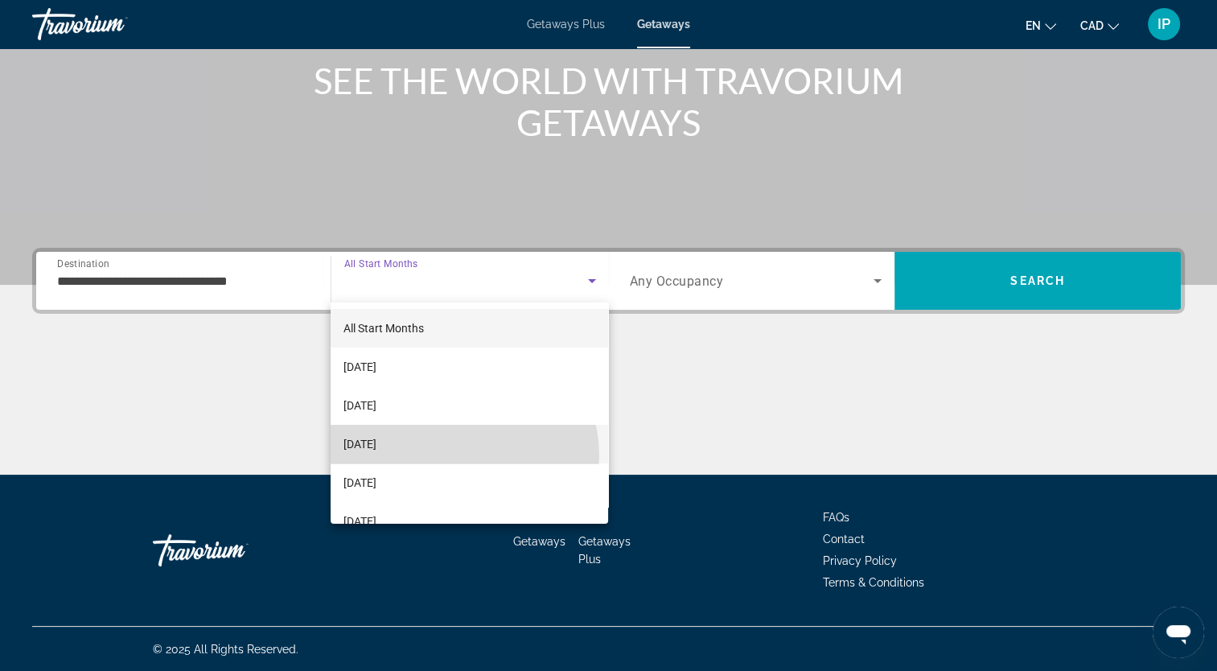
click at [459, 455] on mat-option "December 2025" at bounding box center [470, 444] width 278 height 39
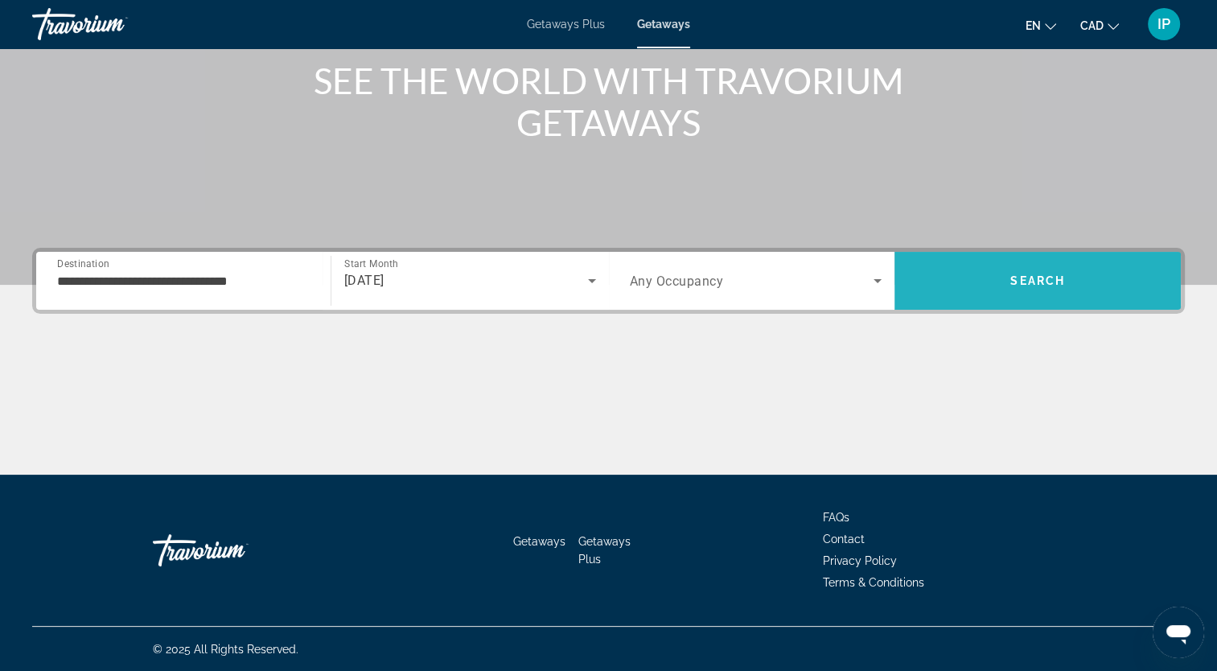
click at [1047, 283] on span "Search" at bounding box center [1038, 280] width 55 height 13
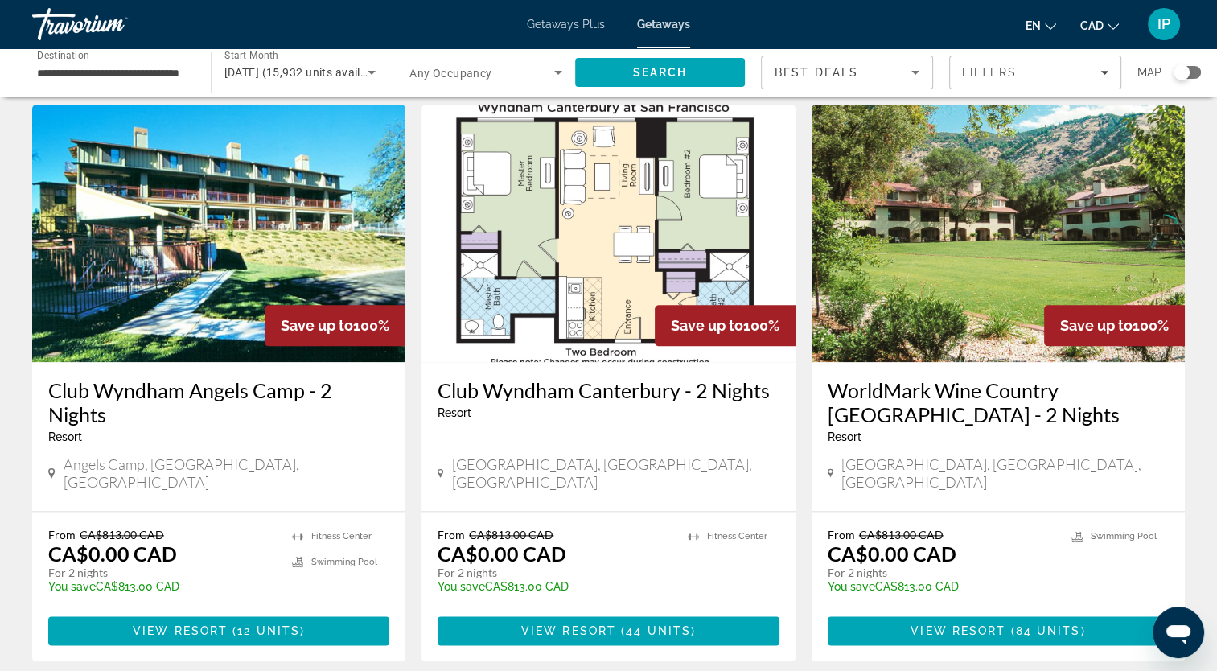
scroll to position [1854, 0]
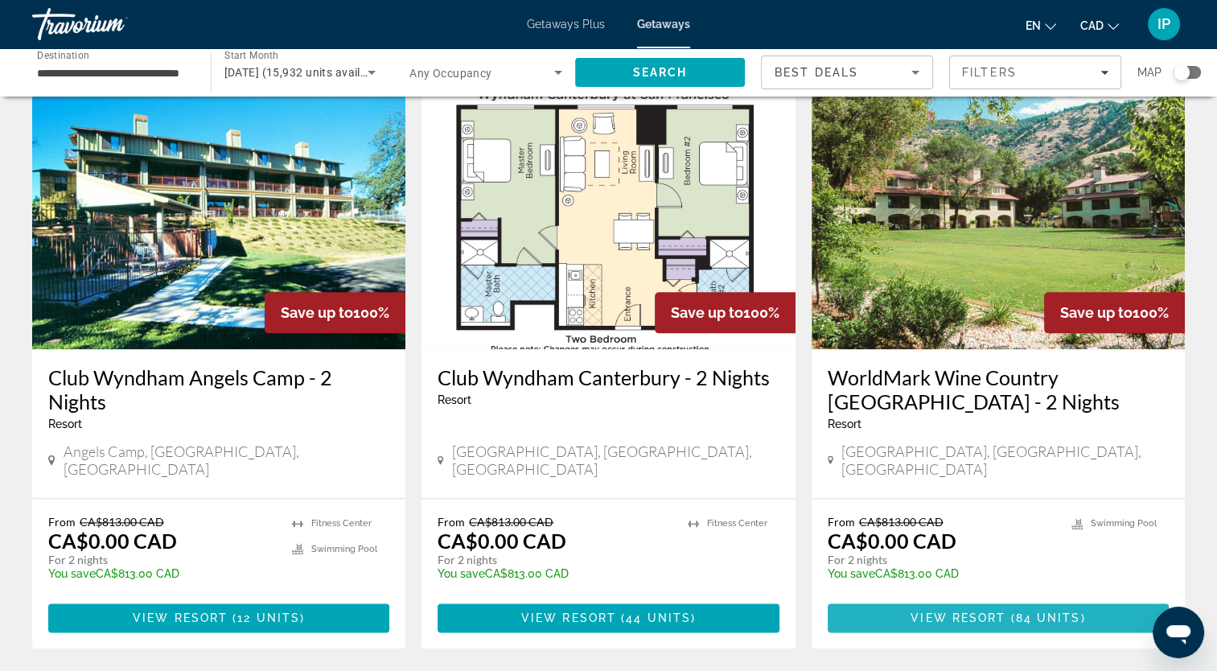
click at [978, 611] on span "View Resort" at bounding box center [958, 617] width 95 height 13
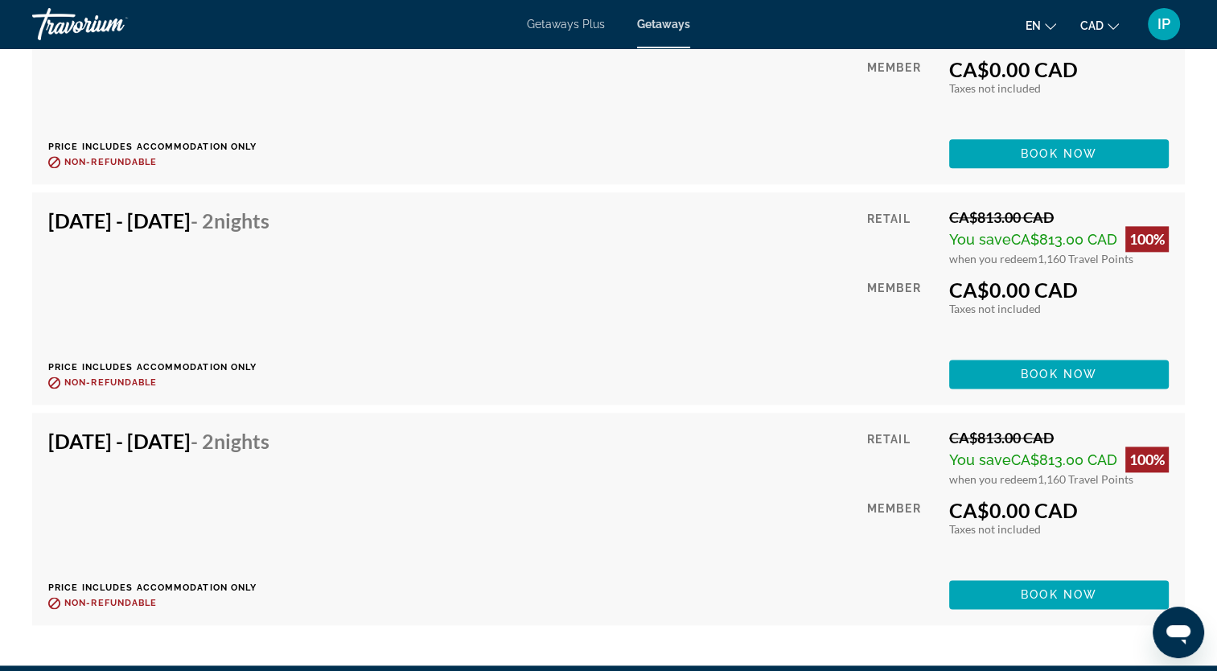
scroll to position [8089, 0]
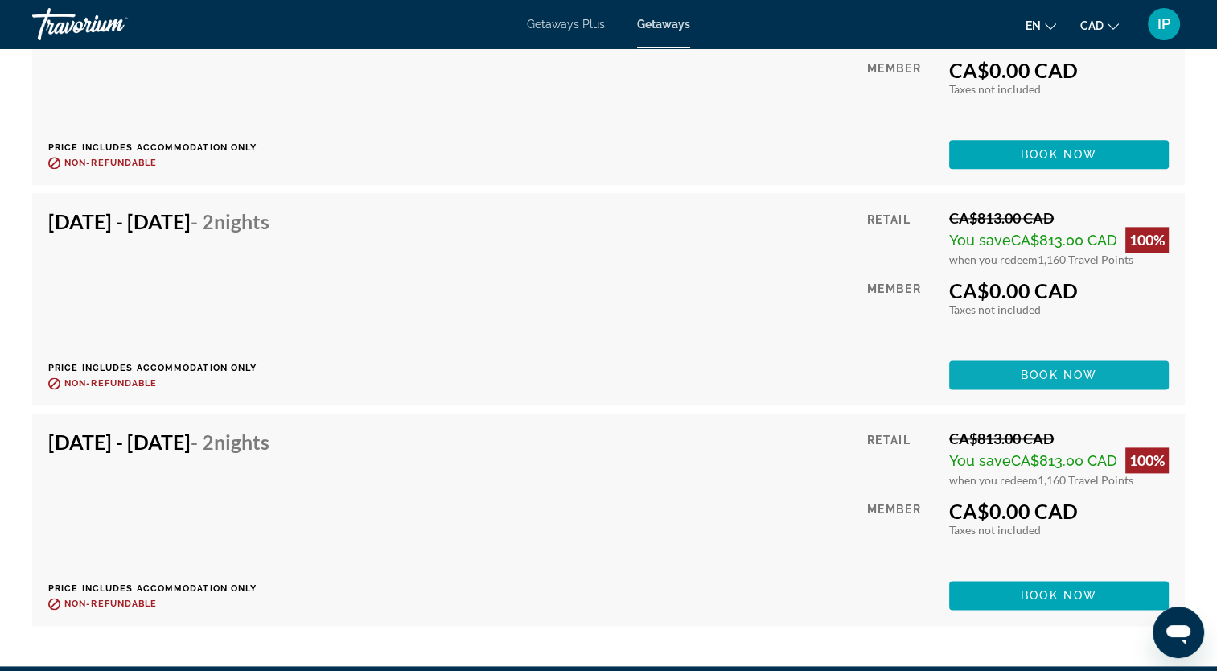
click at [1030, 377] on span "Book now" at bounding box center [1059, 375] width 76 height 13
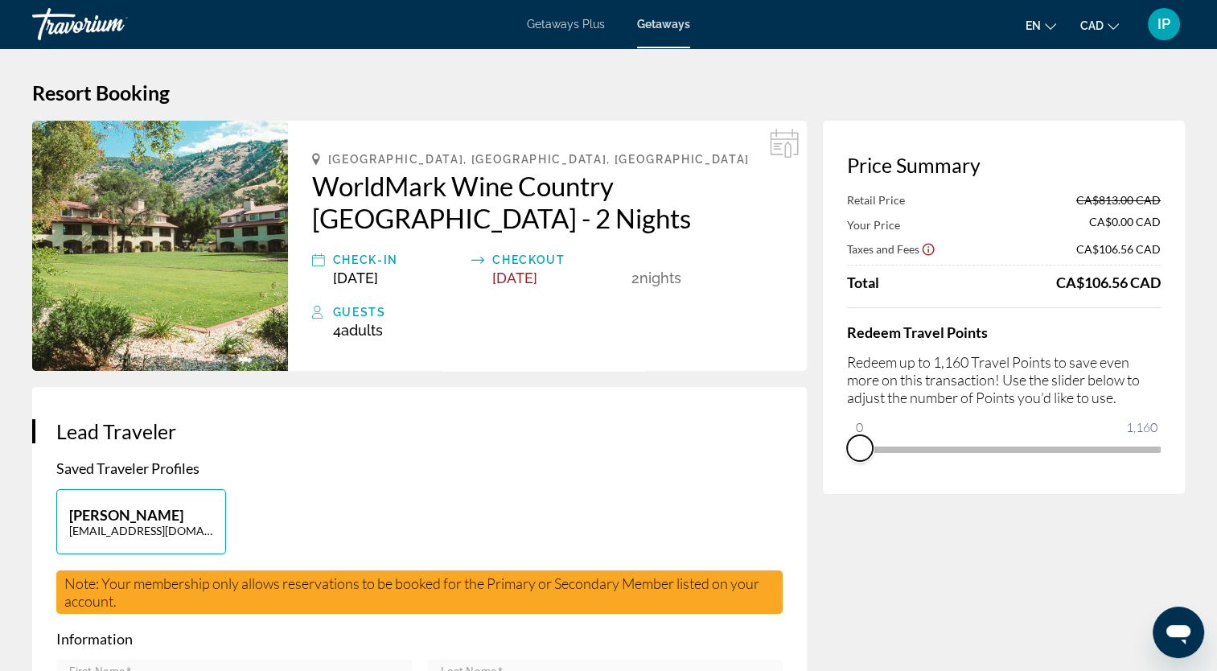
drag, startPoint x: 1152, startPoint y: 467, endPoint x: 772, endPoint y: 538, distance: 387.3
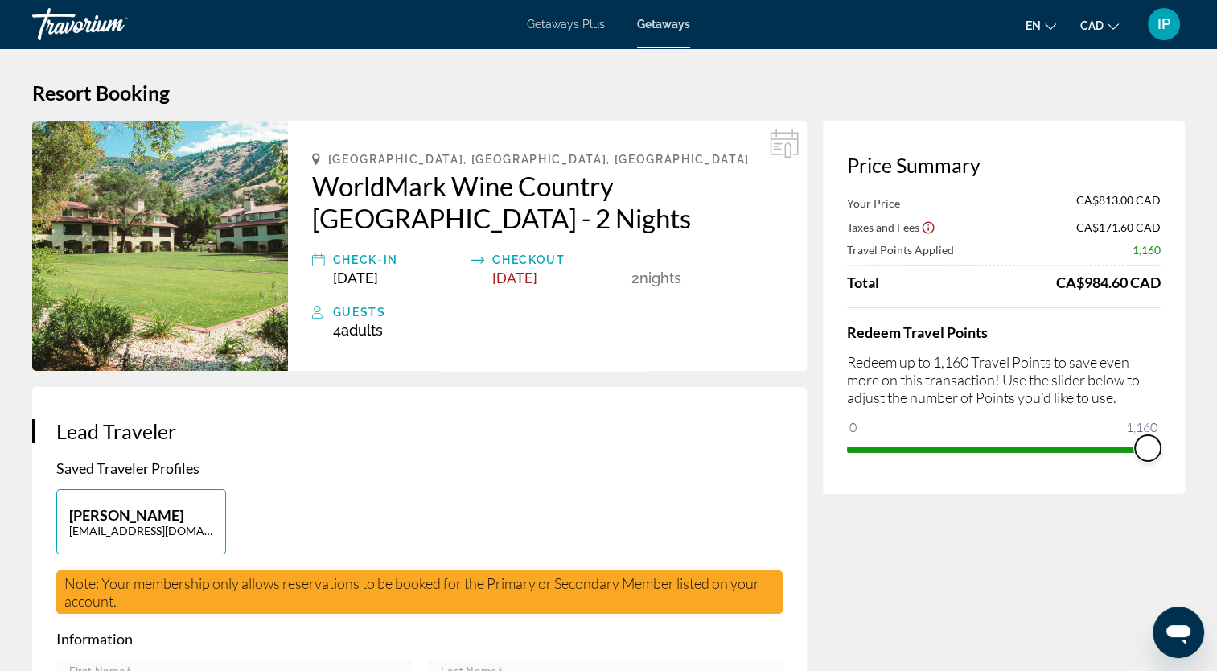
drag, startPoint x: 863, startPoint y: 426, endPoint x: 1227, endPoint y: 439, distance: 364.7
click at [1217, 439] on html "Skip to main content Getaways Plus Getaways en English Español Français Italian…" at bounding box center [608, 335] width 1217 height 671
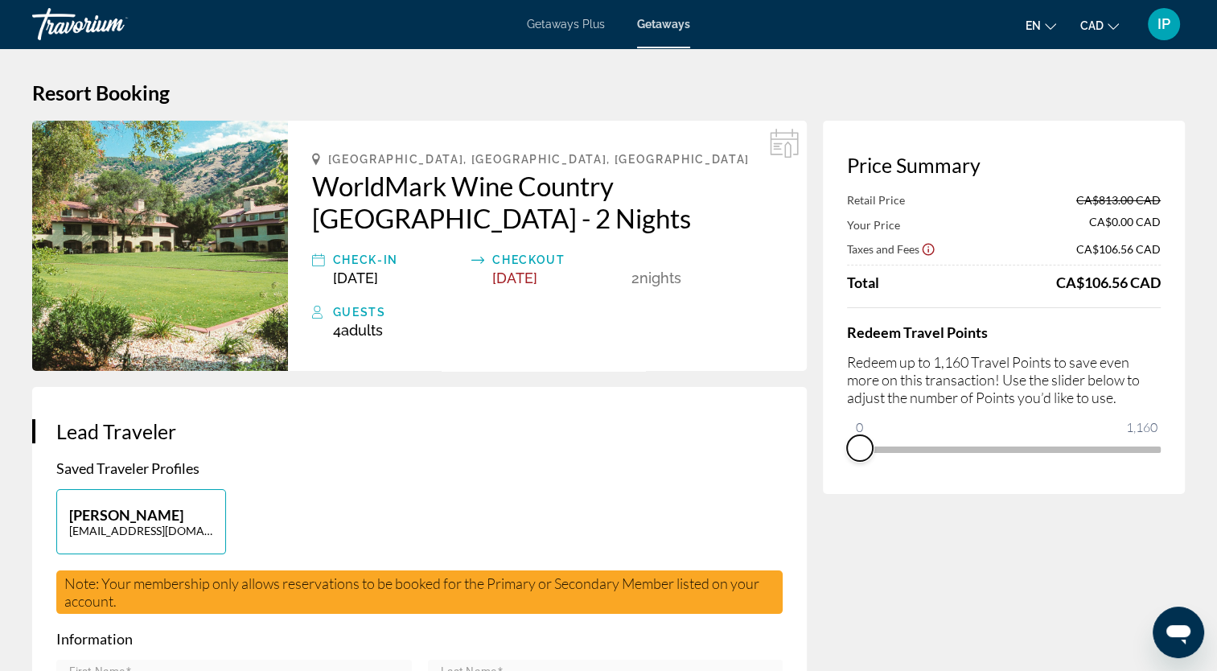
drag, startPoint x: 1146, startPoint y: 470, endPoint x: 803, endPoint y: 511, distance: 345.2
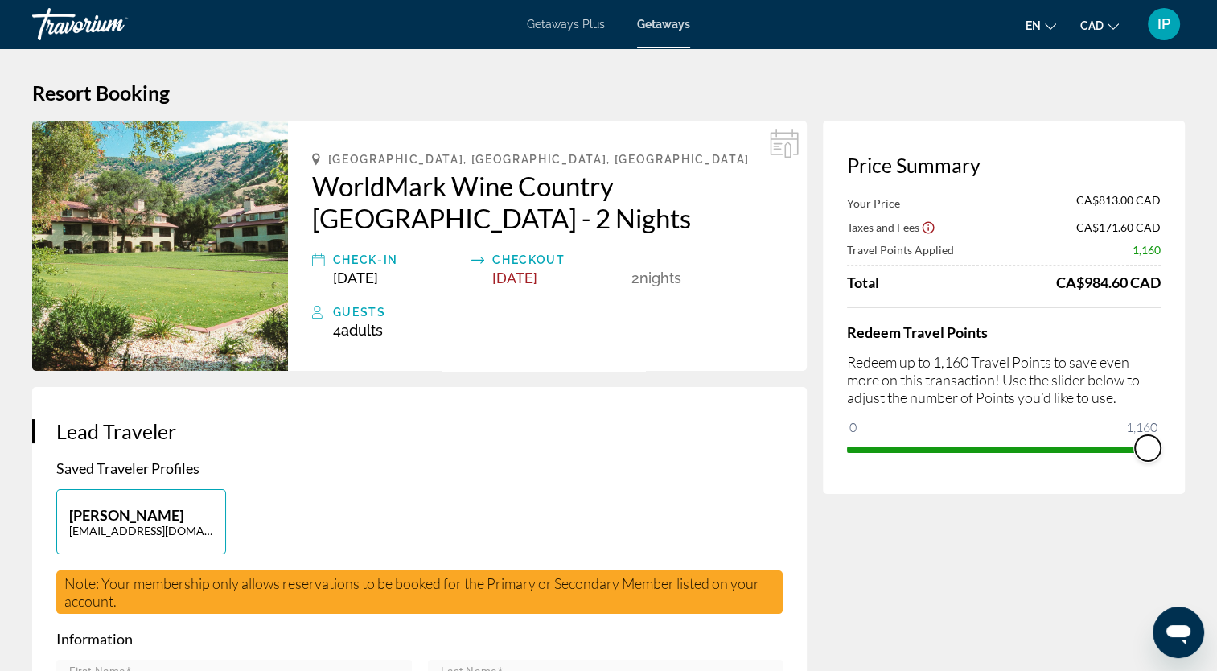
drag, startPoint x: 865, startPoint y: 430, endPoint x: 1211, endPoint y: 414, distance: 346.4
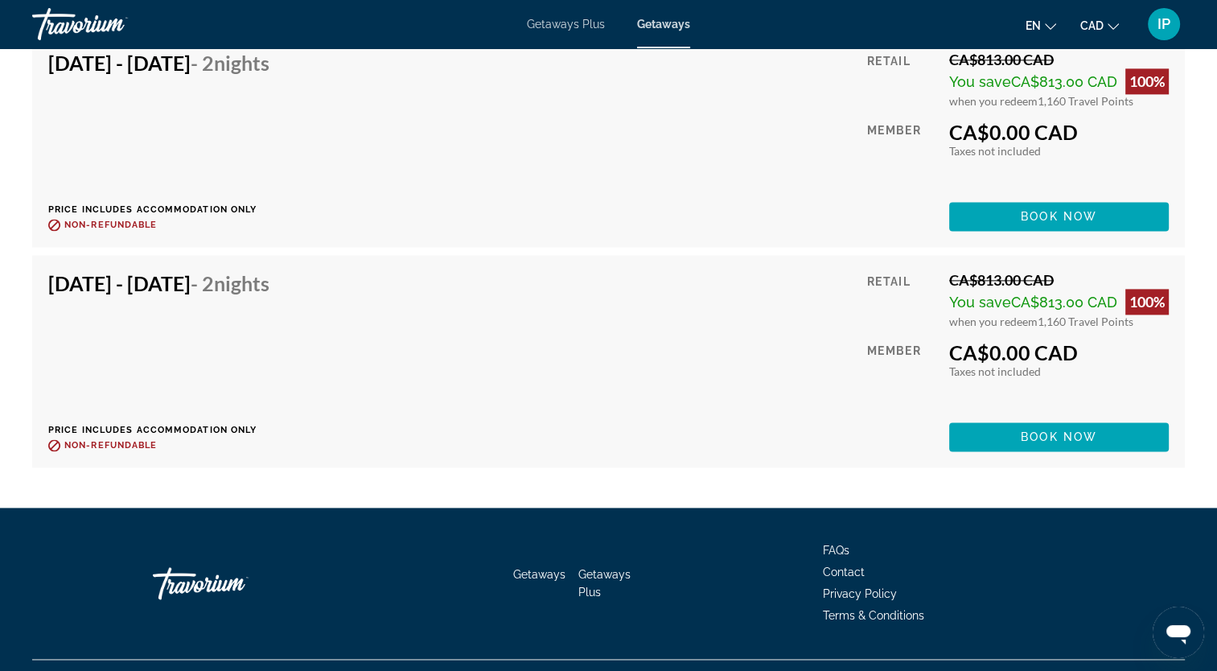
scroll to position [8250, 0]
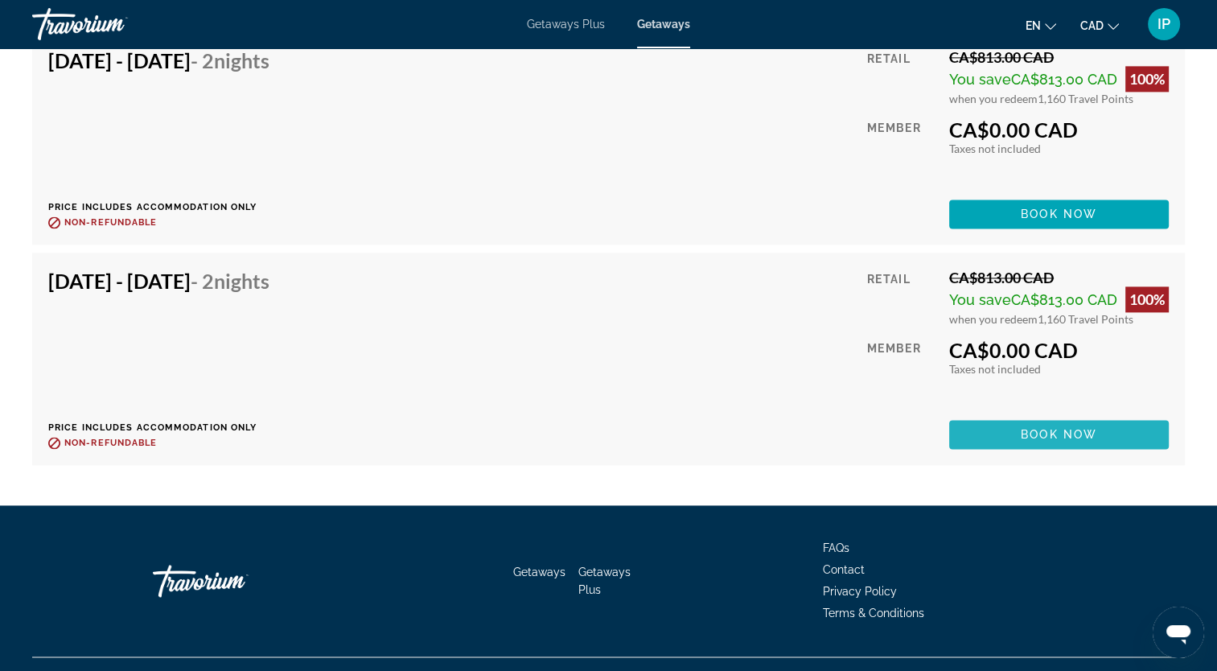
click at [1015, 438] on span "Main content" at bounding box center [1059, 434] width 220 height 39
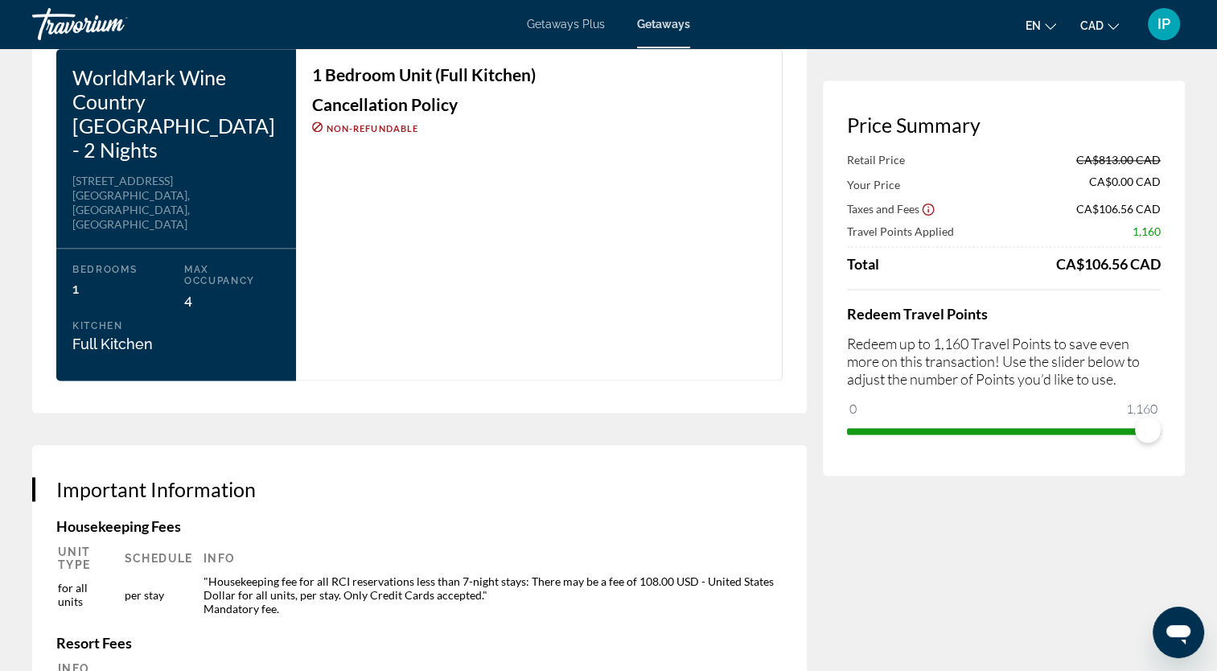
scroll to position [2044, 0]
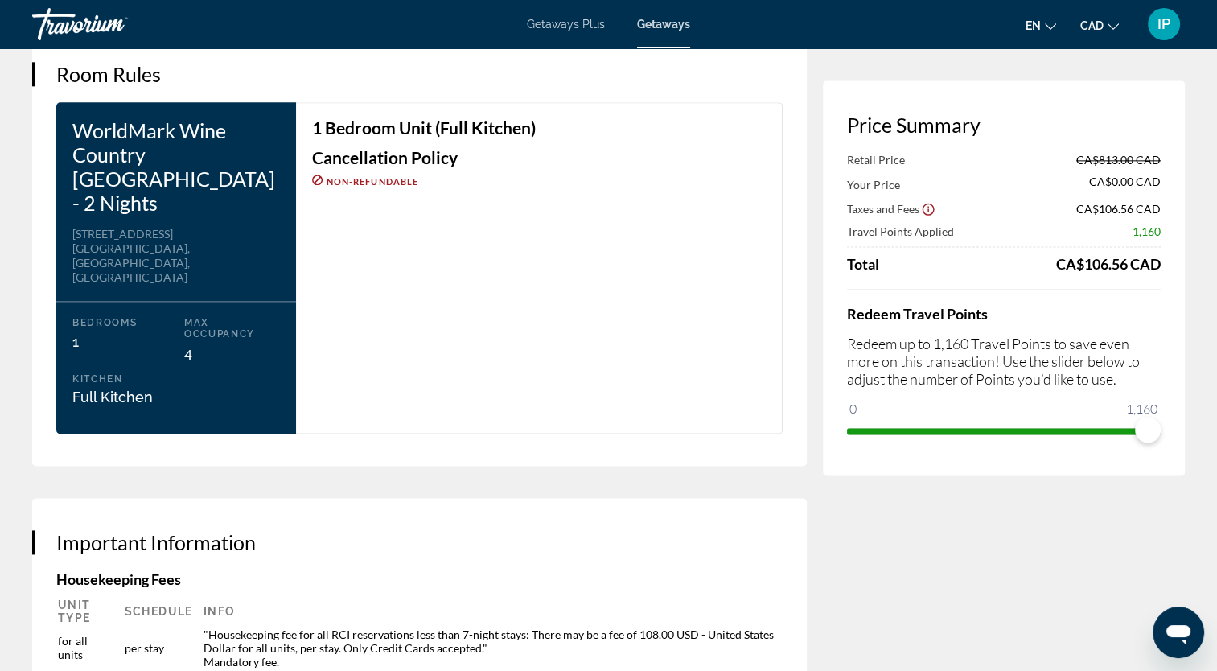
click at [588, 29] on span "Getaways Plus" at bounding box center [566, 24] width 78 height 13
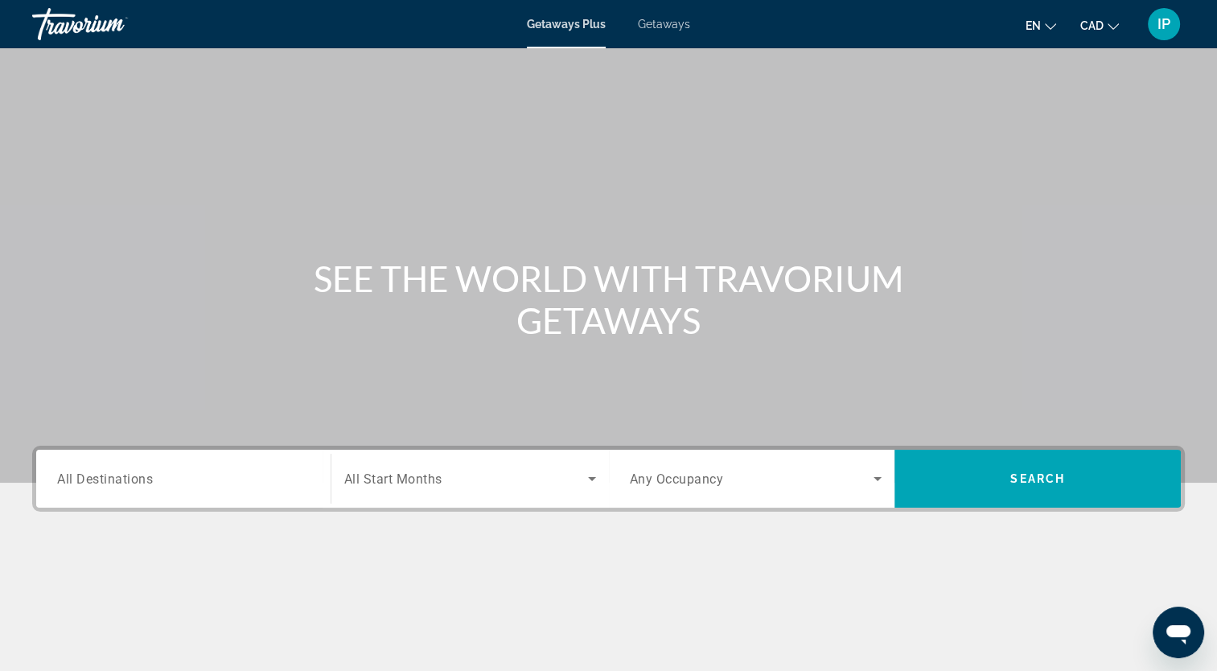
click at [146, 497] on div "Search widget" at bounding box center [183, 479] width 253 height 46
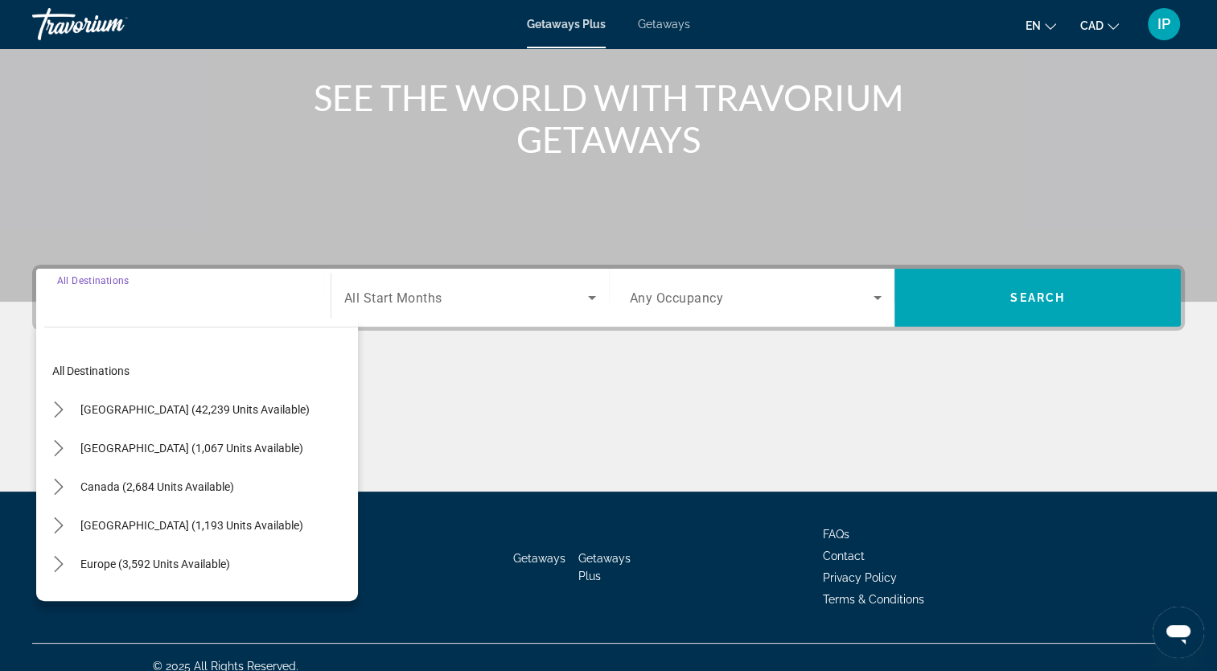
scroll to position [198, 0]
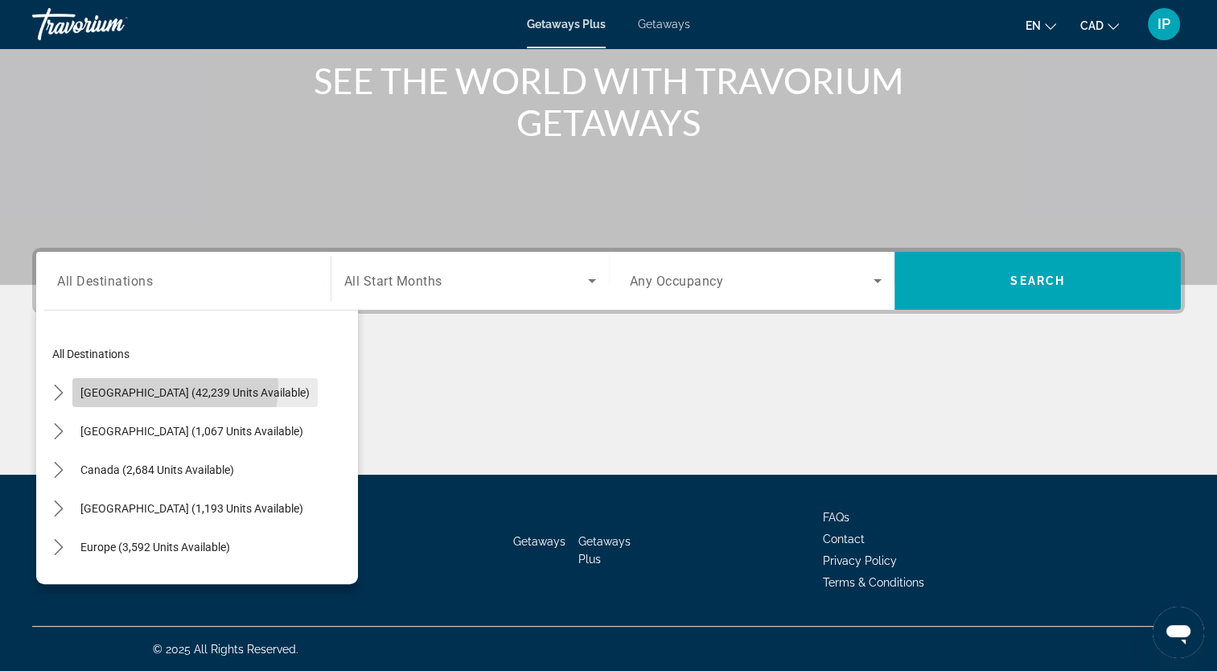
click at [167, 386] on span "United States (42,239 units available)" at bounding box center [194, 392] width 229 height 13
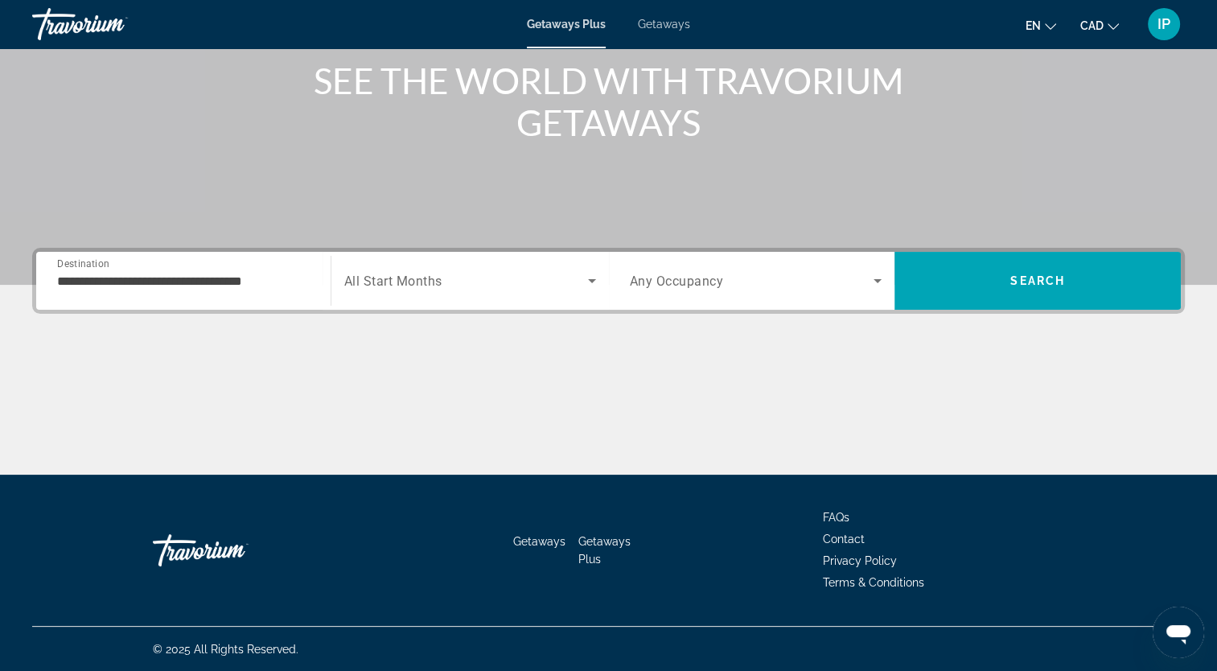
click at [204, 298] on div "**********" at bounding box center [183, 281] width 253 height 46
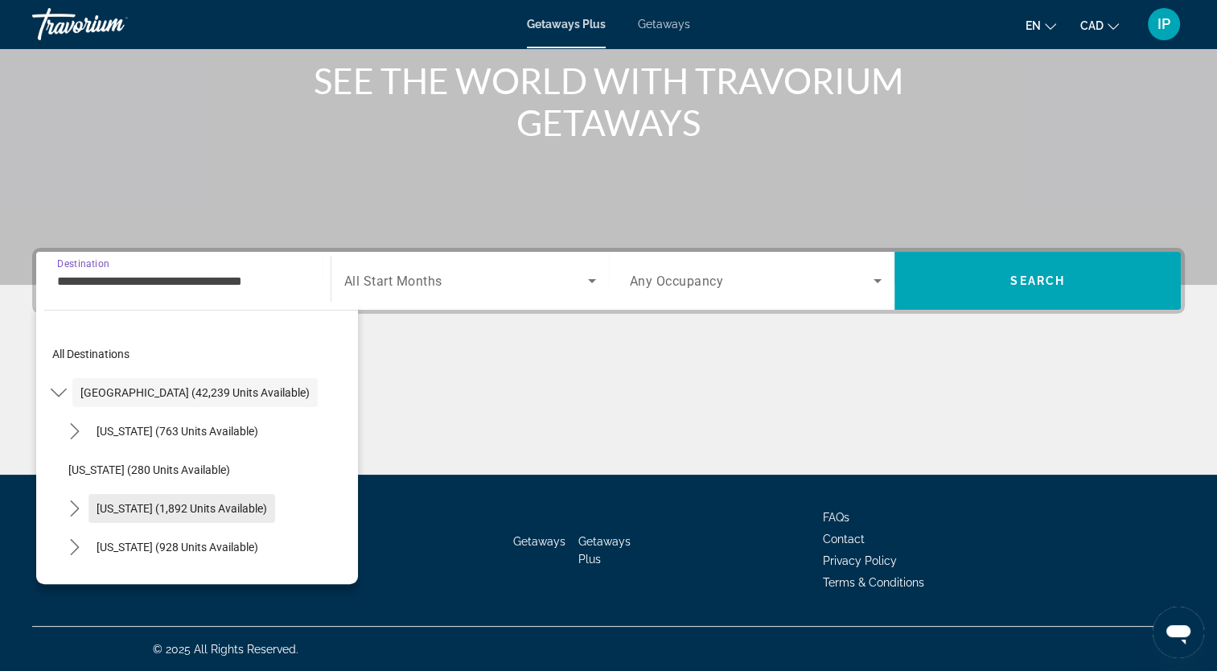
click at [175, 494] on span "Select destination: California (1,892 units available)" at bounding box center [182, 508] width 187 height 39
type input "**********"
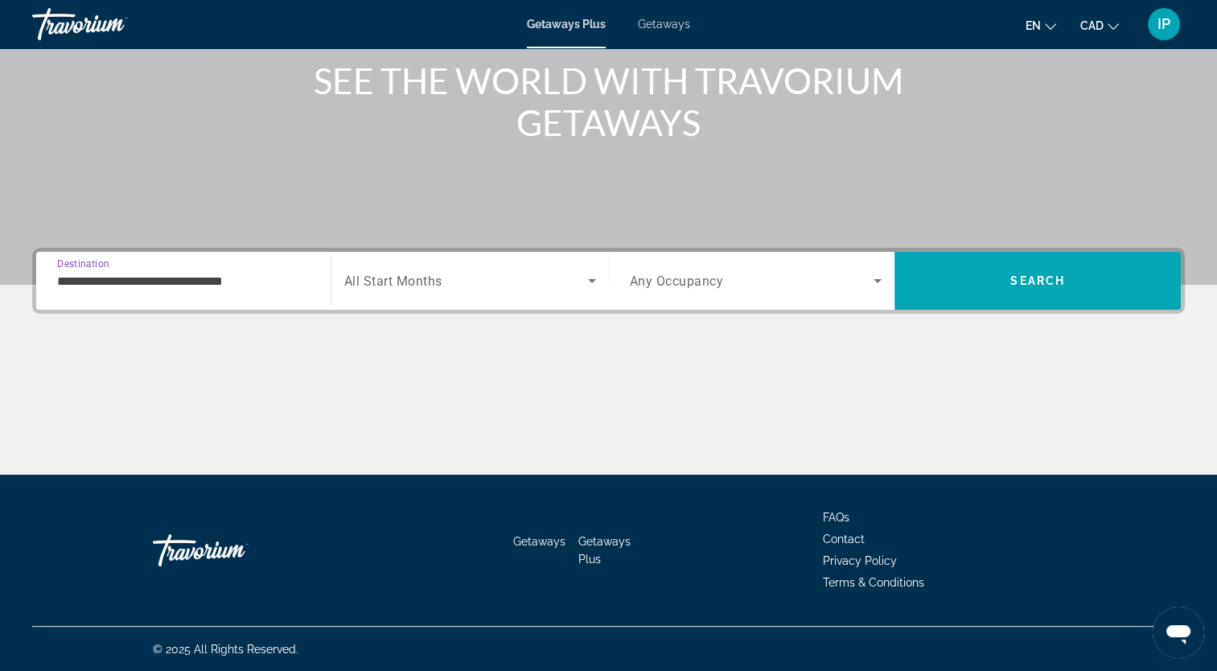
click at [588, 295] on div "Search widget" at bounding box center [470, 280] width 252 height 45
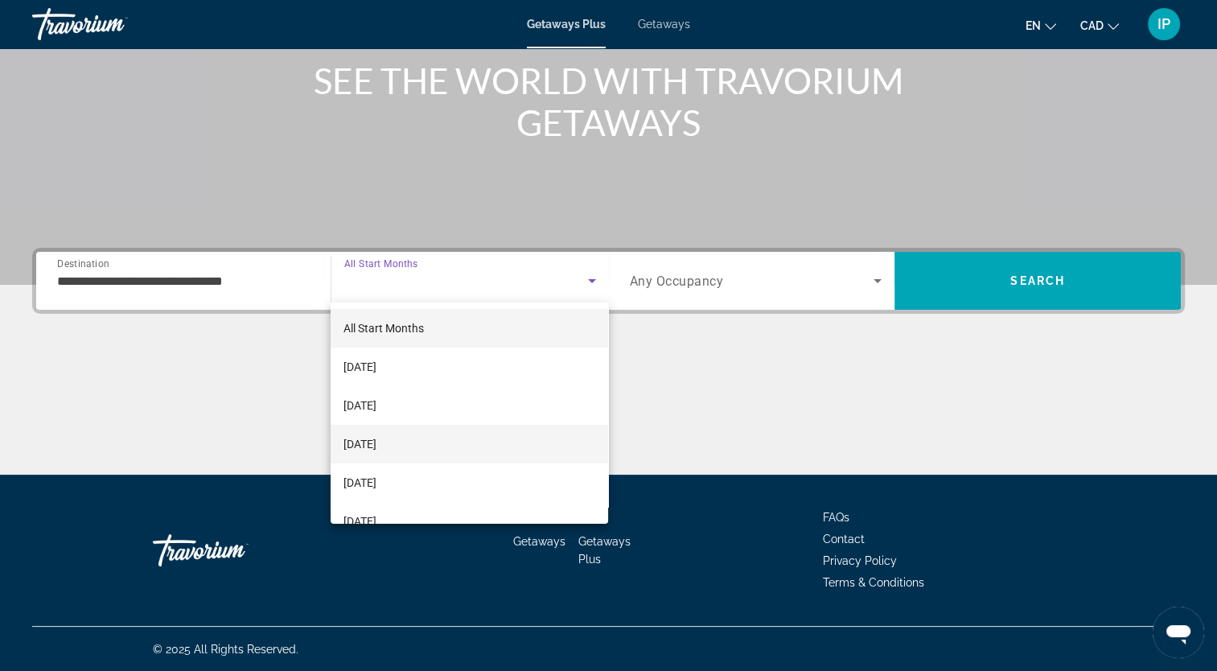
click at [377, 447] on span "December 2025" at bounding box center [360, 443] width 33 height 19
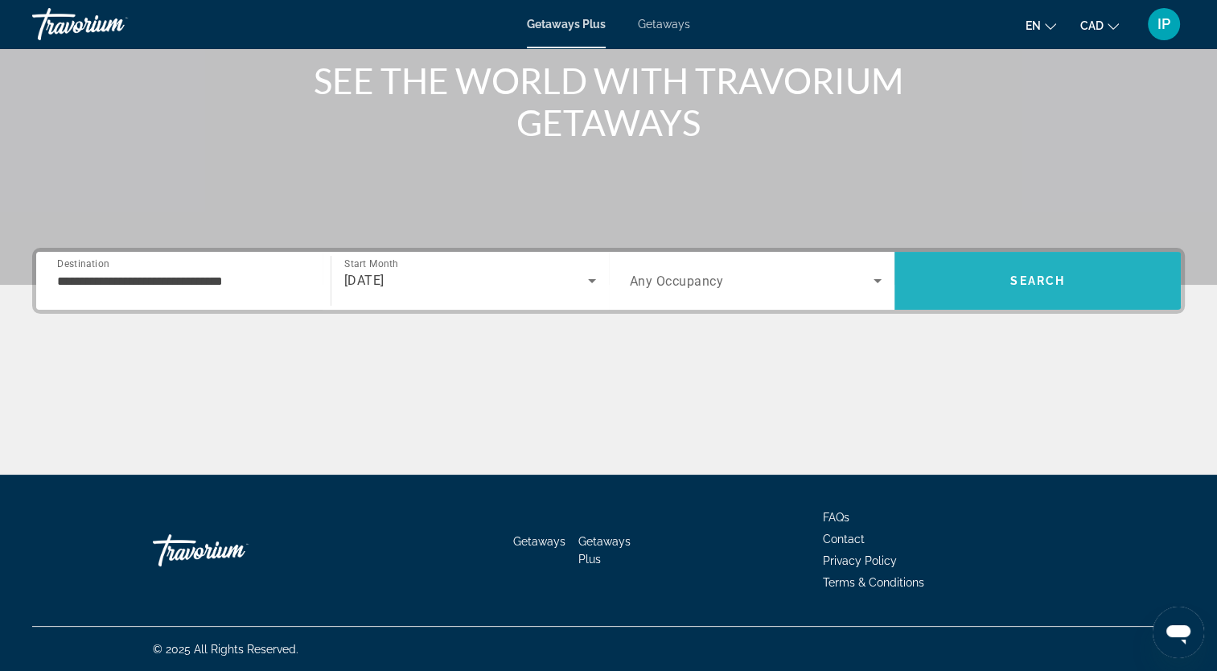
click at [1026, 275] on span "Search" at bounding box center [1038, 280] width 55 height 13
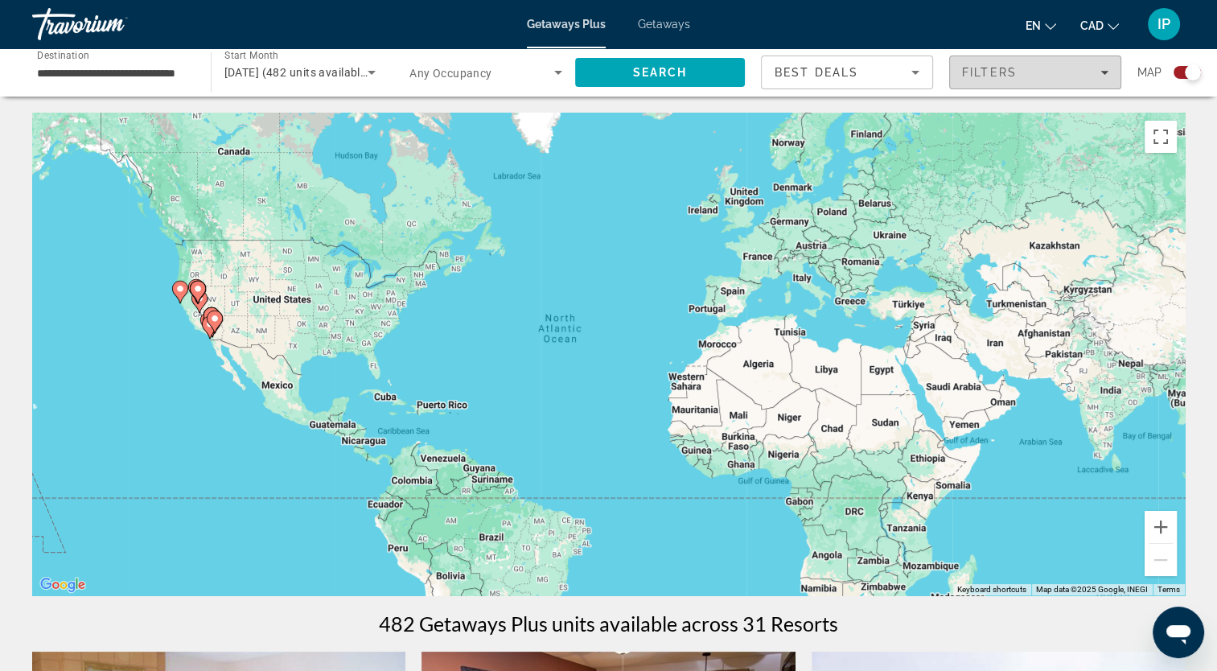
click at [1099, 76] on div "Filters" at bounding box center [1035, 72] width 146 height 13
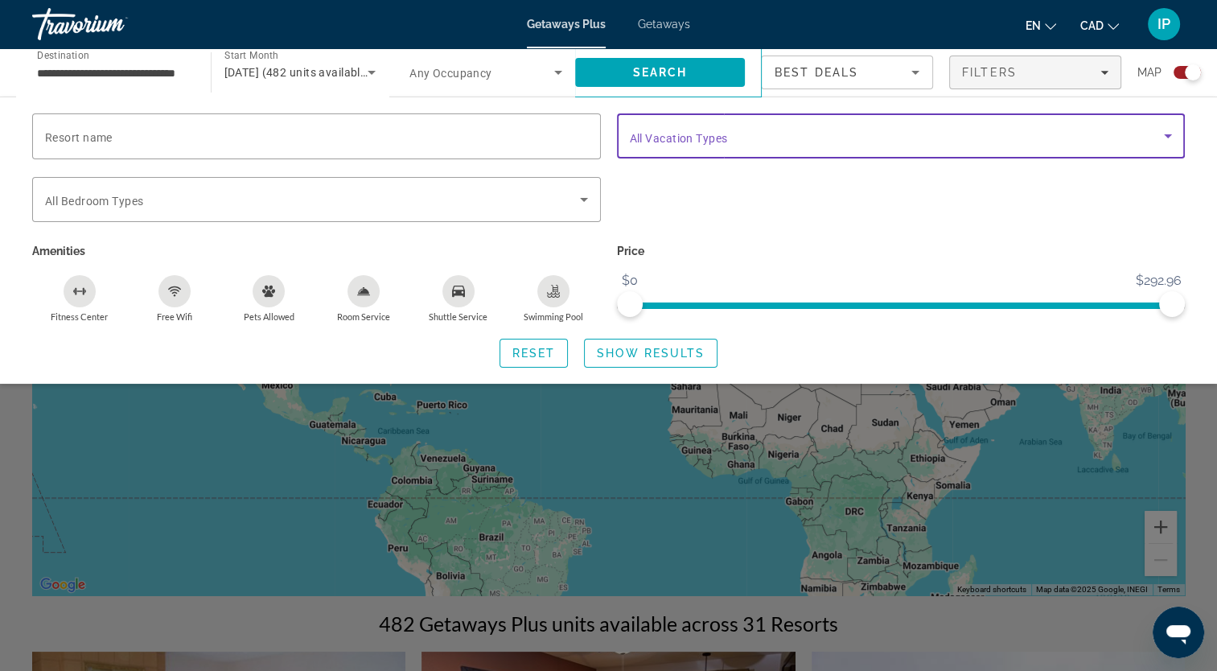
click at [1159, 142] on icon "Search widget" at bounding box center [1168, 135] width 19 height 19
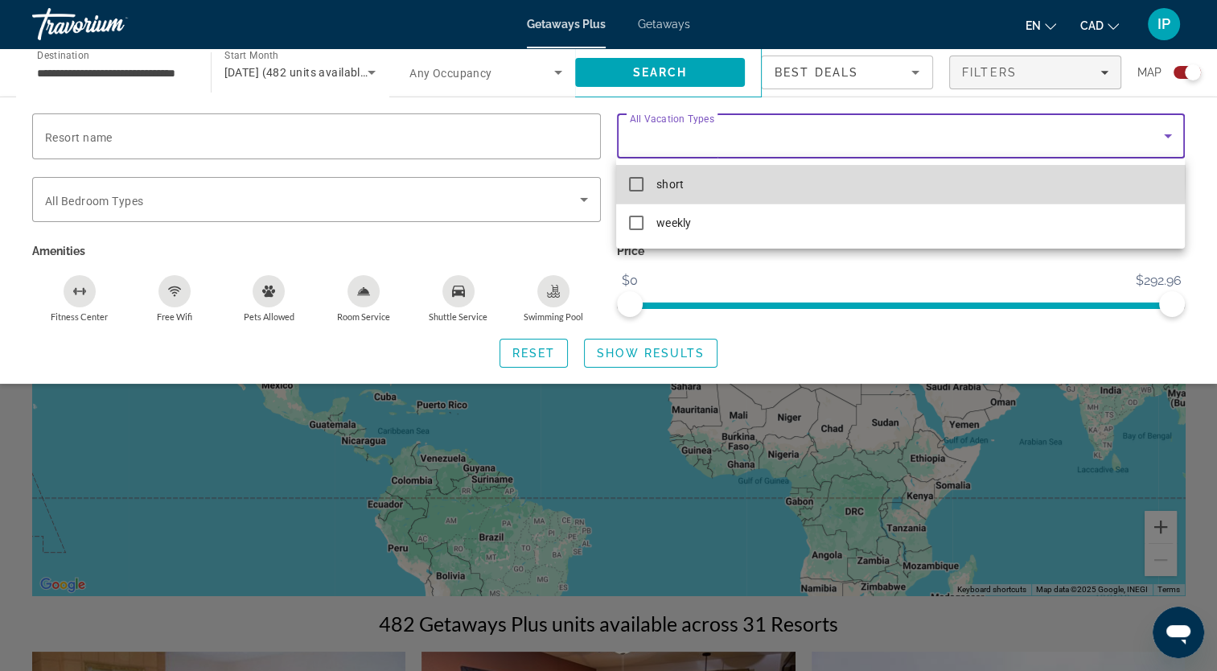
click at [649, 175] on mat-option "short" at bounding box center [900, 184] width 568 height 39
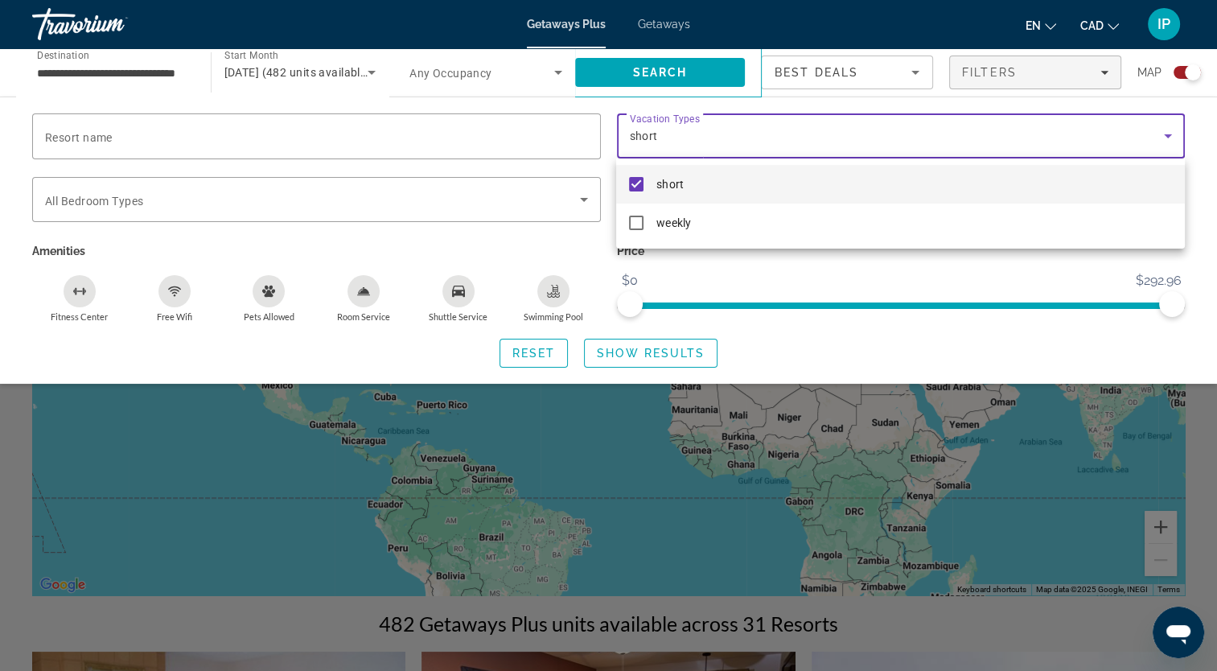
click at [625, 352] on div at bounding box center [608, 335] width 1217 height 671
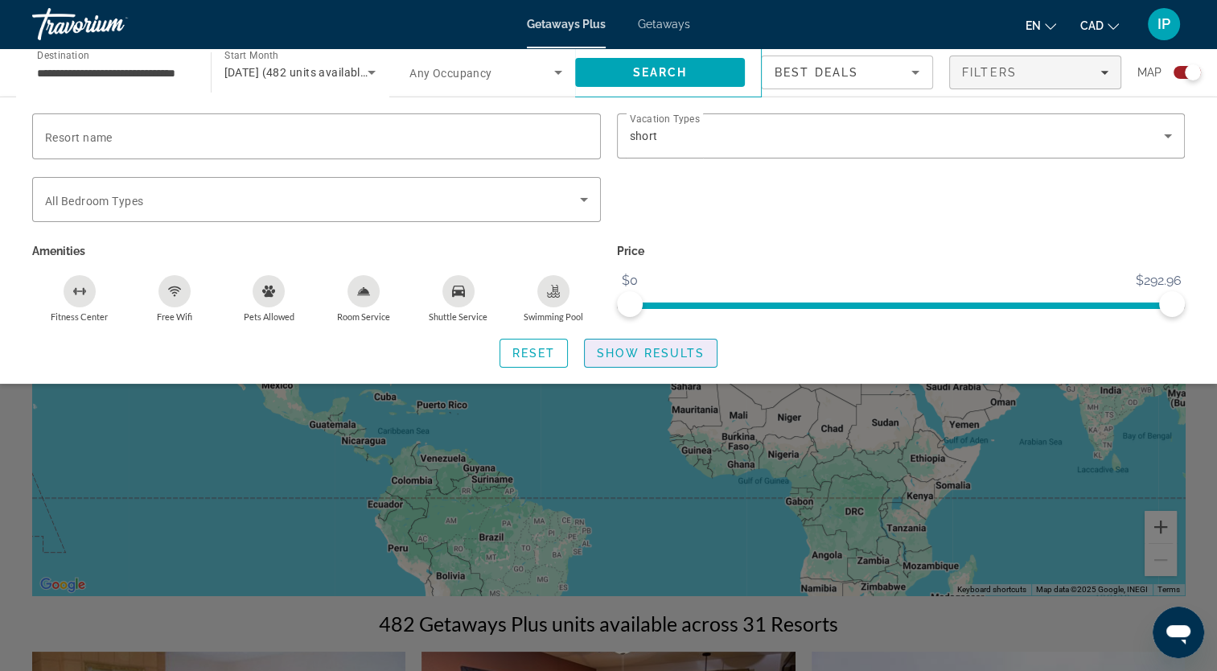
click at [625, 352] on span "Show Results" at bounding box center [651, 353] width 108 height 13
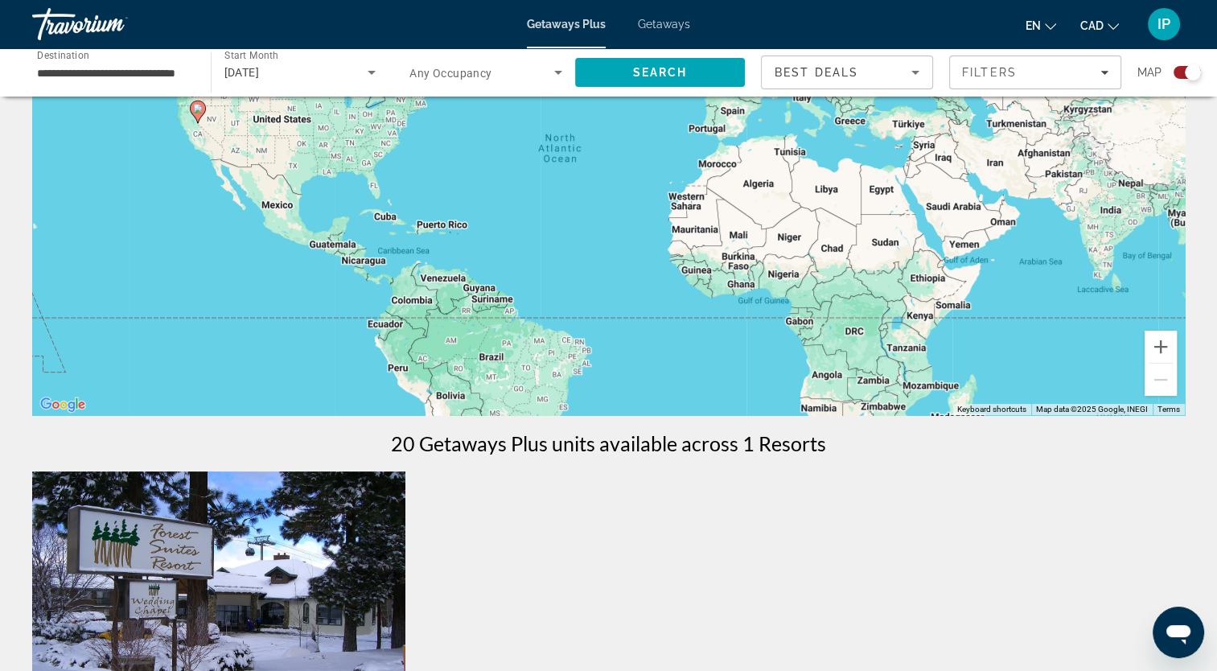
scroll to position [174, 0]
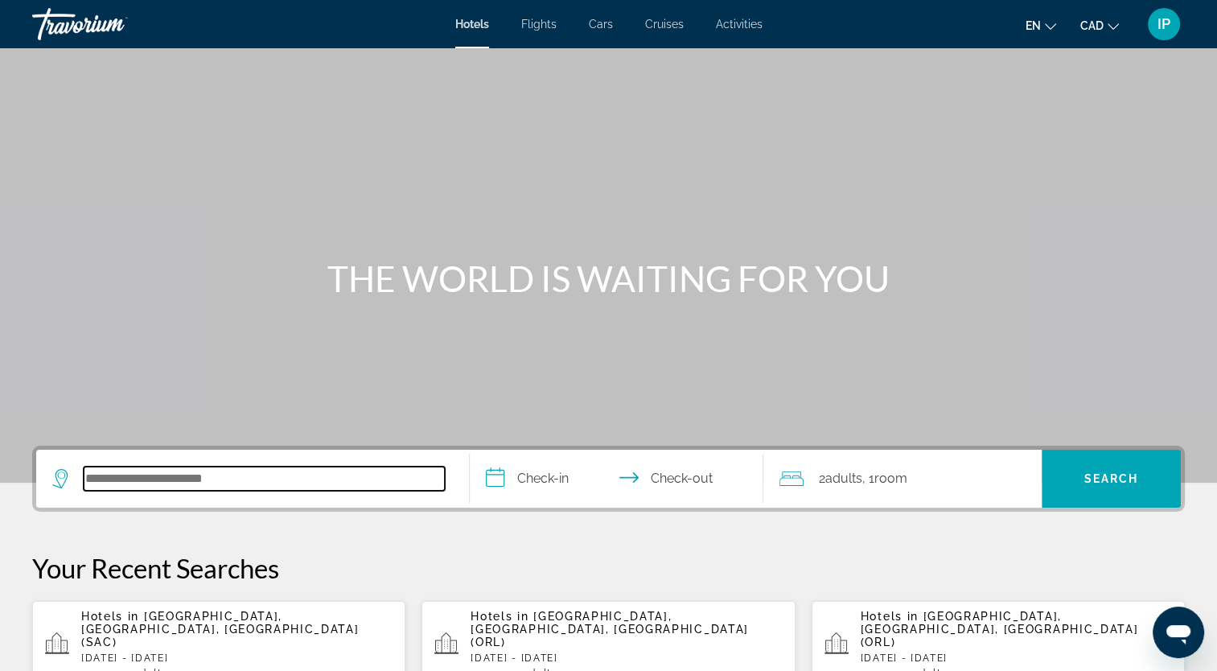
click at [121, 484] on input "Search hotel destination" at bounding box center [264, 479] width 361 height 24
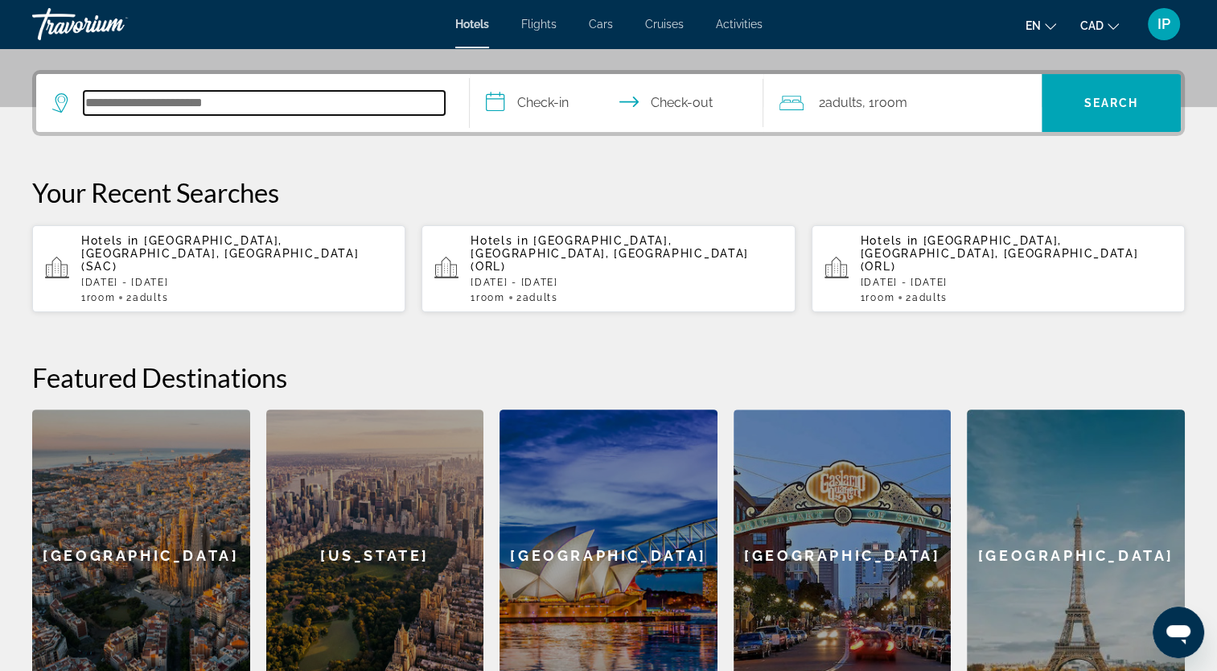
scroll to position [393, 0]
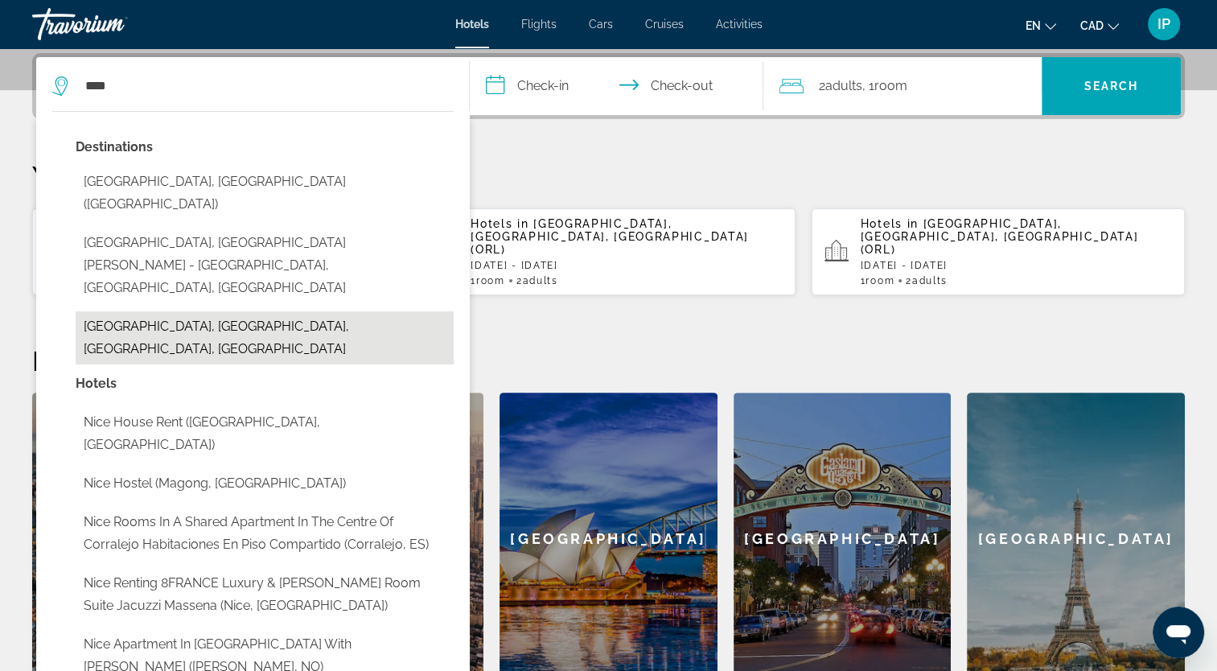
click at [178, 311] on button "[GEOGRAPHIC_DATA], [GEOGRAPHIC_DATA], [GEOGRAPHIC_DATA], [GEOGRAPHIC_DATA]" at bounding box center [265, 337] width 378 height 53
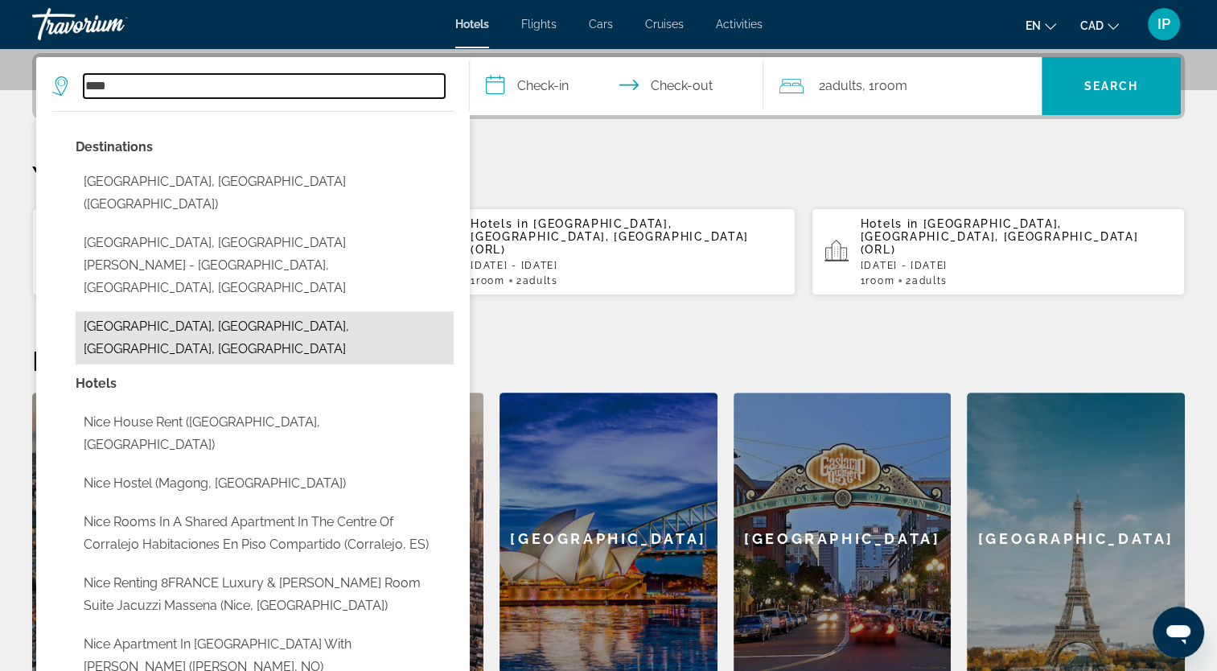
type input "**********"
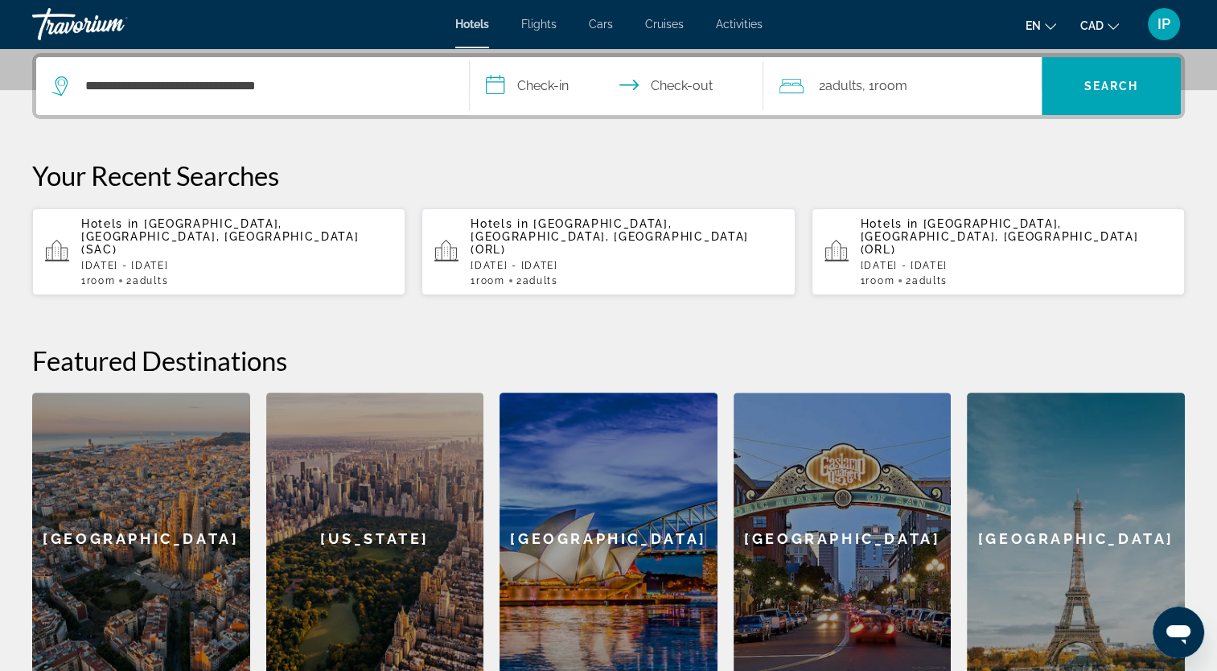
click at [550, 83] on input "**********" at bounding box center [620, 88] width 301 height 63
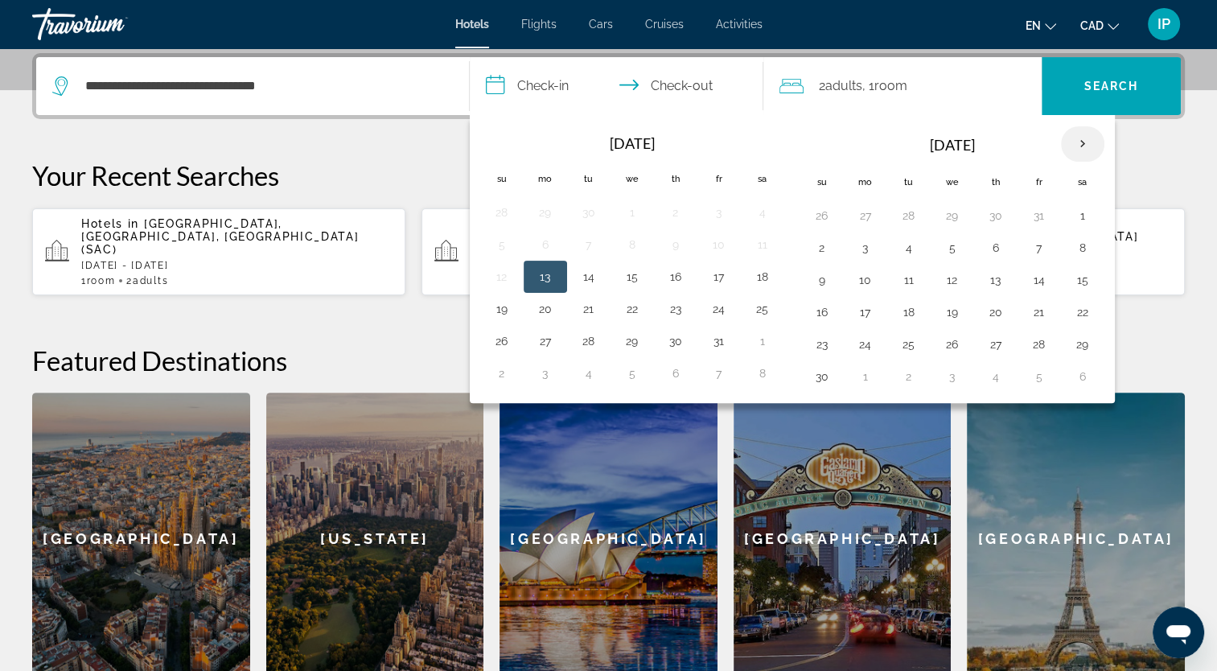
click at [1078, 151] on th "Next month" at bounding box center [1082, 143] width 43 height 35
click at [1045, 282] on button "19" at bounding box center [1040, 280] width 26 height 23
click at [1072, 285] on button "20" at bounding box center [1083, 280] width 26 height 23
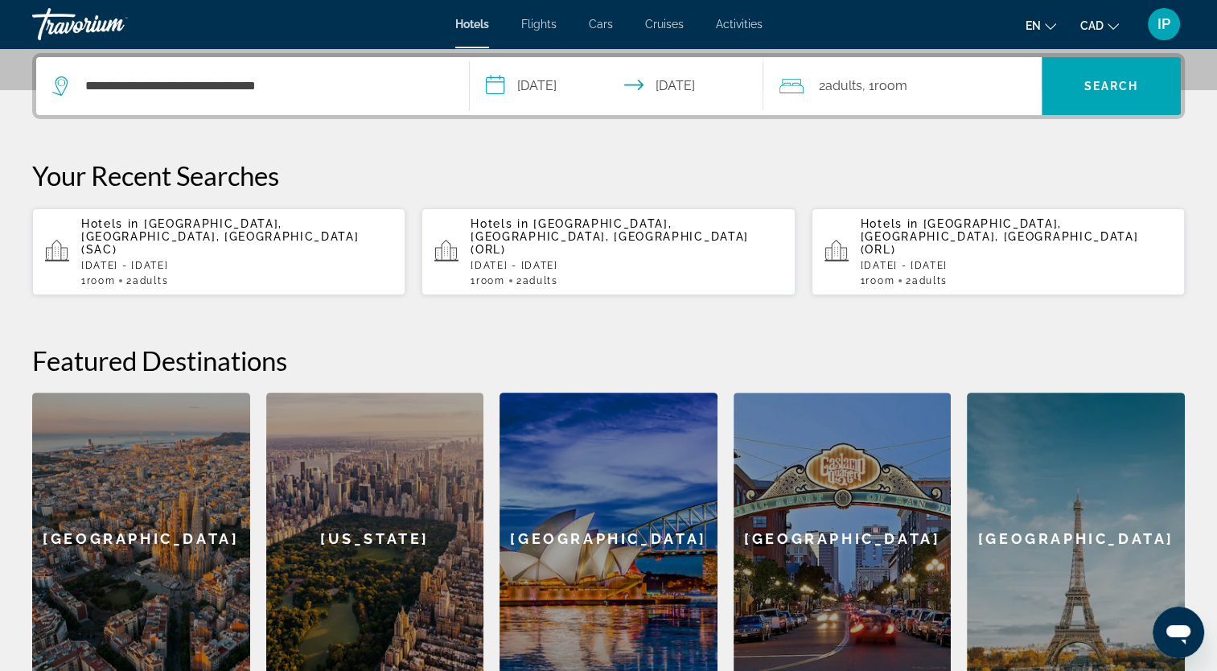
click at [518, 91] on input "**********" at bounding box center [620, 88] width 301 height 63
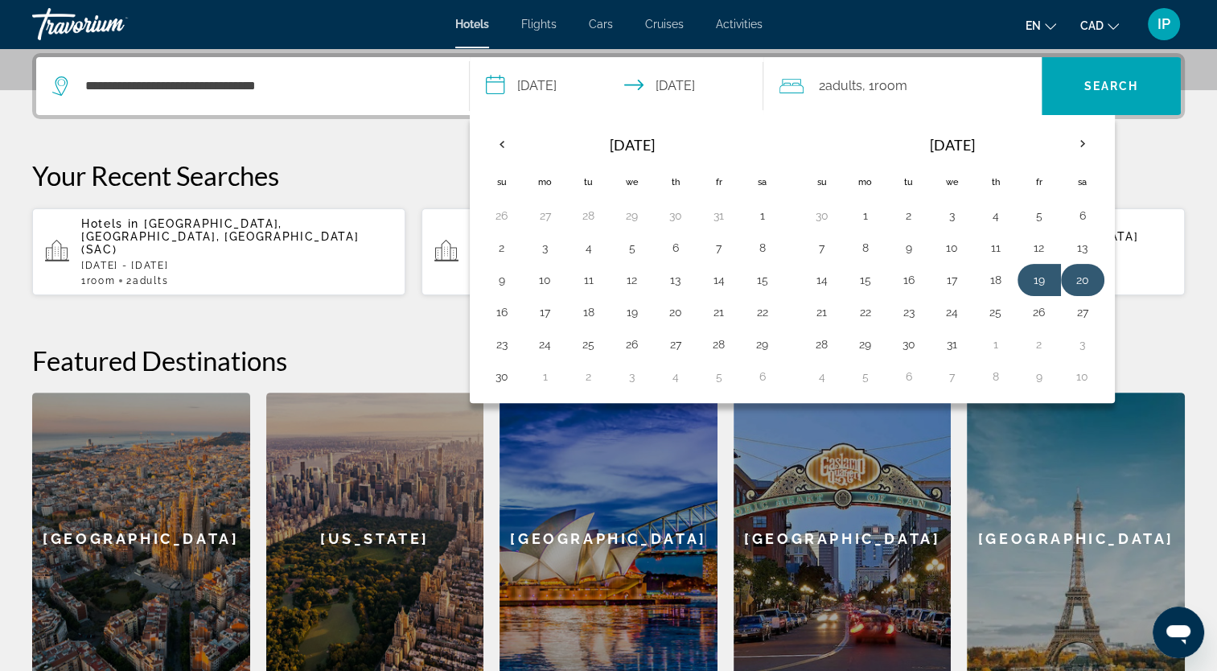
click at [1075, 285] on button "20" at bounding box center [1083, 280] width 26 height 23
click at [863, 317] on button "22" at bounding box center [866, 312] width 26 height 23
type input "**********"
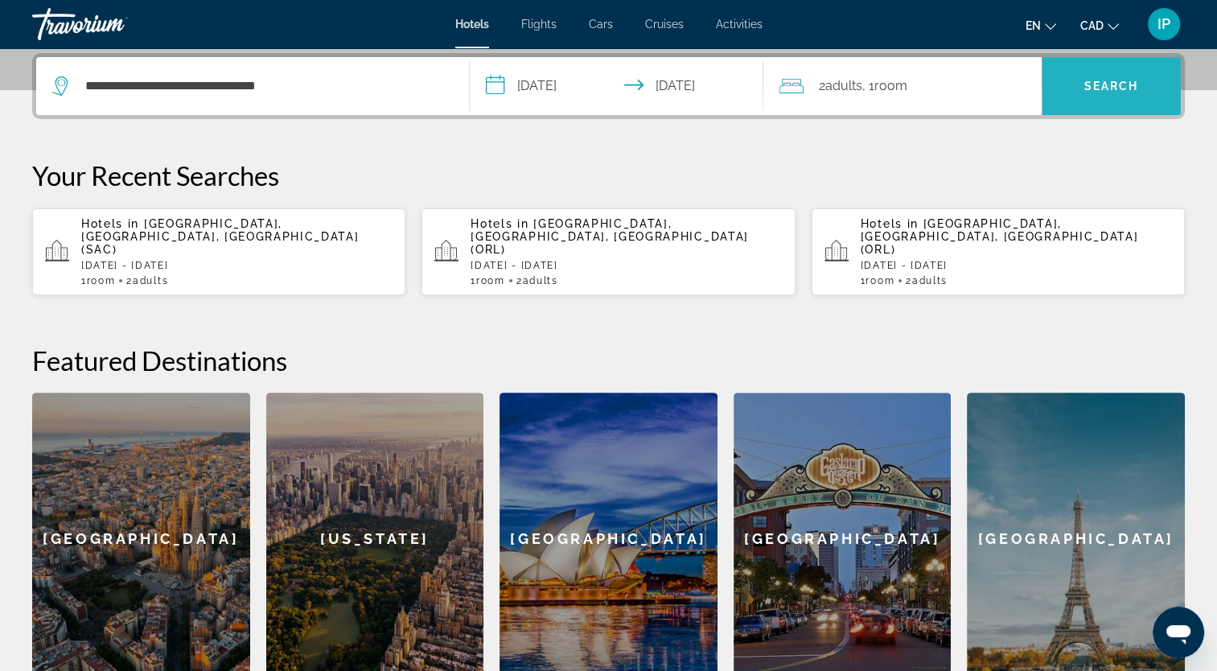
click at [1089, 98] on span "Search" at bounding box center [1111, 86] width 139 height 39
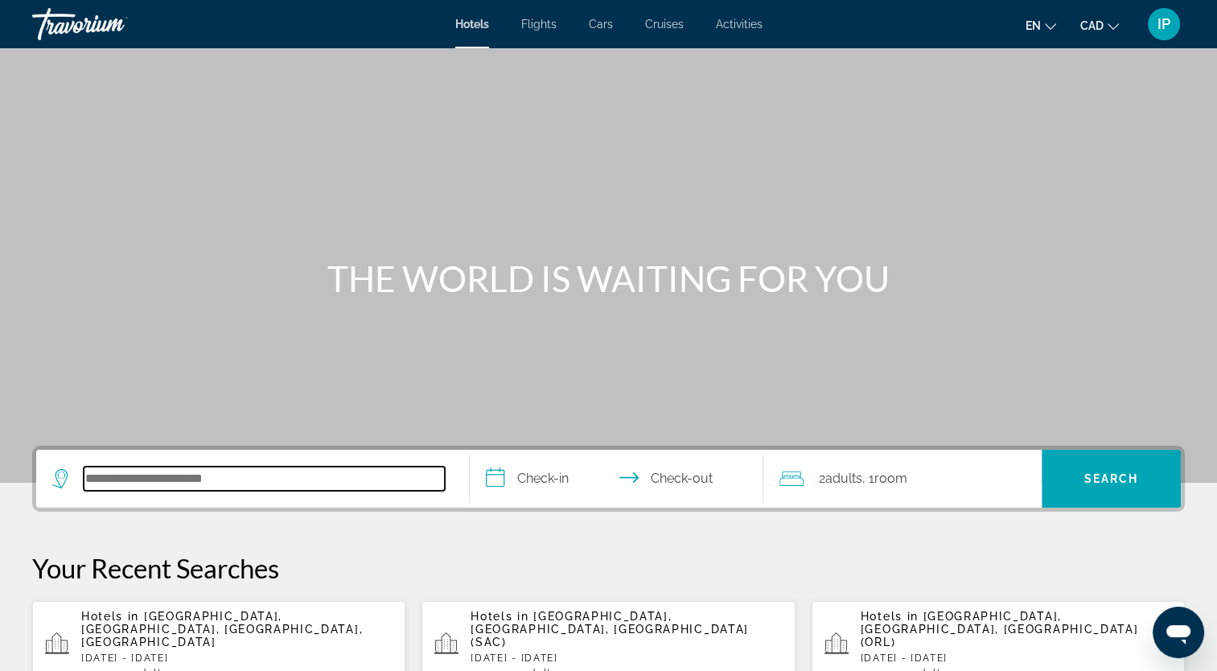
click at [130, 481] on input "Search hotel destination" at bounding box center [264, 479] width 361 height 24
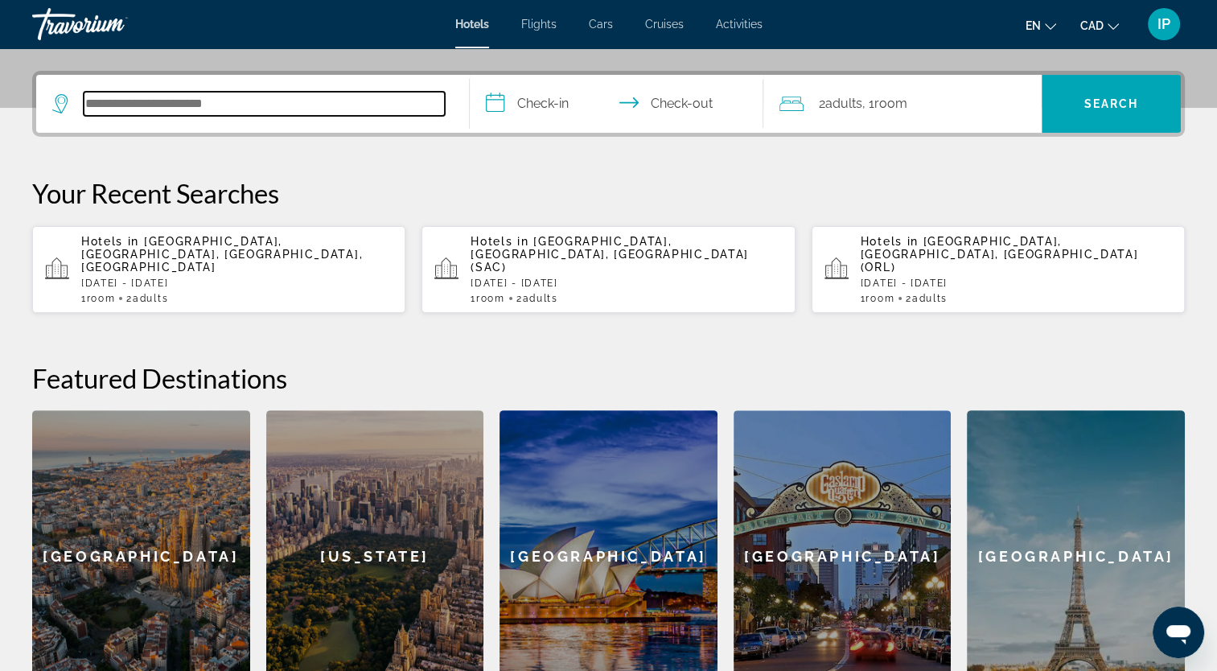
scroll to position [393, 0]
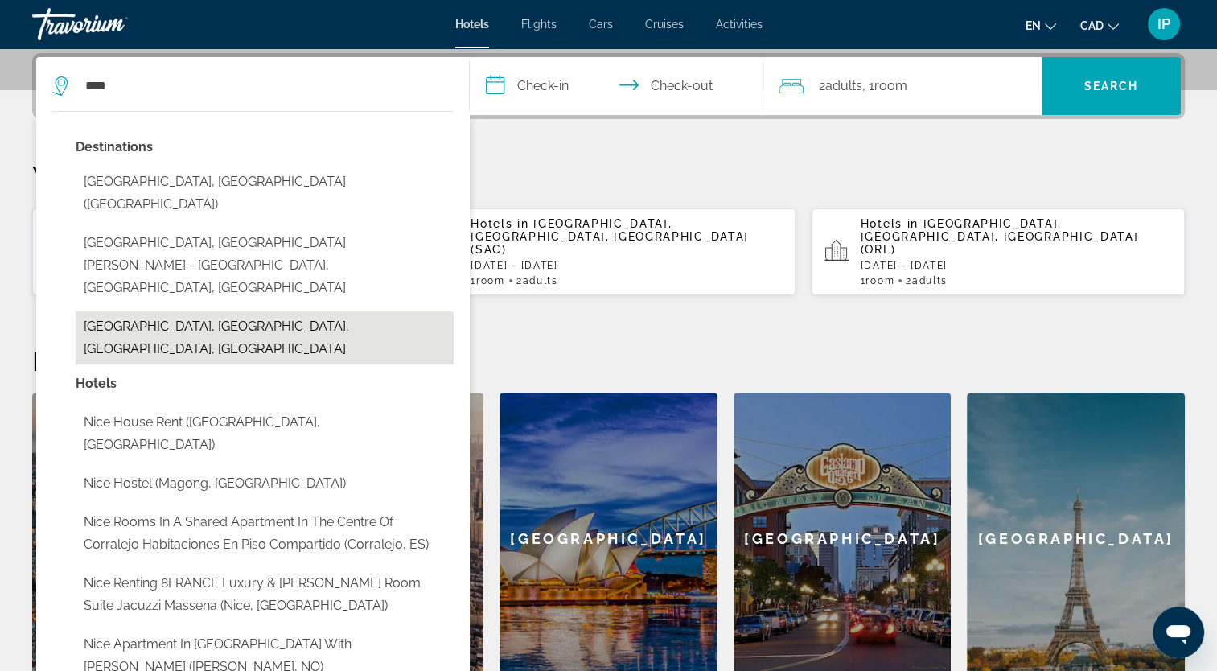
click at [196, 311] on button "[GEOGRAPHIC_DATA], [GEOGRAPHIC_DATA], [GEOGRAPHIC_DATA], [GEOGRAPHIC_DATA]" at bounding box center [265, 337] width 378 height 53
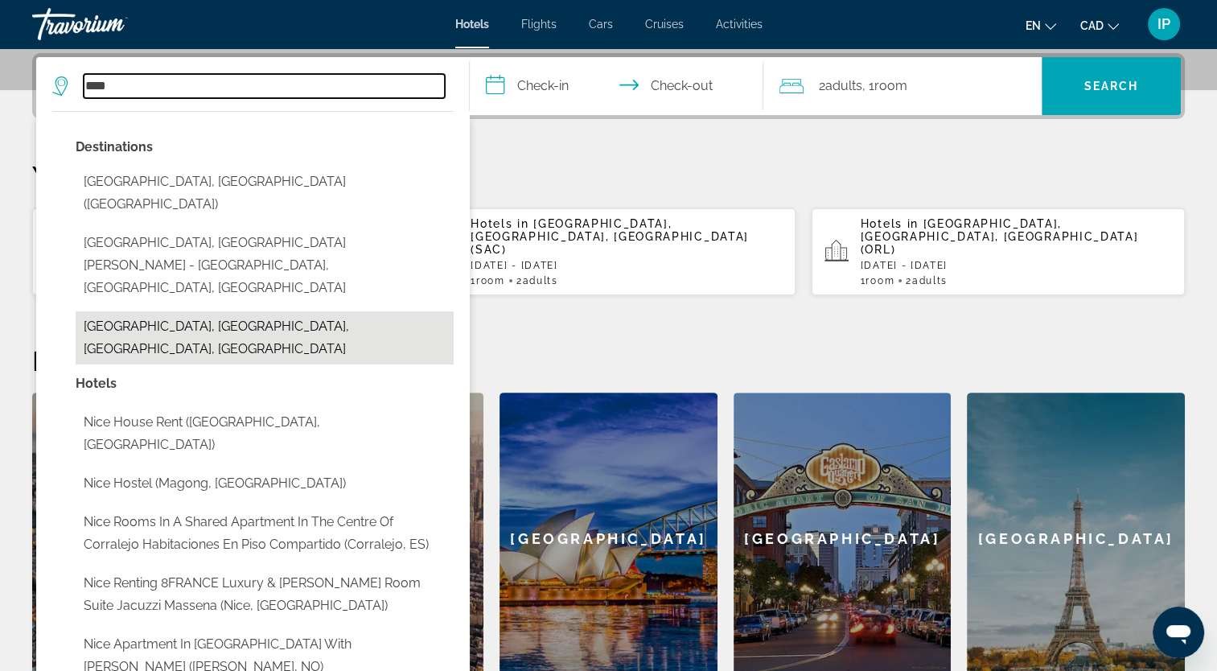
type input "**********"
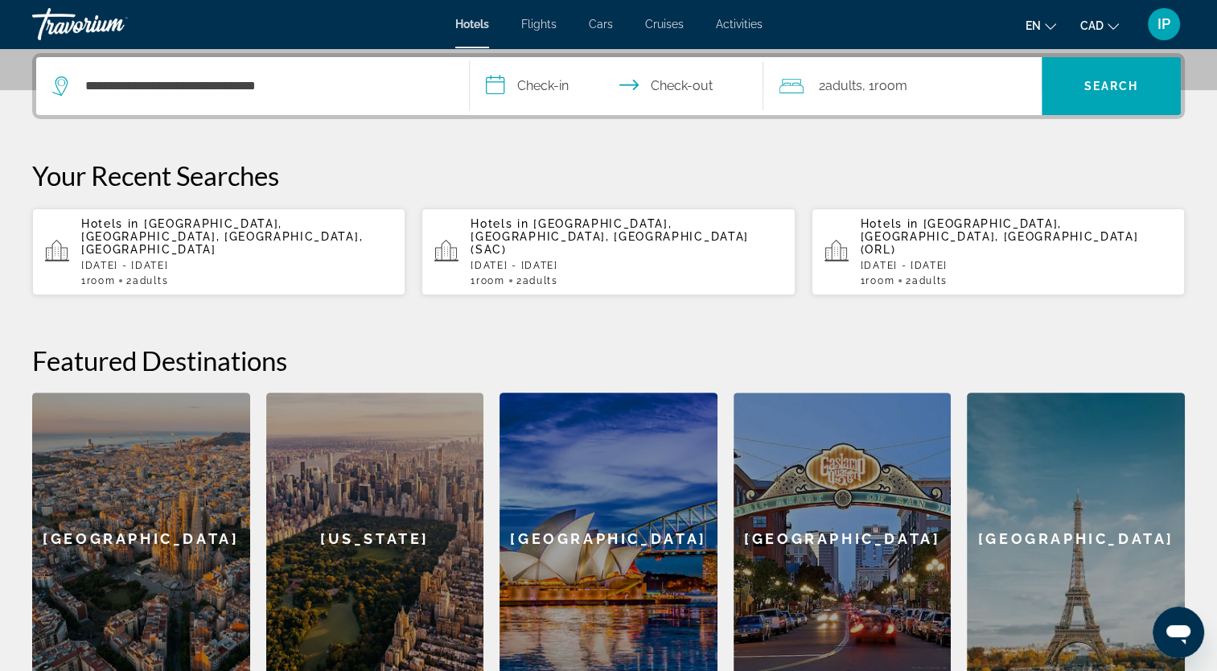
click at [513, 82] on input "**********" at bounding box center [620, 88] width 301 height 63
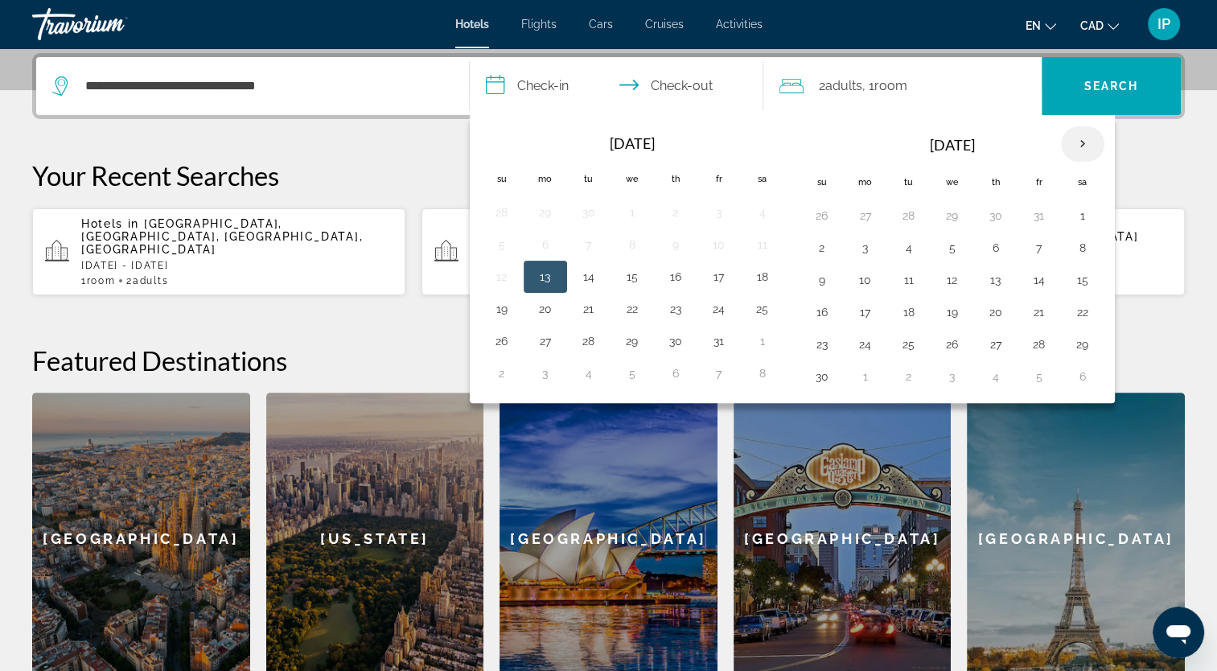
click at [1081, 137] on th "Next month" at bounding box center [1082, 143] width 43 height 35
click at [1088, 278] on button "20" at bounding box center [1083, 280] width 26 height 23
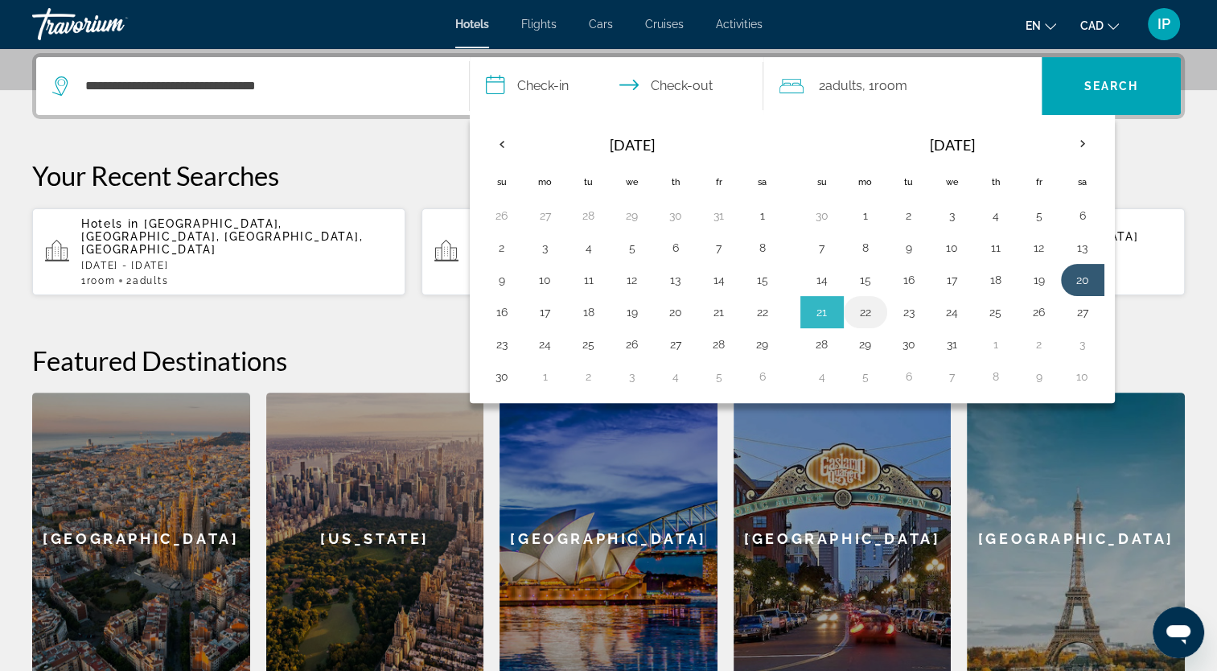
click at [857, 314] on button "22" at bounding box center [866, 312] width 26 height 23
type input "**********"
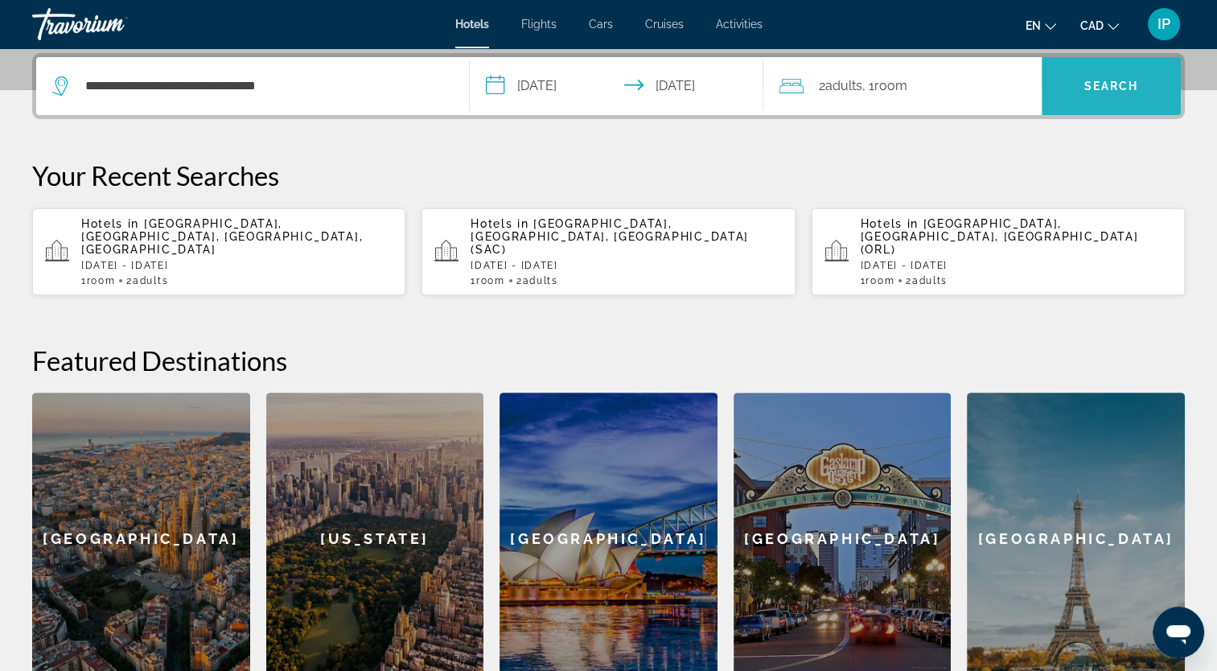
click at [1125, 87] on span "Search" at bounding box center [1112, 86] width 55 height 13
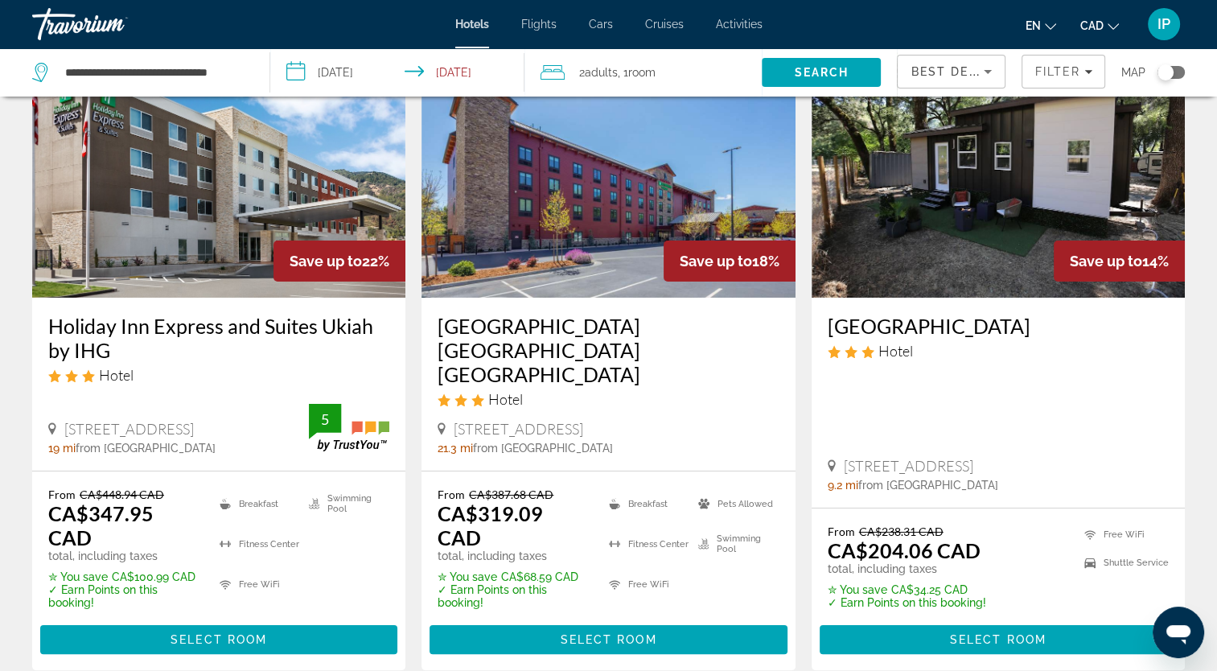
scroll to position [111, 0]
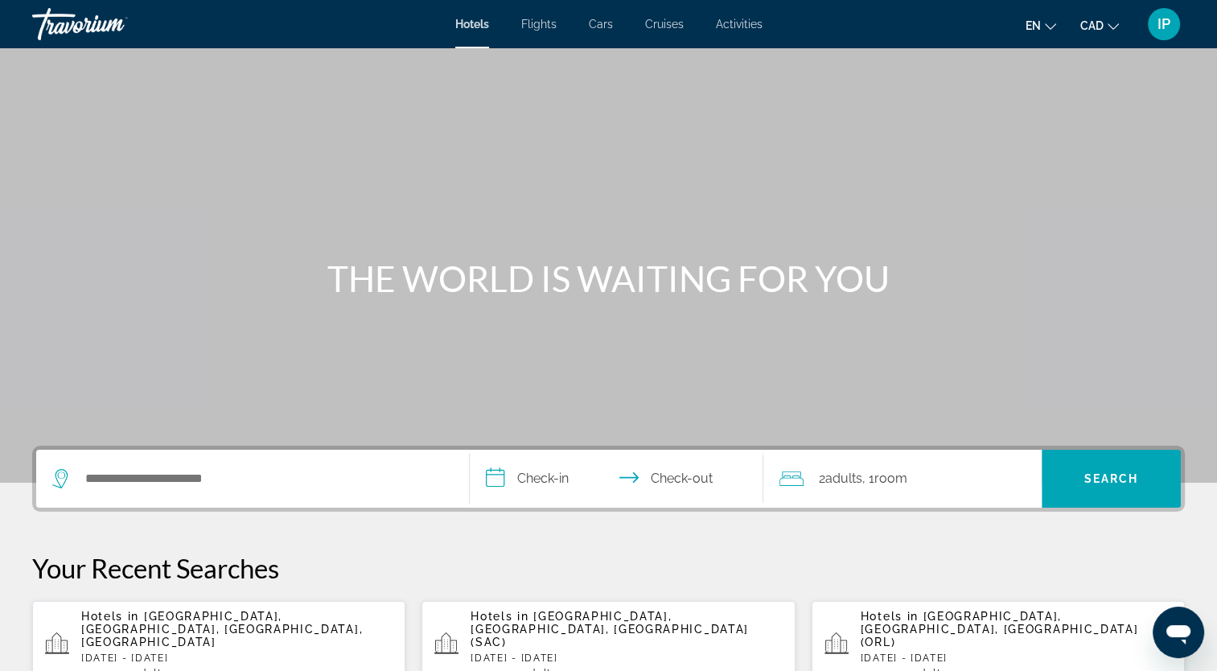
click at [130, 500] on div "Search widget" at bounding box center [252, 479] width 401 height 58
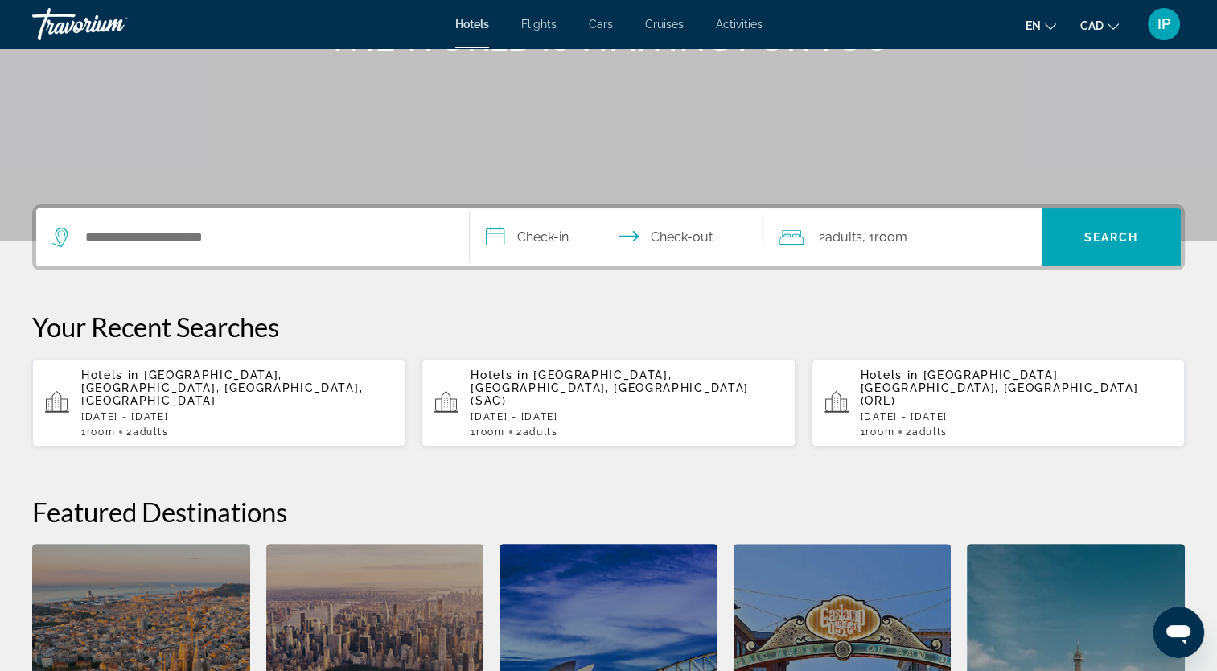
scroll to position [393, 0]
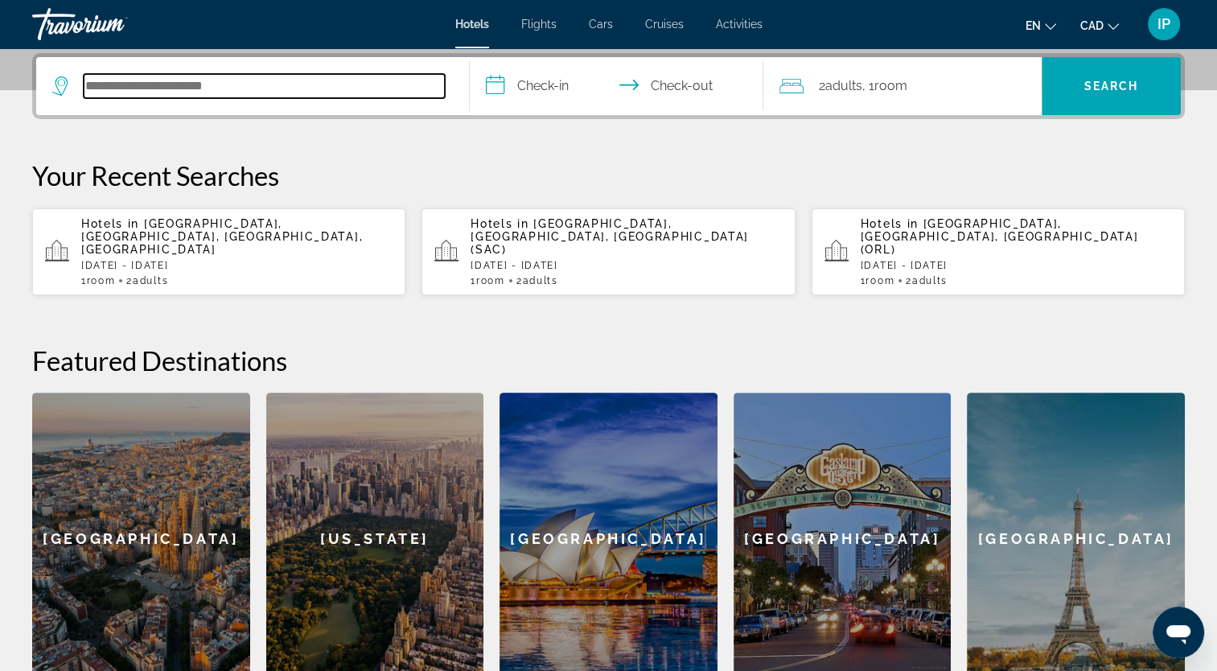
click at [136, 96] on input "Search hotel destination" at bounding box center [264, 86] width 361 height 24
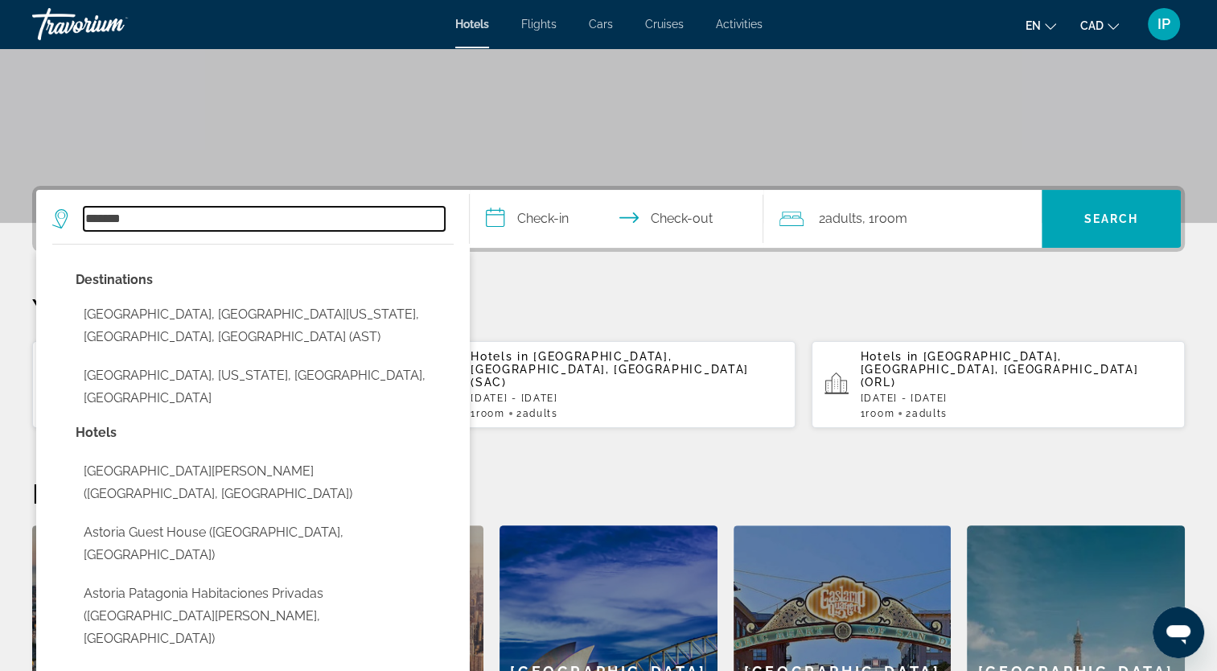
scroll to position [257, 0]
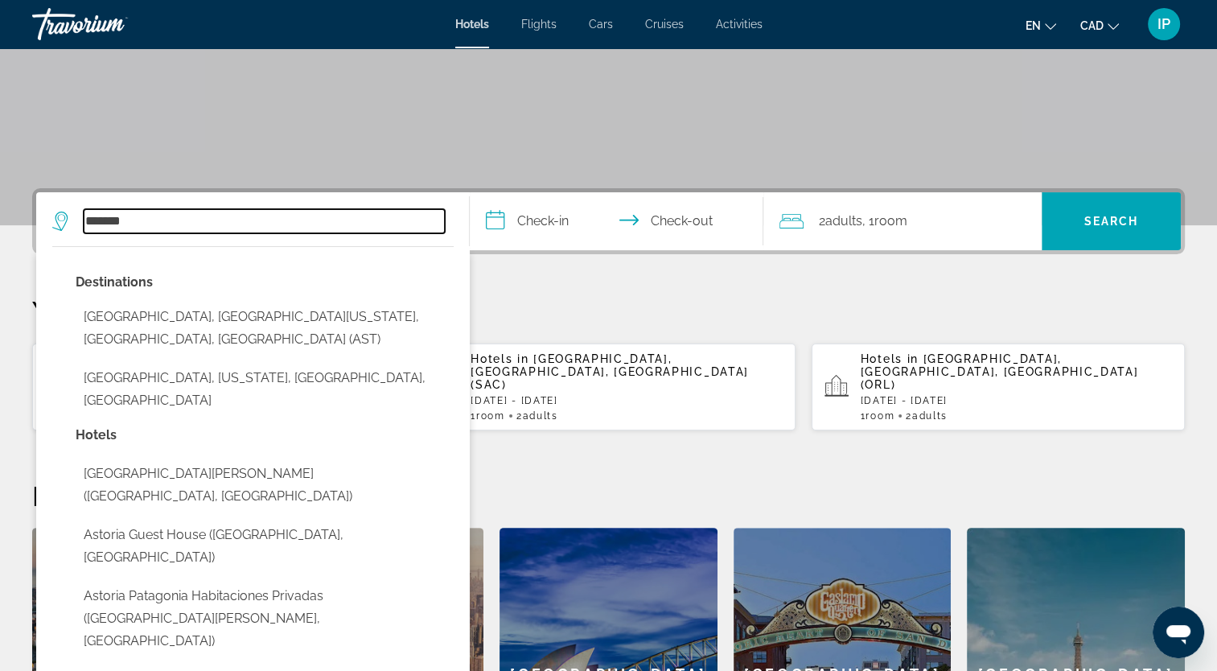
click at [146, 228] on input "*******" at bounding box center [264, 221] width 361 height 24
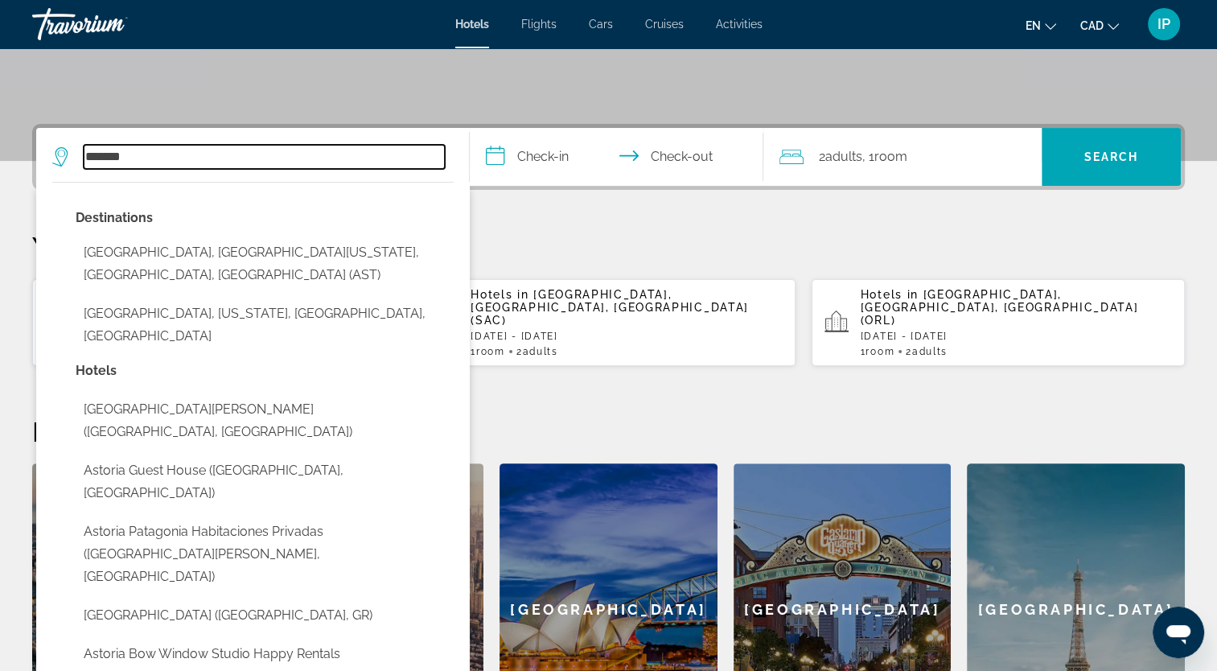
scroll to position [393, 0]
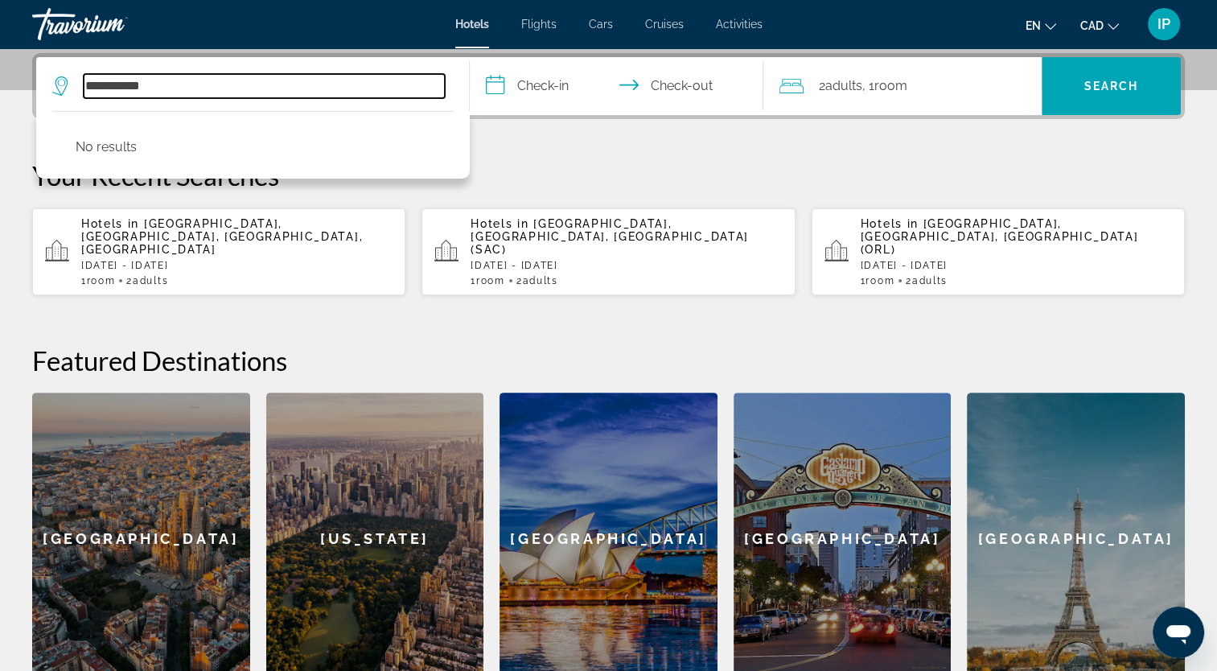
type input "**********"
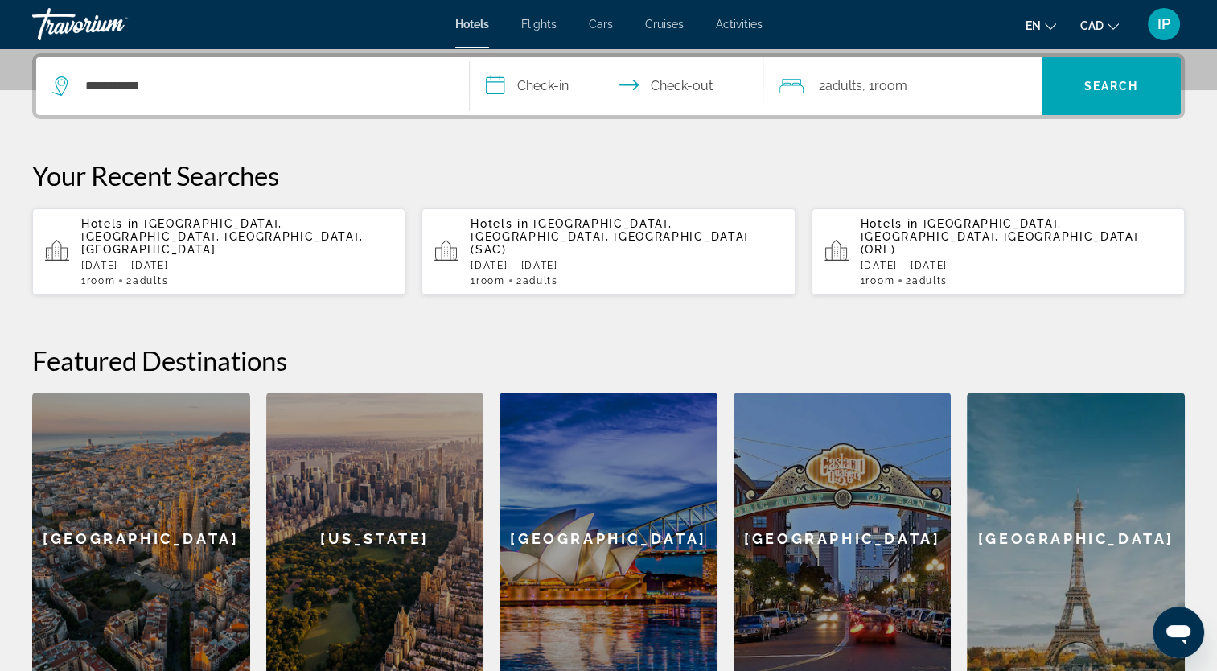
click at [526, 184] on p "Your Recent Searches" at bounding box center [608, 175] width 1153 height 32
click at [171, 100] on div "**********" at bounding box center [252, 86] width 401 height 58
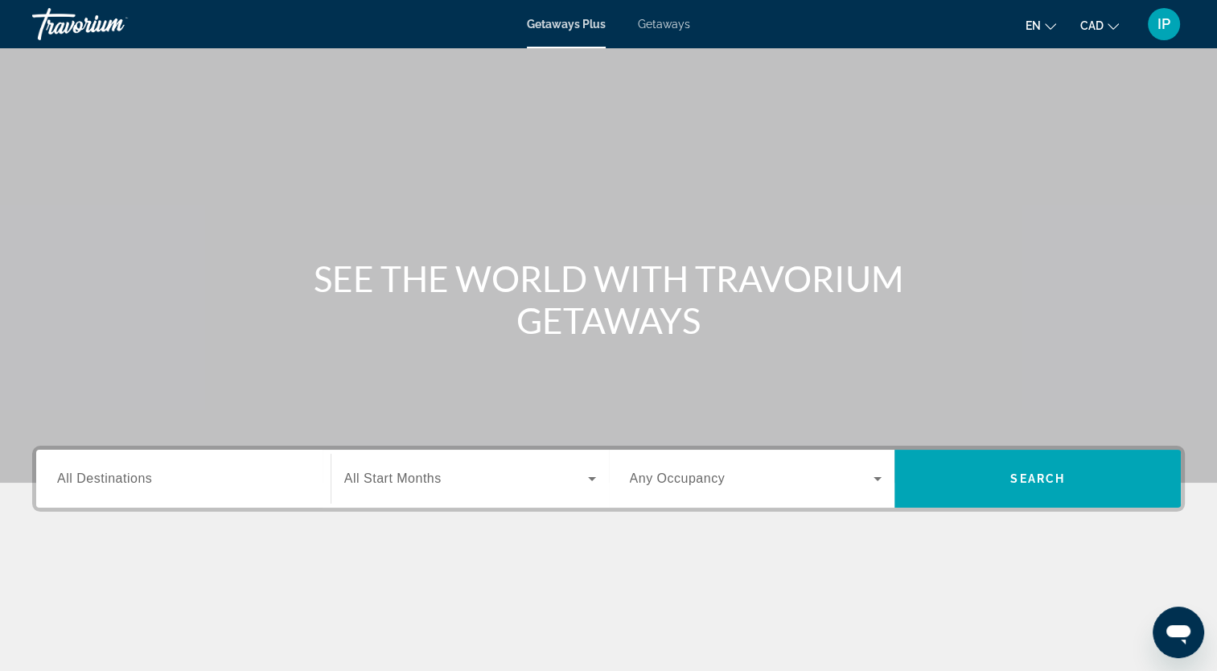
click at [673, 34] on div "Getaways Plus Getaways en English Español Français Italiano Português русский C…" at bounding box center [608, 24] width 1217 height 42
click at [666, 22] on span "Getaways" at bounding box center [664, 24] width 52 height 13
click at [156, 494] on div "Search widget" at bounding box center [183, 479] width 253 height 46
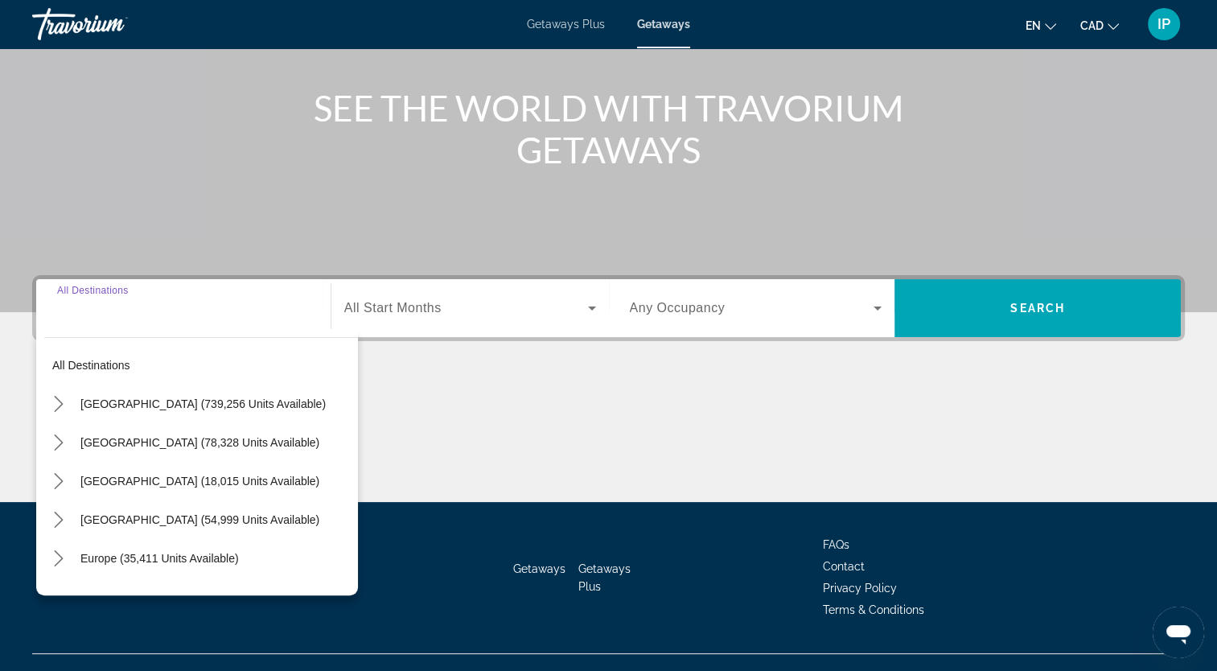
scroll to position [198, 0]
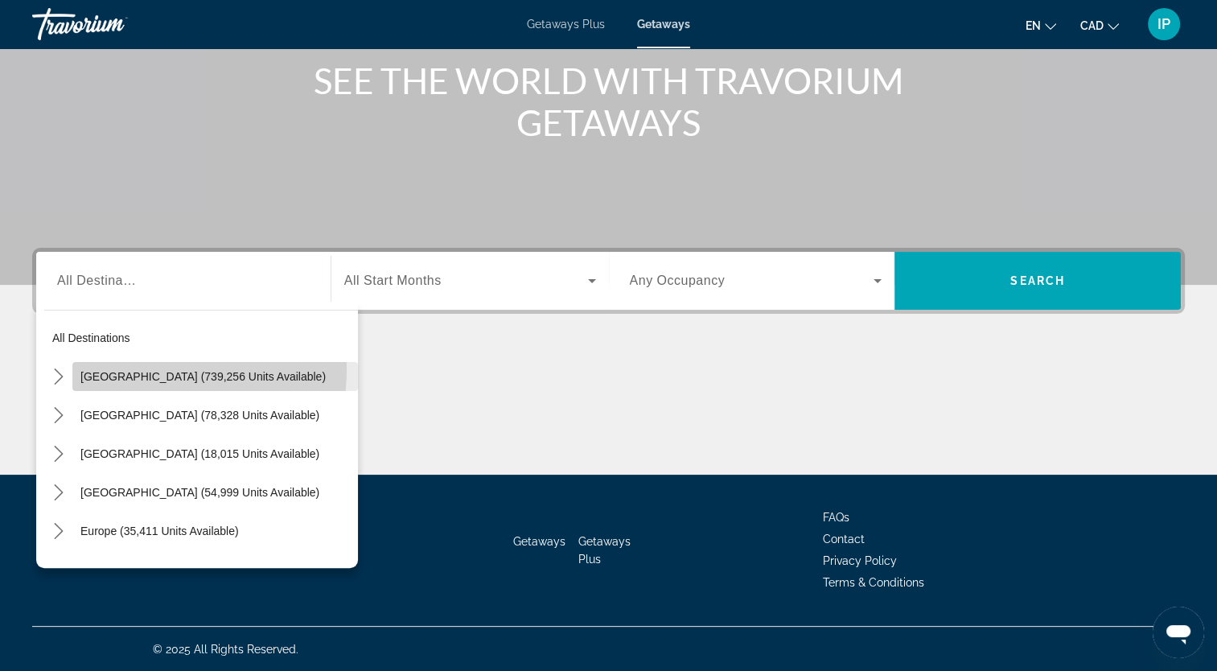
click at [160, 370] on span "[GEOGRAPHIC_DATA] (739,256 units available)" at bounding box center [202, 376] width 245 height 13
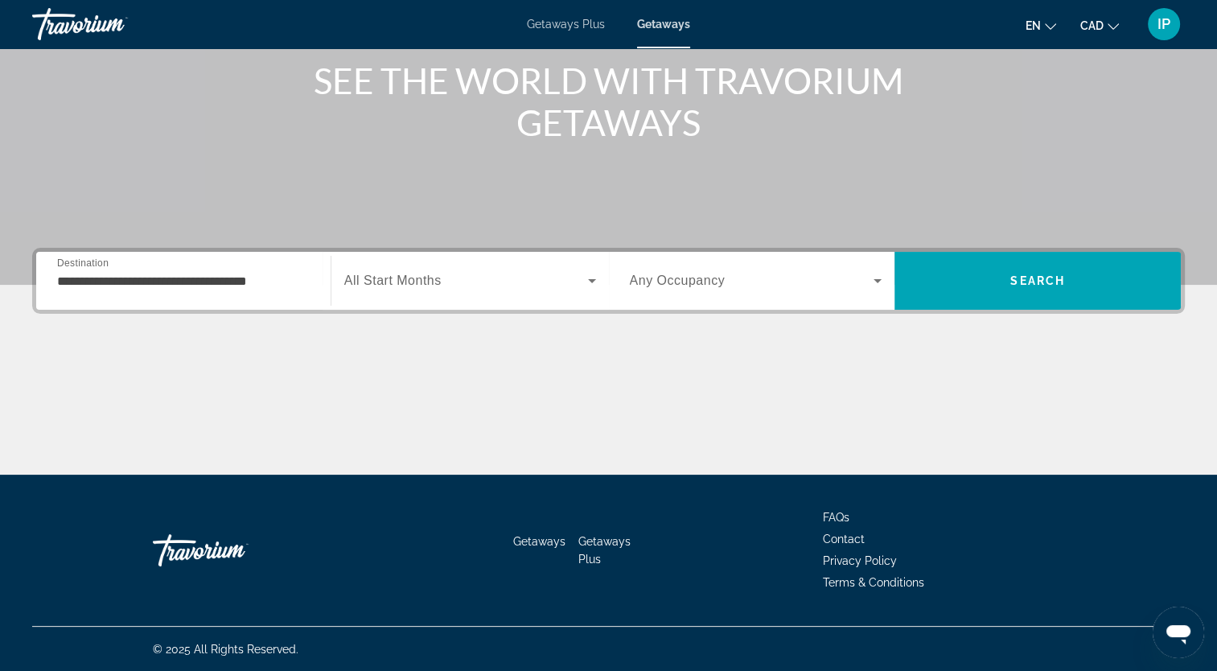
click at [264, 269] on div "**********" at bounding box center [183, 281] width 253 height 46
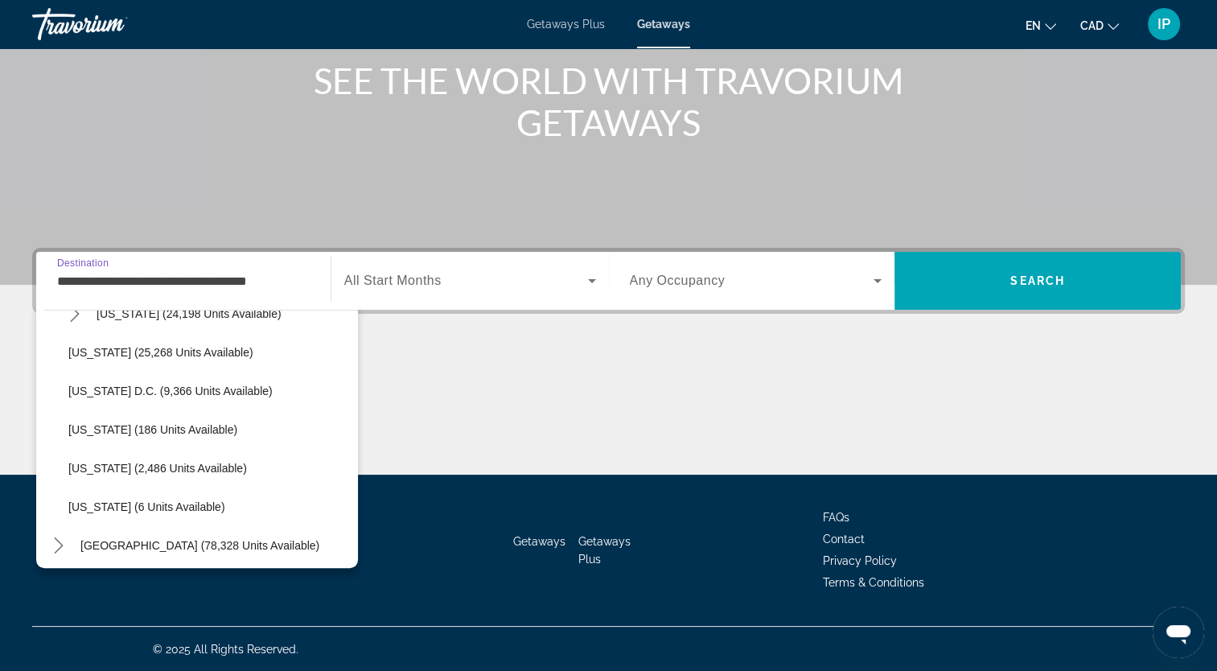
scroll to position [1608, 0]
click at [163, 346] on span "[US_STATE] (25,268 units available)" at bounding box center [160, 352] width 185 height 13
type input "**********"
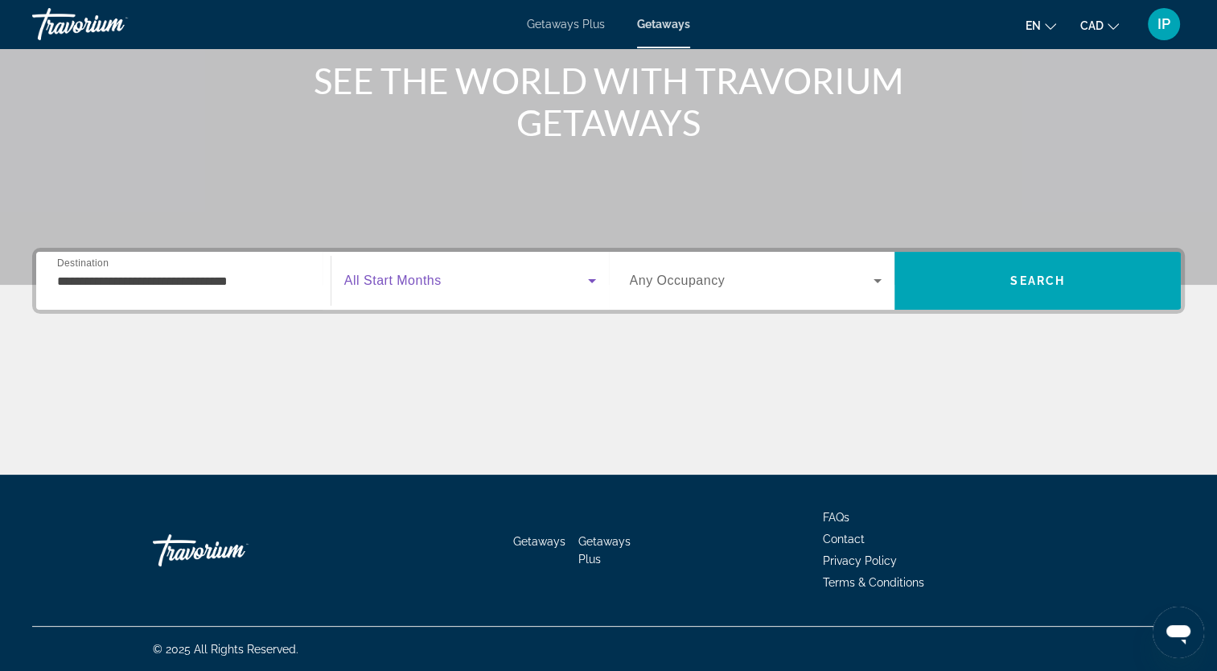
click at [588, 275] on icon "Search widget" at bounding box center [592, 280] width 19 height 19
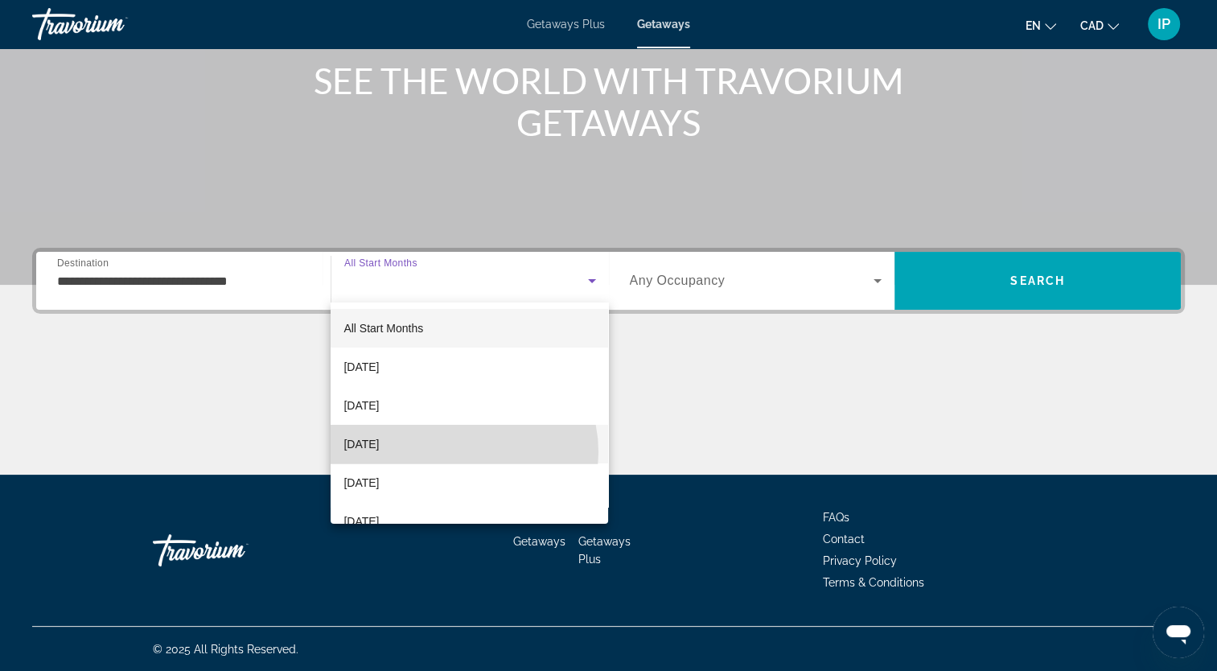
click at [456, 452] on mat-option "[DATE]" at bounding box center [470, 444] width 278 height 39
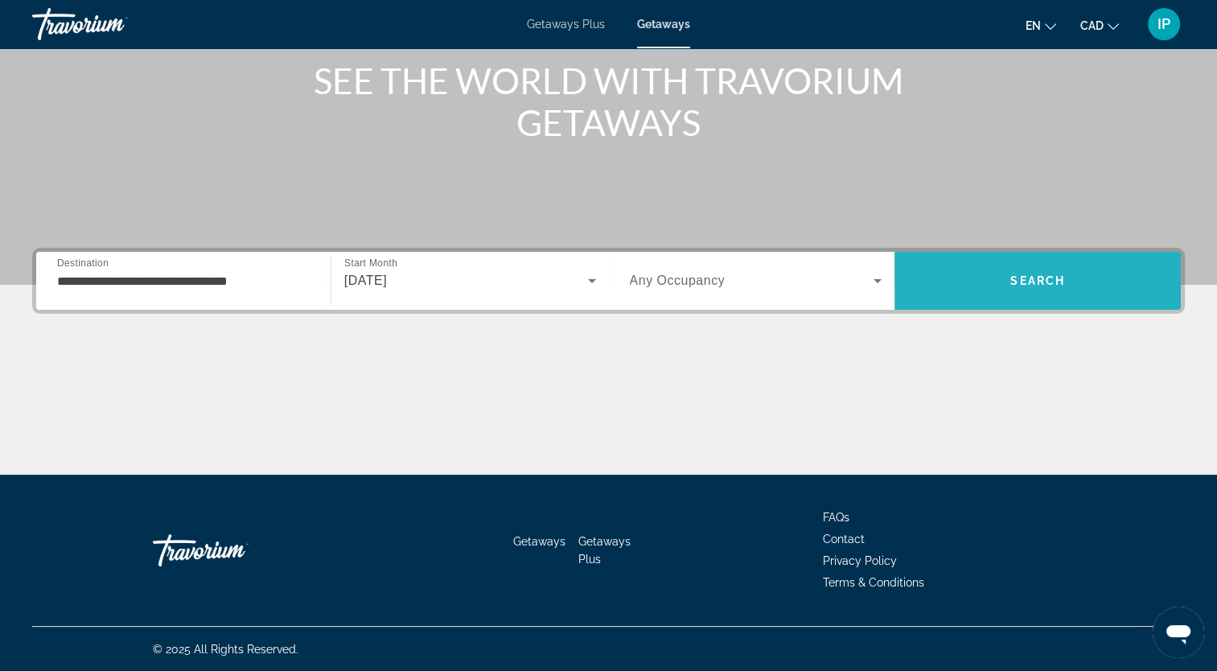
click at [1017, 270] on span "Search" at bounding box center [1038, 280] width 286 height 39
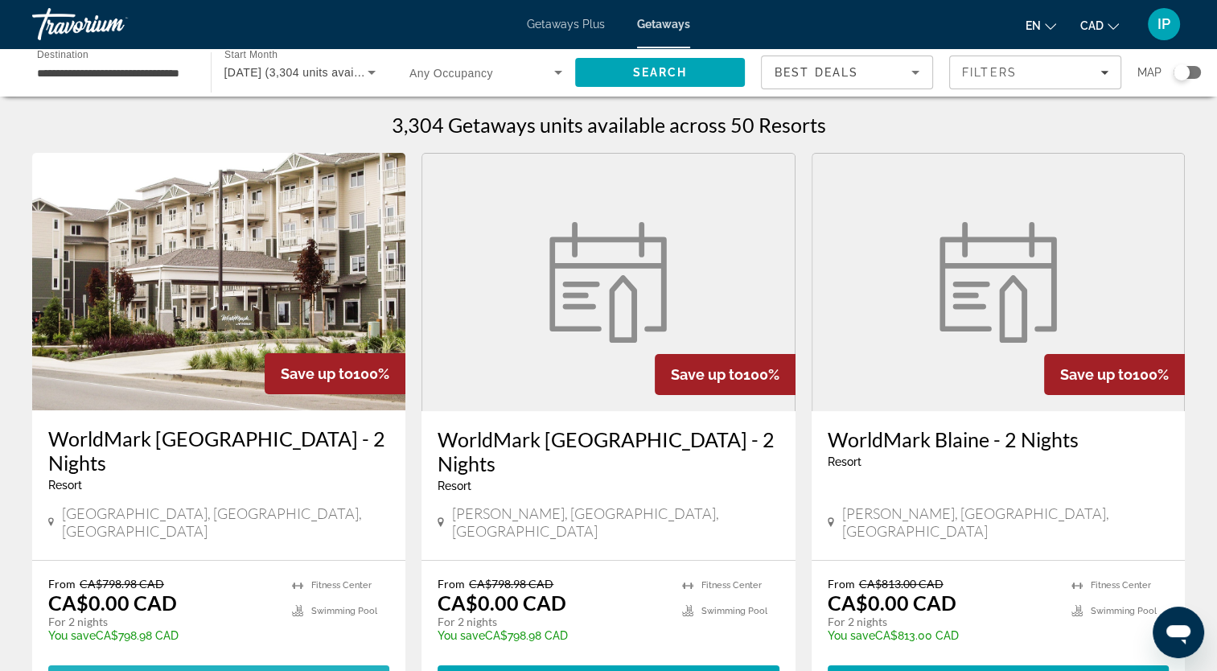
click at [212, 670] on span "View Resort" at bounding box center [179, 679] width 95 height 13
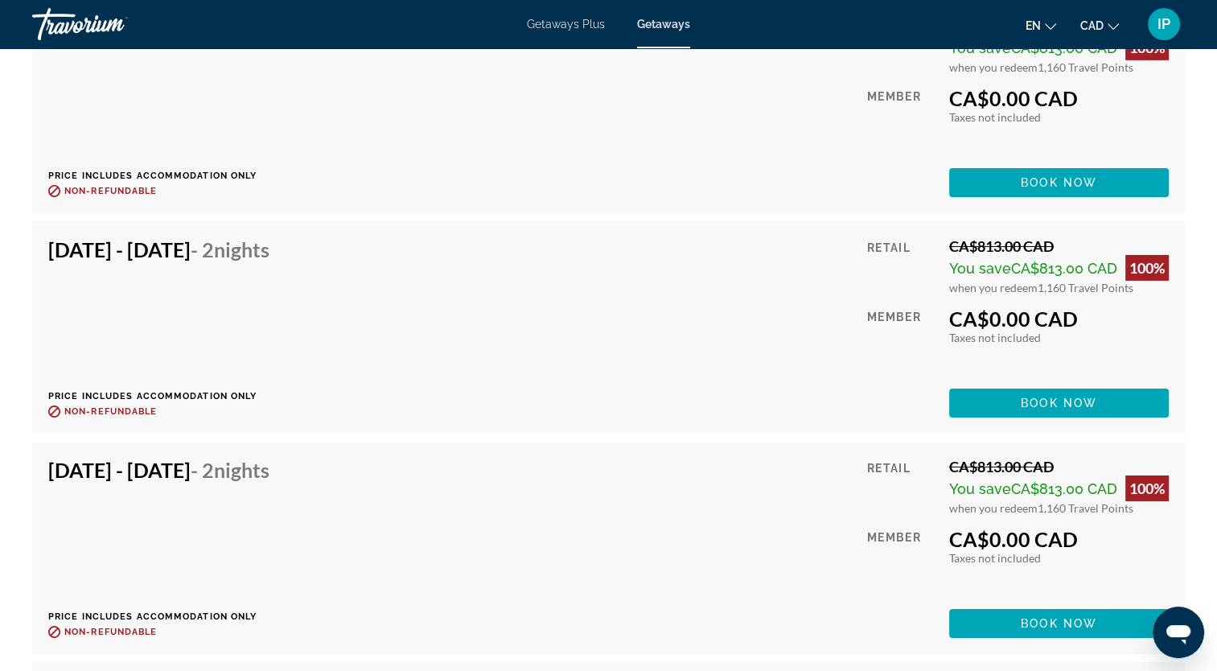
scroll to position [5278, 0]
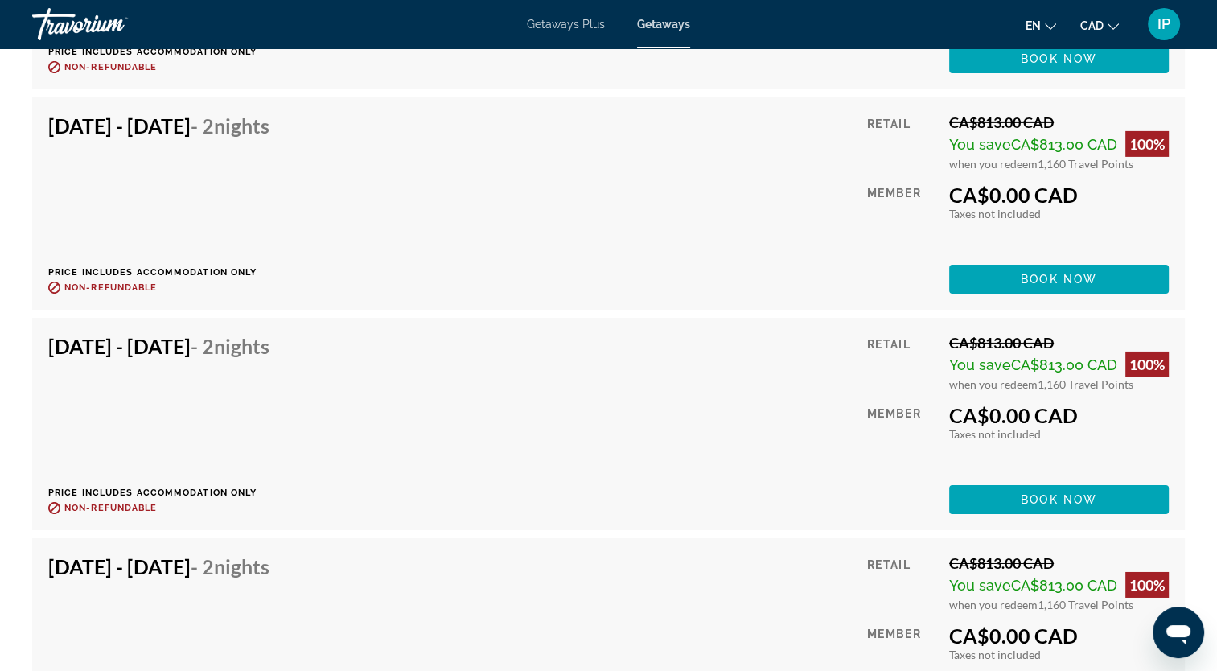
click at [582, 17] on div "Getaways Plus Getaways en English Español Français Italiano Português русский C…" at bounding box center [608, 24] width 1217 height 42
click at [579, 24] on span "Getaways Plus" at bounding box center [566, 24] width 78 height 13
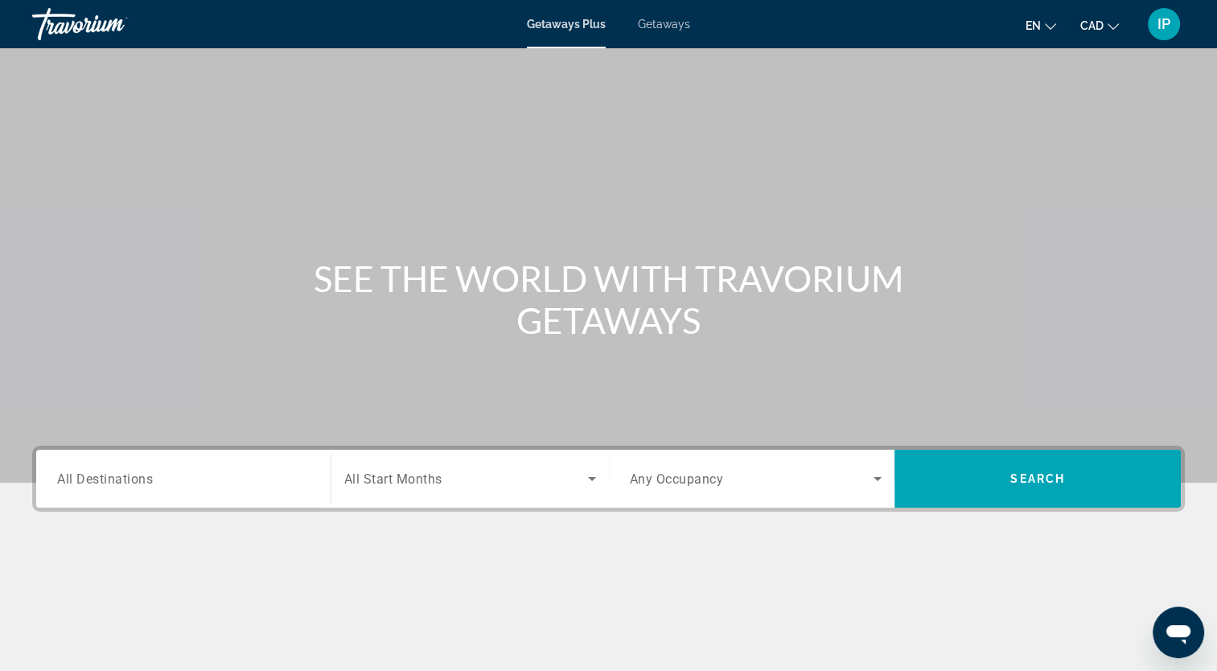
click at [100, 492] on div "Search widget" at bounding box center [183, 479] width 253 height 46
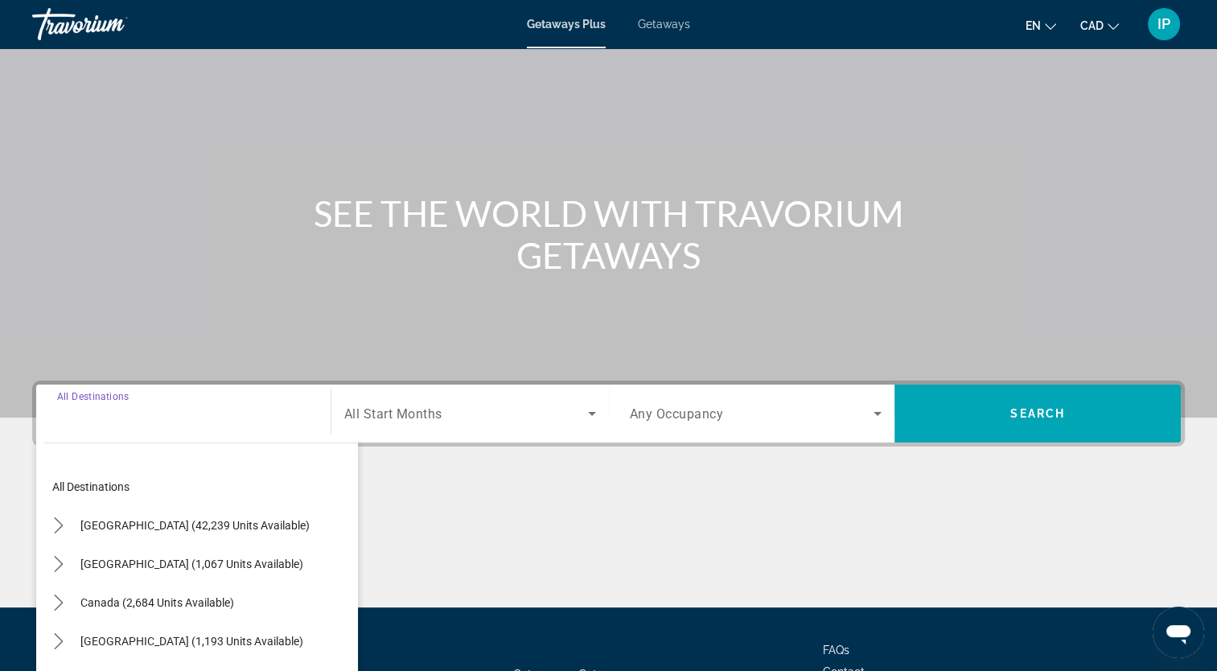
scroll to position [198, 0]
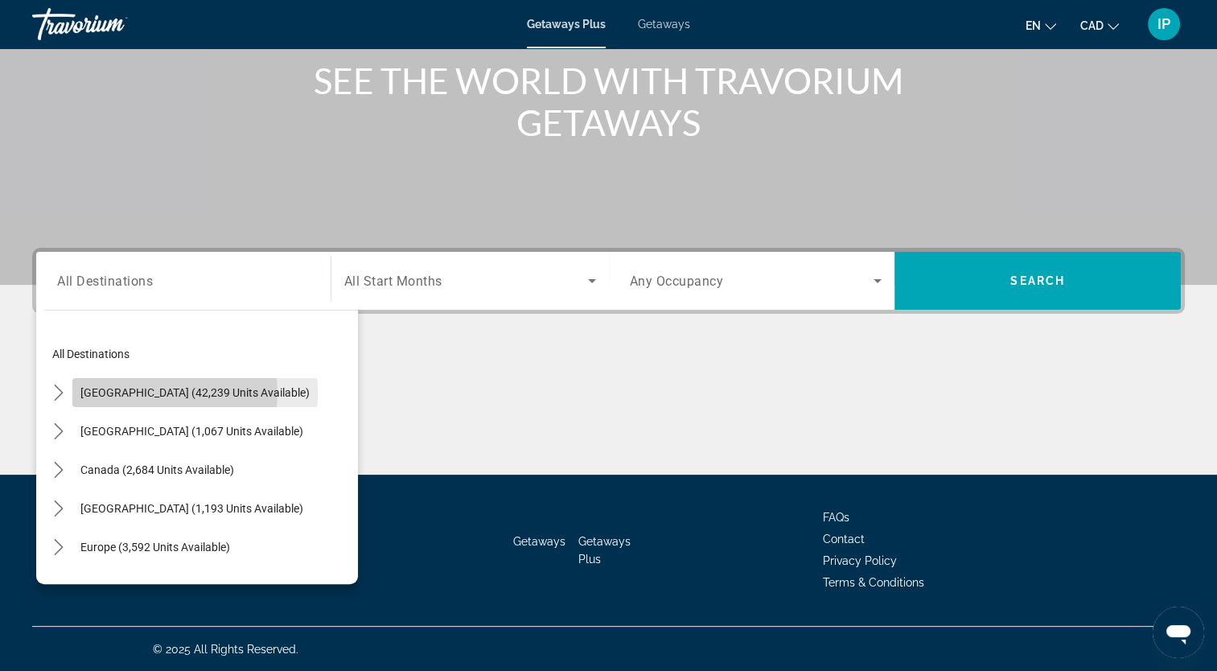
click at [140, 393] on span "United States (42,239 units available)" at bounding box center [194, 392] width 229 height 13
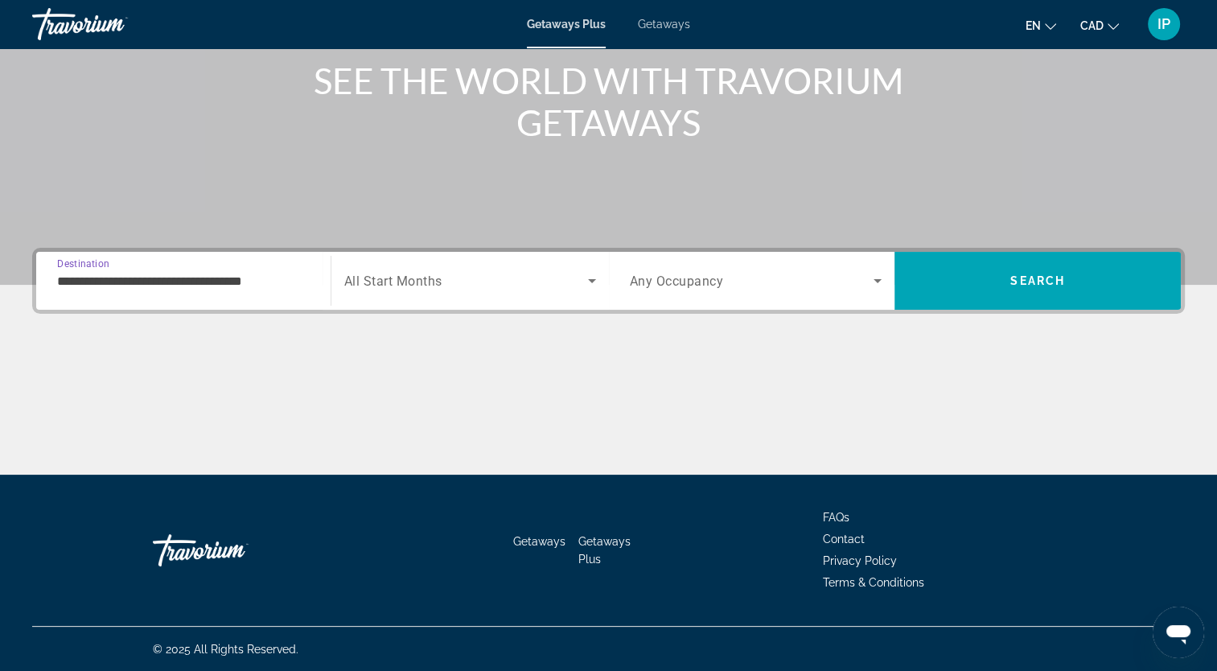
click at [238, 275] on input "**********" at bounding box center [183, 281] width 253 height 19
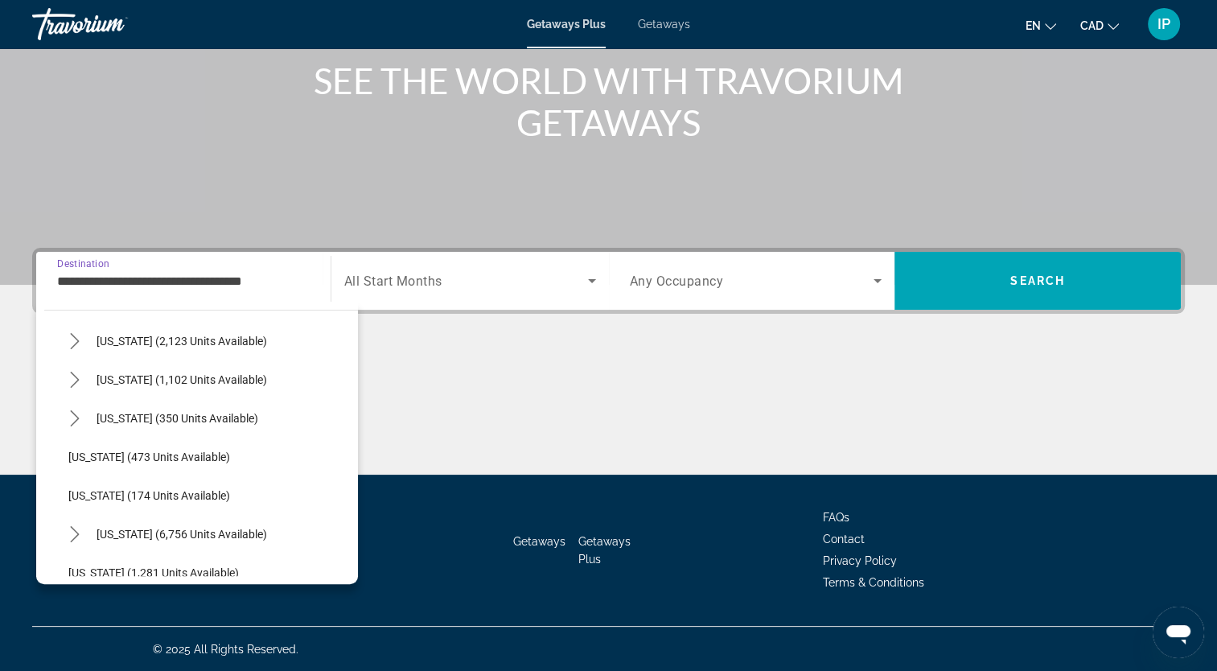
scroll to position [1369, 0]
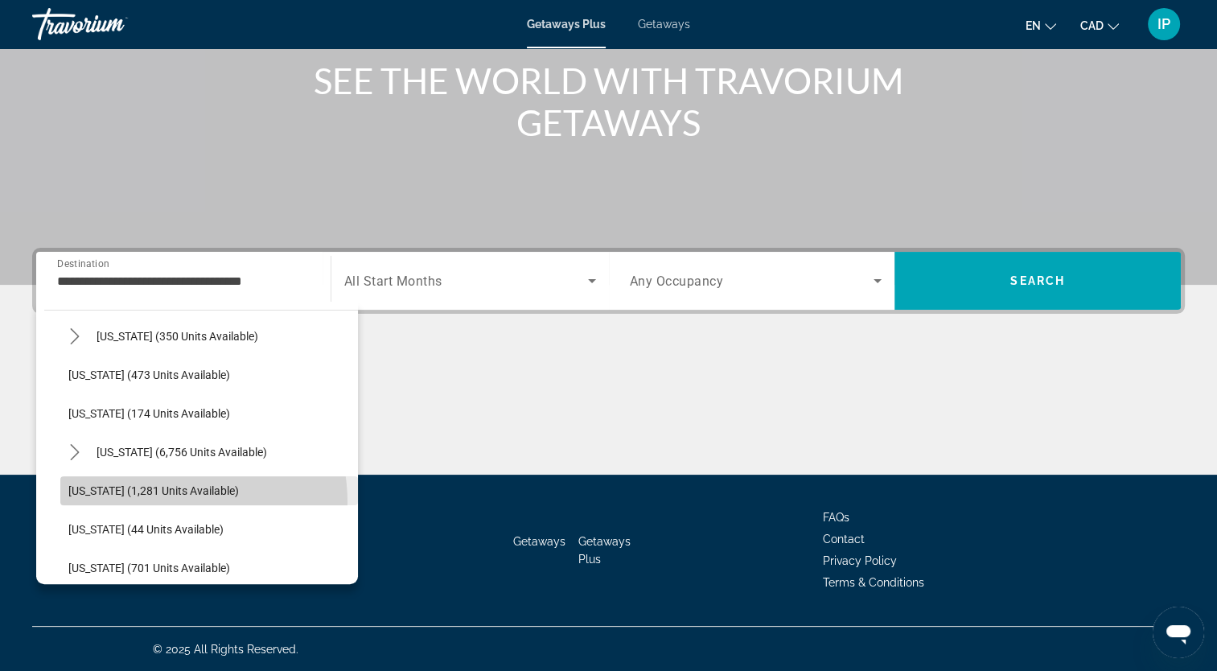
click at [161, 501] on span "Select destination: Washington (1,281 units available)" at bounding box center [209, 490] width 298 height 39
type input "**********"
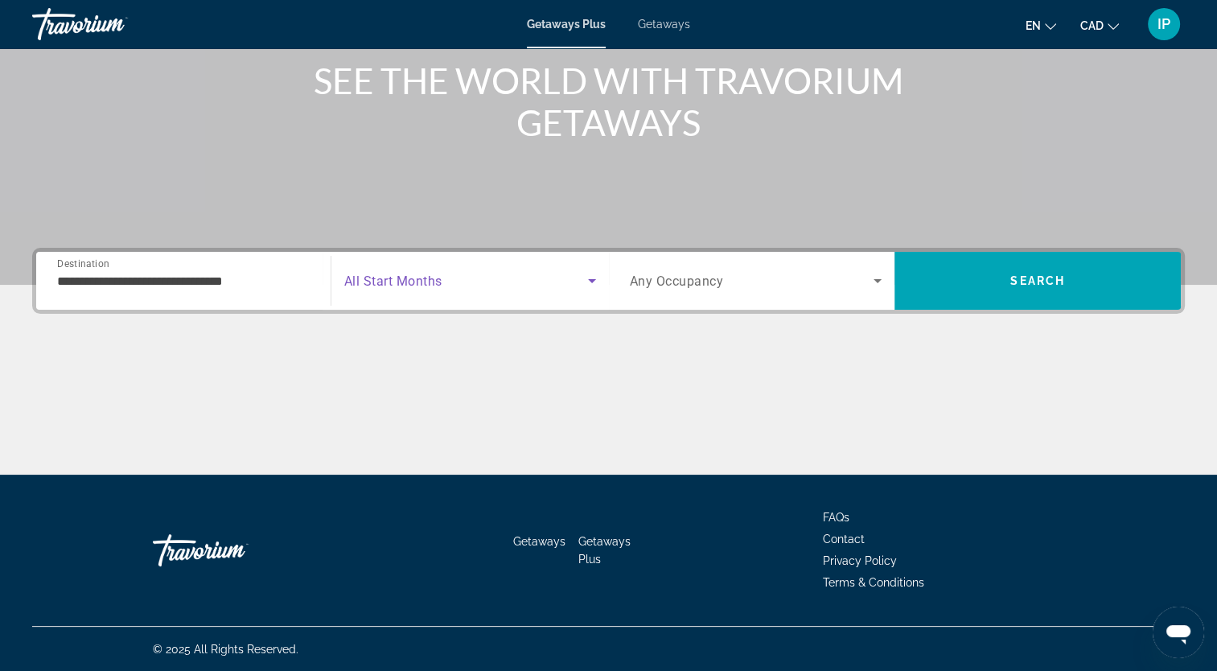
click at [590, 284] on icon "Search widget" at bounding box center [592, 280] width 19 height 19
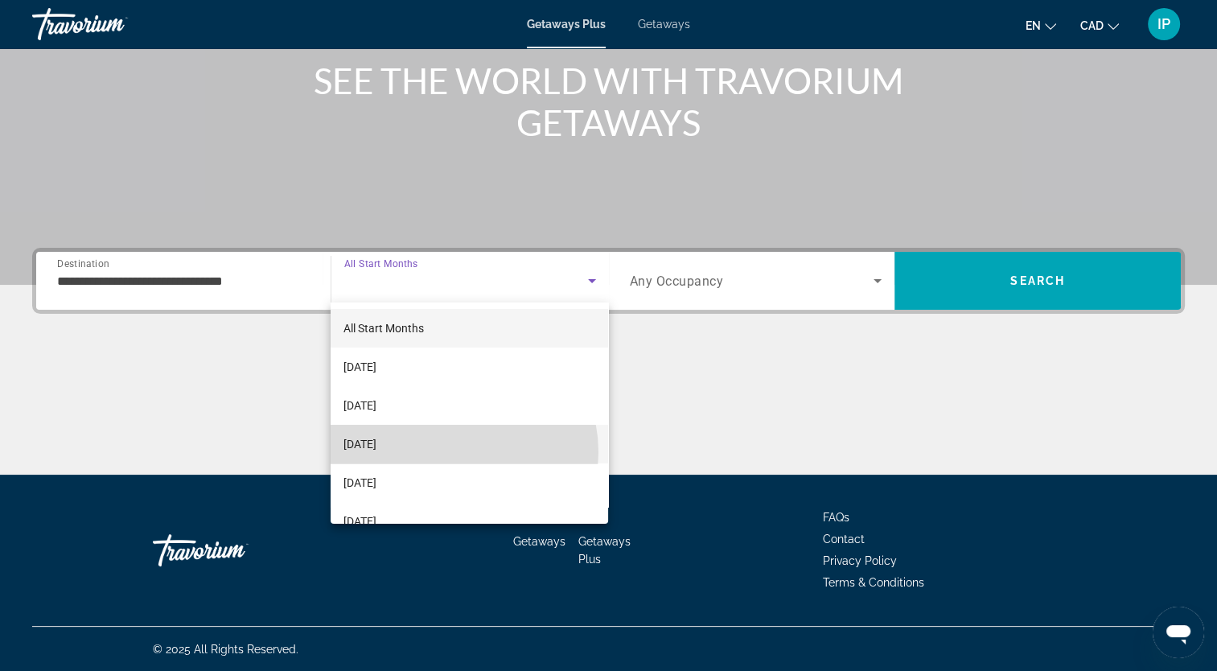
click at [449, 452] on mat-option "December 2025" at bounding box center [470, 444] width 278 height 39
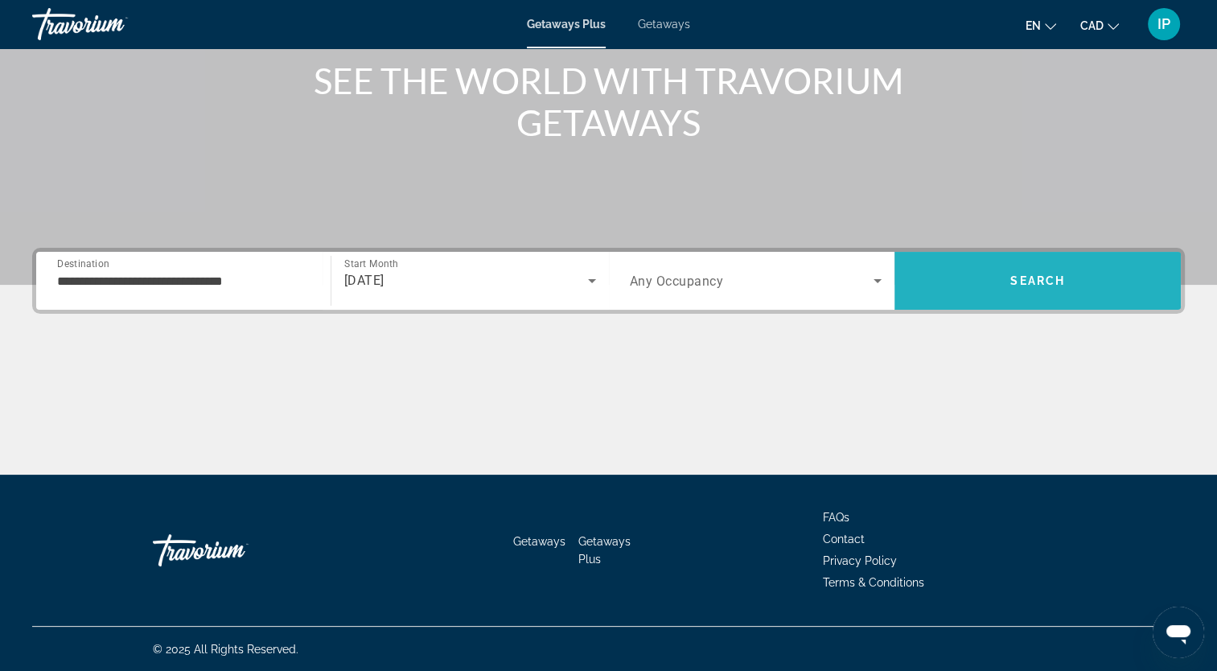
click at [1052, 298] on span "Search" at bounding box center [1038, 280] width 286 height 39
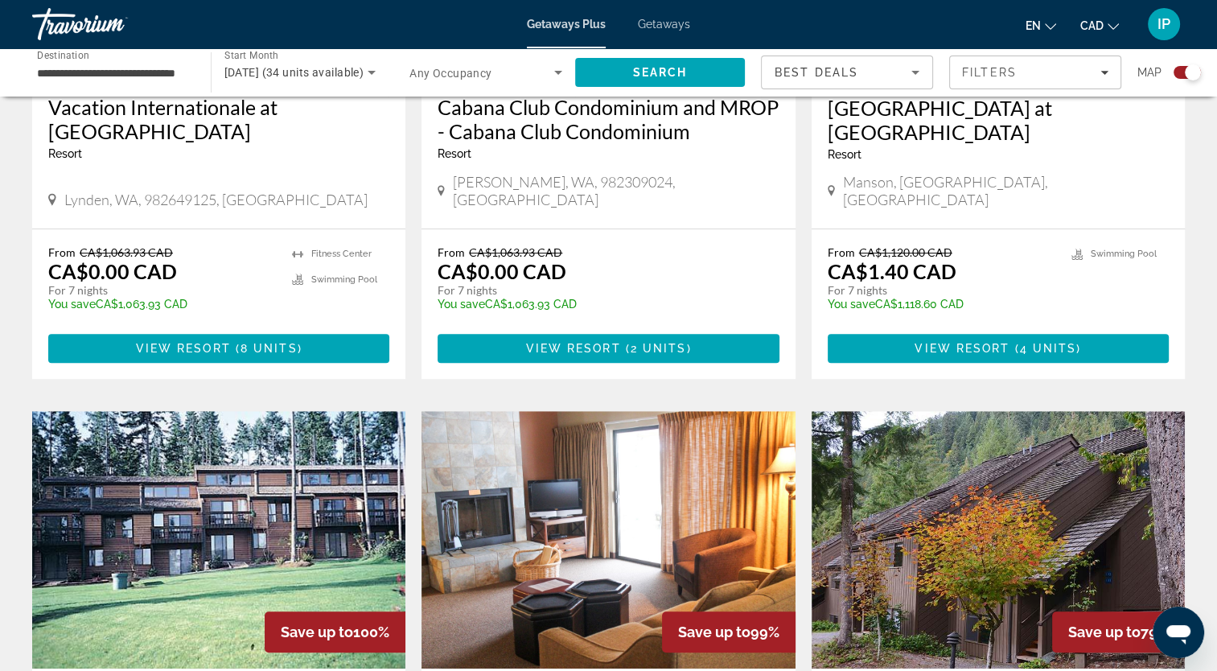
scroll to position [719, 0]
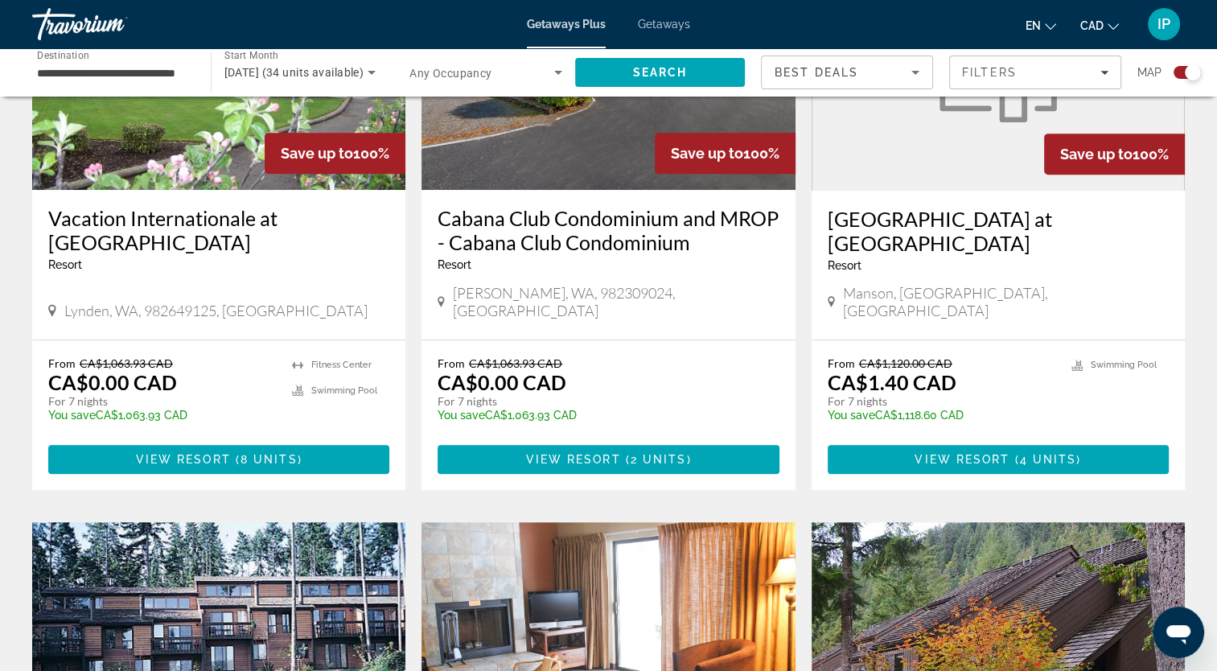
click at [681, 23] on span "Getaways" at bounding box center [664, 24] width 52 height 13
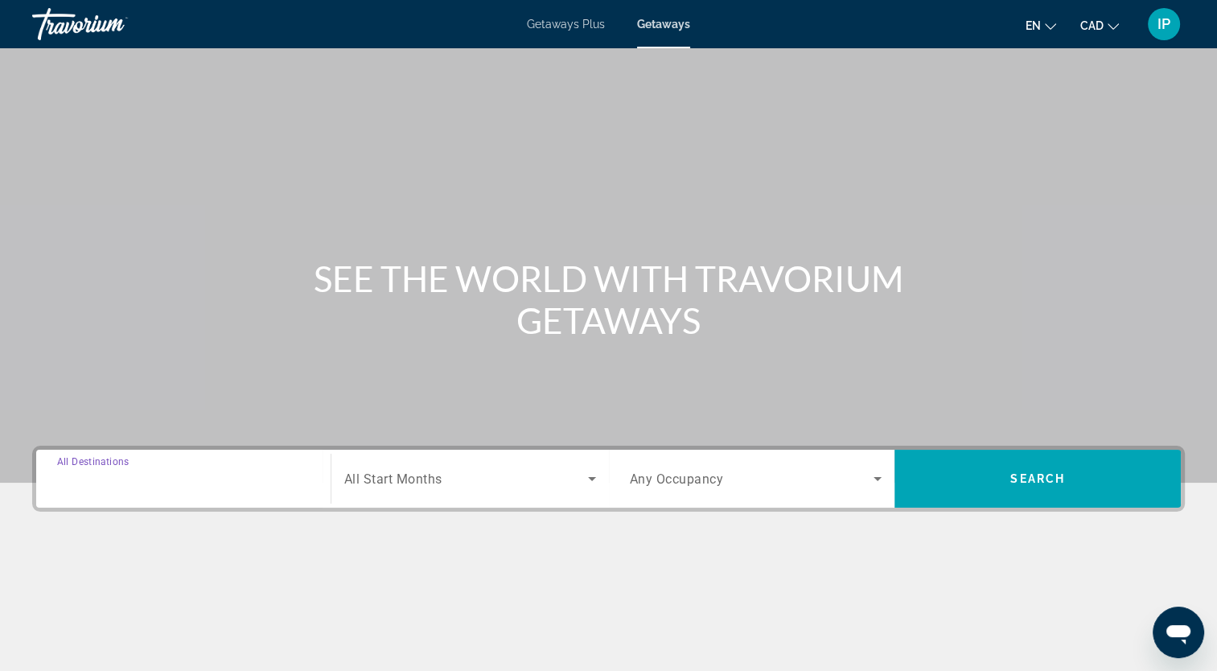
click at [163, 477] on input "Destination All Destinations" at bounding box center [183, 479] width 253 height 19
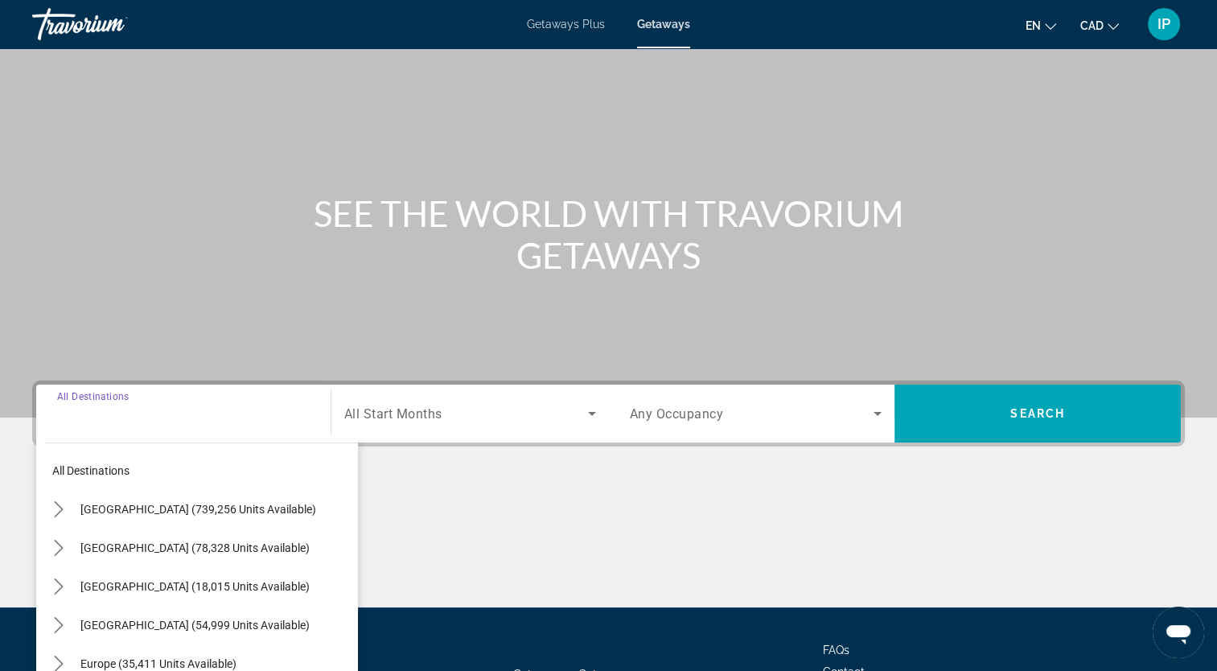
scroll to position [198, 0]
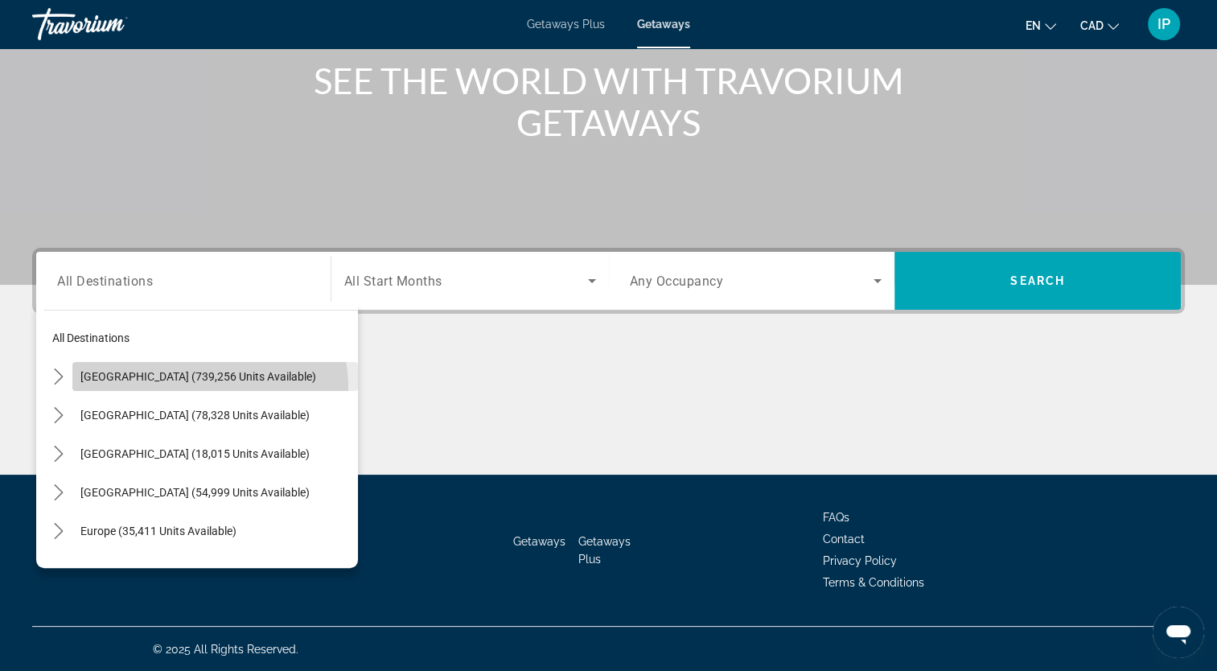
click at [181, 389] on span "Select destination: United States (739,256 units available)" at bounding box center [215, 376] width 286 height 39
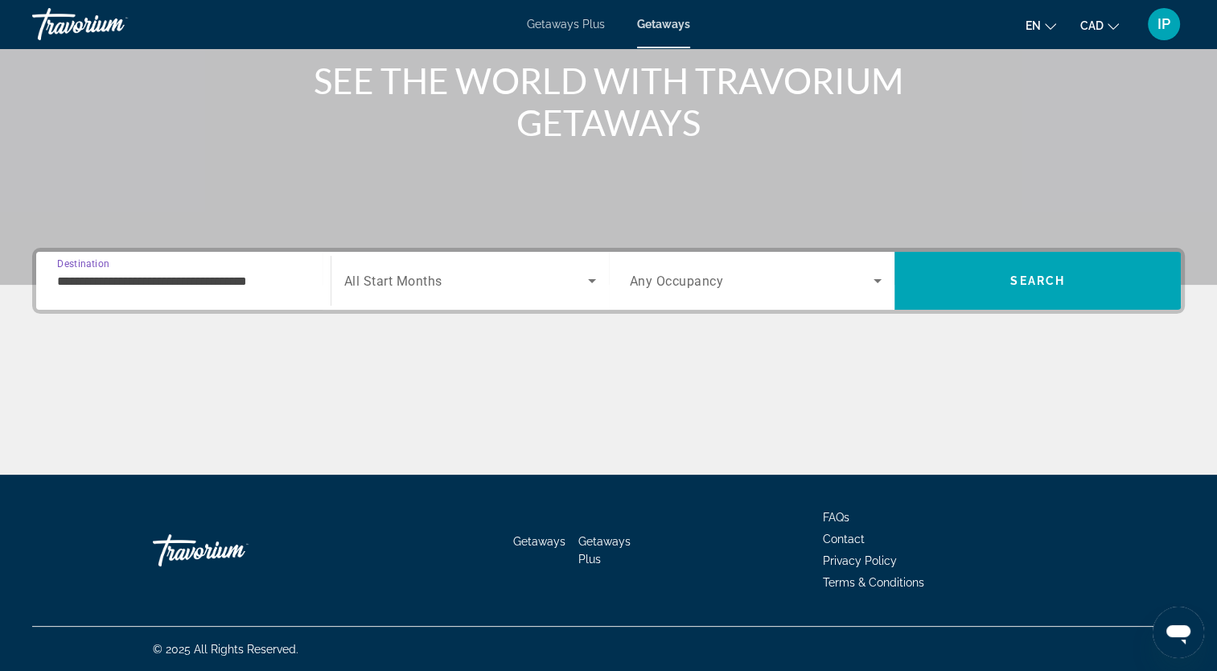
click at [257, 285] on input "**********" at bounding box center [183, 281] width 253 height 19
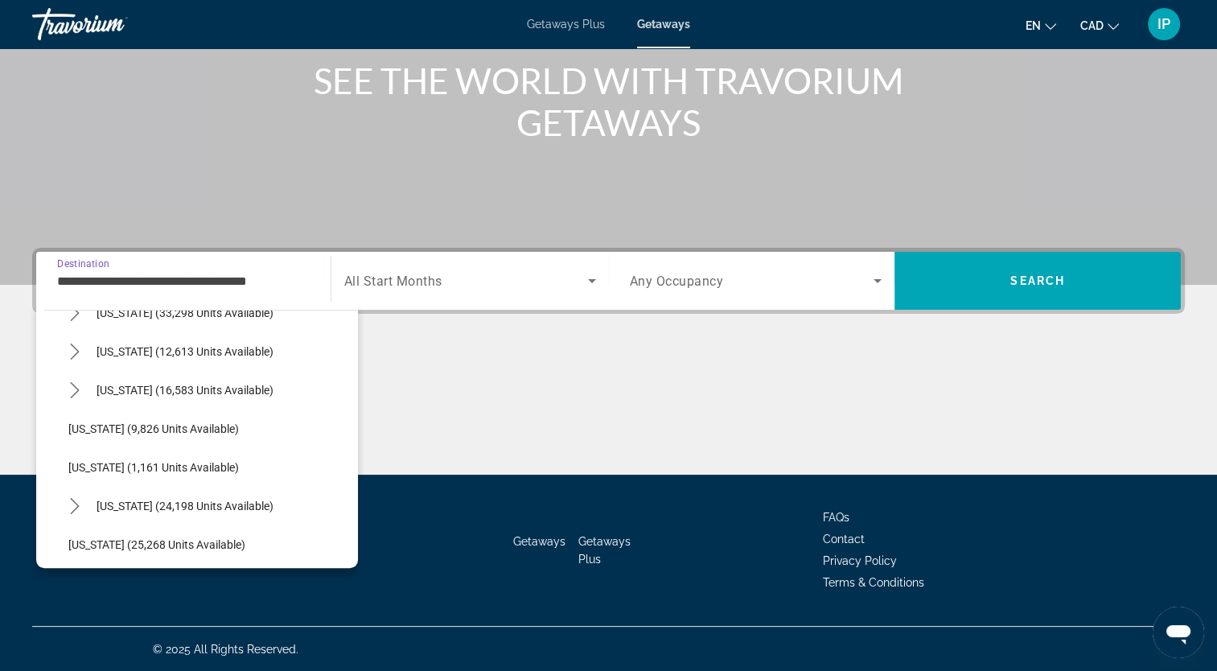
scroll to position [1423, 0]
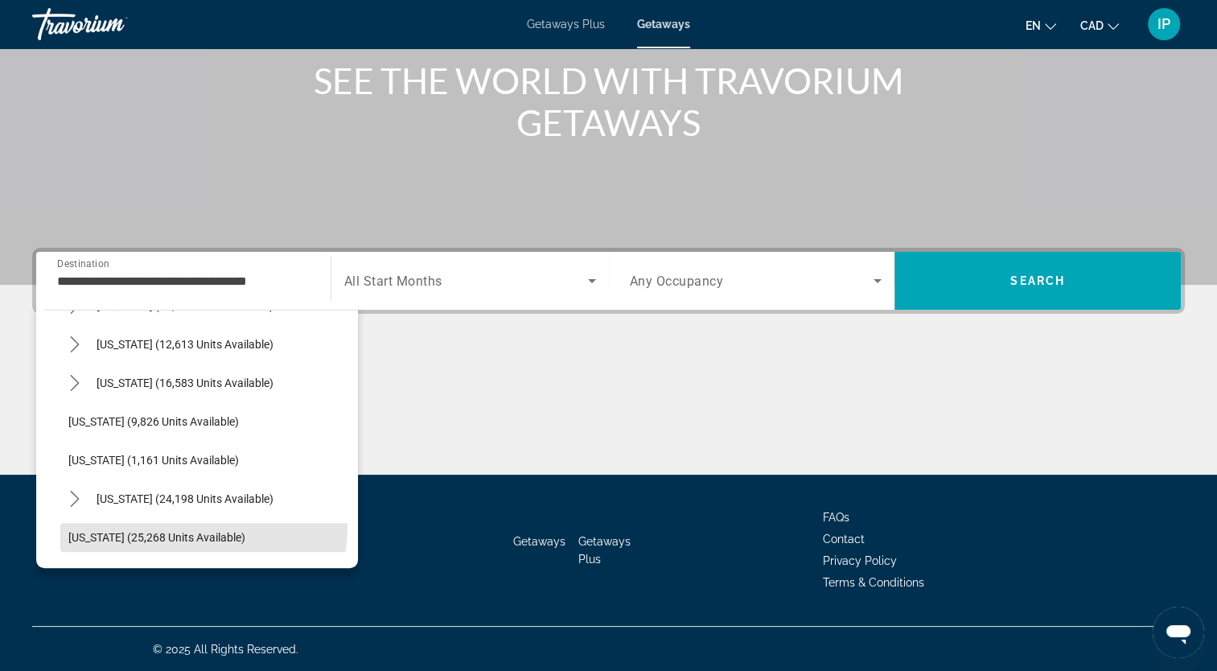
click at [150, 524] on span "Select destination: Washington (25,268 units available)" at bounding box center [209, 537] width 298 height 39
type input "**********"
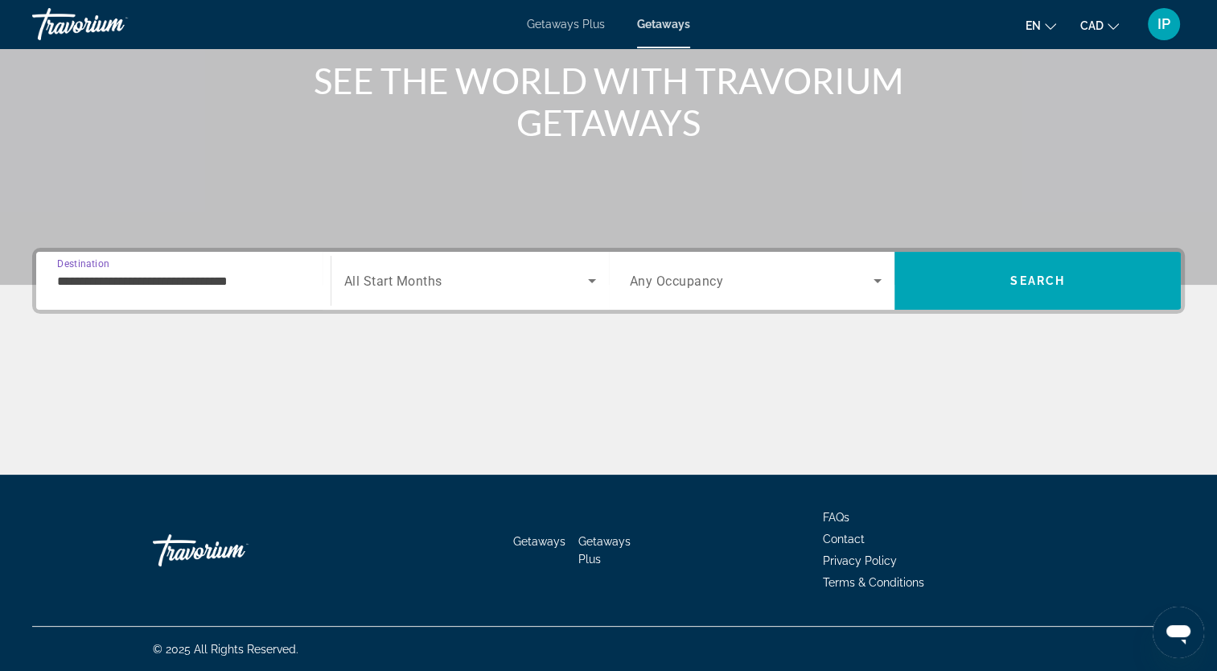
click at [594, 277] on icon "Search widget" at bounding box center [592, 280] width 19 height 19
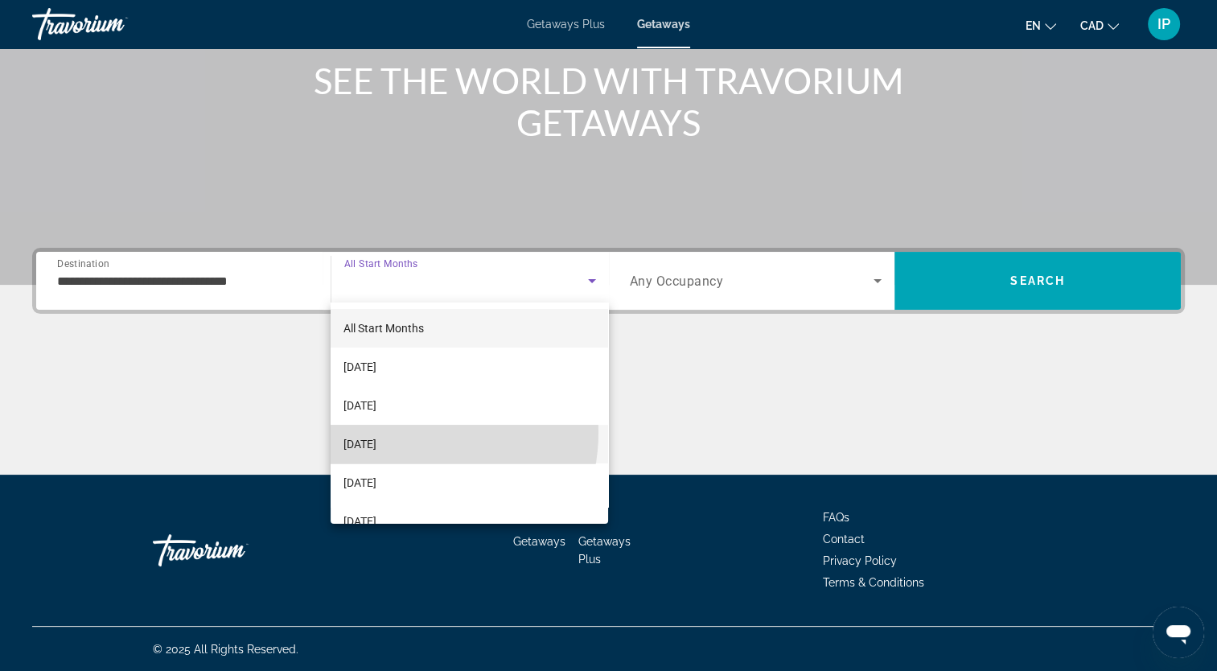
click at [402, 432] on mat-option "December 2025" at bounding box center [470, 444] width 278 height 39
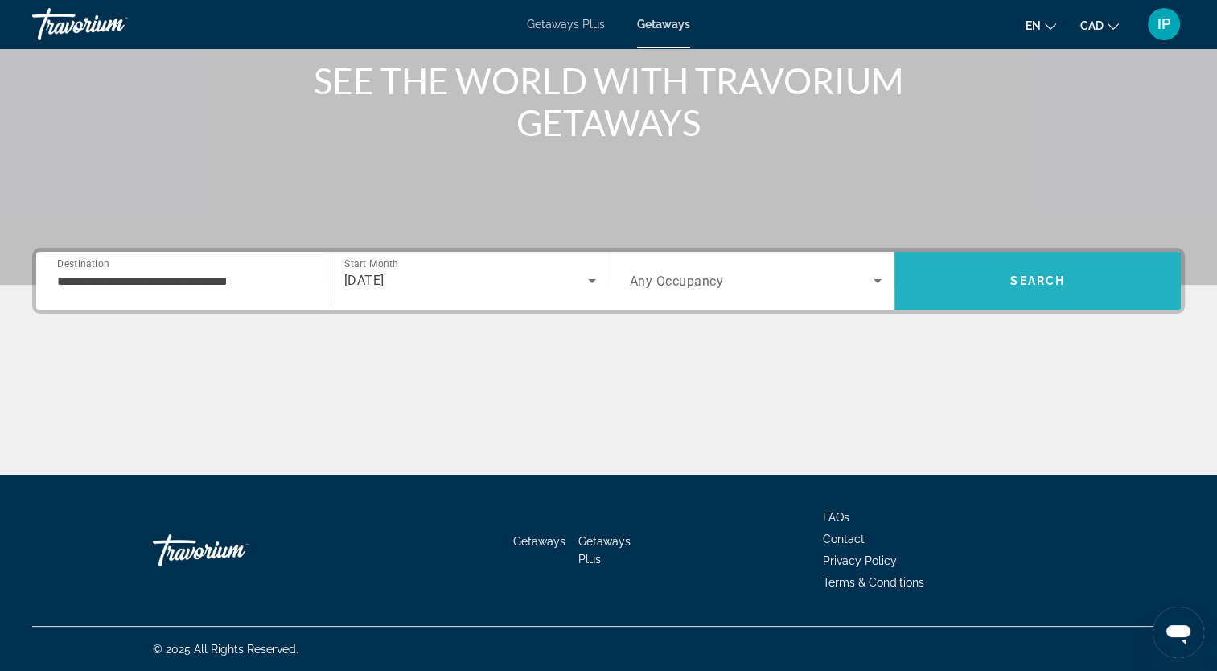
click at [1003, 299] on span "Search" at bounding box center [1038, 281] width 286 height 58
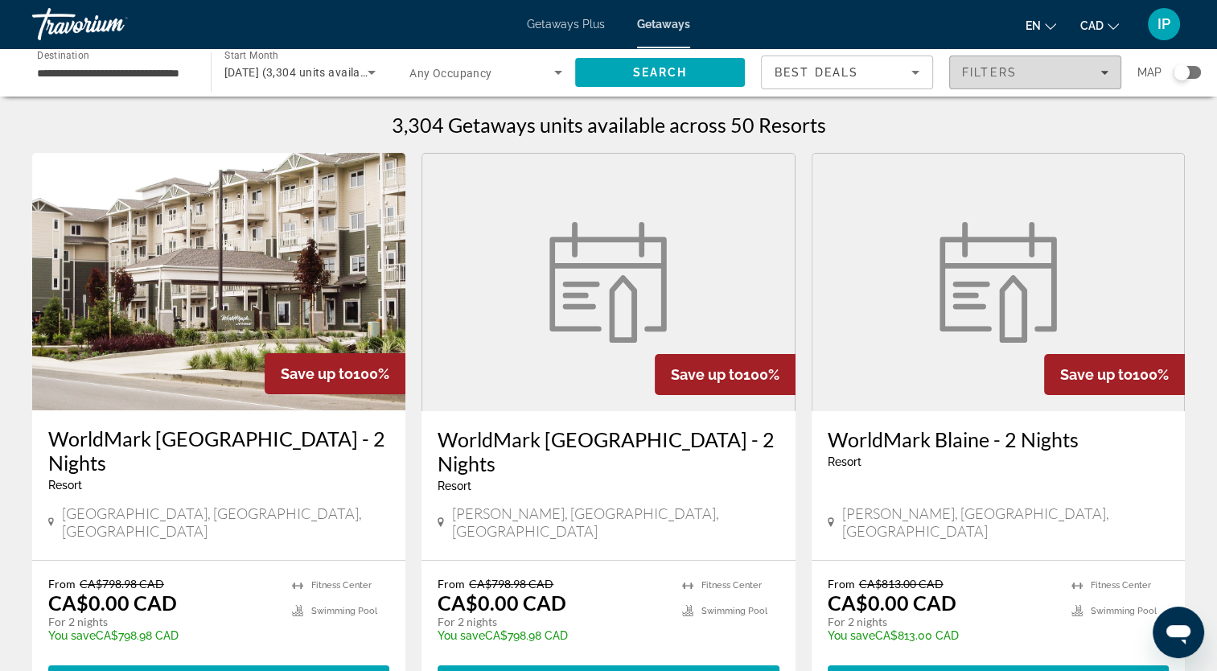
click at [1107, 67] on div "Filters" at bounding box center [1035, 72] width 146 height 13
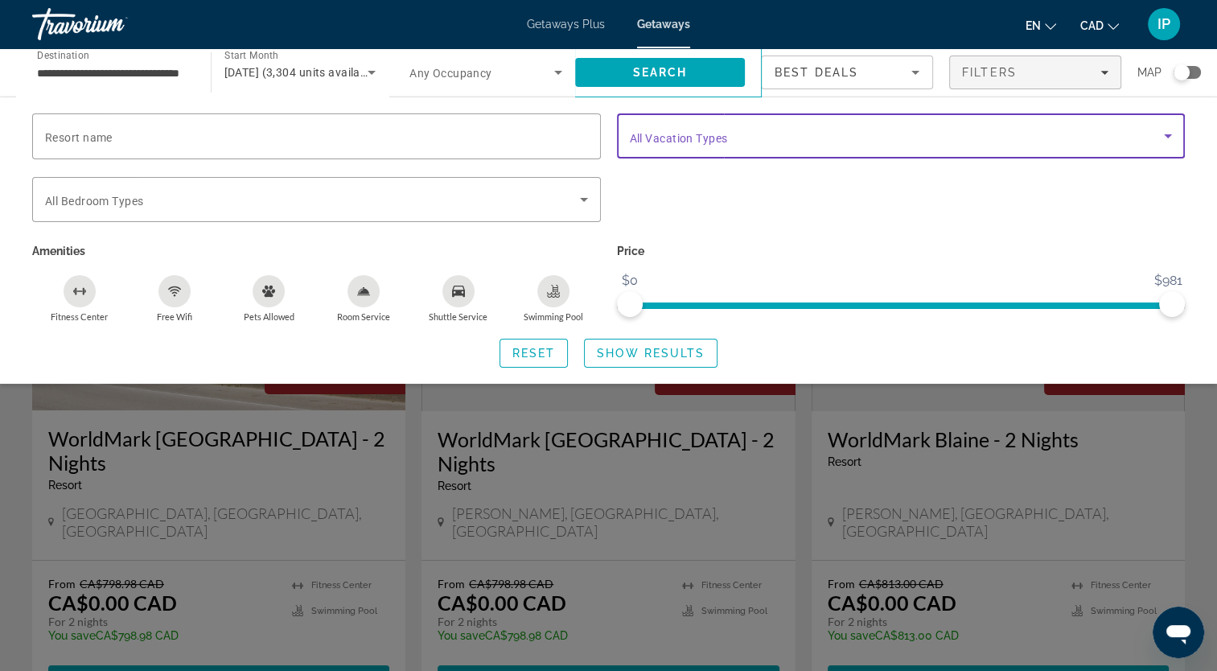
click at [1151, 132] on span "Search widget" at bounding box center [897, 135] width 535 height 19
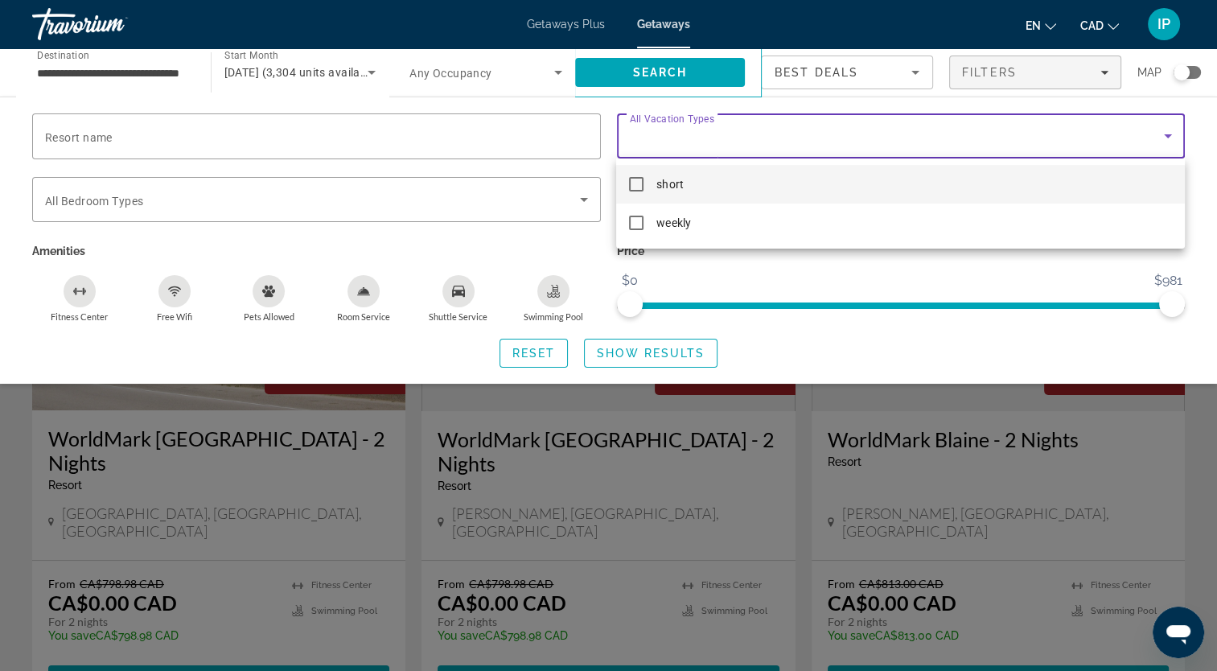
click at [1151, 132] on div at bounding box center [608, 335] width 1217 height 671
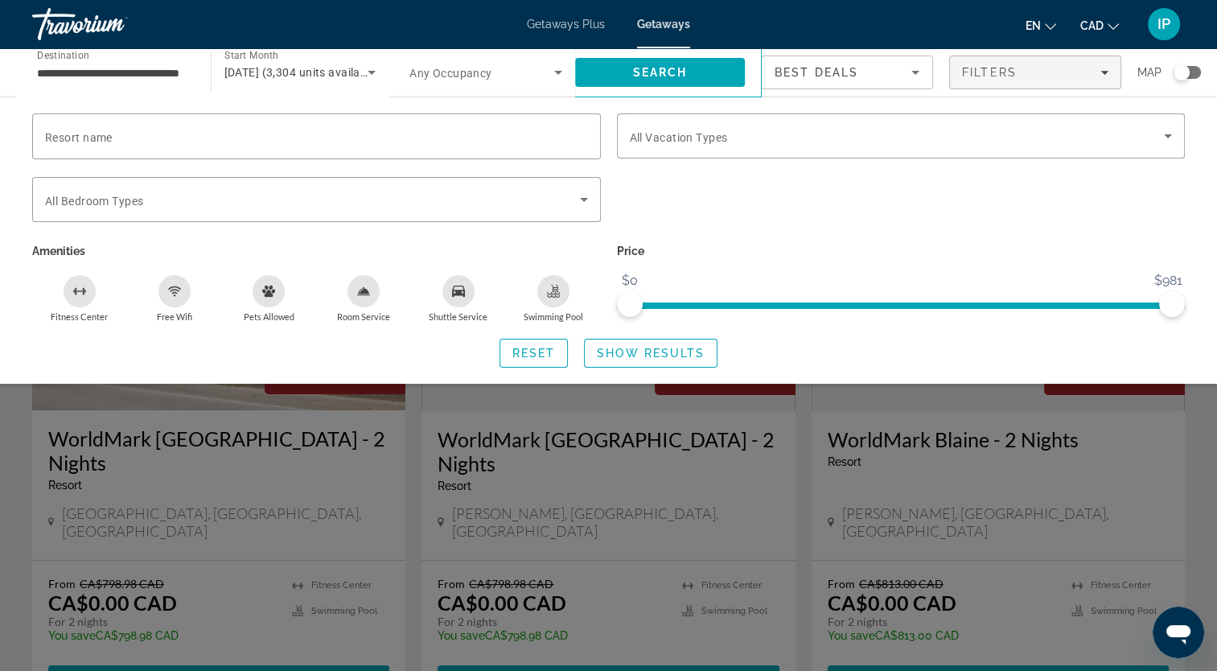
click at [953, 230] on div "Search widget" at bounding box center [901, 208] width 585 height 63
click at [356, 540] on div "Search widget" at bounding box center [608, 456] width 1217 height 430
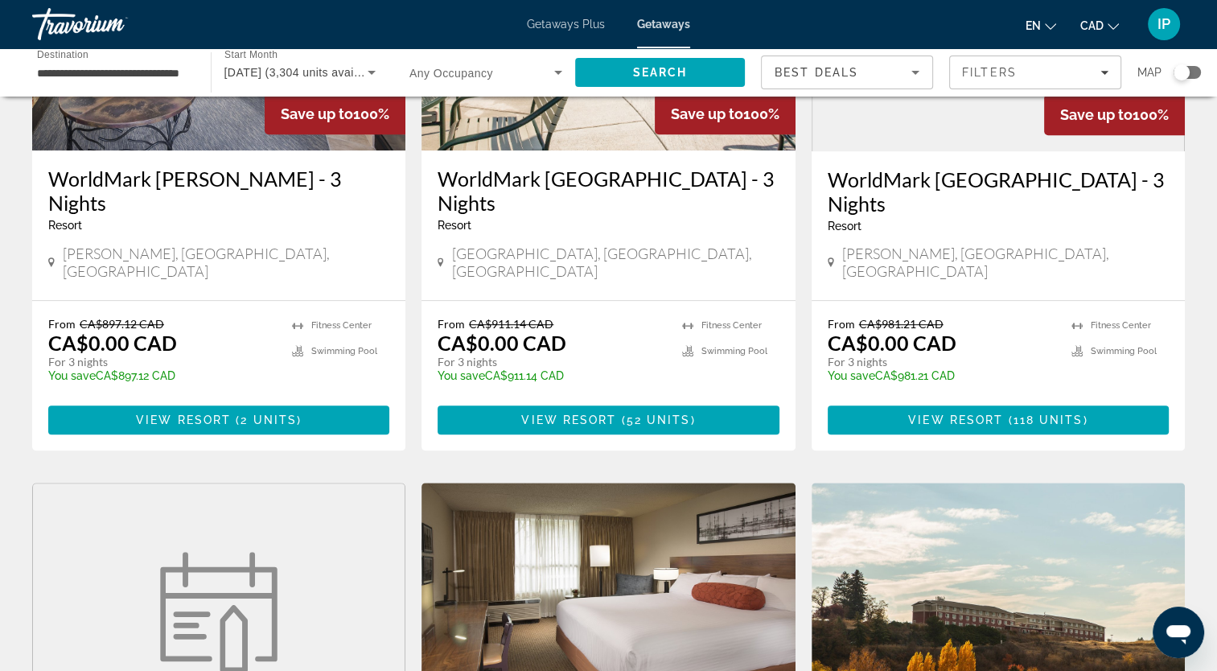
scroll to position [850, 0]
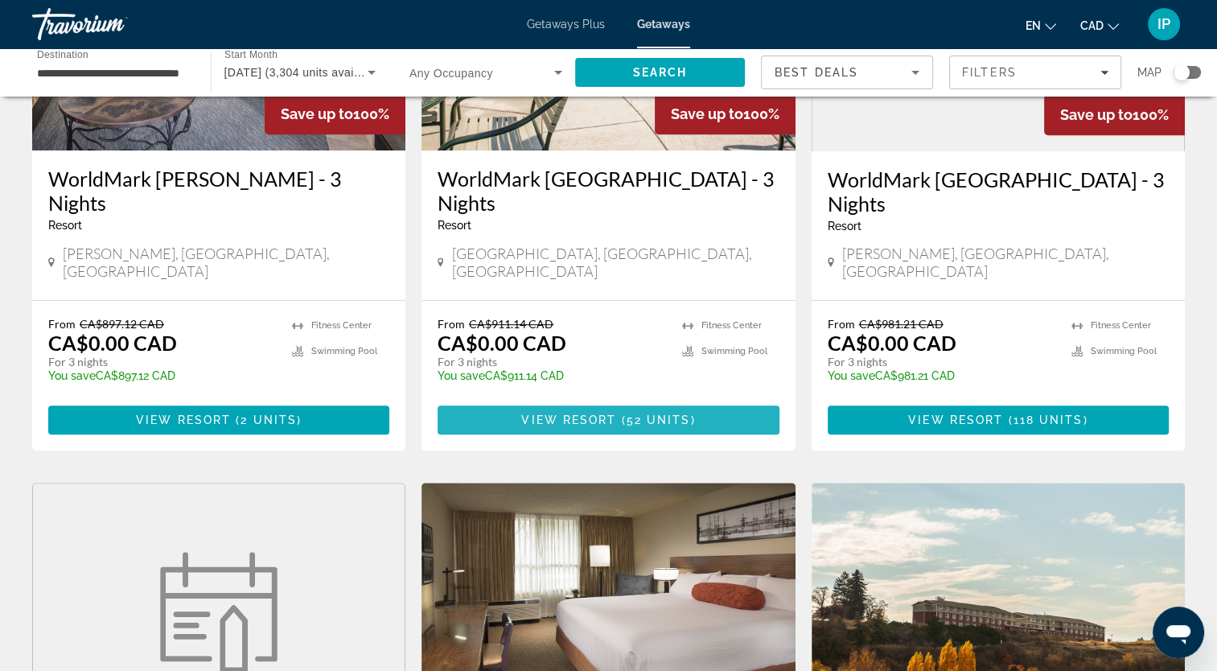
click at [609, 401] on span "Main content" at bounding box center [608, 420] width 341 height 39
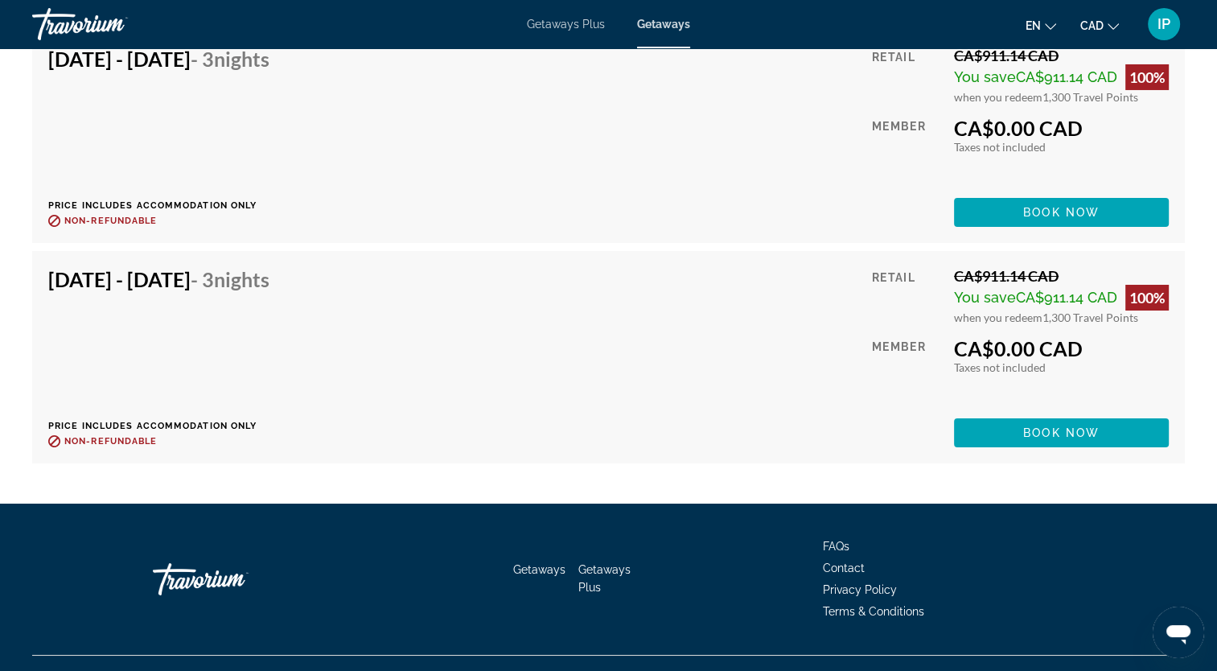
scroll to position [5716, 0]
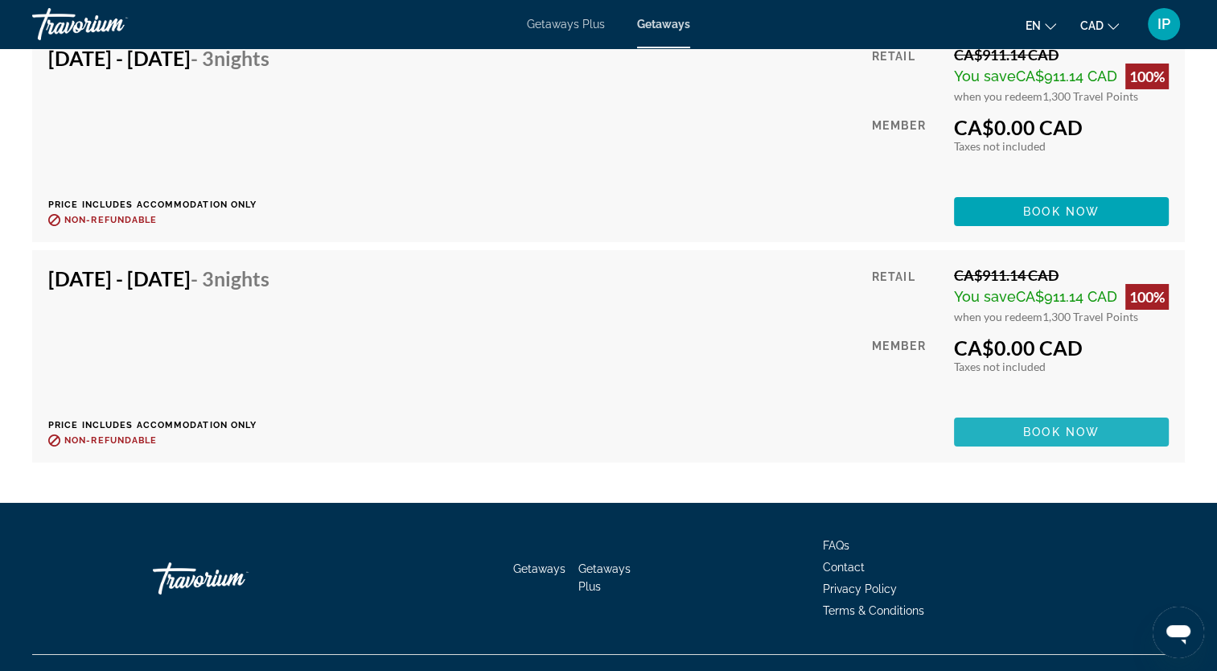
click at [1034, 439] on span "Main content" at bounding box center [1061, 432] width 215 height 39
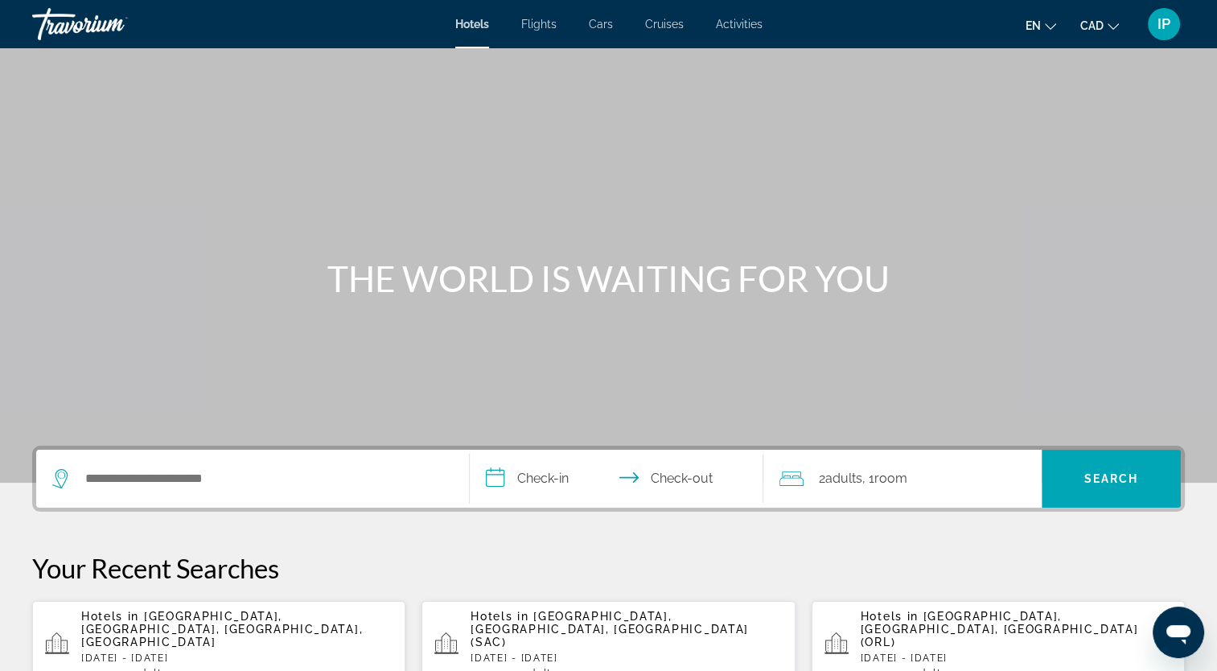
click at [187, 492] on div "Search widget" at bounding box center [252, 479] width 401 height 58
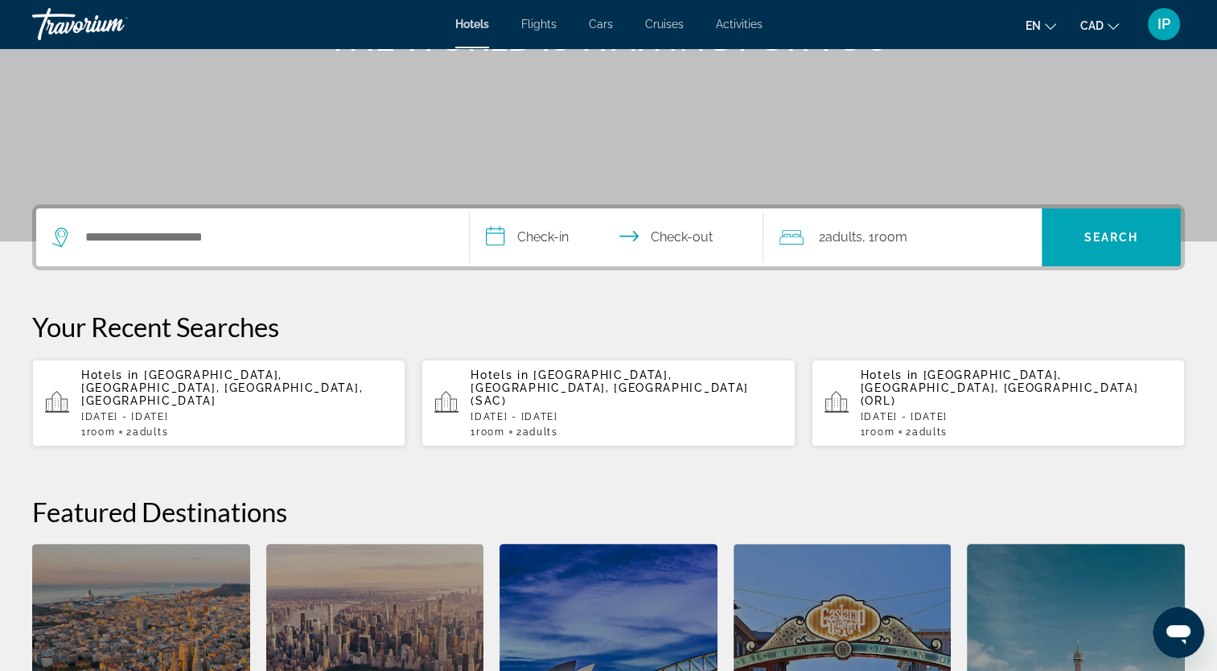
scroll to position [393, 0]
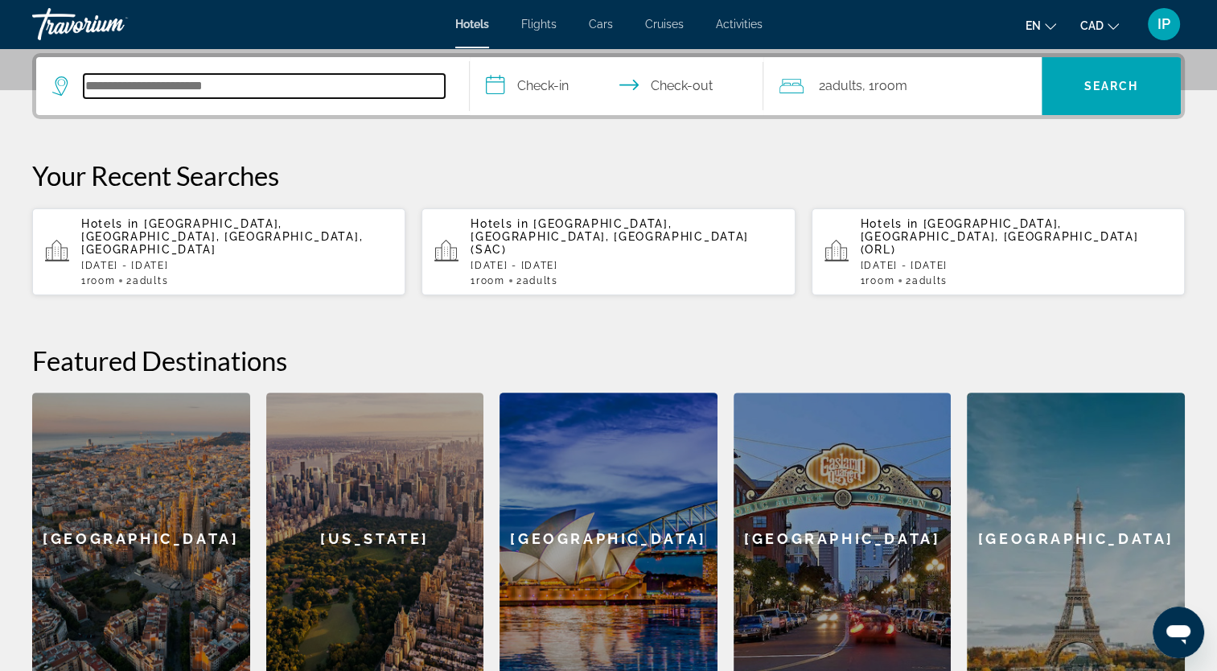
click at [137, 89] on input "Search hotel destination" at bounding box center [264, 86] width 361 height 24
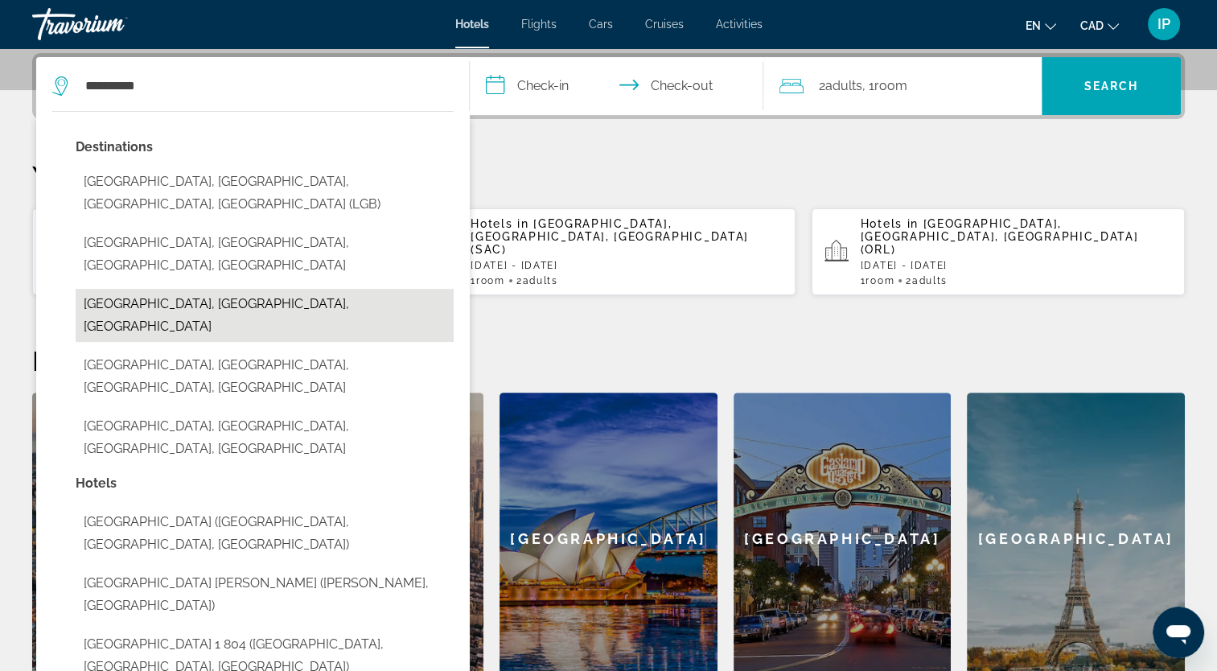
click at [193, 289] on button "[GEOGRAPHIC_DATA], [GEOGRAPHIC_DATA], [GEOGRAPHIC_DATA]" at bounding box center [265, 315] width 378 height 53
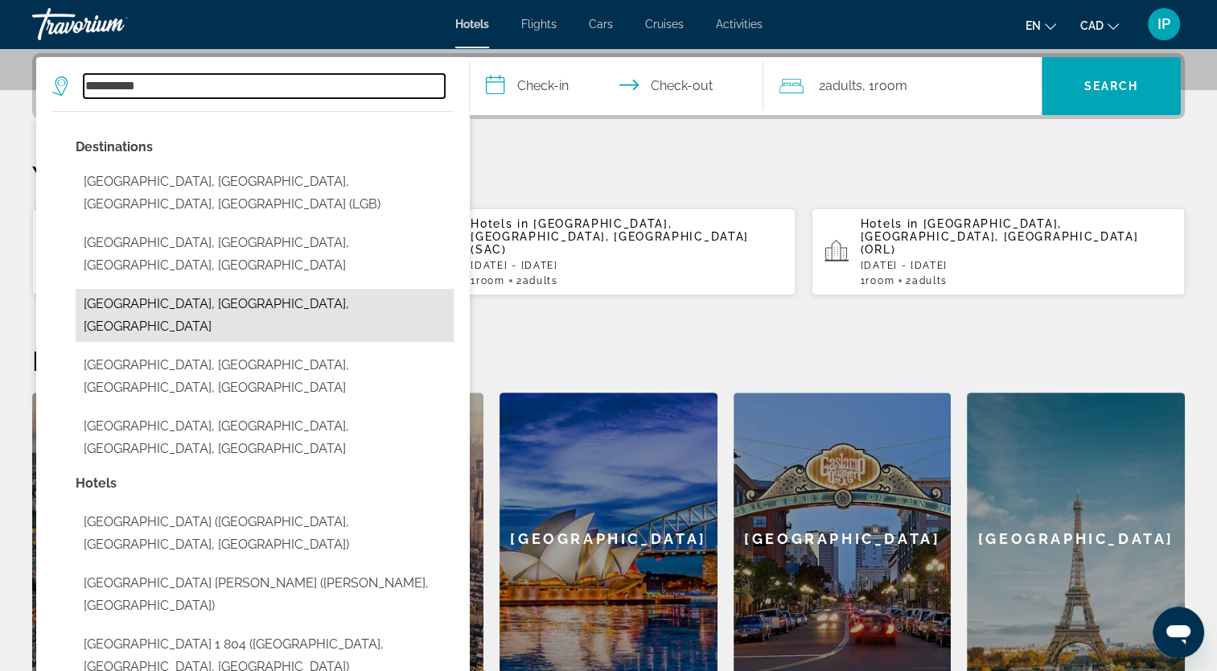
type input "**********"
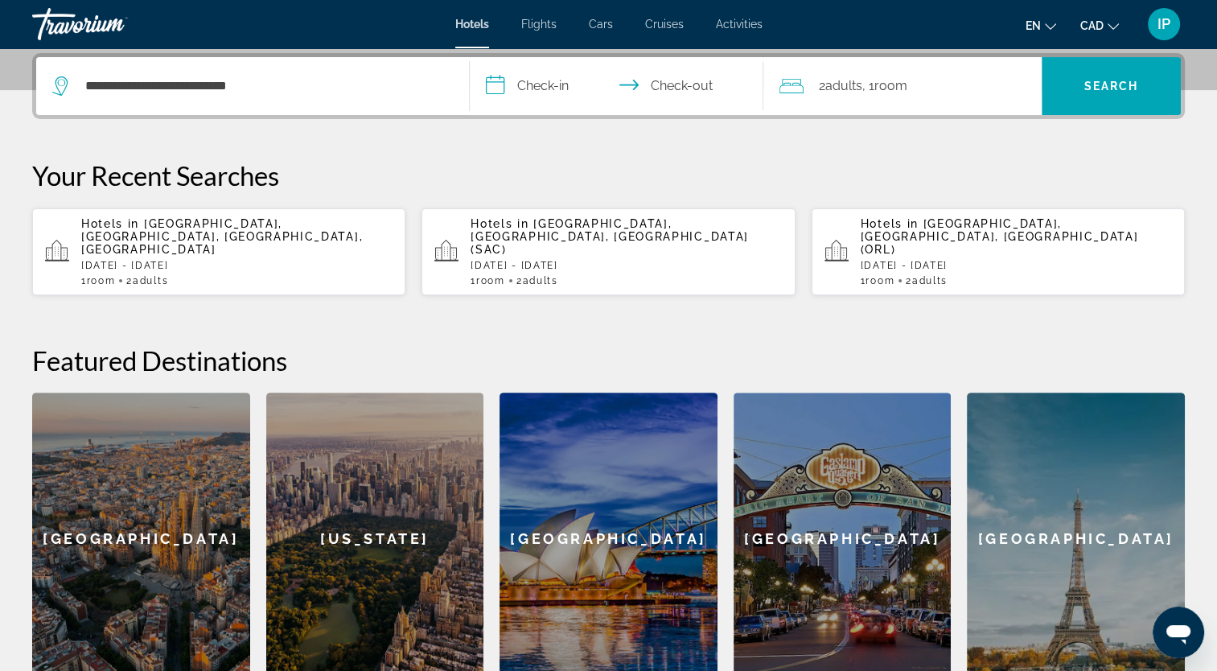
click at [534, 99] on input "**********" at bounding box center [620, 88] width 301 height 63
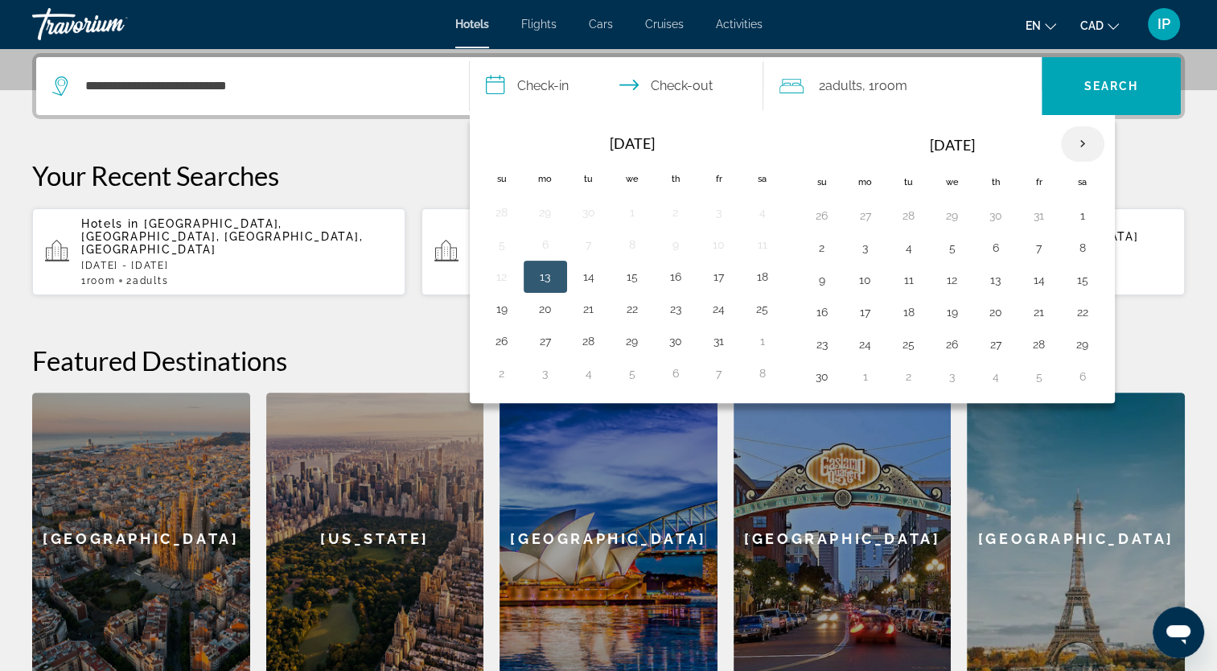
click at [1078, 145] on th "Next month" at bounding box center [1082, 143] width 43 height 35
click at [1072, 273] on button "20" at bounding box center [1083, 280] width 26 height 23
click at [756, 313] on button "22" at bounding box center [763, 312] width 26 height 23
type input "**********"
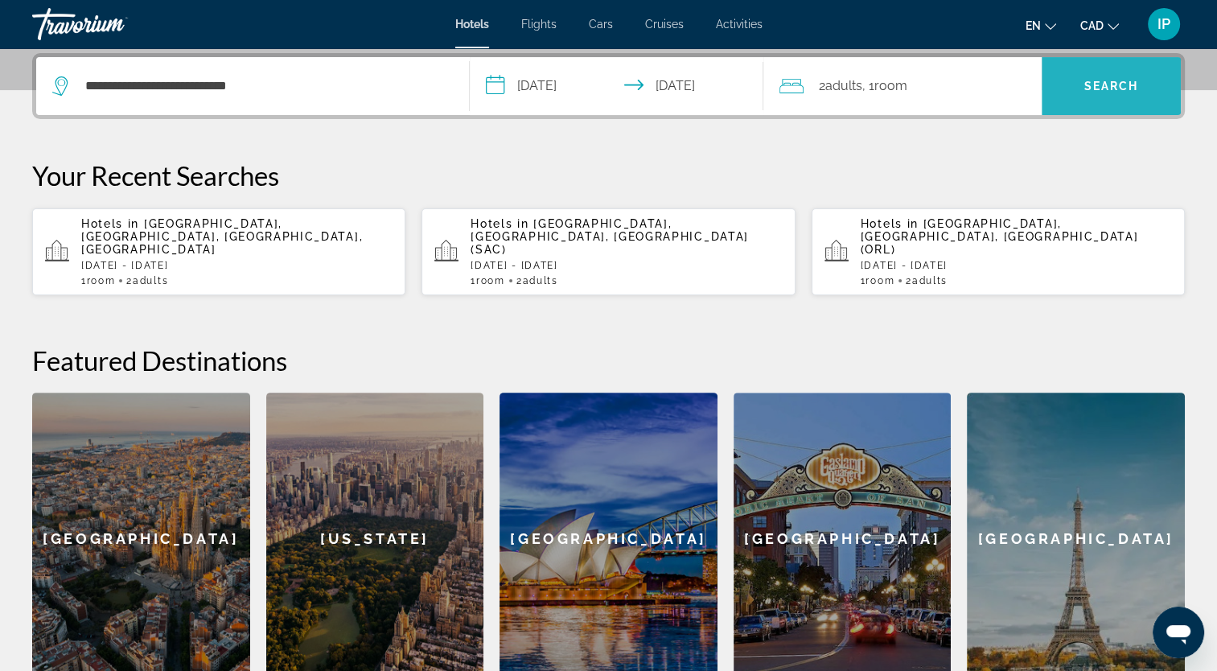
click at [1107, 76] on span "Search" at bounding box center [1111, 86] width 139 height 39
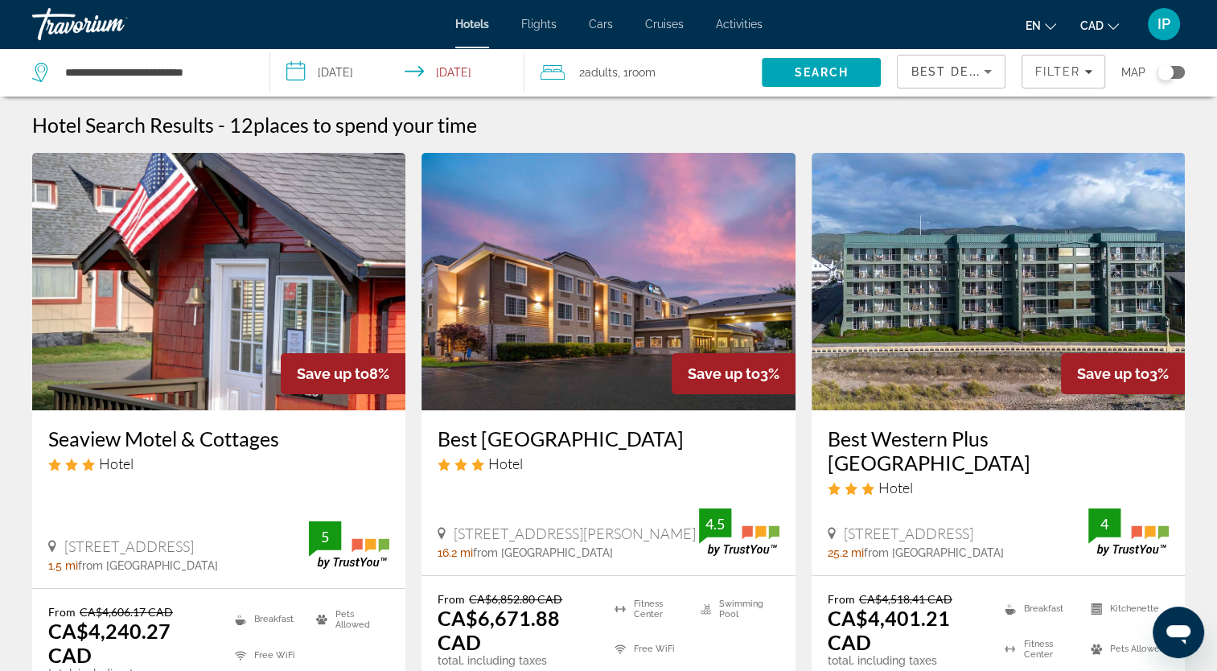
click at [376, 67] on input "**********" at bounding box center [400, 74] width 261 height 53
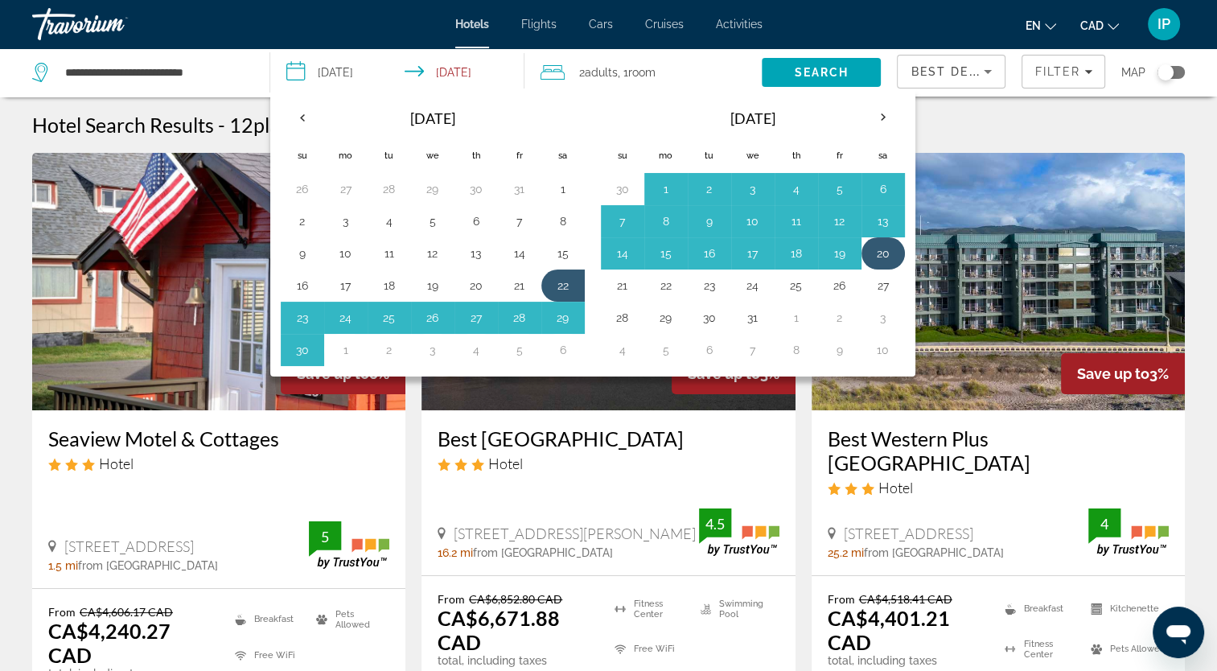
click at [875, 259] on button "20" at bounding box center [884, 253] width 26 height 23
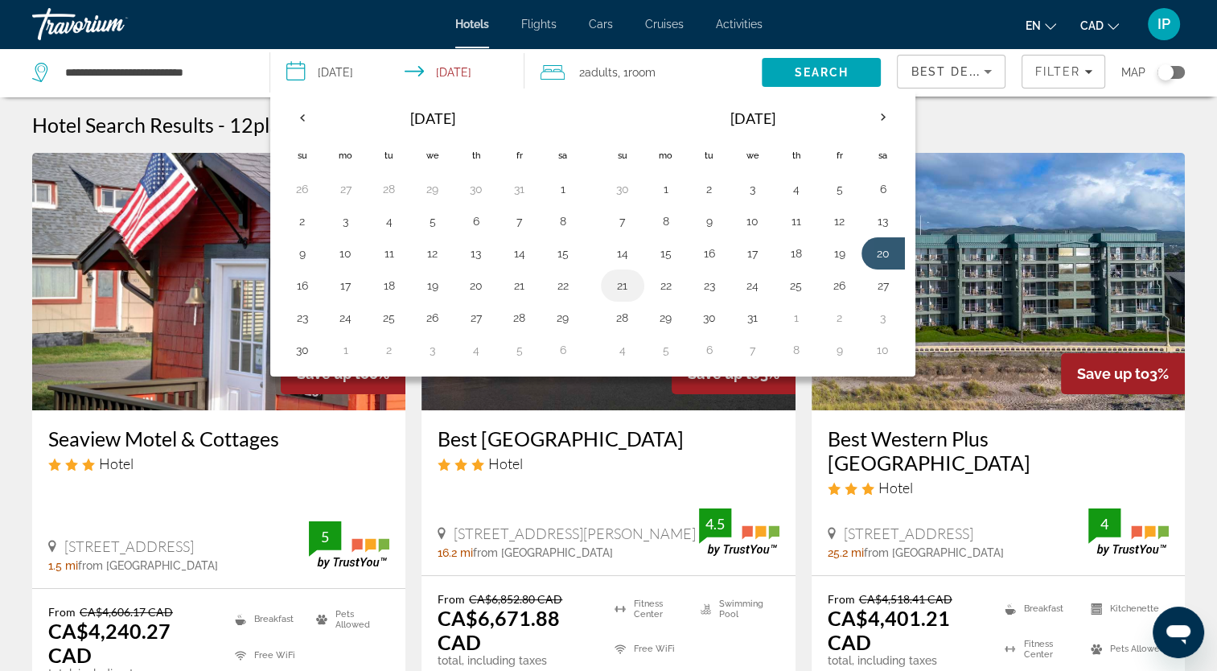
click at [612, 285] on button "21" at bounding box center [623, 285] width 26 height 23
type input "**********"
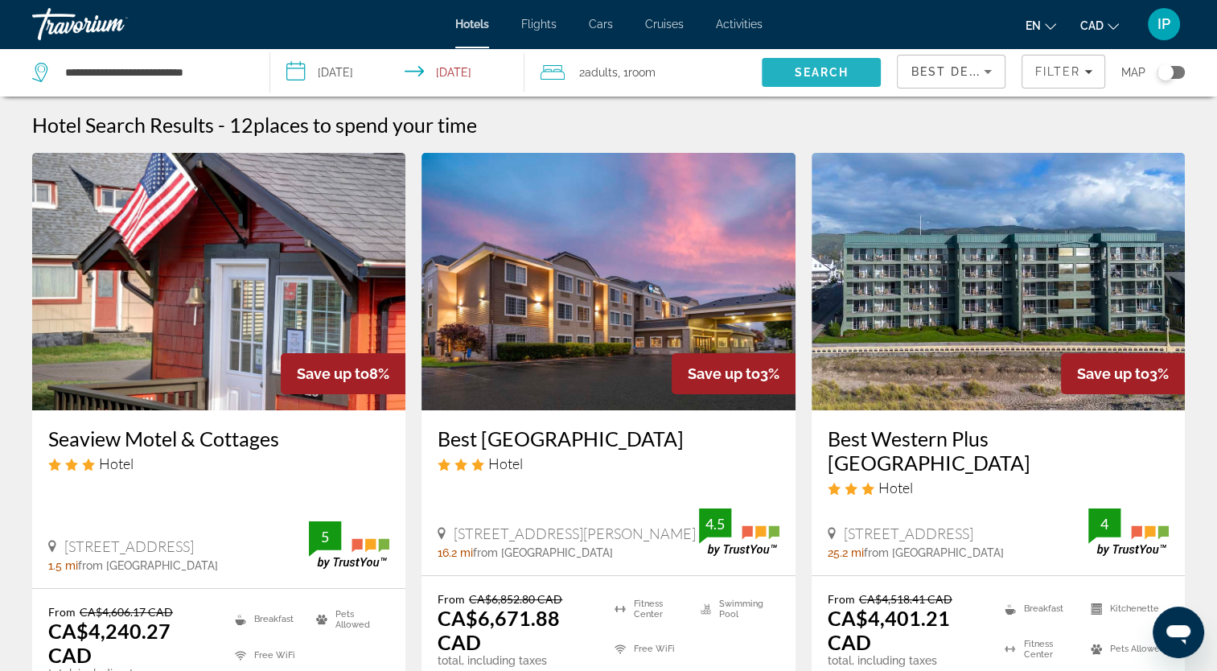
click at [796, 80] on span "Search" at bounding box center [821, 72] width 119 height 39
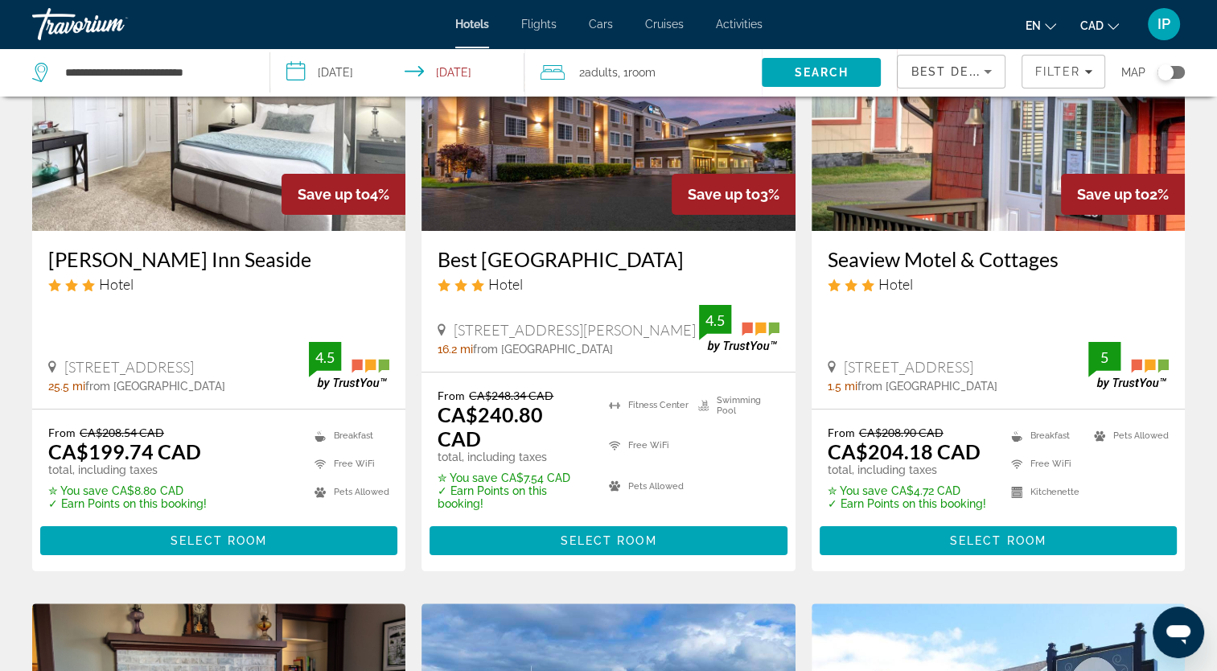
scroll to position [106, 0]
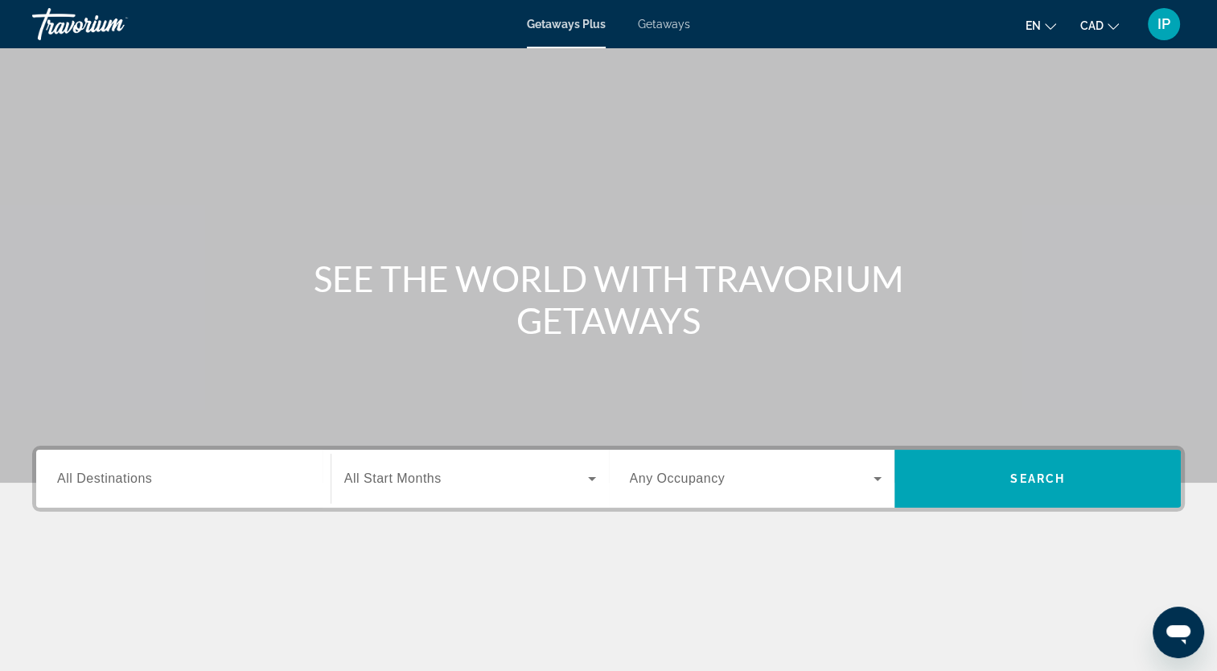
click at [654, 27] on span "Getaways" at bounding box center [664, 24] width 52 height 13
click at [260, 491] on div "Search widget" at bounding box center [183, 479] width 253 height 46
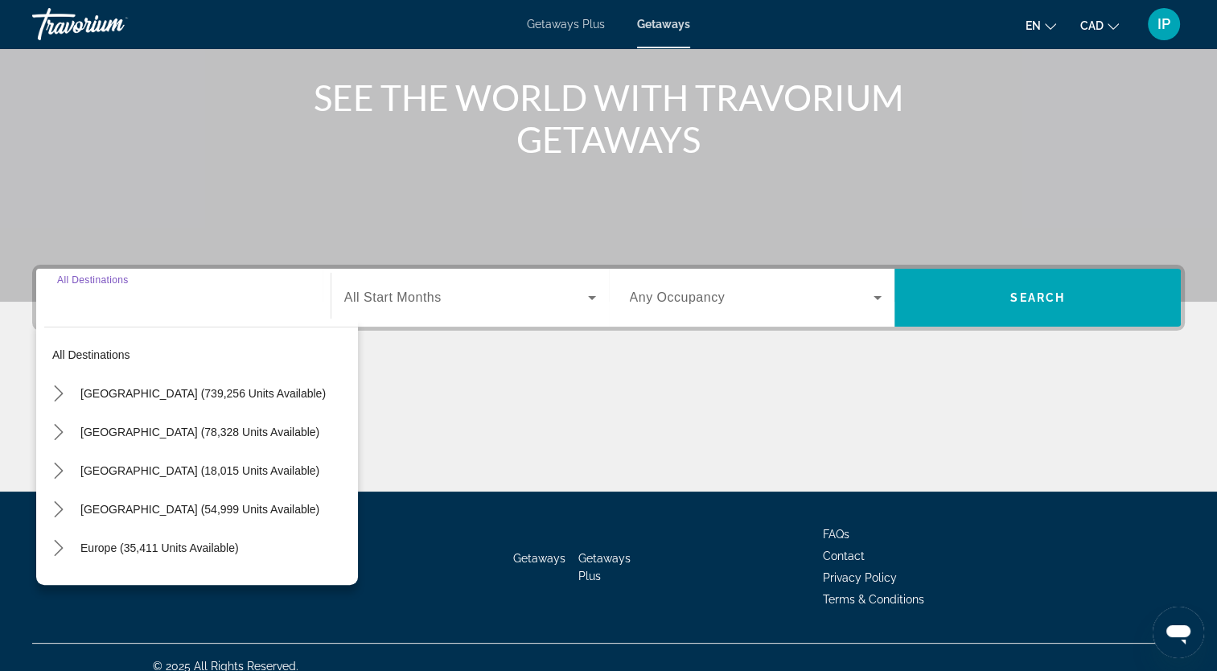
scroll to position [198, 0]
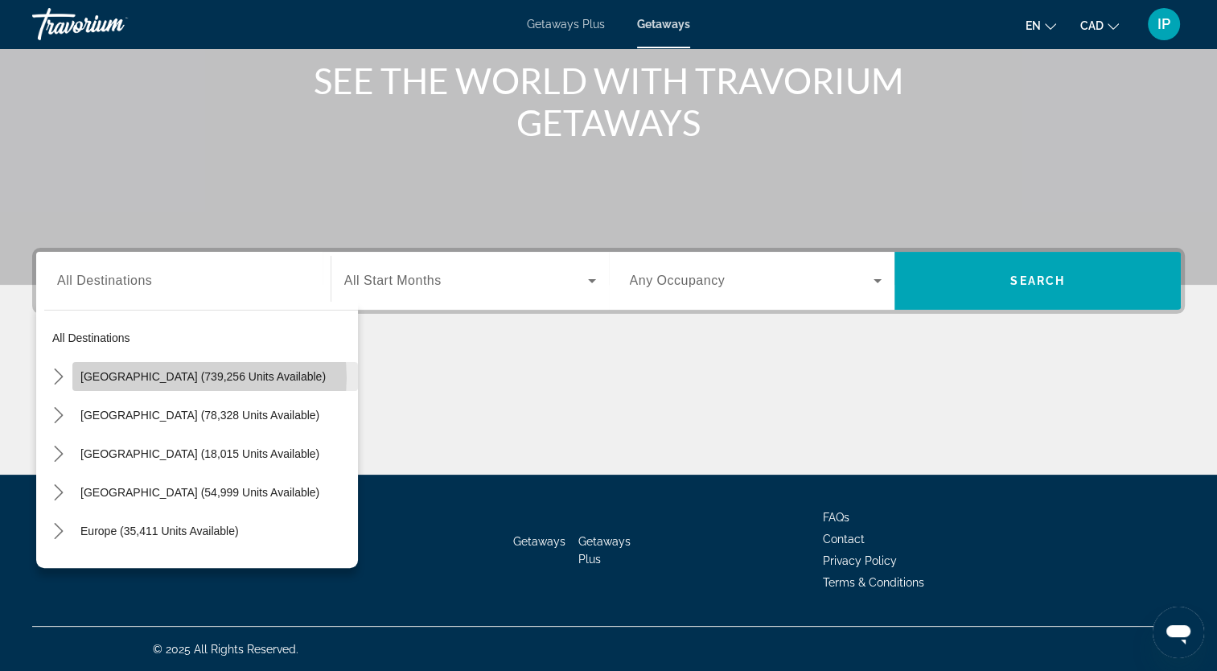
click at [202, 377] on span "United States (739,256 units available)" at bounding box center [202, 376] width 245 height 13
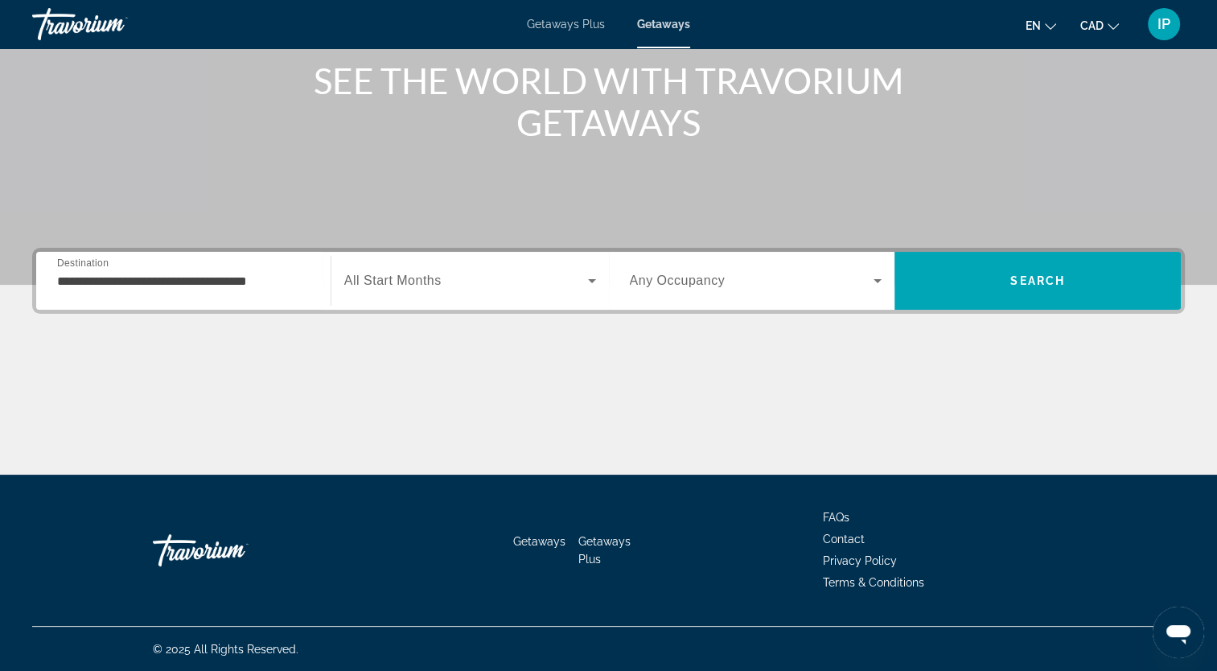
click at [206, 299] on div "**********" at bounding box center [183, 281] width 253 height 46
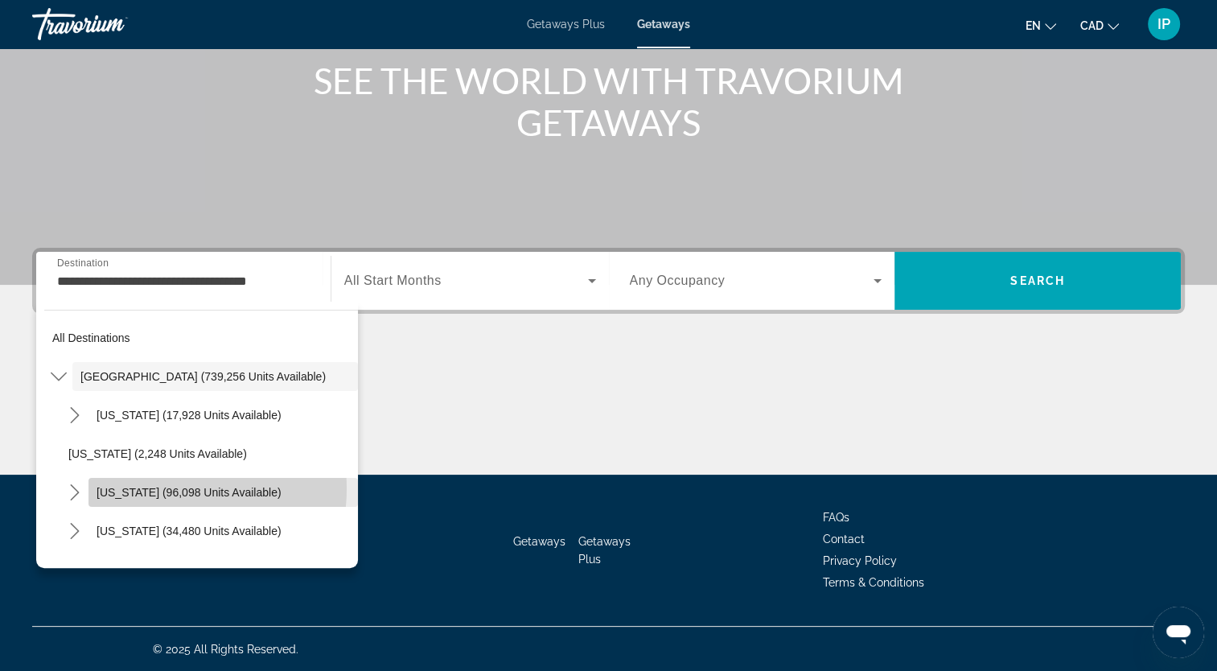
click at [161, 488] on span "California (96,098 units available)" at bounding box center [189, 492] width 185 height 13
type input "**********"
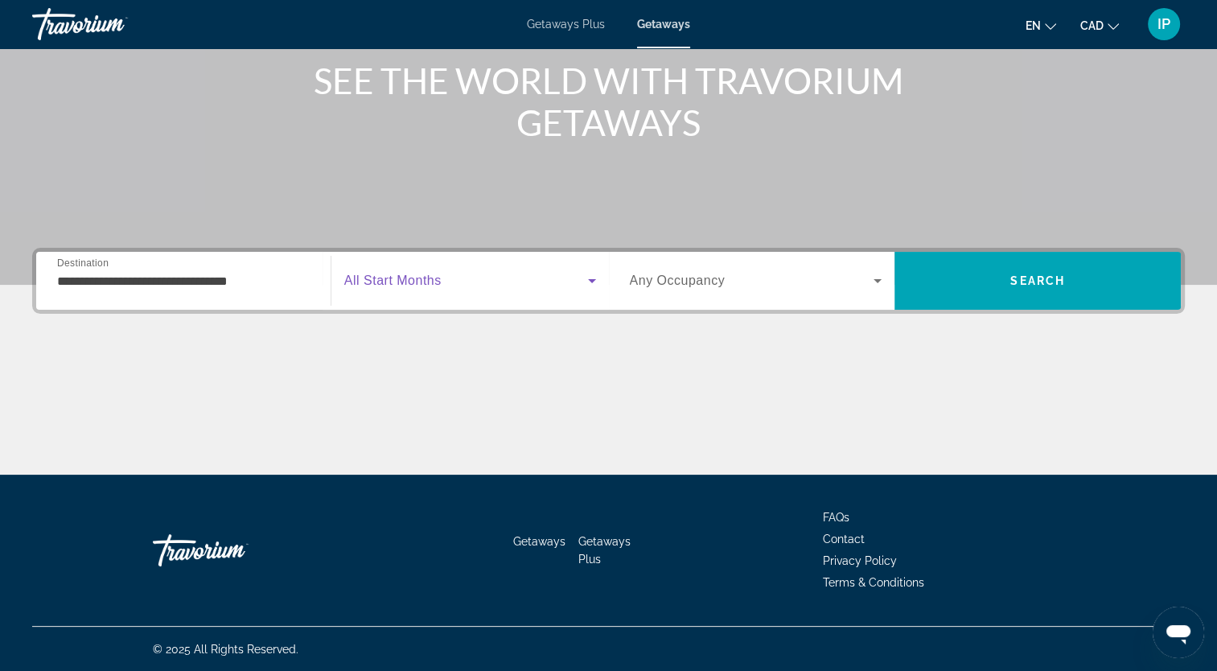
click at [596, 279] on icon "Search widget" at bounding box center [592, 280] width 19 height 19
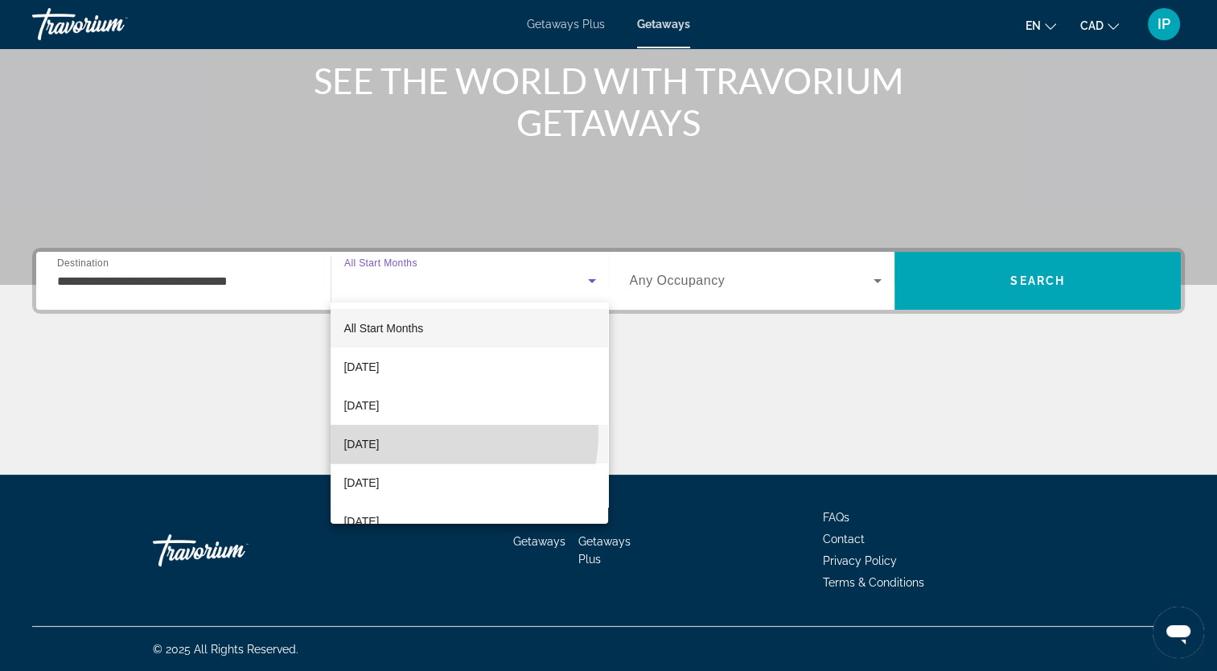
click at [397, 431] on mat-option "December 2025" at bounding box center [470, 444] width 278 height 39
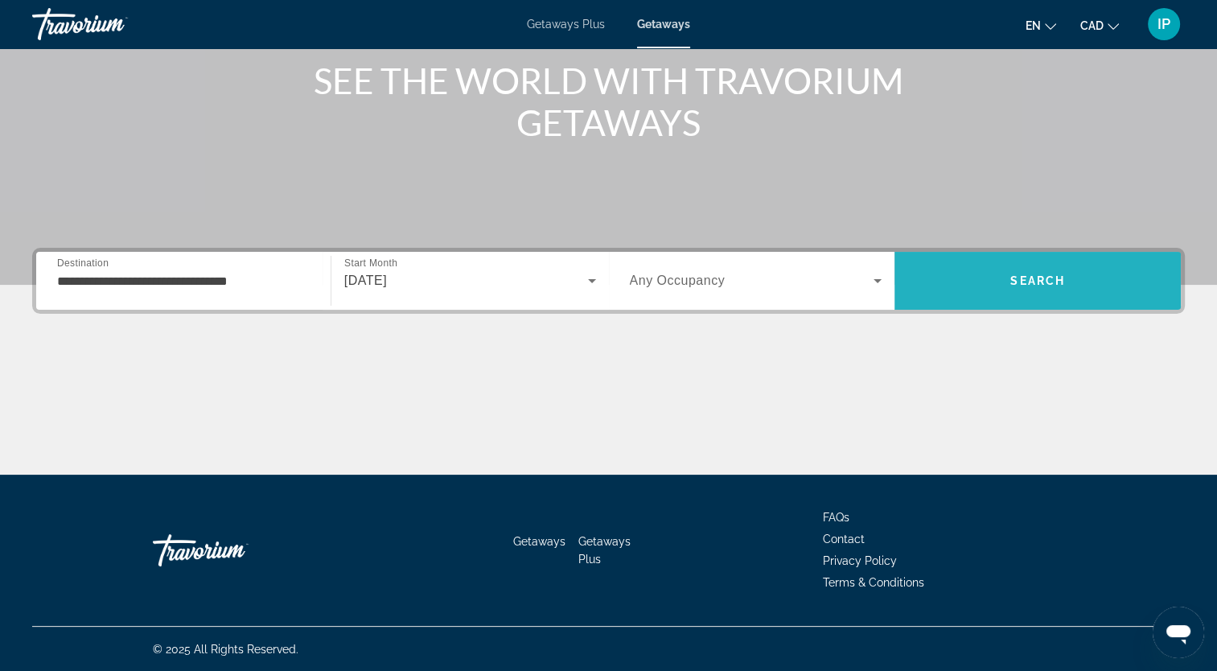
click at [1049, 294] on span "Search" at bounding box center [1038, 280] width 286 height 39
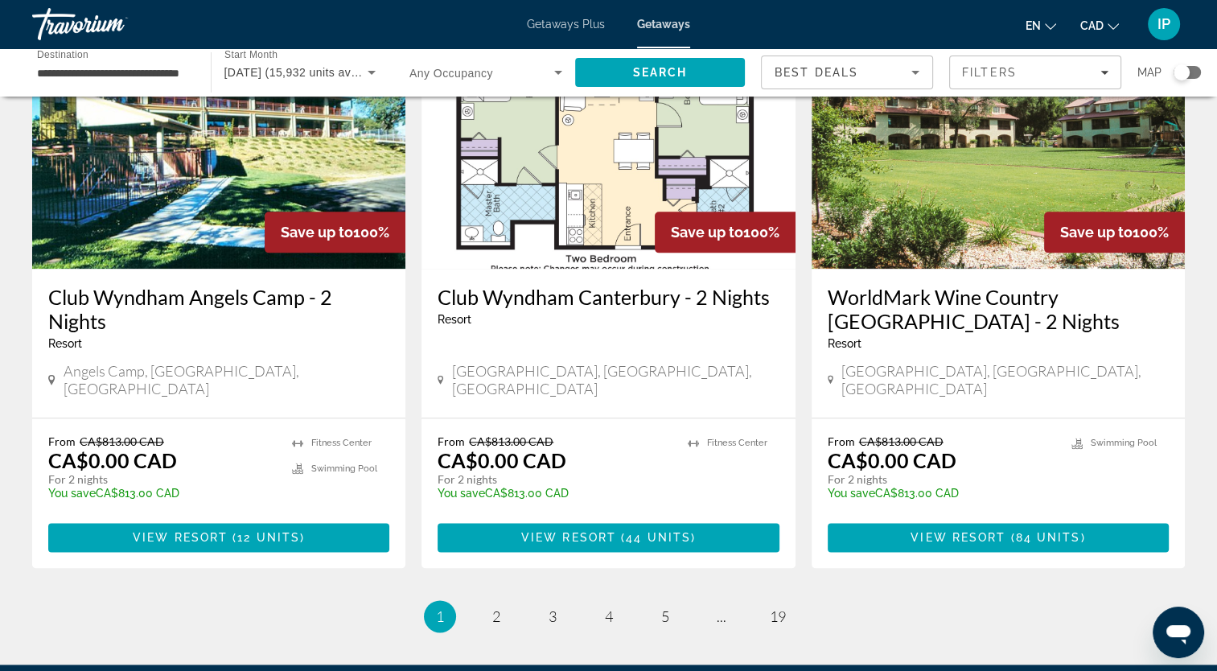
scroll to position [1936, 0]
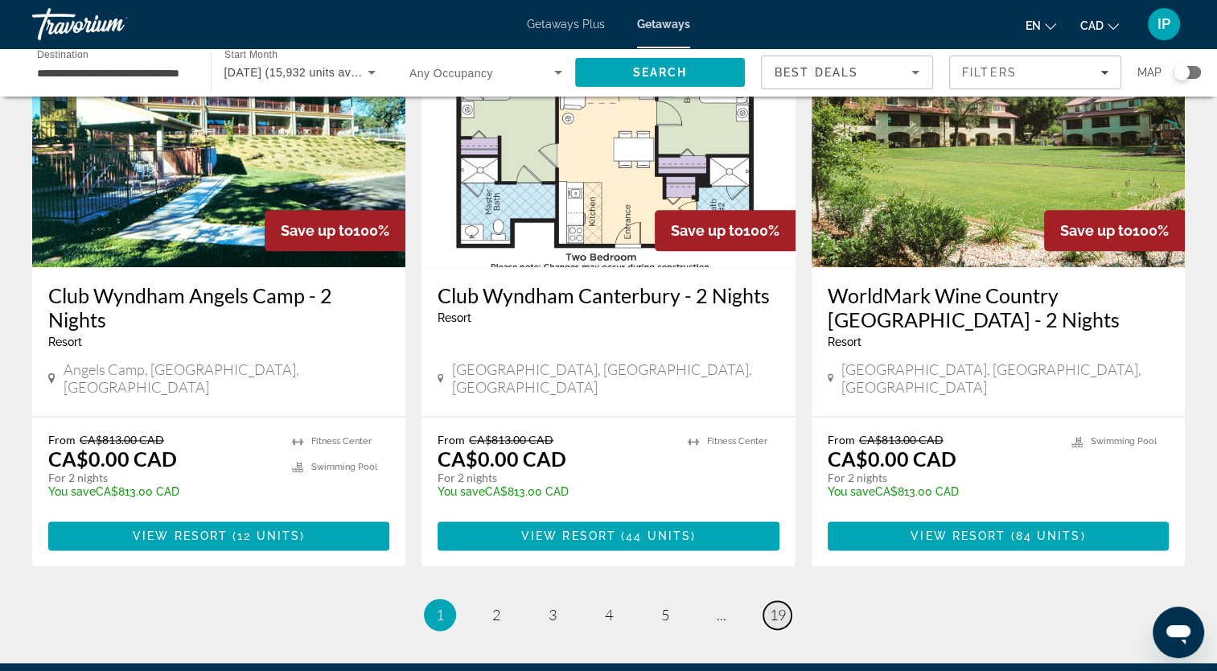
click at [777, 606] on span "19" at bounding box center [778, 615] width 16 height 18
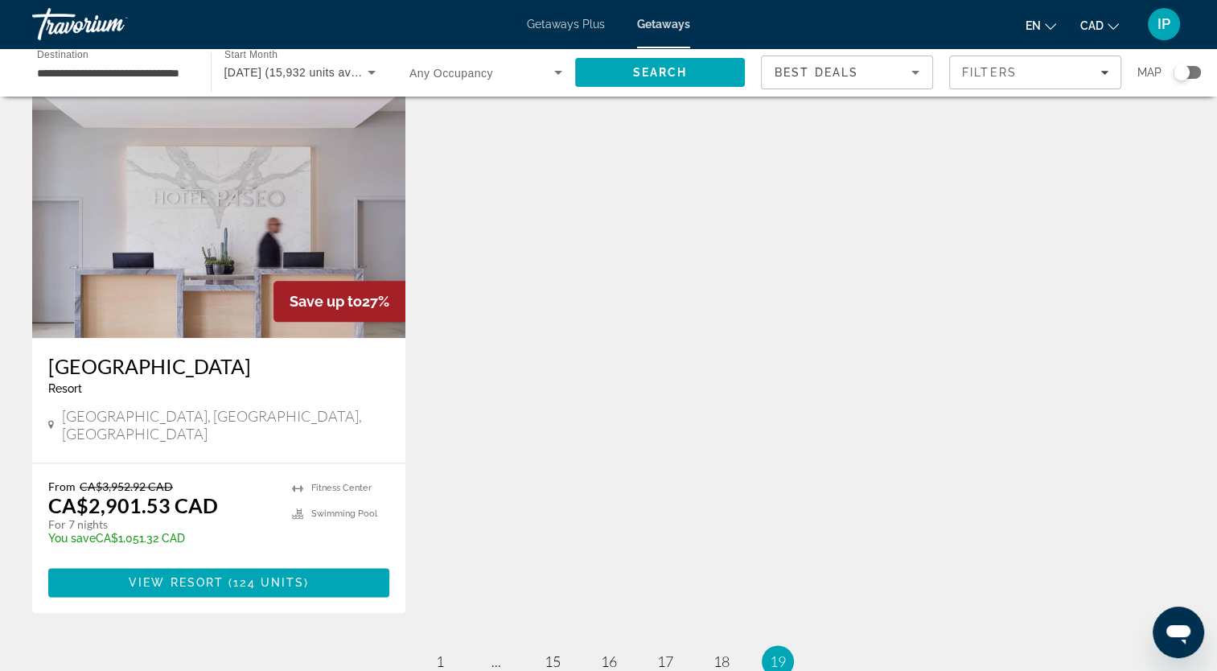
scroll to position [2003, 0]
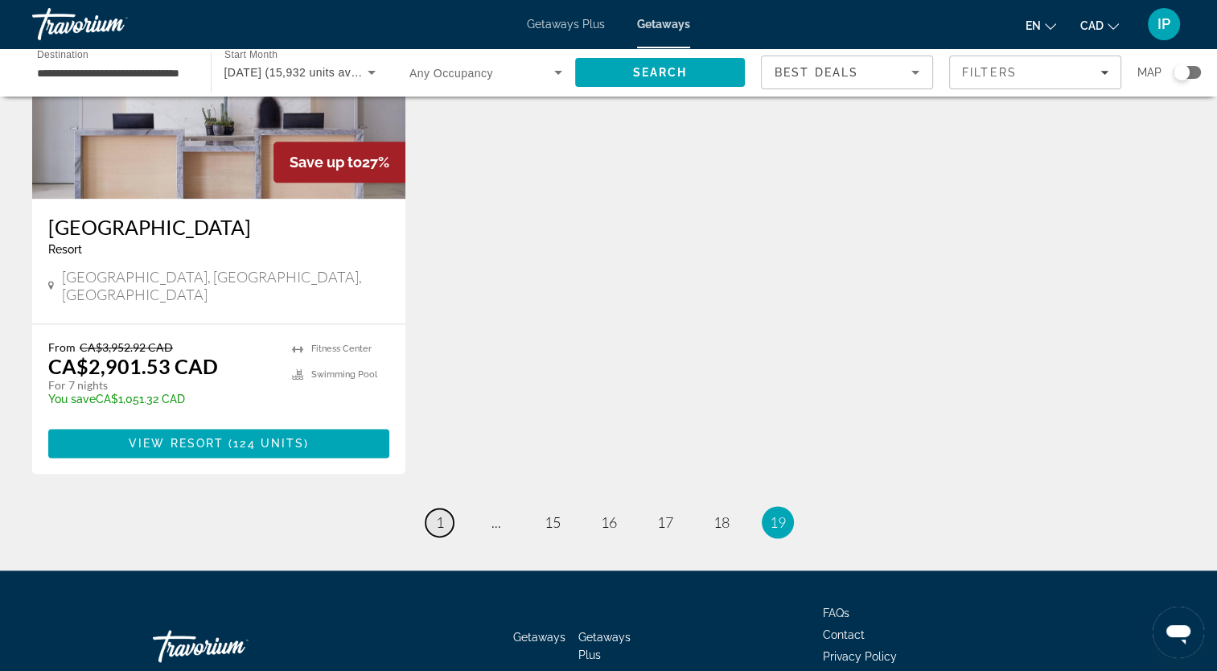
click at [436, 513] on span "1" at bounding box center [440, 522] width 8 height 18
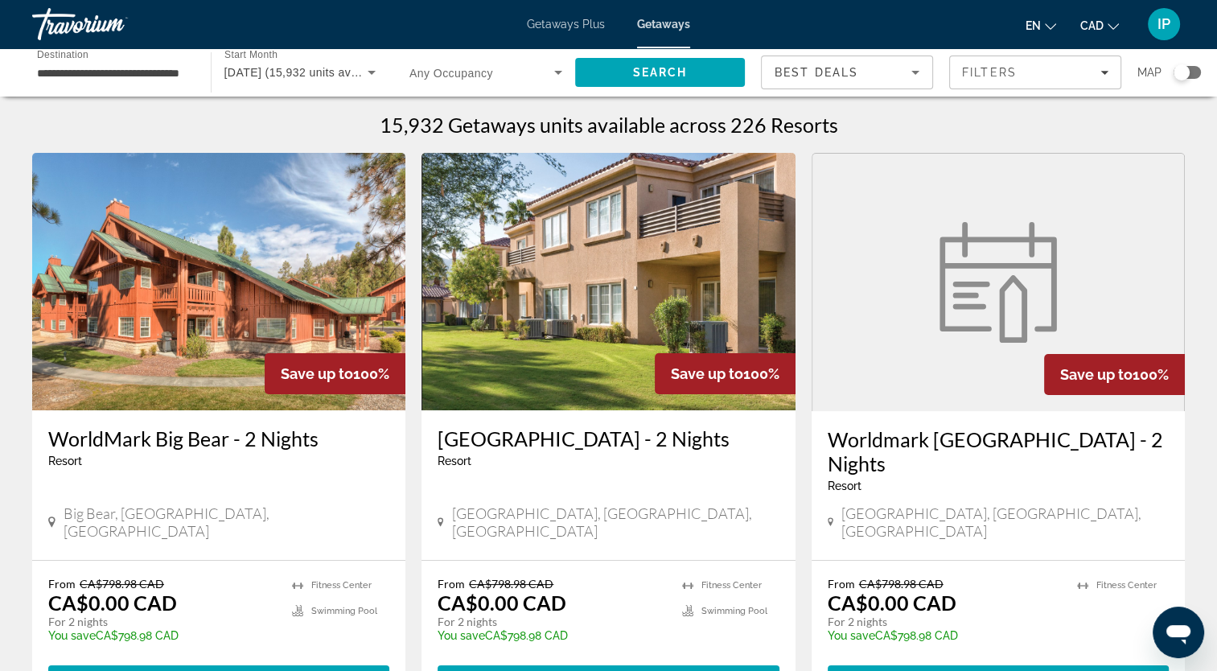
click at [1194, 72] on div "Search widget" at bounding box center [1187, 72] width 27 height 13
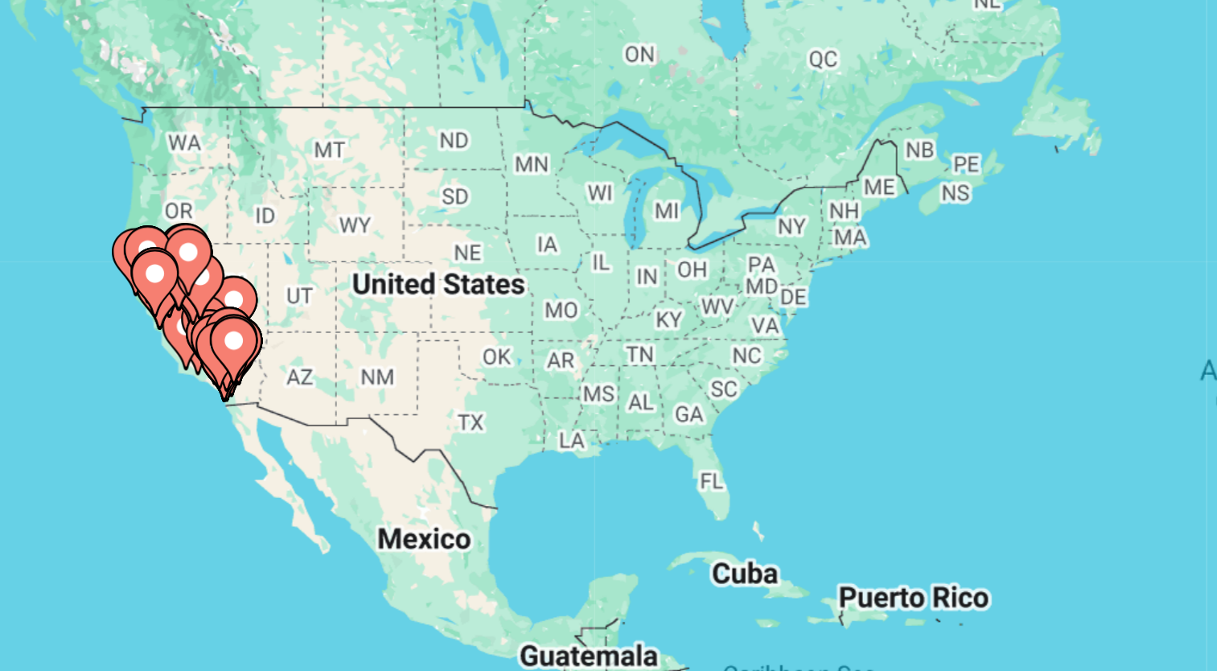
scroll to position [2, 0]
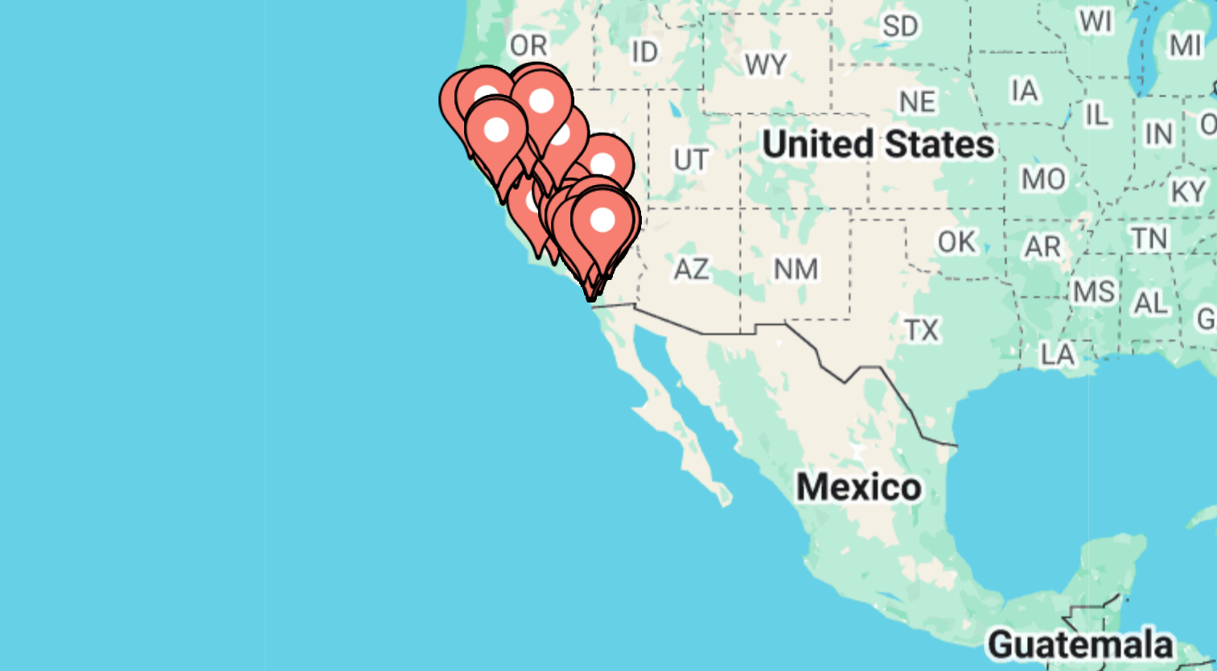
drag, startPoint x: 233, startPoint y: 280, endPoint x: 323, endPoint y: 246, distance: 97.0
click at [323, 246] on div "To activate drag with keyboard, press Alt + Enter. Once in keyboard drag state,…" at bounding box center [608, 351] width 1153 height 483
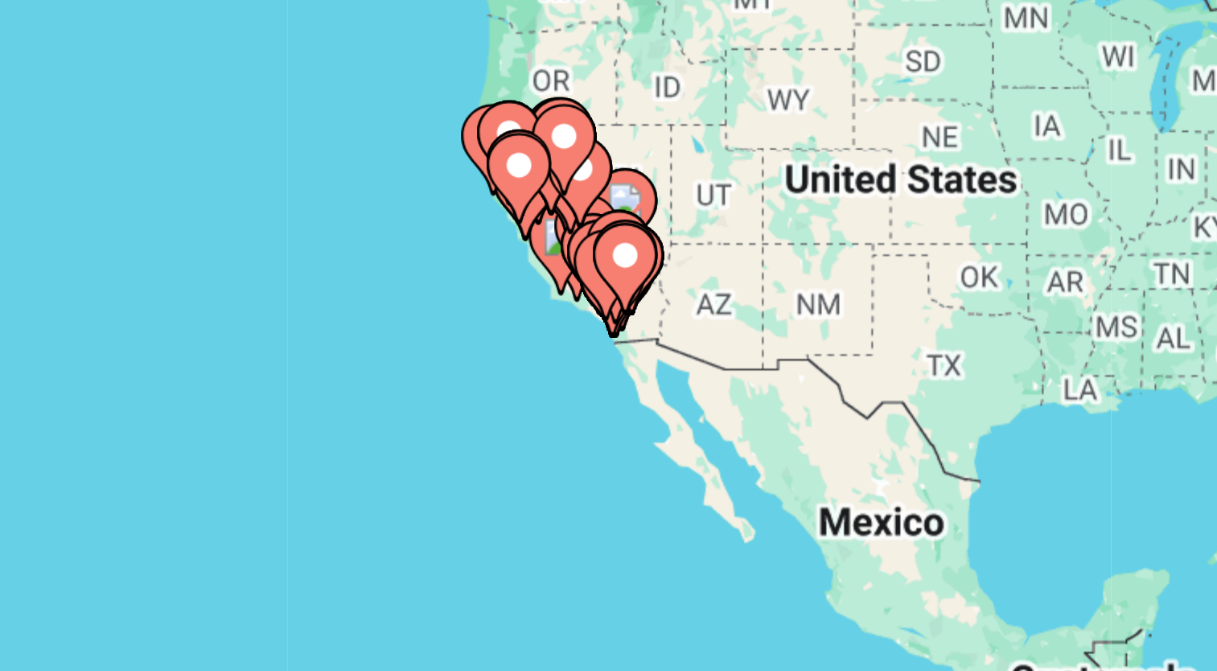
drag, startPoint x: 286, startPoint y: 267, endPoint x: 293, endPoint y: 277, distance: 11.6
click at [615, 360] on div "Main content" at bounding box center [1191, 360] width 1153 height 0
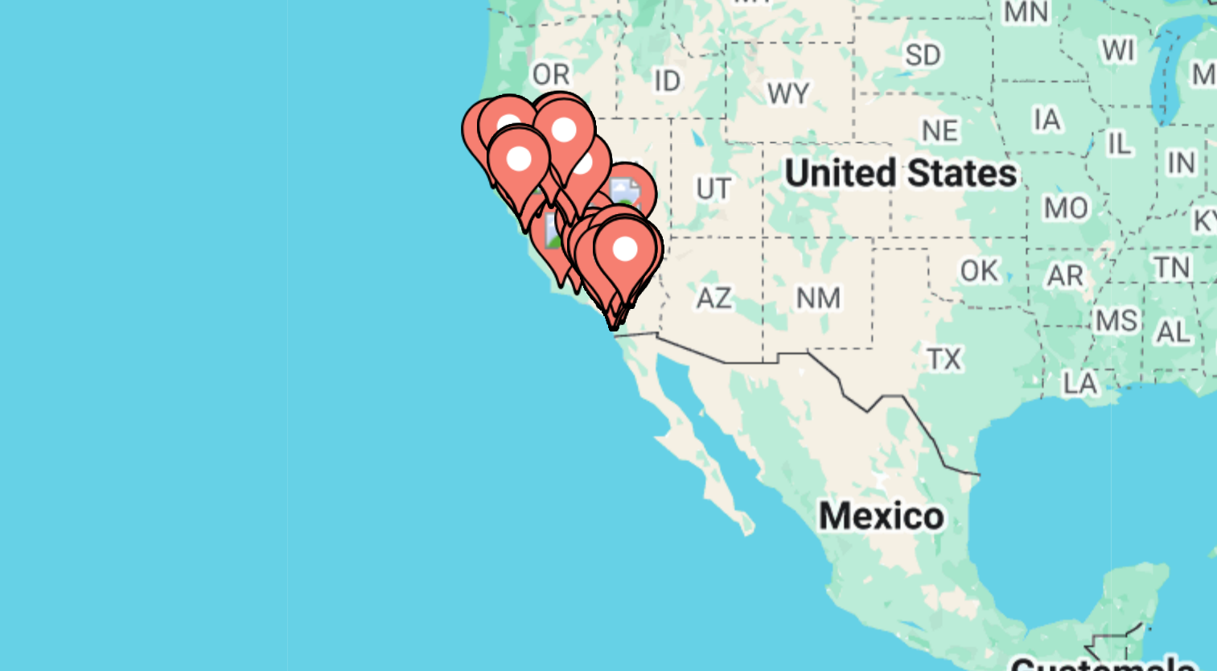
click at [293, 277] on gmp-advanced-marker "Main content" at bounding box center [297, 271] width 16 height 24
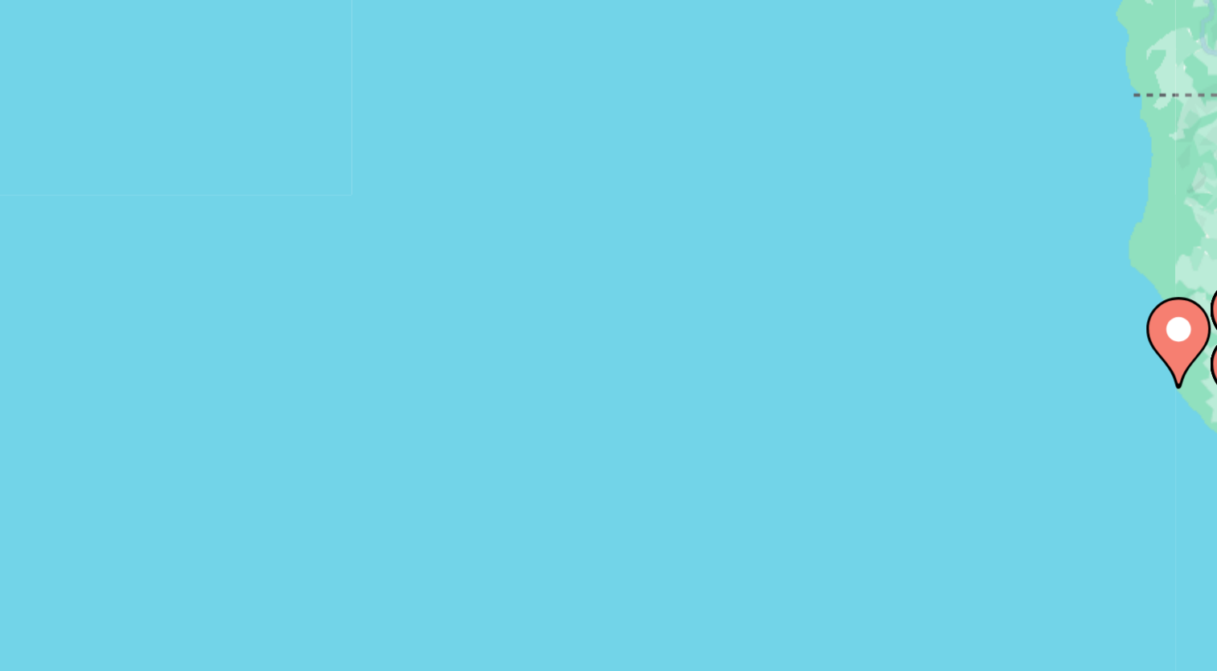
drag, startPoint x: 293, startPoint y: 277, endPoint x: 215, endPoint y: 280, distance: 78.1
click at [215, 280] on div "To activate drag with keyboard, press Alt + Enter. Once in keyboard drag state,…" at bounding box center [608, 351] width 1153 height 483
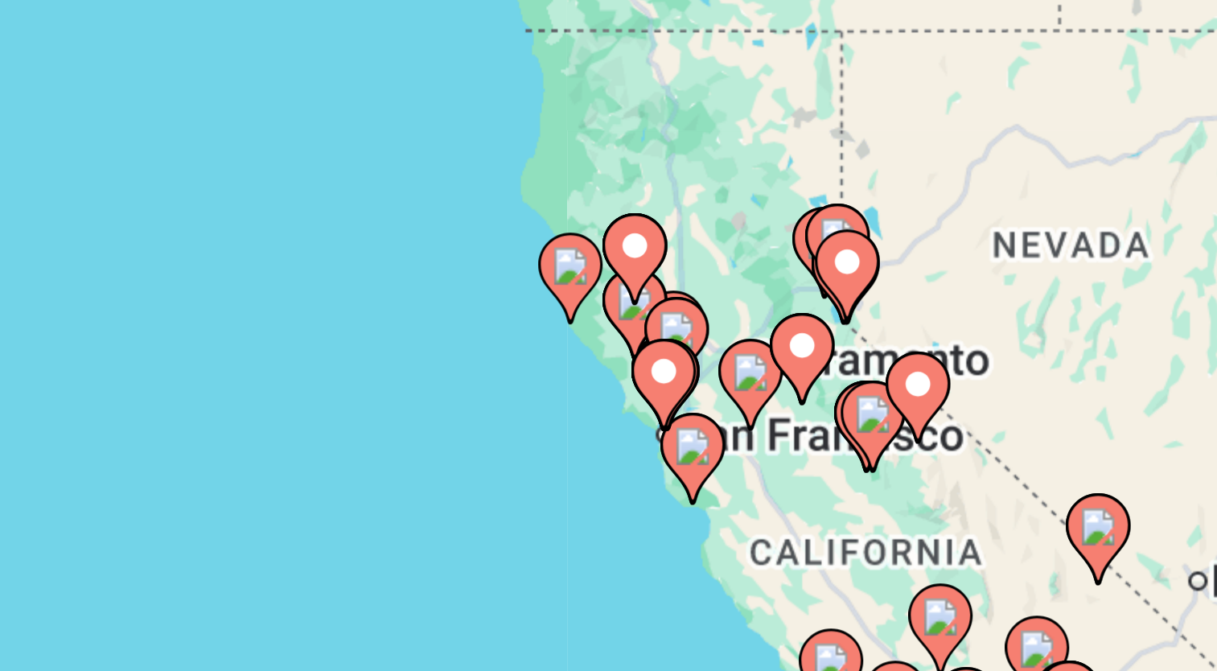
drag, startPoint x: 401, startPoint y: 286, endPoint x: 246, endPoint y: 270, distance: 156.1
click at [246, 270] on div "To activate drag with keyboard, press Alt + Enter. Once in keyboard drag state,…" at bounding box center [608, 351] width 1153 height 483
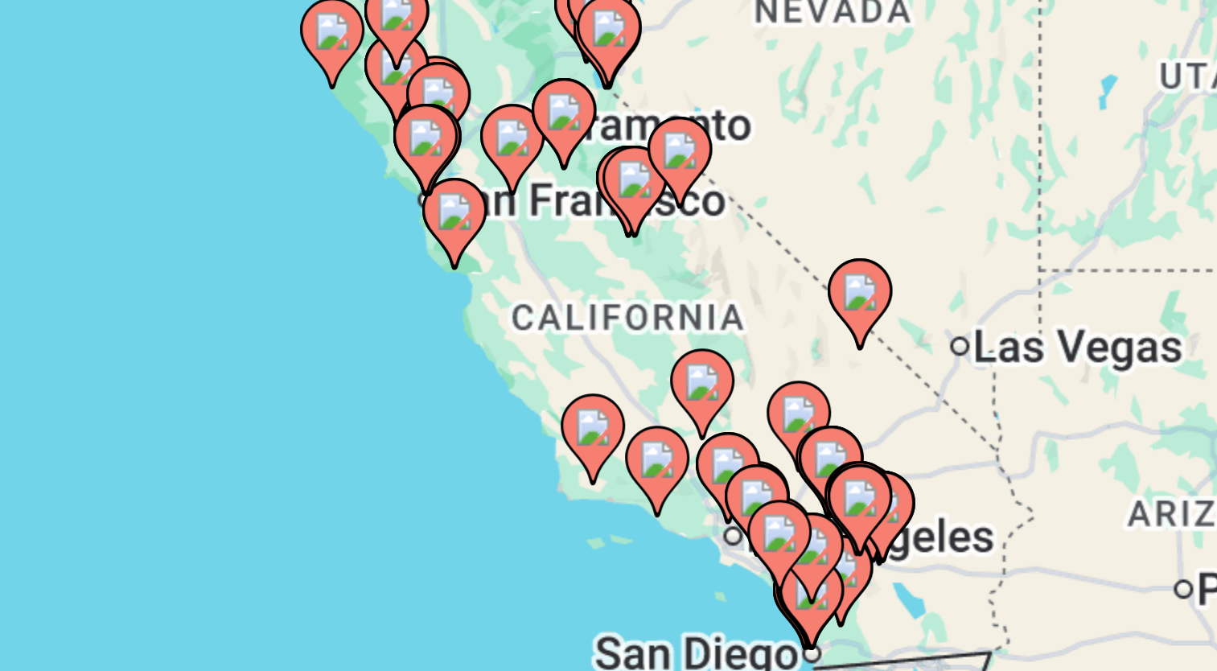
drag, startPoint x: 297, startPoint y: 331, endPoint x: 236, endPoint y: 271, distance: 85.9
click at [236, 271] on div "To activate drag with keyboard, press Alt + Enter. Once in keyboard drag state,…" at bounding box center [608, 351] width 1153 height 483
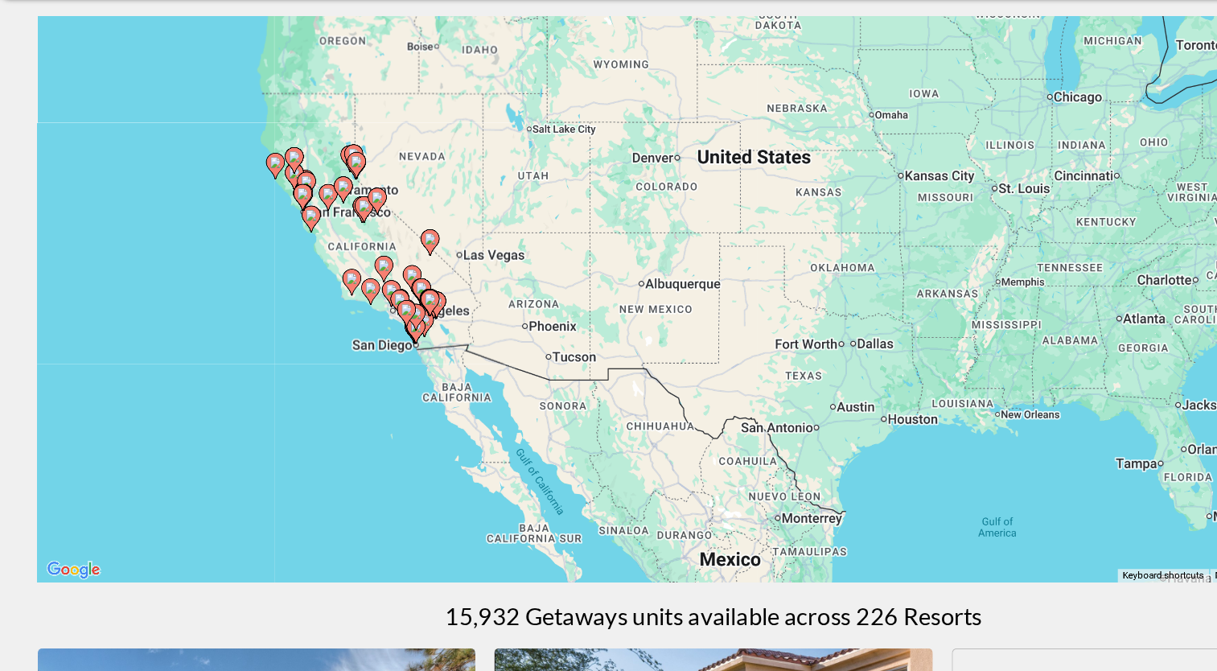
scroll to position [0, 0]
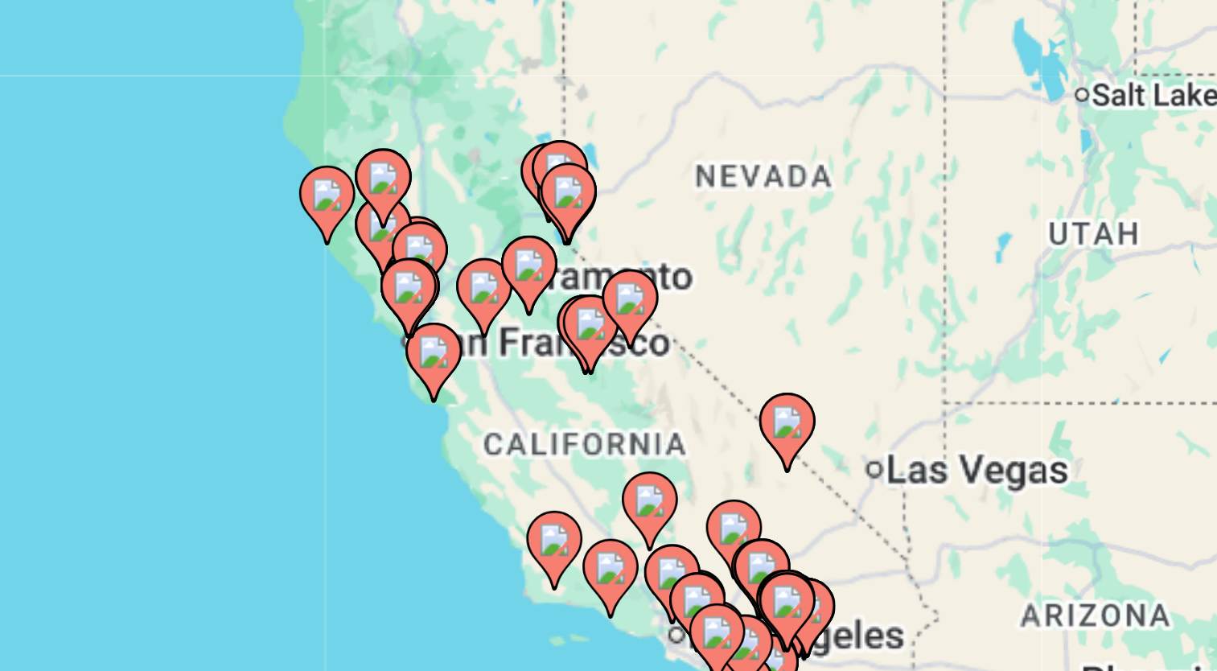
drag, startPoint x: 296, startPoint y: 309, endPoint x: 381, endPoint y: 382, distance: 111.8
click at [381, 382] on div "To activate drag with keyboard, press Alt + Enter. Once in keyboard drag state,…" at bounding box center [608, 354] width 1153 height 483
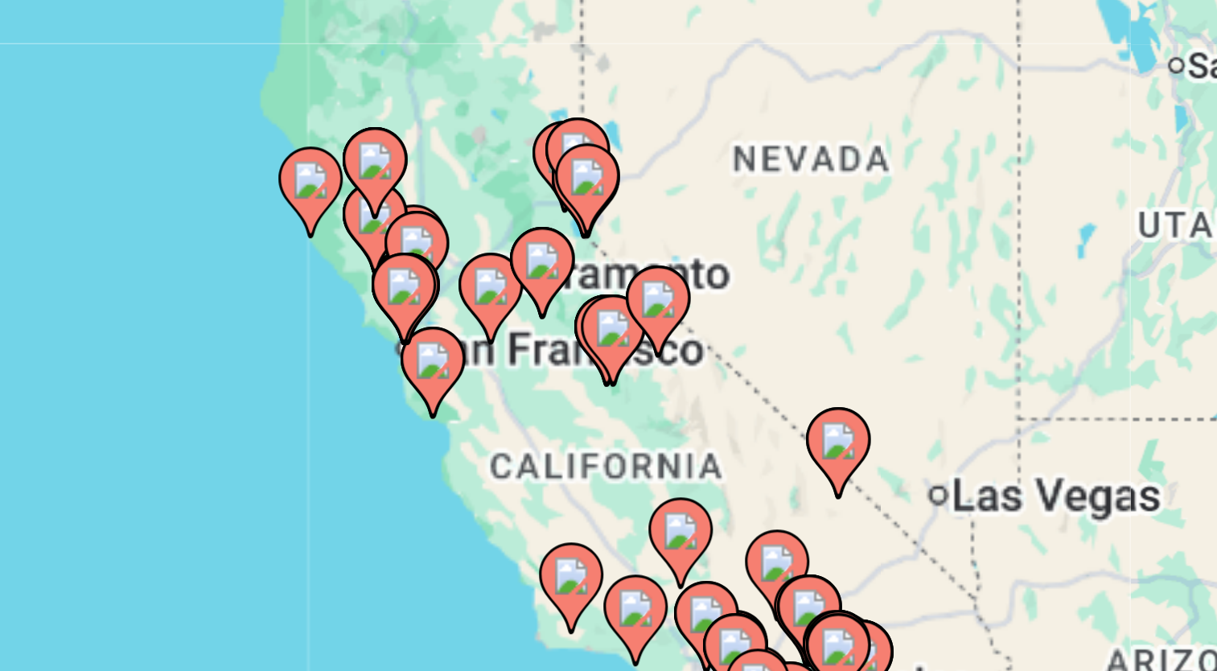
click at [340, 332] on image "Main content" at bounding box center [341, 335] width 10 height 10
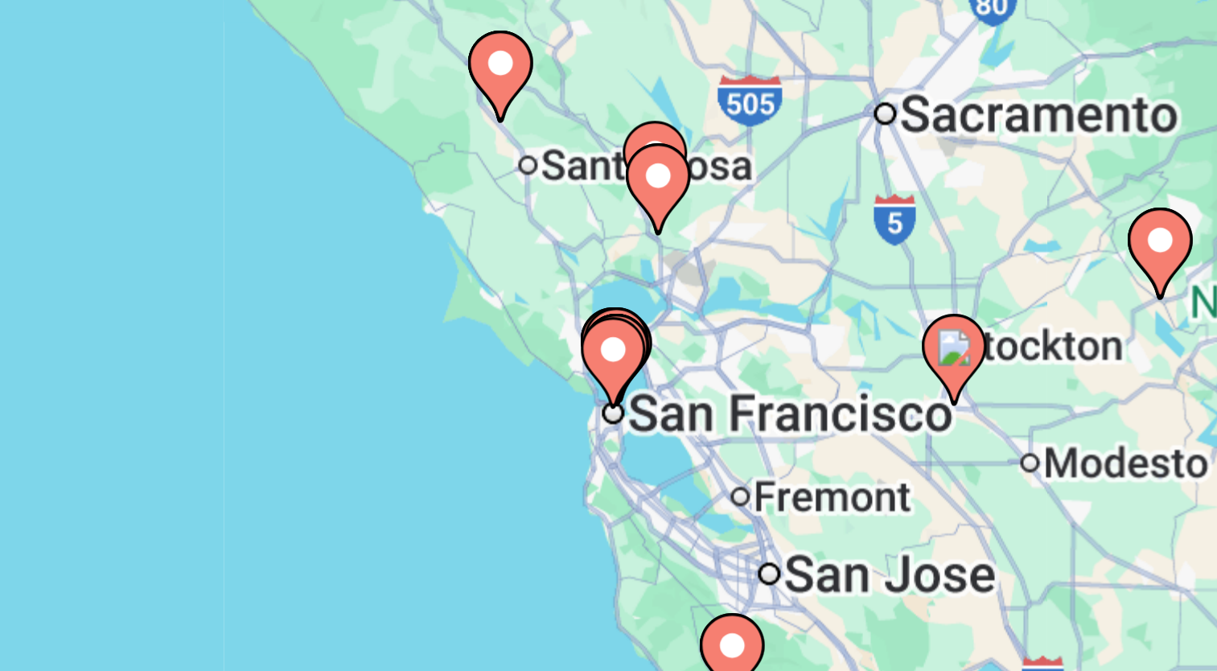
drag, startPoint x: 457, startPoint y: 333, endPoint x: 239, endPoint y: 351, distance: 218.8
click at [239, 351] on div "To activate drag with keyboard, press Alt + Enter. Once in keyboard drag state,…" at bounding box center [608, 354] width 1153 height 483
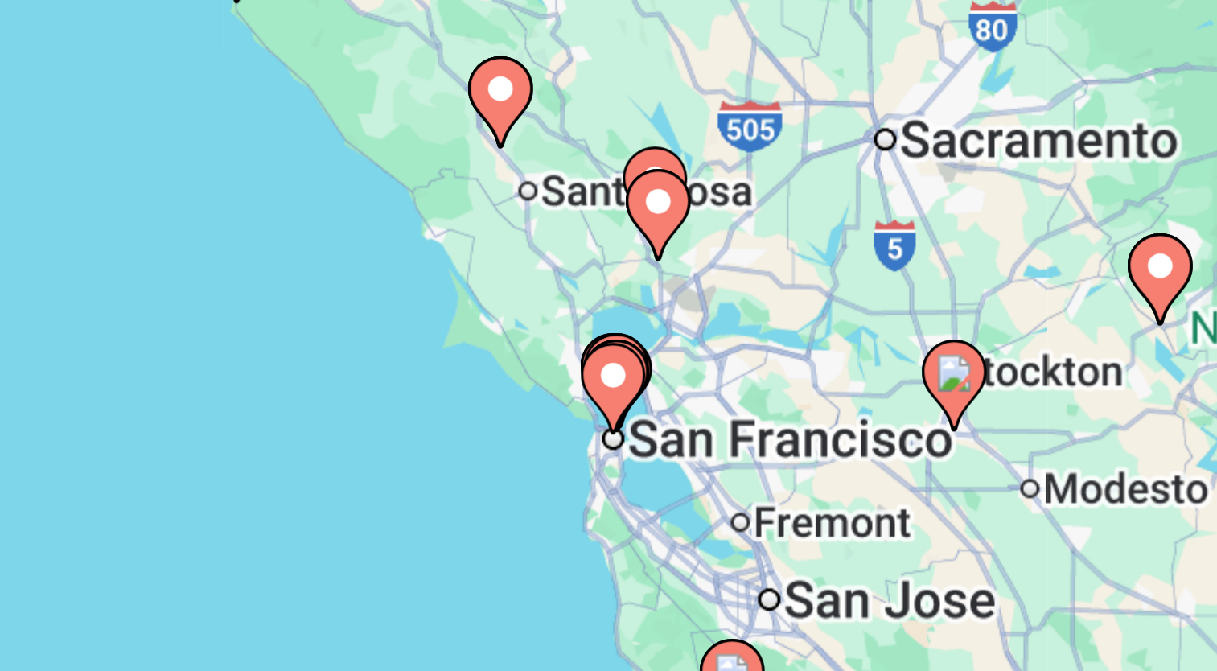
click at [366, 286] on image "Main content" at bounding box center [365, 286] width 10 height 10
type input "**********"
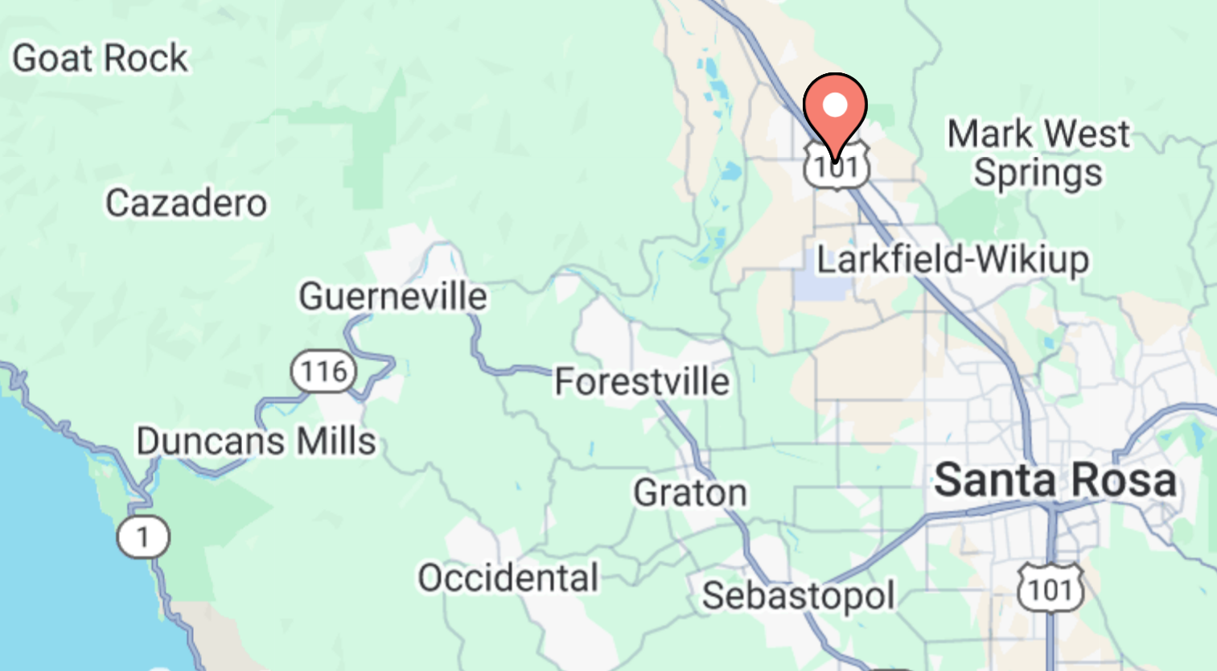
drag, startPoint x: 403, startPoint y: 330, endPoint x: 239, endPoint y: 283, distance: 170.6
click at [239, 283] on div "To navigate, press the arrow keys. To activate drag with keyboard, press Alt + …" at bounding box center [608, 354] width 1153 height 483
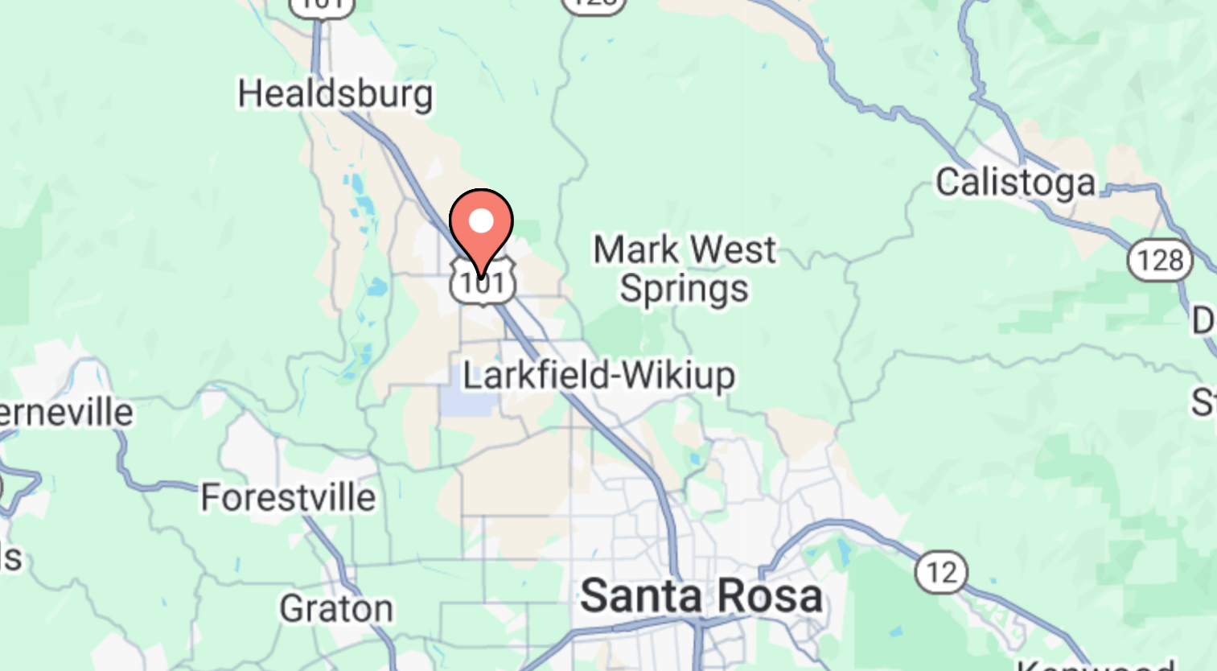
drag, startPoint x: 441, startPoint y: 322, endPoint x: 349, endPoint y: 353, distance: 96.9
click at [349, 353] on div "To navigate, press the arrow keys. To activate drag with keyboard, press Alt + …" at bounding box center [608, 354] width 1153 height 483
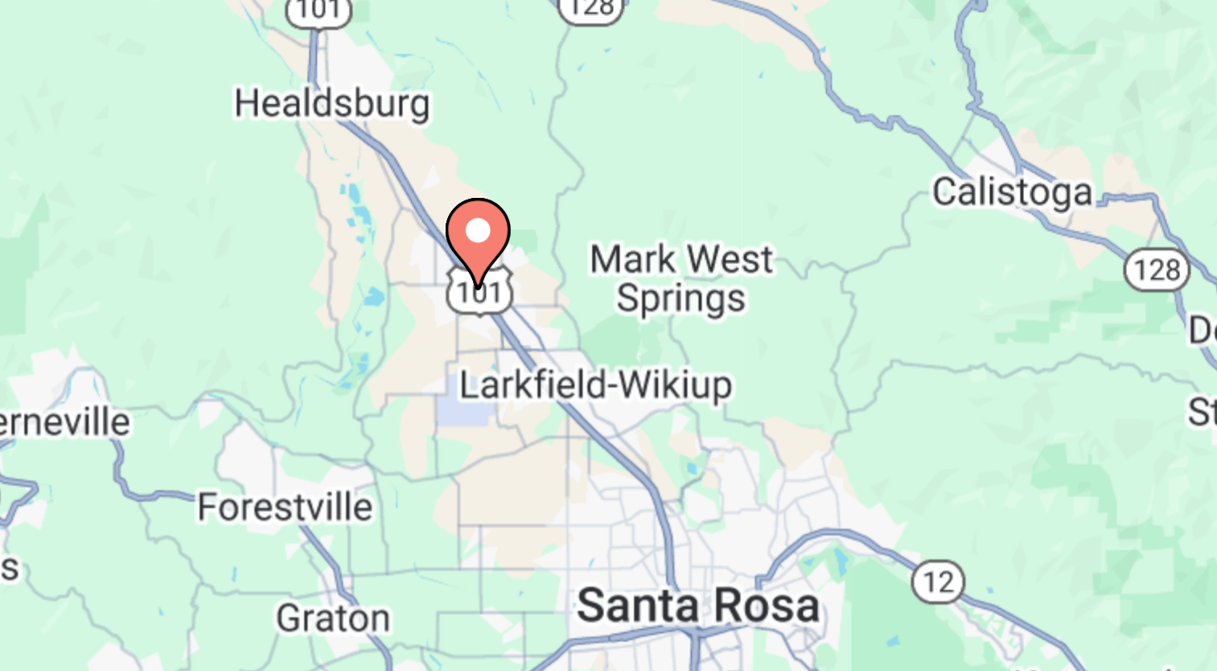
click at [361, 321] on image "Main content" at bounding box center [360, 321] width 10 height 10
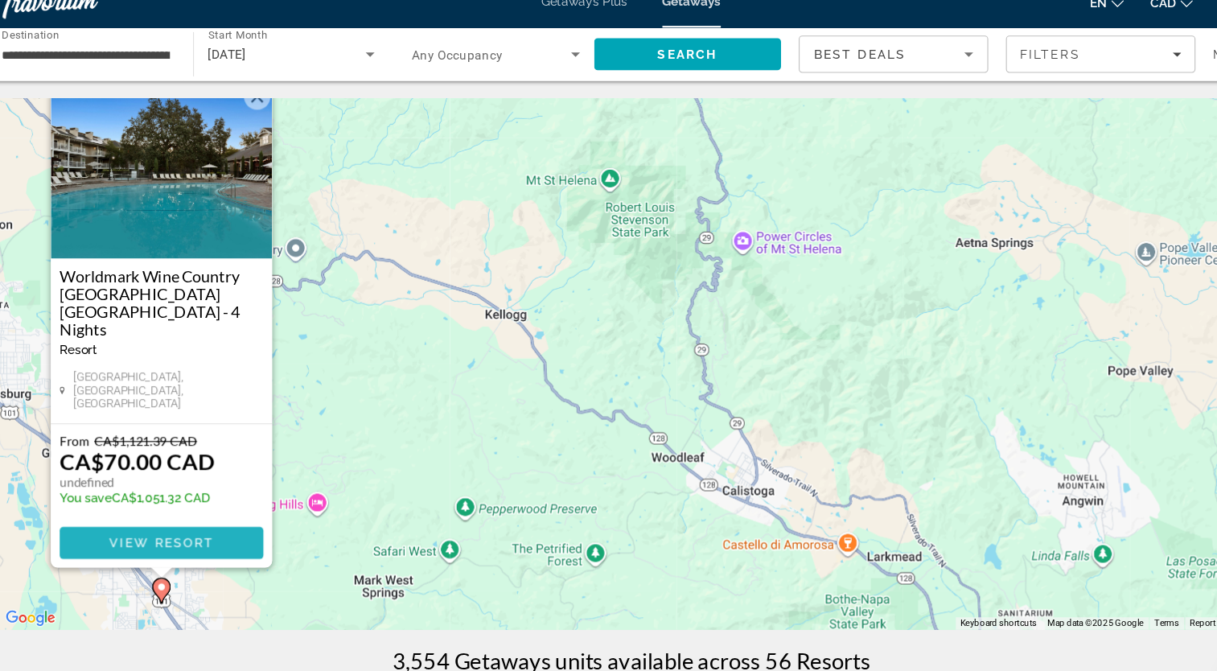
click at [142, 522] on span "View Resort" at bounding box center [181, 516] width 95 height 13
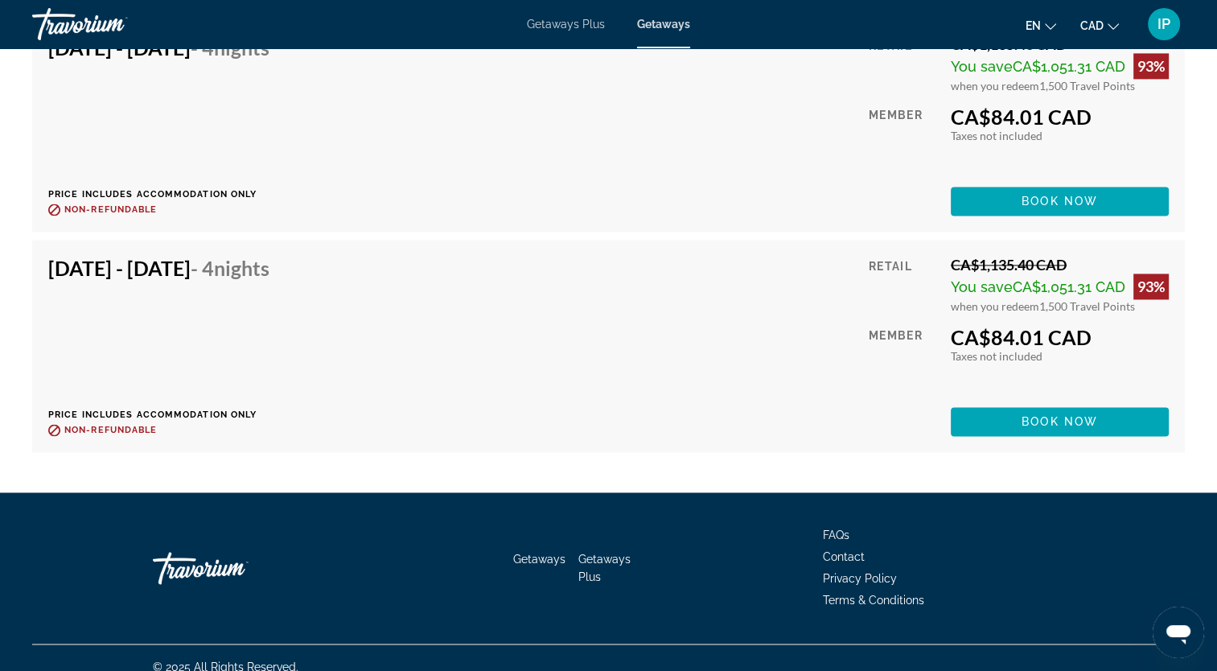
scroll to position [8429, 0]
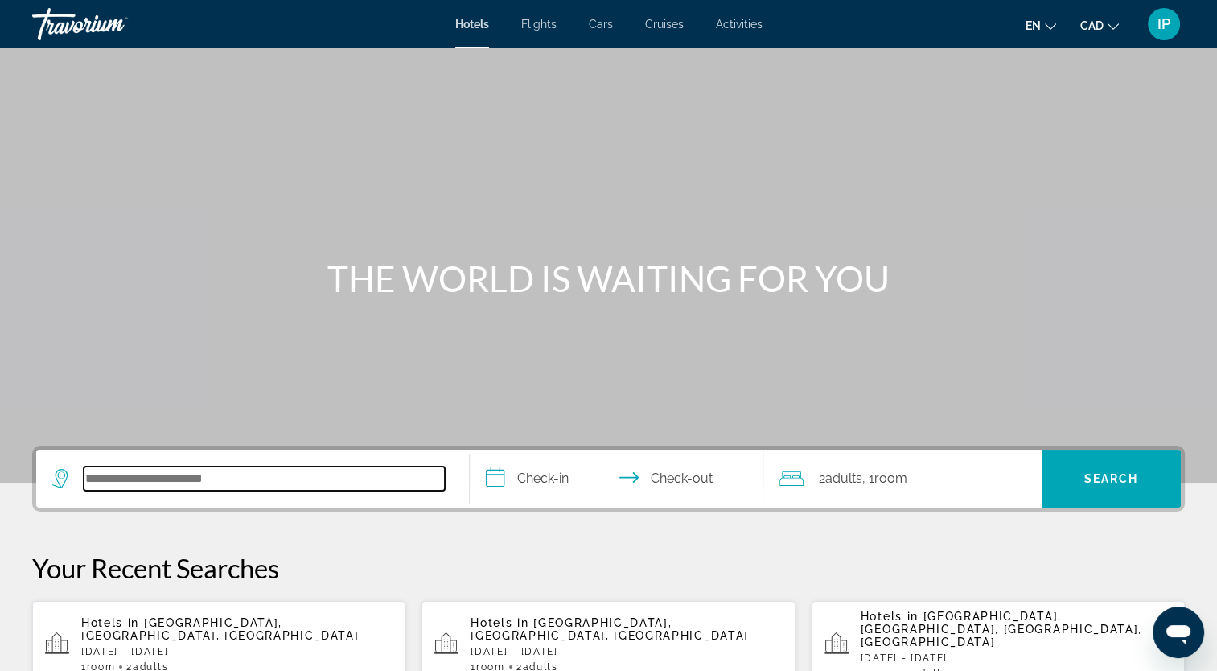
click at [131, 476] on input "Search hotel destination" at bounding box center [264, 479] width 361 height 24
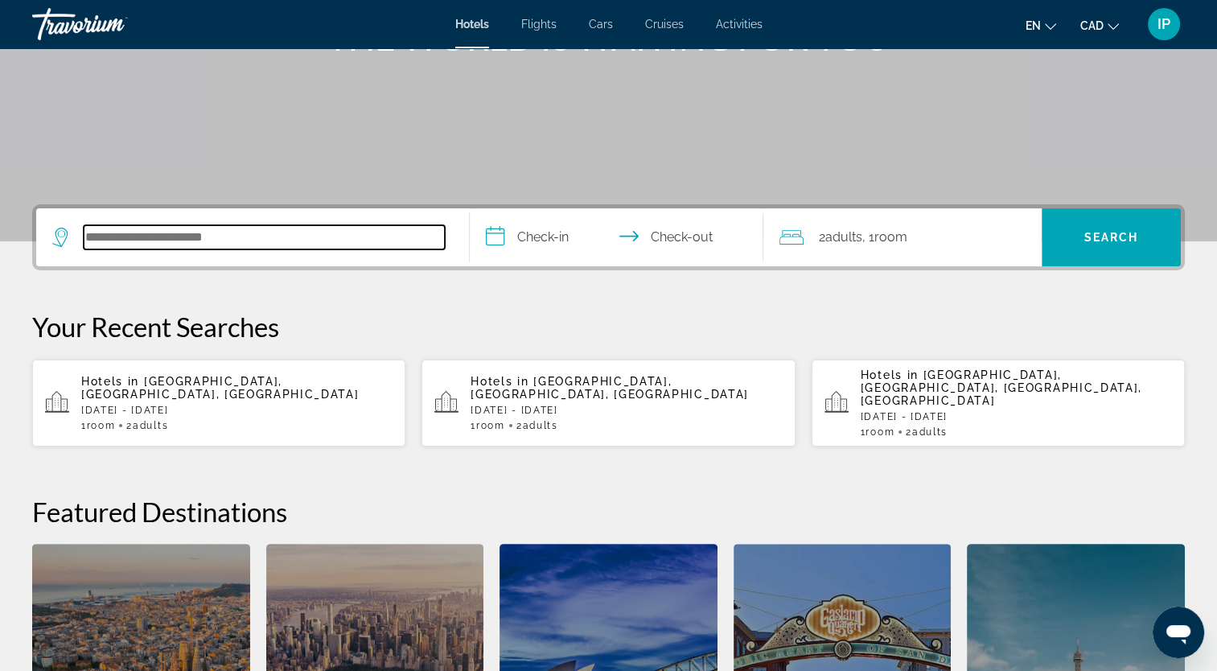
scroll to position [393, 0]
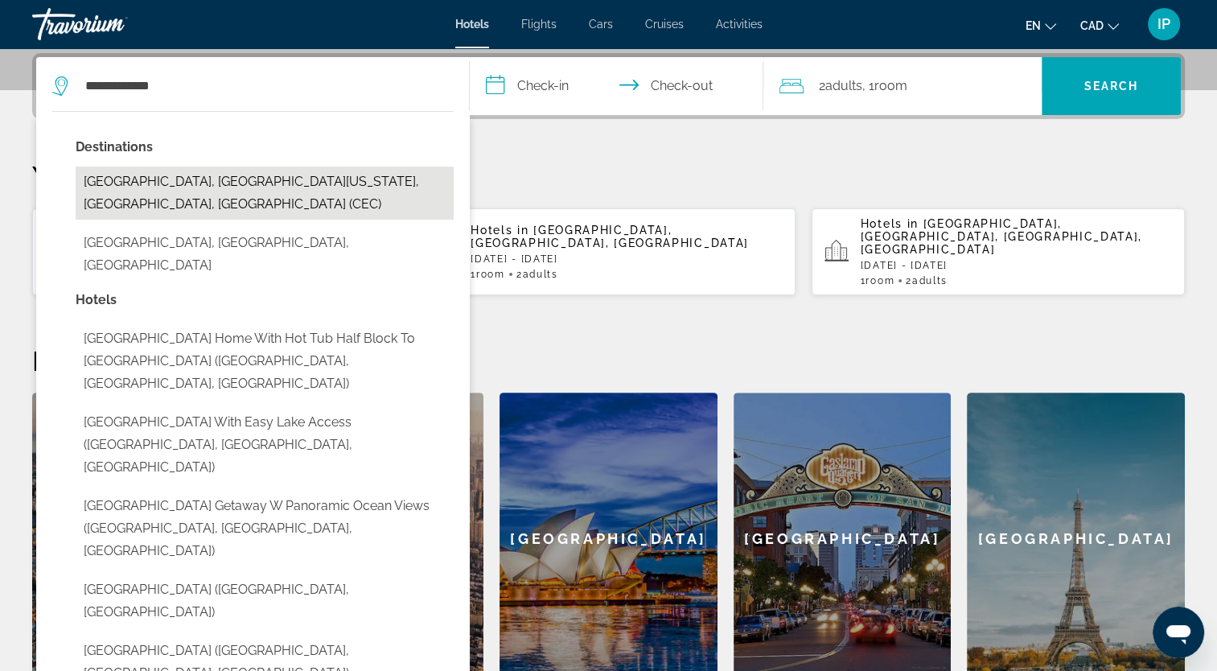
click at [305, 185] on button "[GEOGRAPHIC_DATA], [GEOGRAPHIC_DATA][US_STATE], [GEOGRAPHIC_DATA], [GEOGRAPHIC_…" at bounding box center [265, 193] width 378 height 53
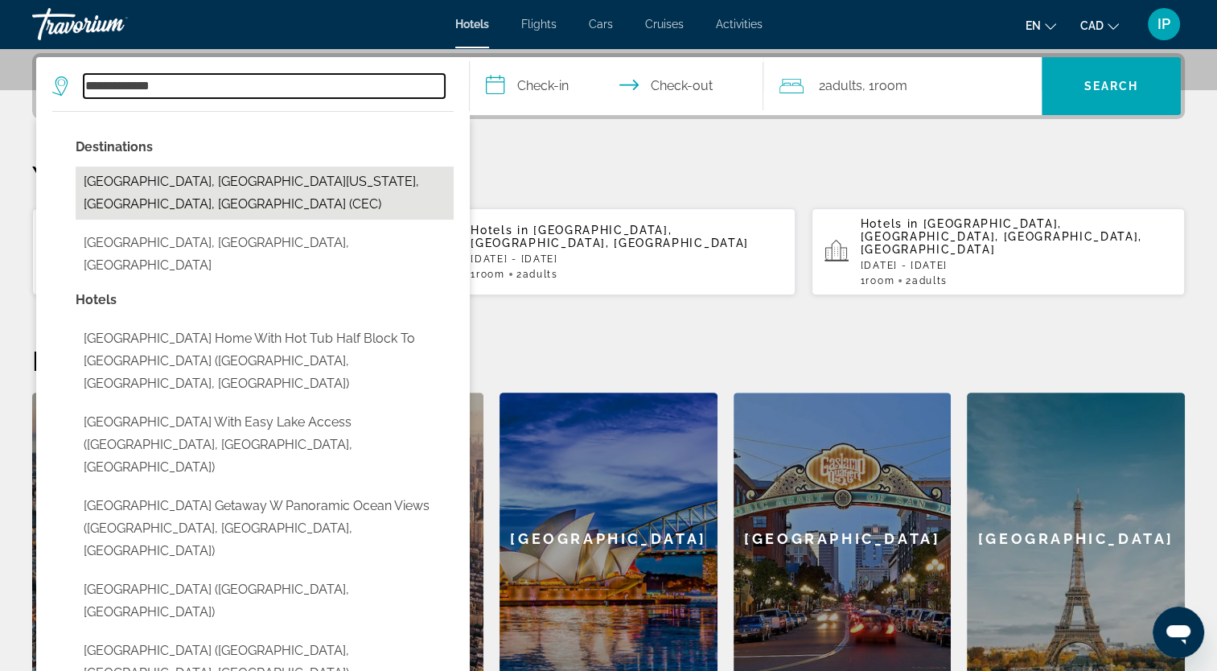
type input "**********"
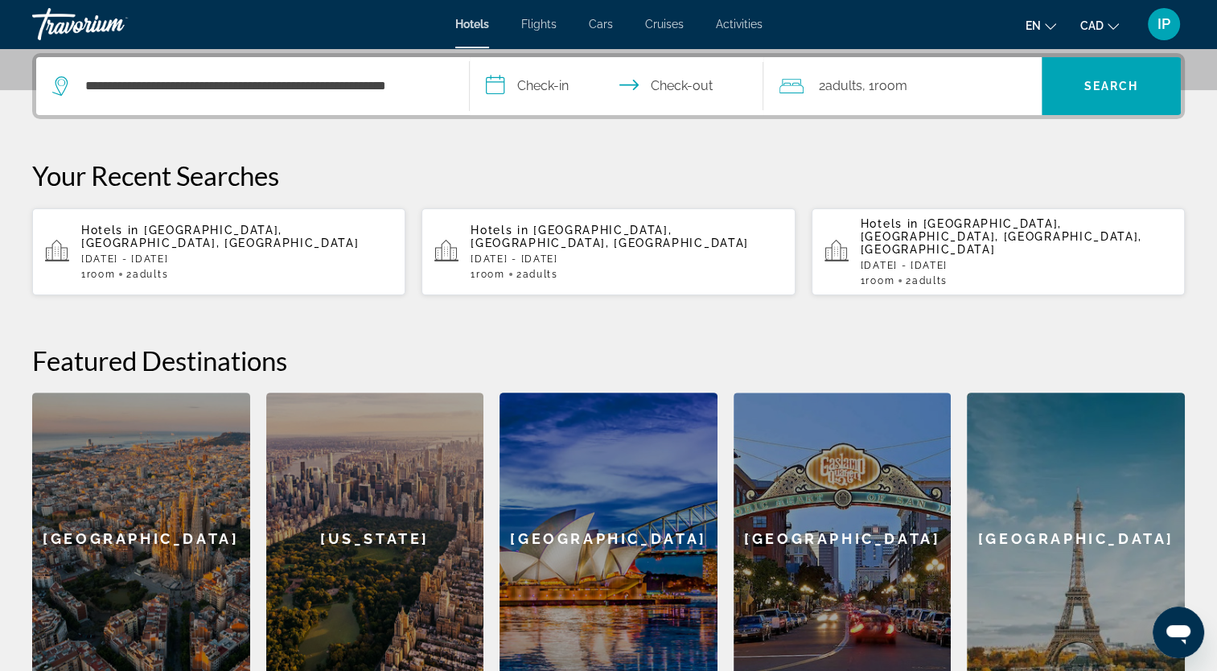
click at [504, 85] on input "**********" at bounding box center [620, 88] width 301 height 63
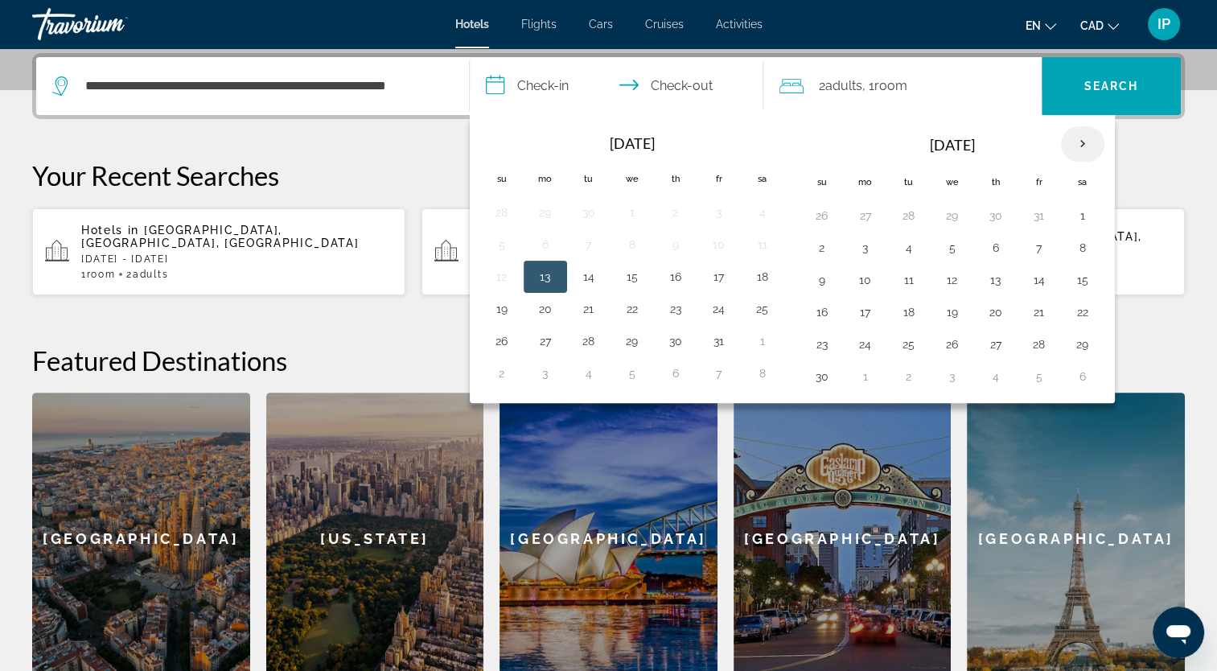
click at [1073, 137] on th "Next month" at bounding box center [1082, 143] width 43 height 35
click at [1089, 282] on button "20" at bounding box center [1083, 280] width 26 height 23
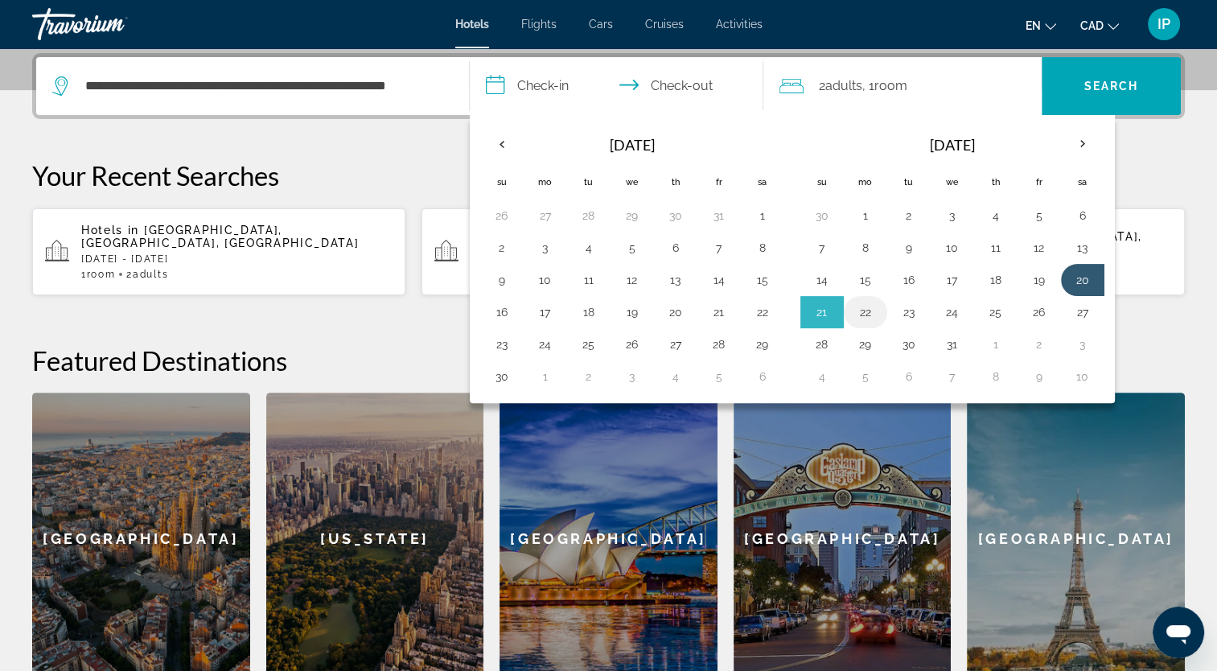
click at [869, 311] on button "22" at bounding box center [866, 312] width 26 height 23
type input "**********"
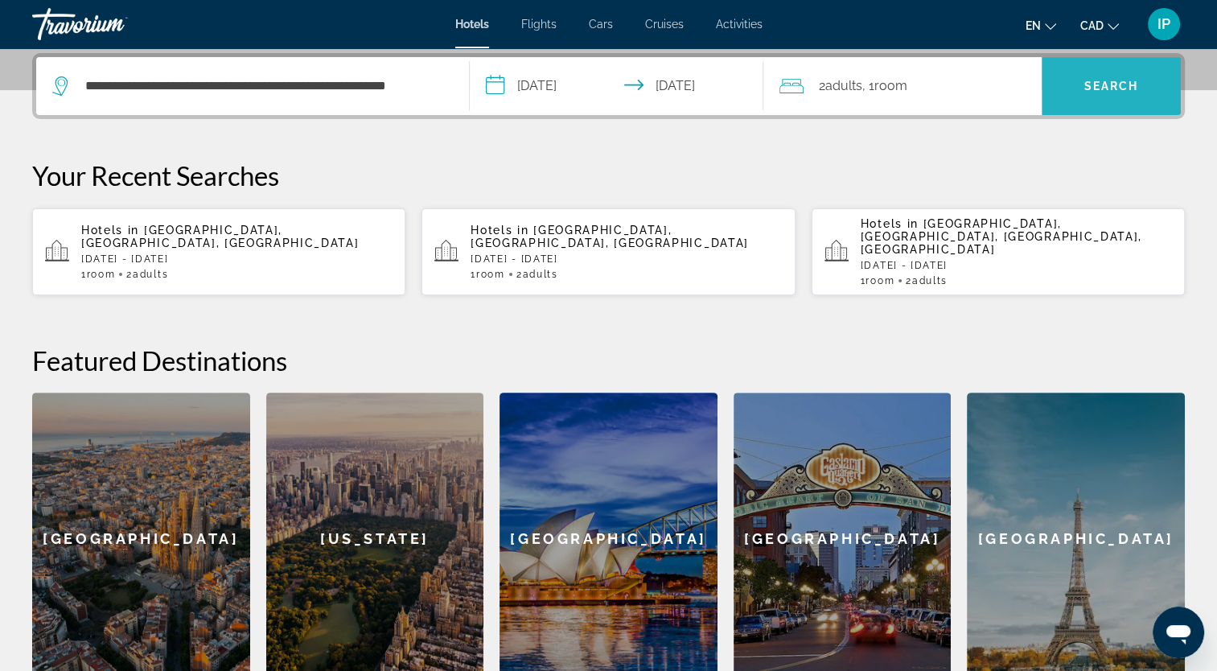
click at [1114, 95] on span "Search" at bounding box center [1111, 86] width 139 height 39
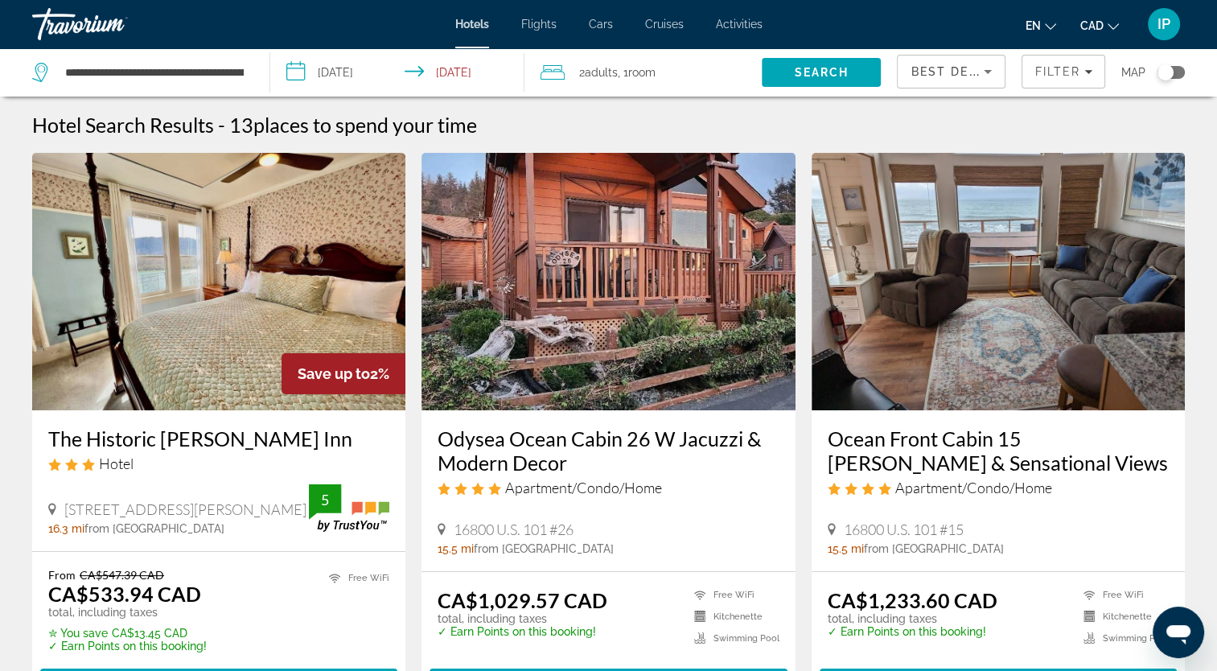
click at [158, 546] on div "The Historic [PERSON_NAME] Inn Hotel [STREET_ADDRESS][PERSON_NAME] mi from [GEO…" at bounding box center [218, 480] width 373 height 141
drag, startPoint x: 437, startPoint y: 439, endPoint x: 570, endPoint y: 458, distance: 134.0
click at [570, 458] on div "Odysea Ocean Cabin 26 W Jacuzzi & Modern Decor Apartment/Condo/Home 16800 U.S. …" at bounding box center [608, 490] width 373 height 161
drag, startPoint x: 570, startPoint y: 458, endPoint x: 494, endPoint y: 450, distance: 76.1
copy h3 "Odysea Ocean Cabin 26 W Jacuzzi & Modern Decor"
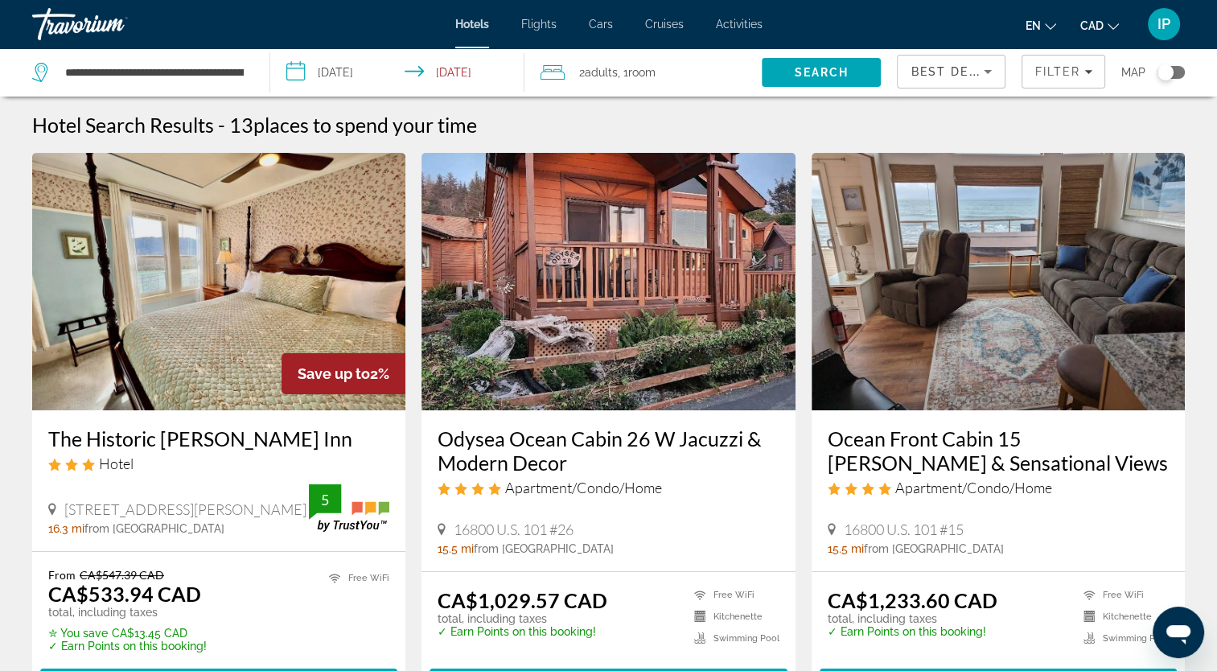
click at [662, 494] on div "Apartment/Condo/Home" at bounding box center [608, 488] width 341 height 18
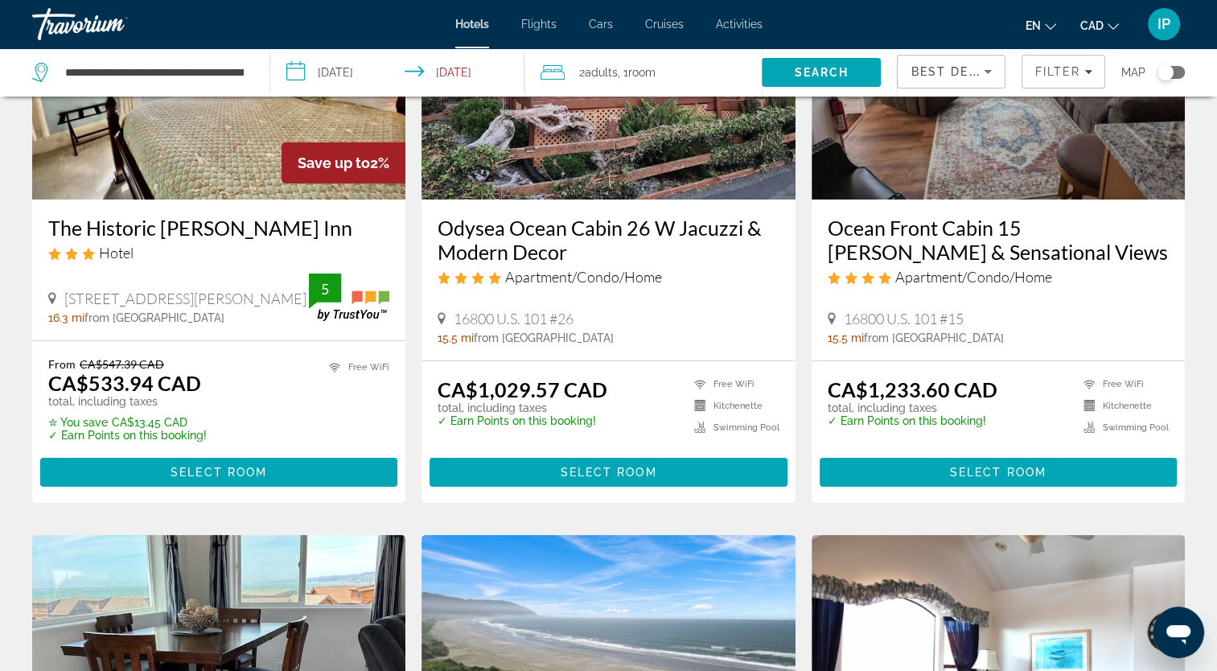
scroll to position [212, 0]
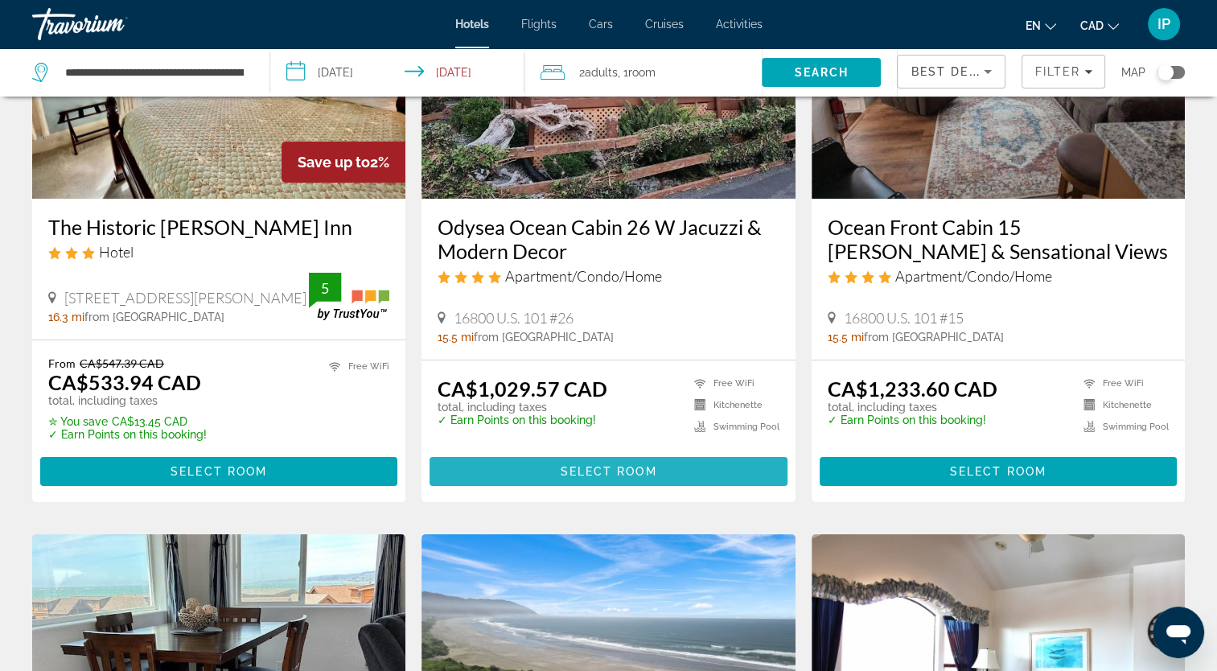
click at [640, 477] on span "Select Room" at bounding box center [608, 471] width 97 height 13
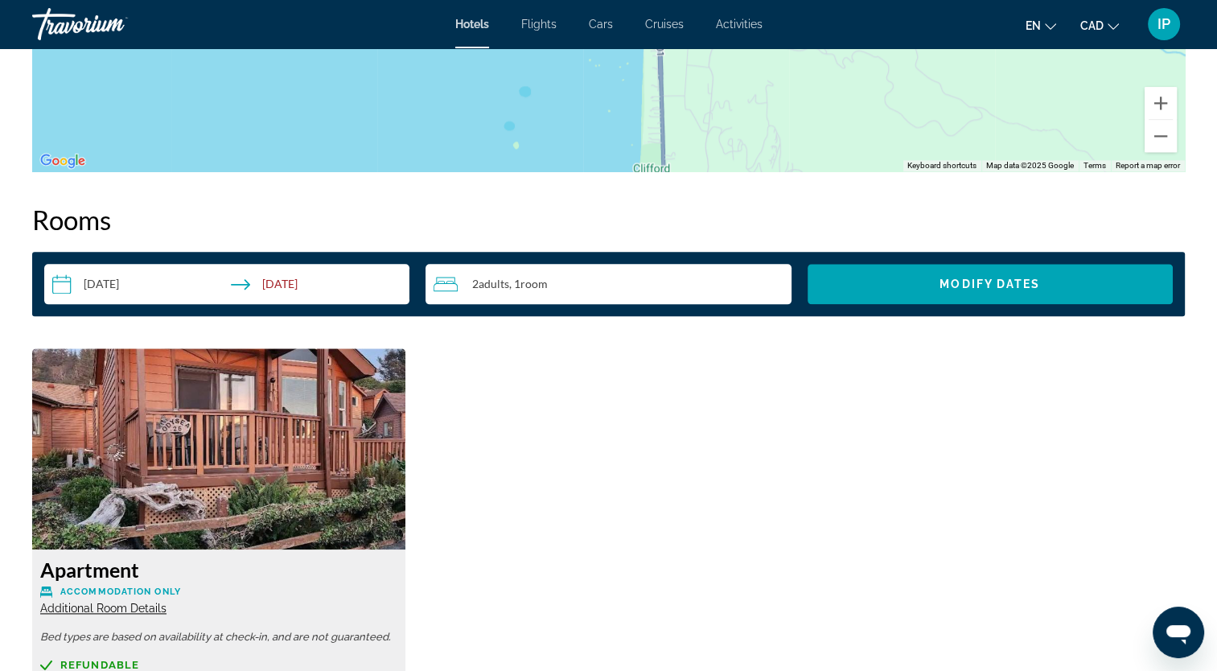
scroll to position [1924, 0]
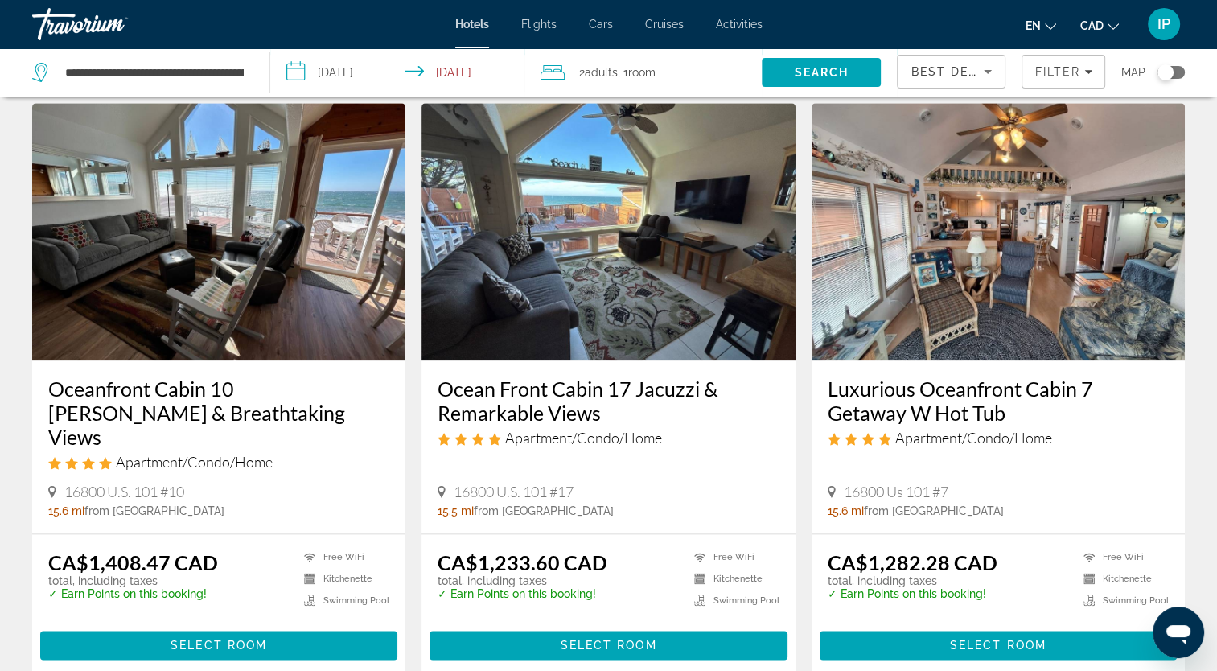
scroll to position [1979, 0]
